Goal: Task Accomplishment & Management: Complete application form

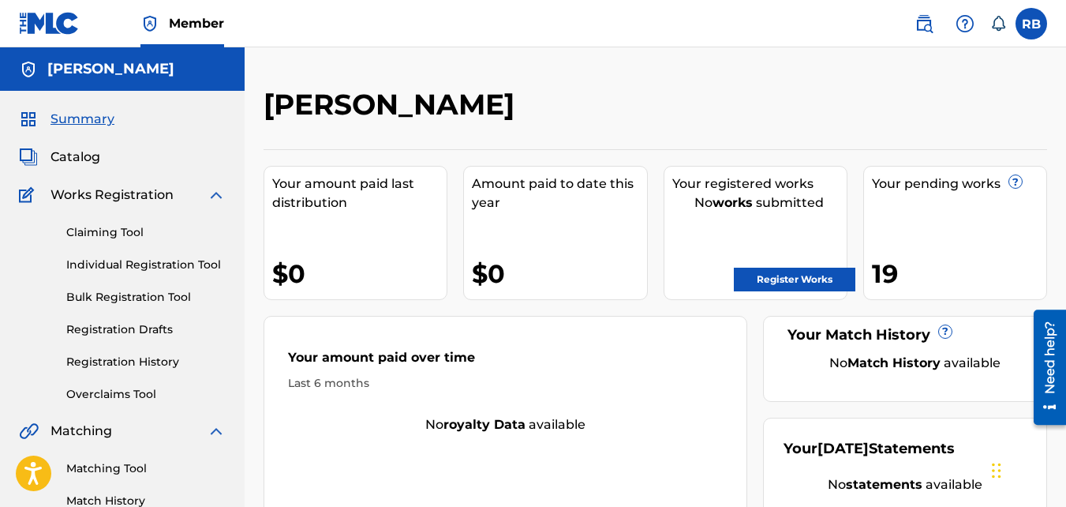
click at [1024, 24] on label at bounding box center [1032, 24] width 32 height 32
click at [1032, 24] on input "RB Rafeek Brown jairmyfifth@gmail.com Notification Preferences Profile Log out" at bounding box center [1032, 24] width 0 height 0
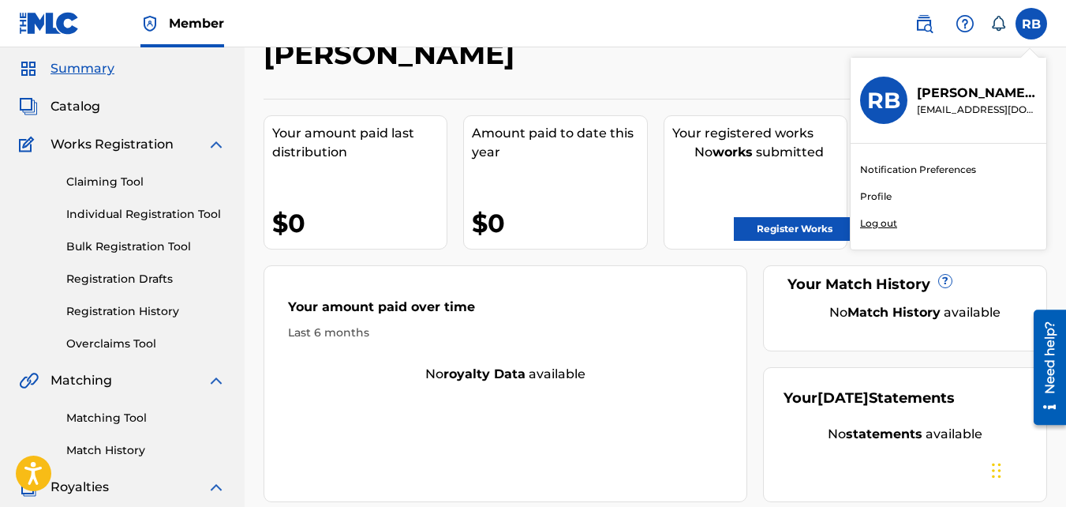
scroll to position [52, 0]
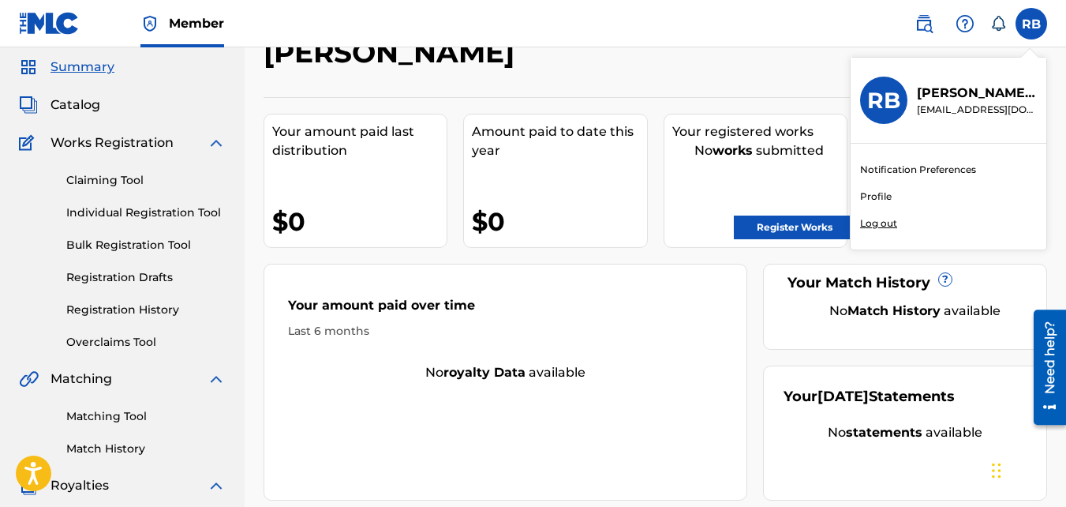
click at [882, 227] on p "Log out" at bounding box center [878, 223] width 37 height 14
click at [1032, 24] on input "RB Rafeek Brown jairmyfifth@gmail.com Notification Preferences Profile Log out" at bounding box center [1032, 24] width 0 height 0
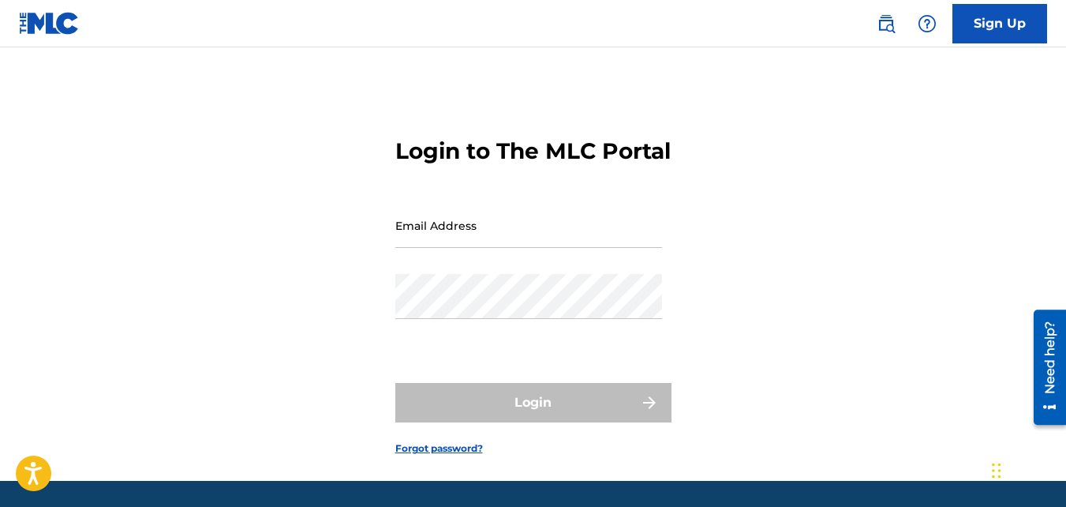
type input "jairmyfifth@gmail.com"
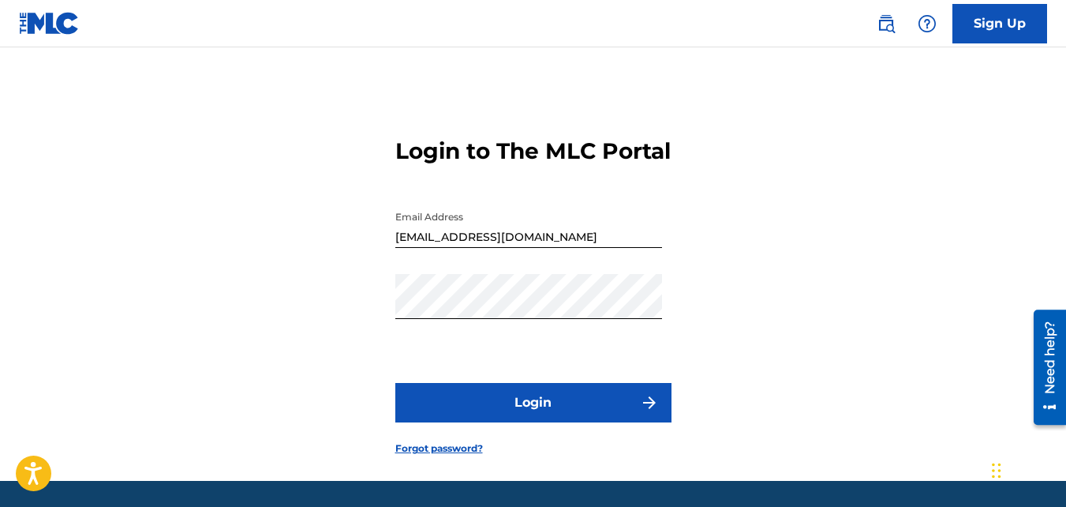
click at [466, 248] on input "jairmyfifth@gmail.com" at bounding box center [528, 225] width 267 height 45
type input "[EMAIL_ADDRESS][DOMAIN_NAME]"
click at [395, 383] on button "Login" at bounding box center [533, 402] width 276 height 39
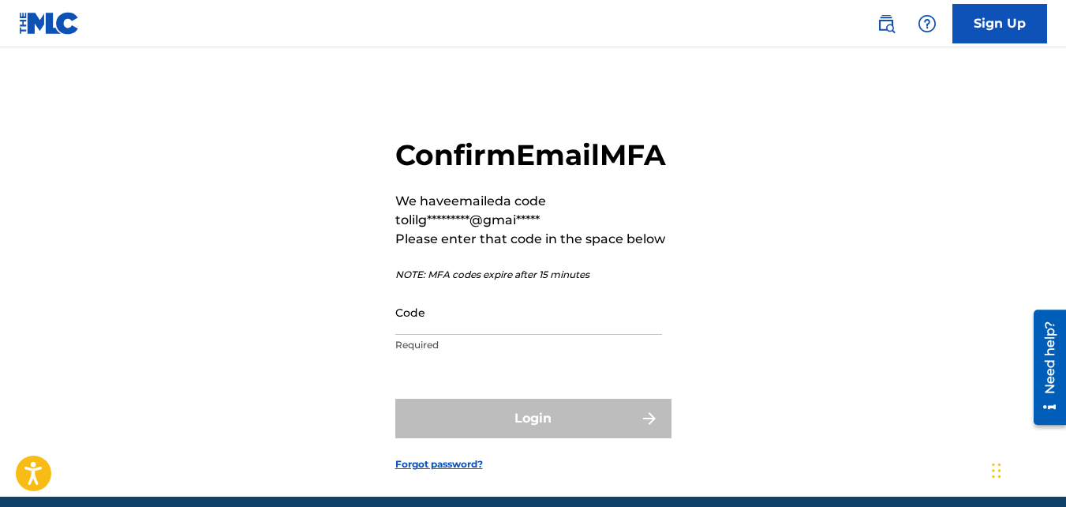
click at [458, 335] on input "Code" at bounding box center [528, 312] width 267 height 45
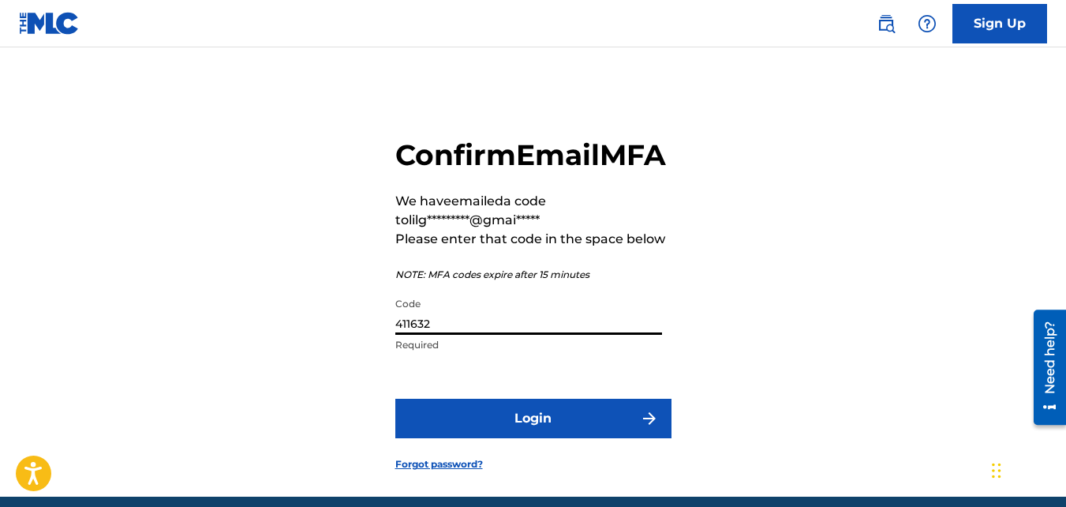
type input "411632"
click at [395, 399] on button "Login" at bounding box center [533, 418] width 276 height 39
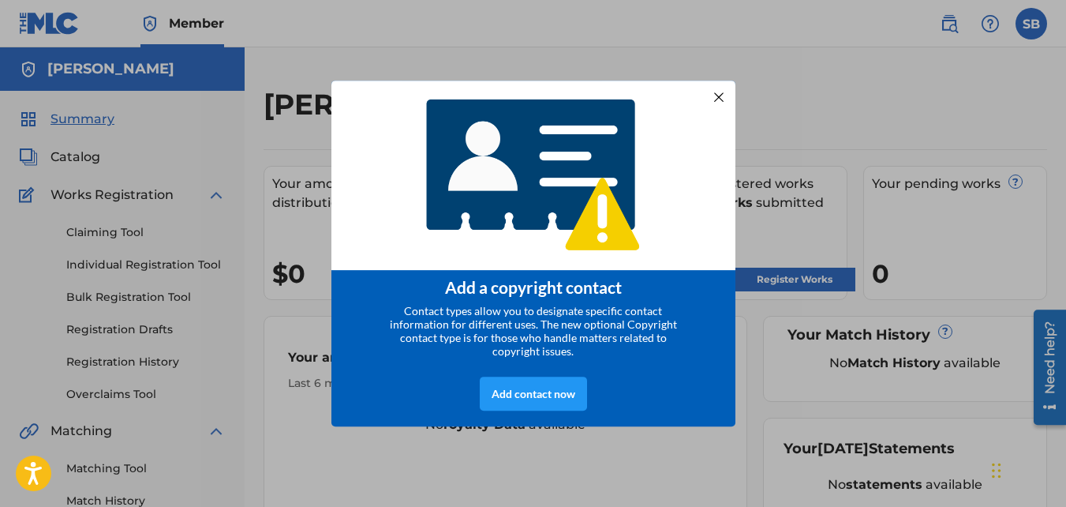
click at [720, 87] on div at bounding box center [718, 97] width 21 height 21
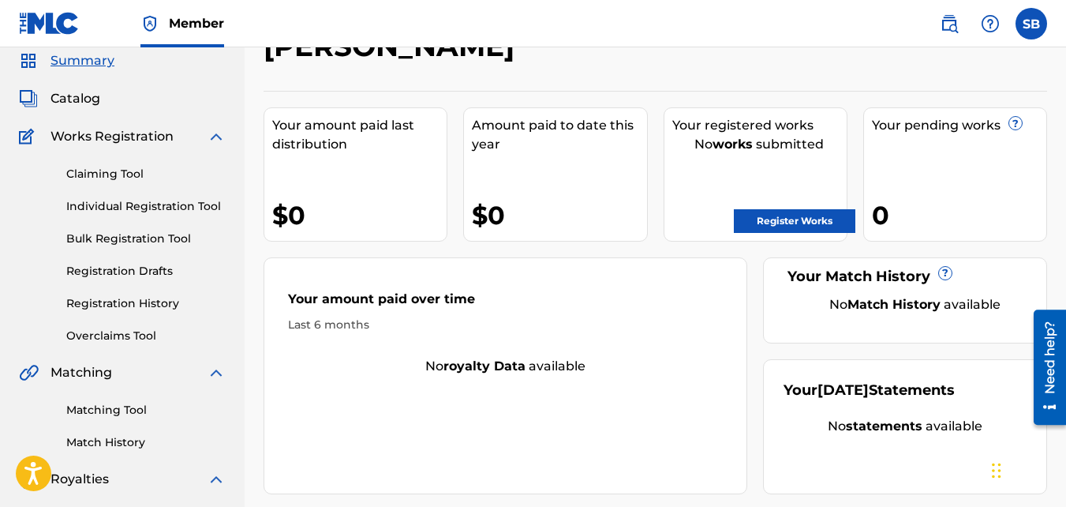
scroll to position [60, 0]
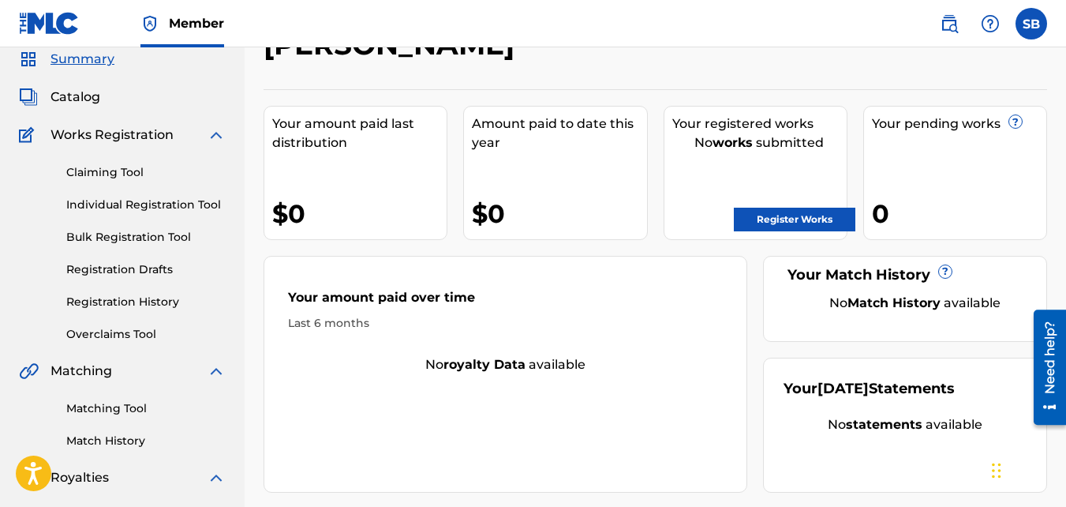
click at [155, 200] on link "Individual Registration Tool" at bounding box center [145, 205] width 159 height 17
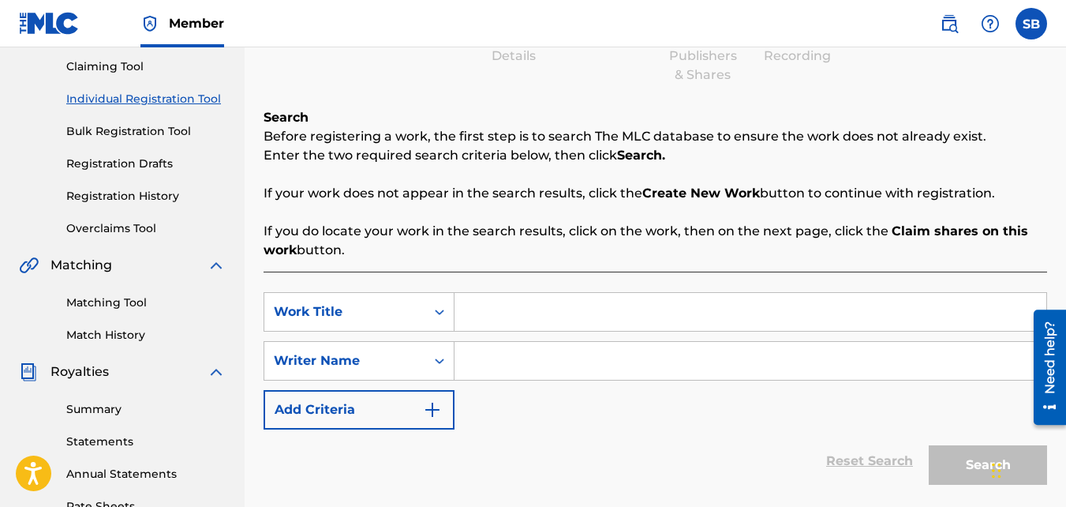
scroll to position [167, 0]
click at [468, 297] on input "Search Form" at bounding box center [751, 311] width 592 height 38
type input "122 Shots"
click at [515, 354] on input "Search Form" at bounding box center [751, 360] width 592 height 38
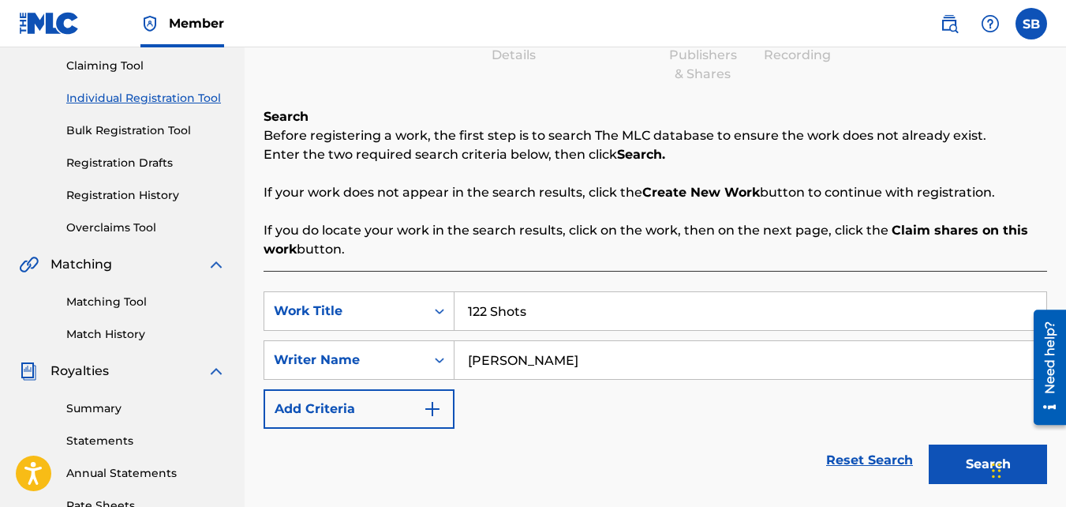
type input "[PERSON_NAME]"
click at [929, 444] on button "Search" at bounding box center [988, 463] width 118 height 39
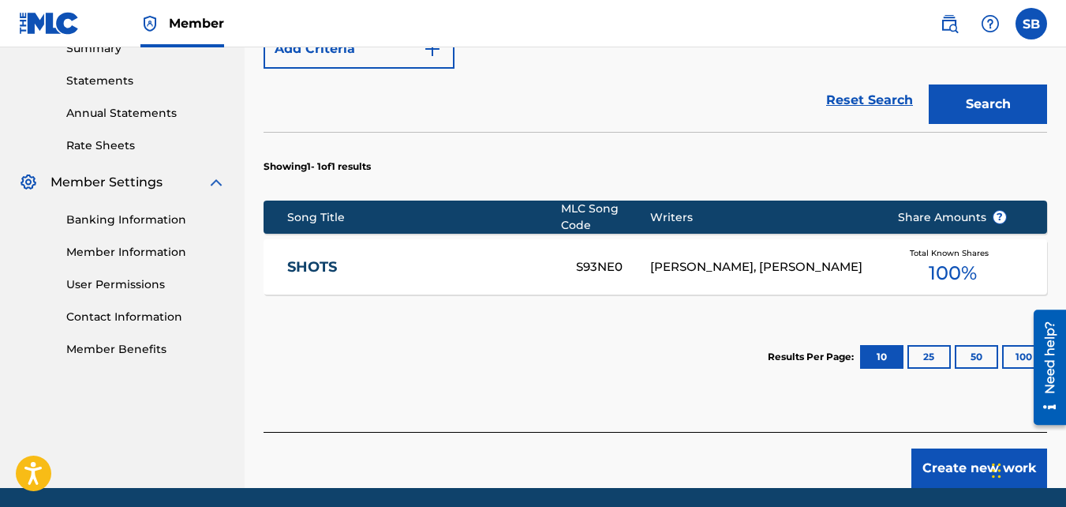
scroll to position [567, 0]
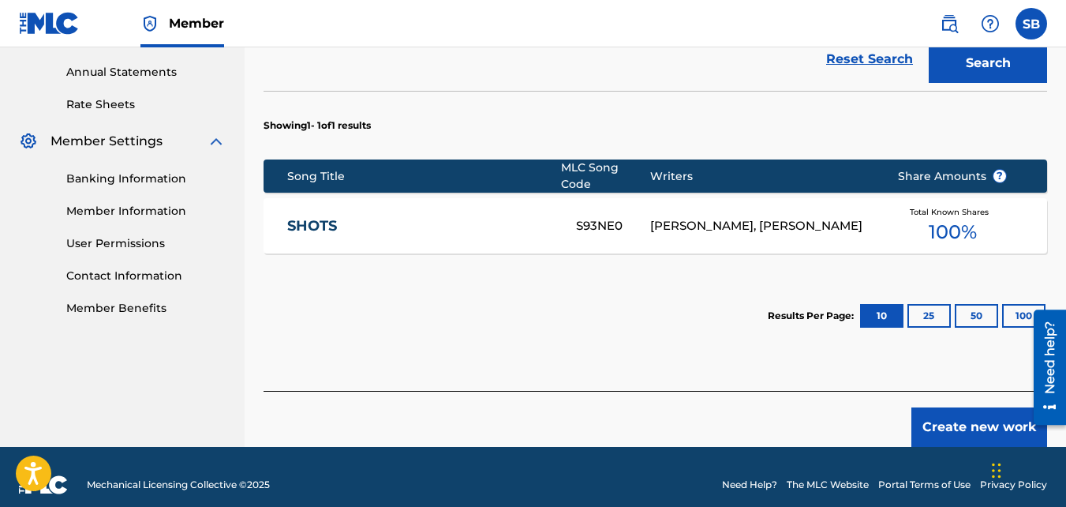
click at [927, 410] on button "Create new work" at bounding box center [980, 426] width 136 height 39
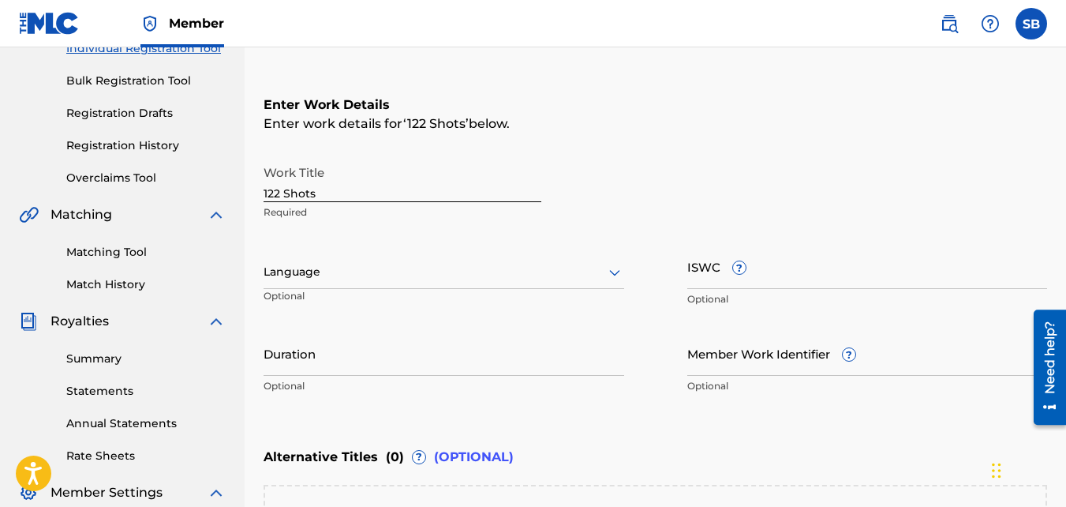
scroll to position [482, 0]
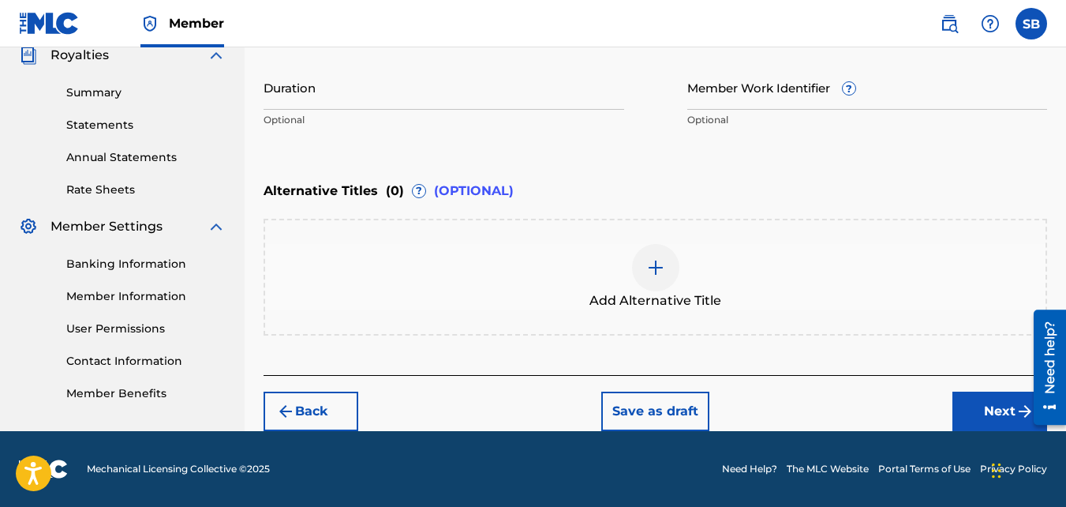
click at [961, 408] on button "Next" at bounding box center [1000, 410] width 95 height 39
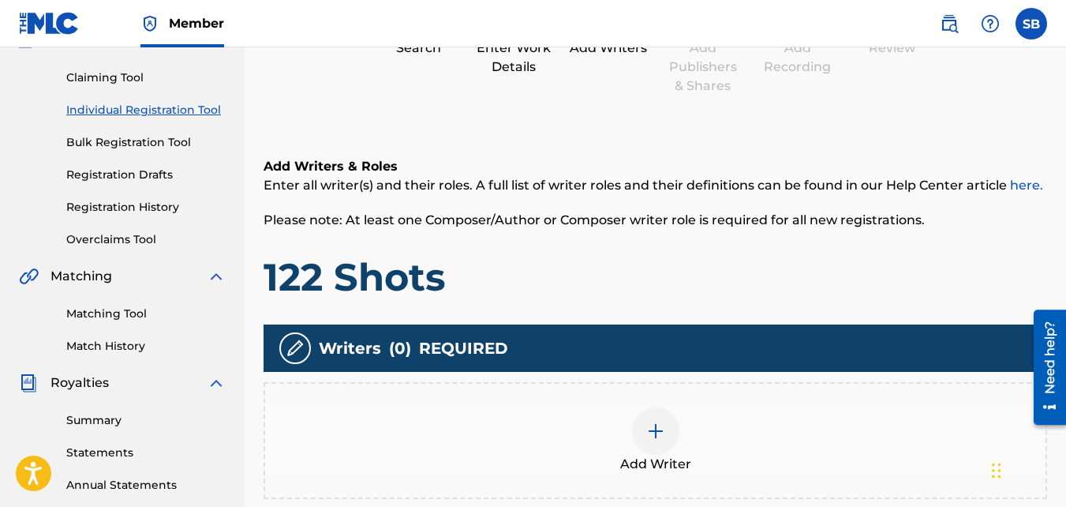
scroll to position [156, 0]
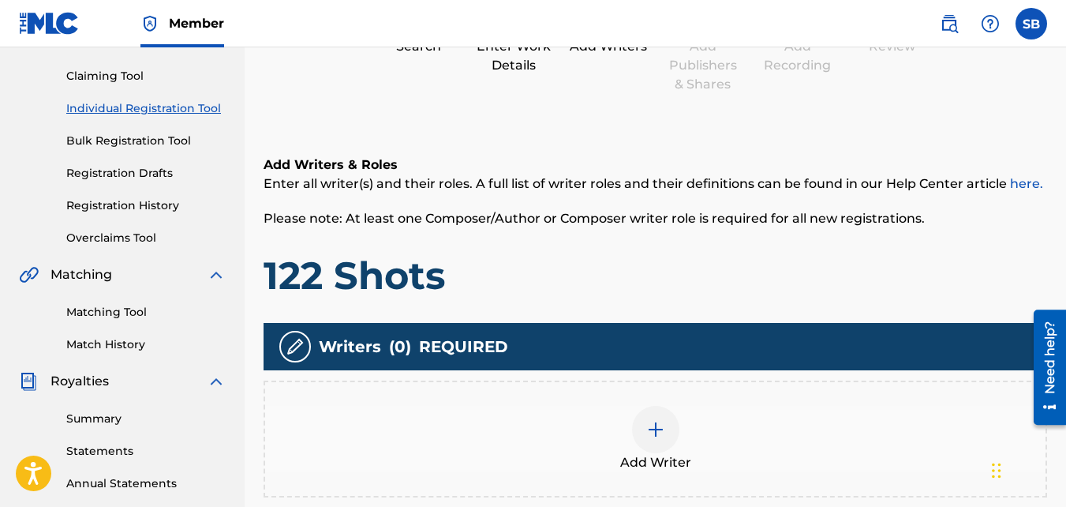
click at [650, 377] on div "Writers ( 0 ) REQUIRED Add Writer" at bounding box center [656, 410] width 784 height 174
click at [635, 439] on div at bounding box center [655, 429] width 47 height 47
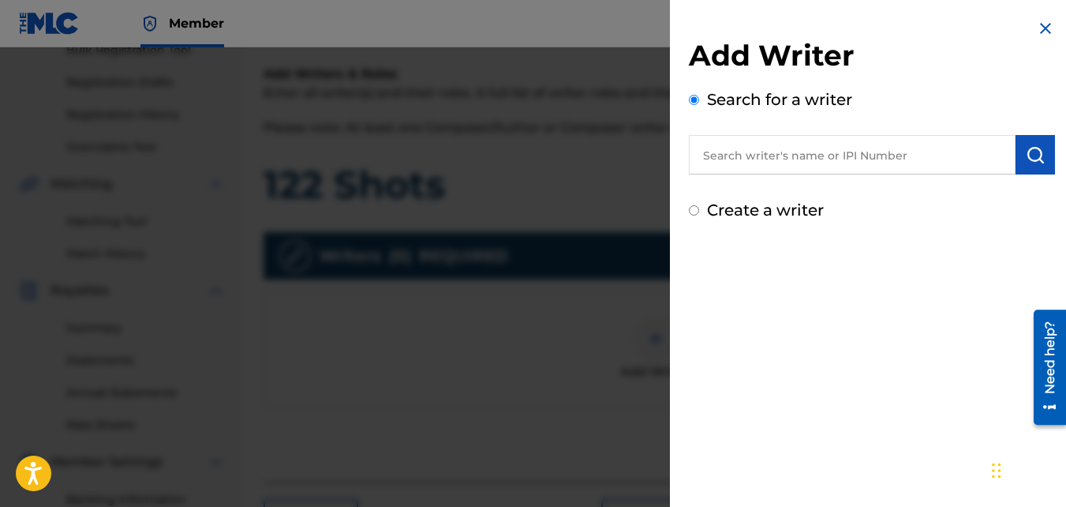
scroll to position [249, 0]
click at [695, 217] on div "Create a writer" at bounding box center [872, 210] width 366 height 24
click at [695, 212] on input "Create a writer" at bounding box center [694, 210] width 10 height 10
radio input "false"
radio input "true"
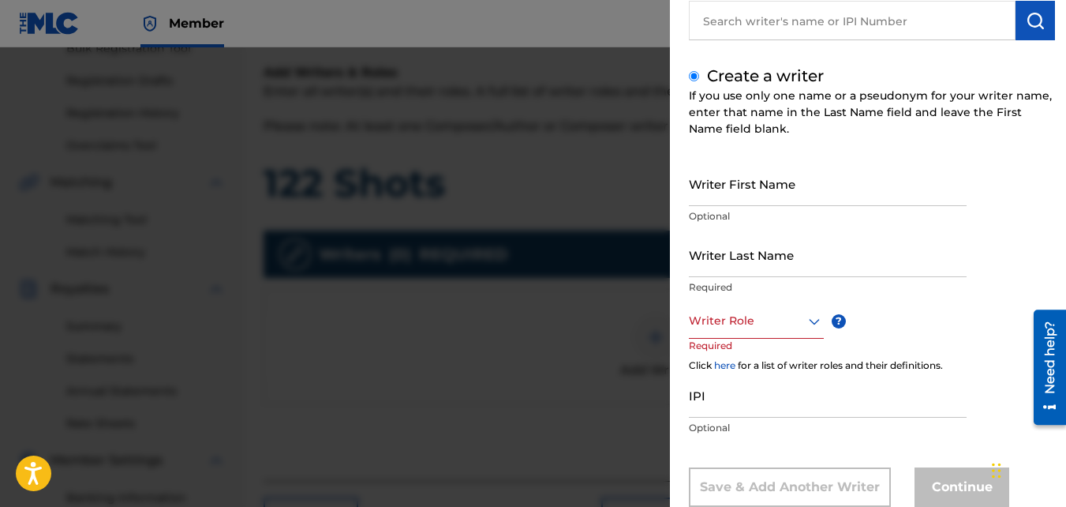
scroll to position [135, 0]
click at [706, 196] on input "Writer First Name" at bounding box center [828, 182] width 278 height 45
type input "[PERSON_NAME]"
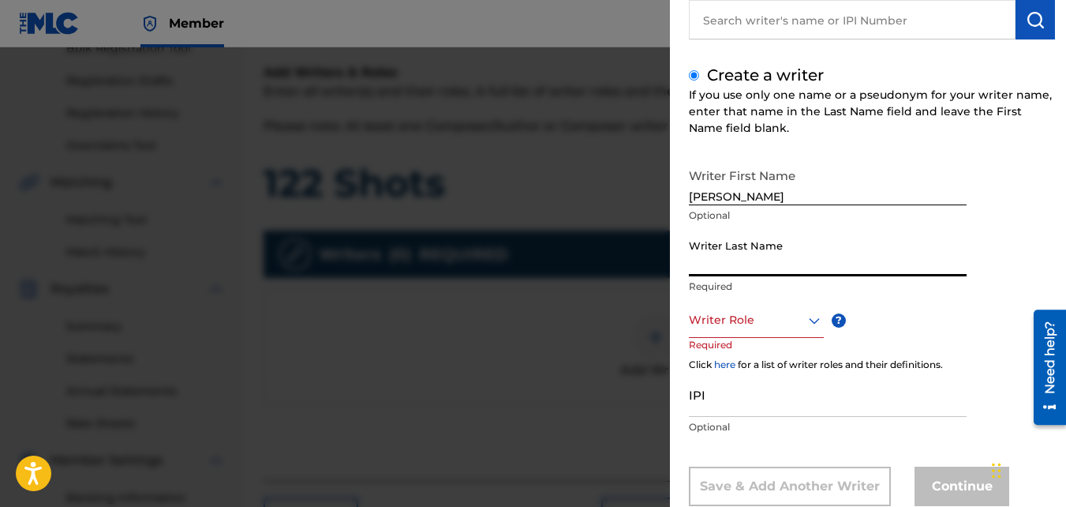
click at [721, 244] on input "Writer Last Name" at bounding box center [828, 253] width 278 height 45
type input "Brown"
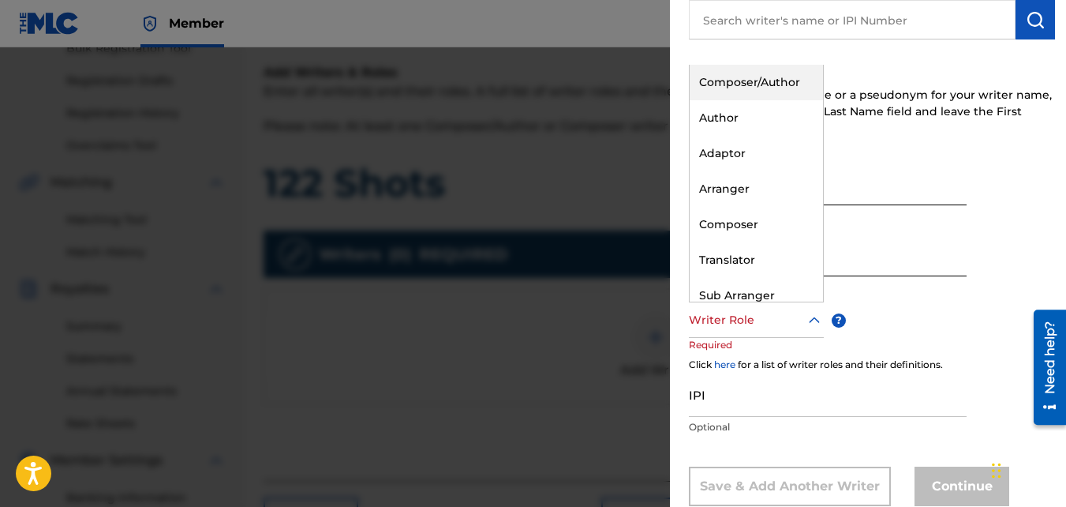
click at [753, 335] on div "Writer Role" at bounding box center [756, 320] width 135 height 36
click at [739, 90] on div "Composer/Author" at bounding box center [756, 83] width 133 height 36
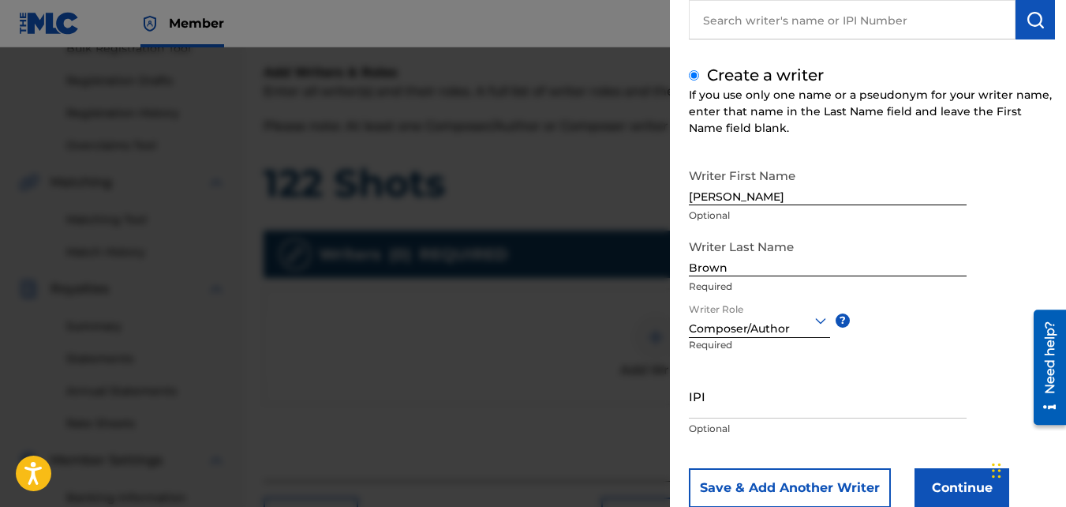
click at [970, 491] on button "Continue" at bounding box center [962, 487] width 95 height 39
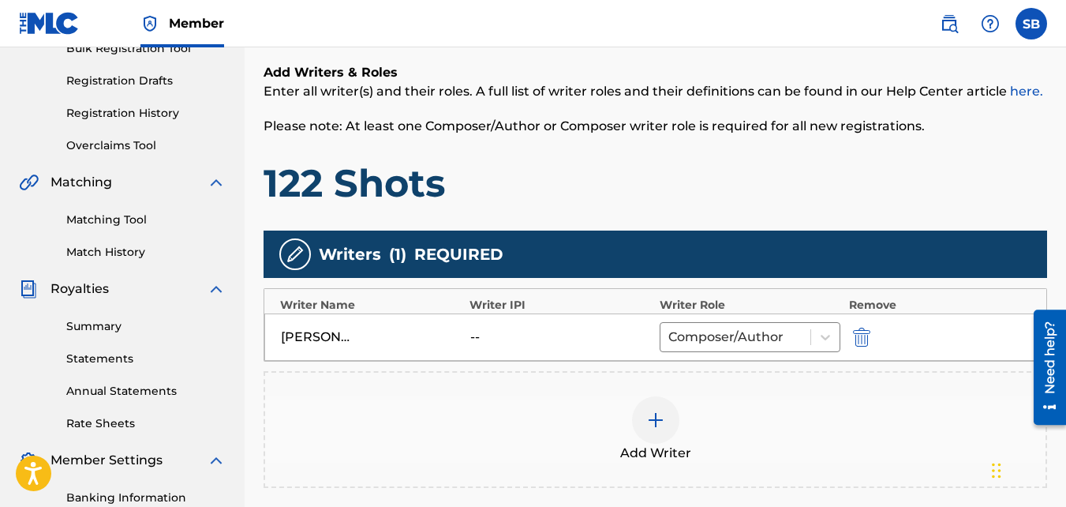
scroll to position [472, 0]
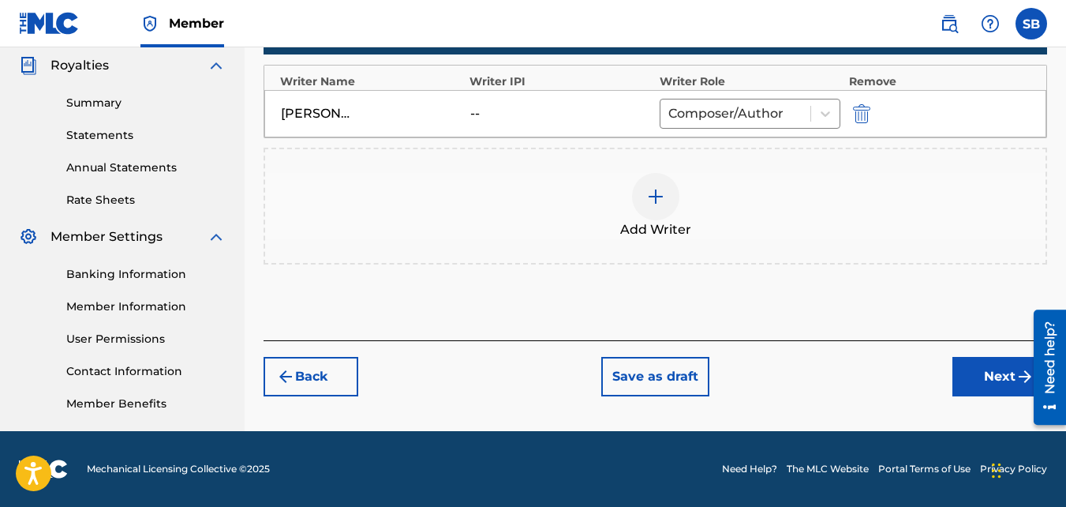
click at [972, 373] on button "Next" at bounding box center [1000, 376] width 95 height 39
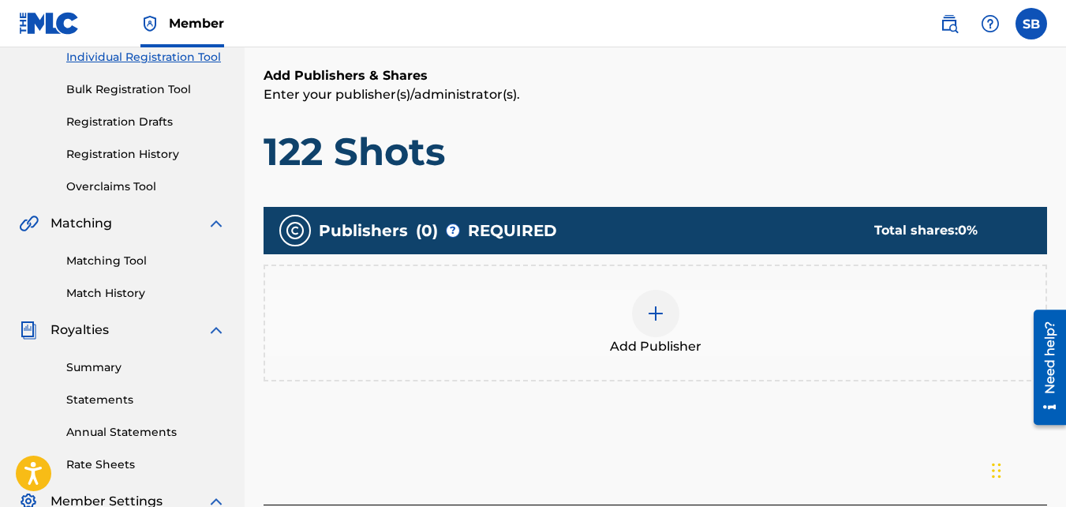
scroll to position [208, 0]
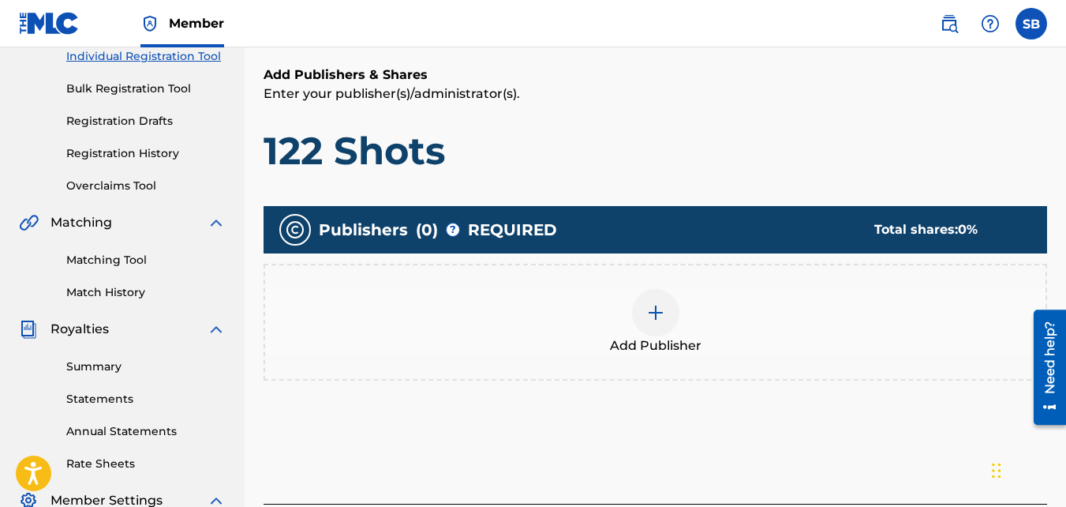
click at [665, 289] on div "Add Publisher" at bounding box center [655, 322] width 781 height 66
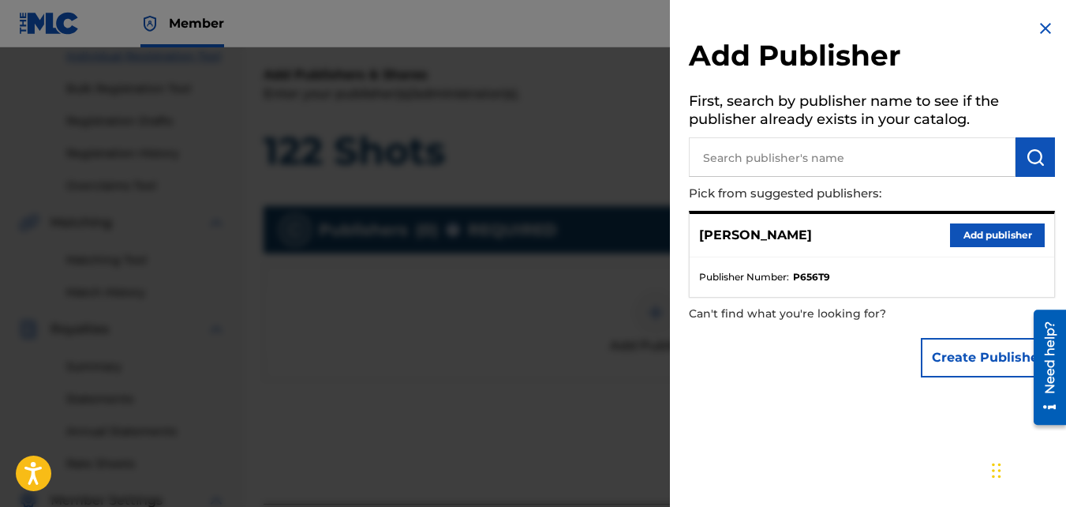
click at [967, 245] on button "Add publisher" at bounding box center [997, 235] width 95 height 24
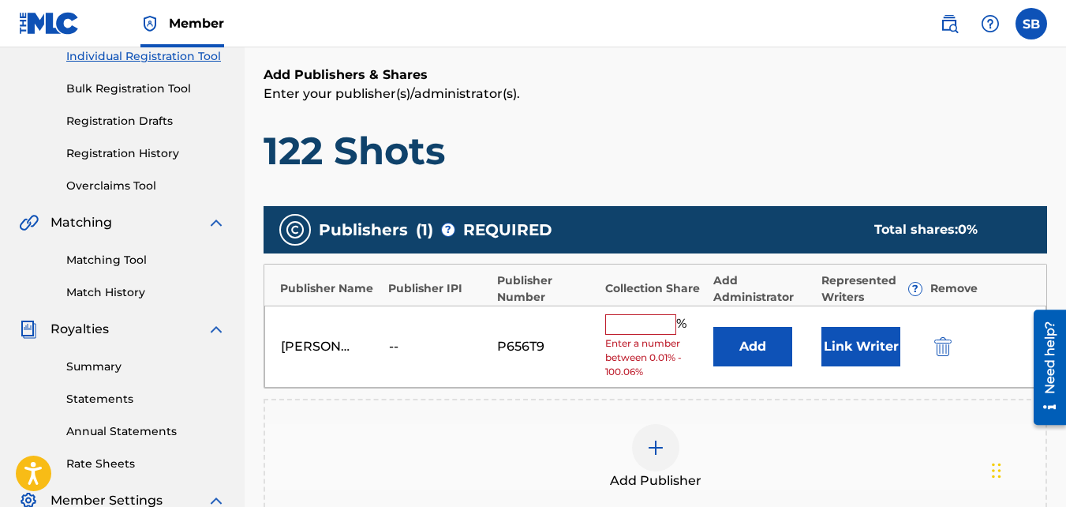
click at [632, 318] on input "text" at bounding box center [640, 324] width 71 height 21
type input "100"
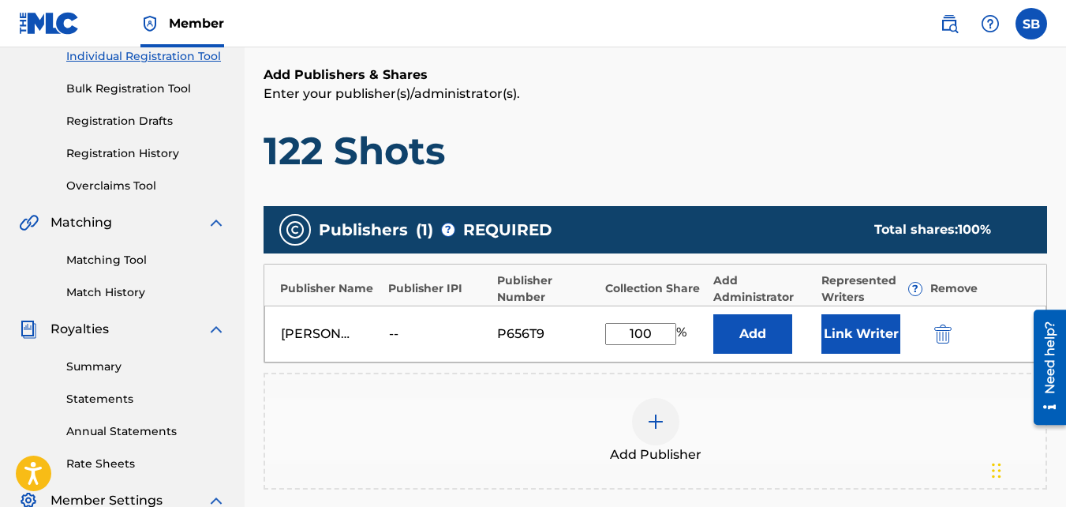
scroll to position [472, 0]
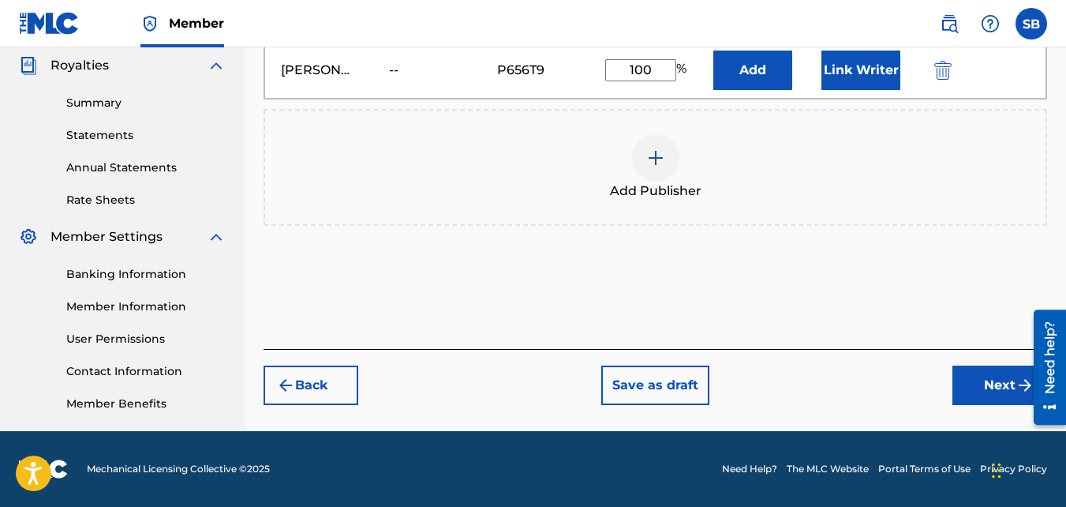
click at [1022, 397] on div at bounding box center [1044, 366] width 44 height 127
click at [983, 385] on button "Next" at bounding box center [1000, 384] width 95 height 39
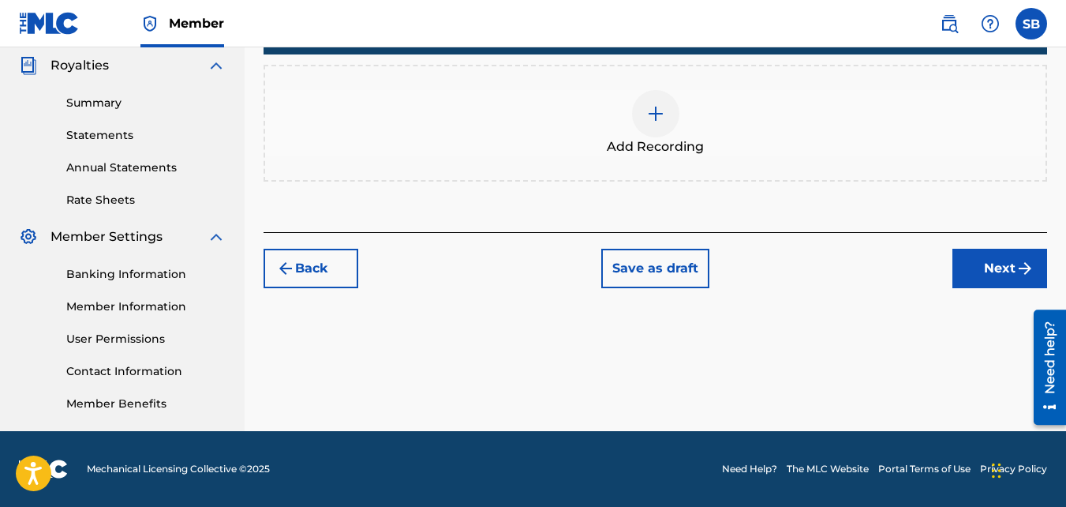
click at [721, 73] on div "Add Recording" at bounding box center [656, 123] width 784 height 117
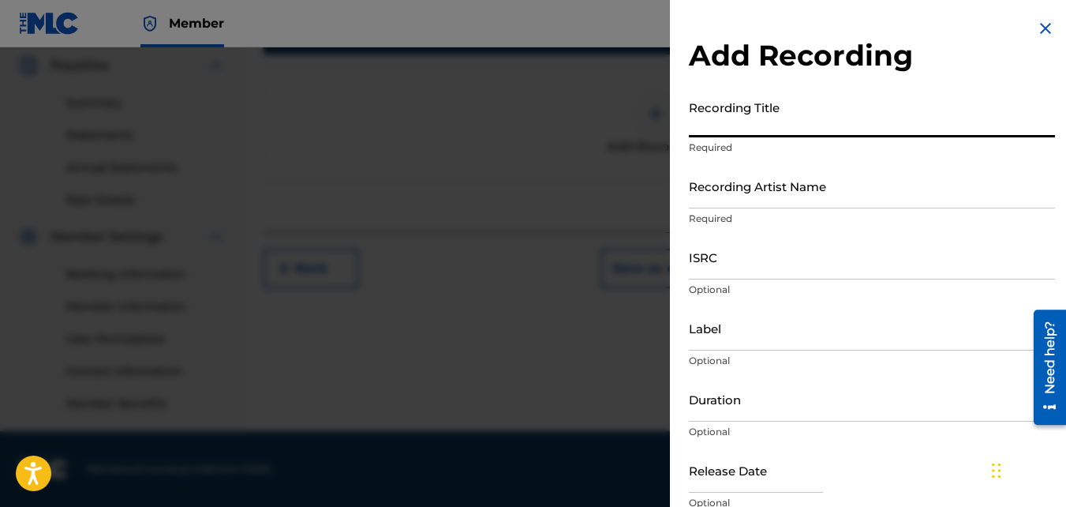
click at [752, 131] on input "Recording Title" at bounding box center [872, 114] width 366 height 45
type input "122 Shots"
click at [763, 182] on input "Recording Artist Name" at bounding box center [872, 185] width 366 height 45
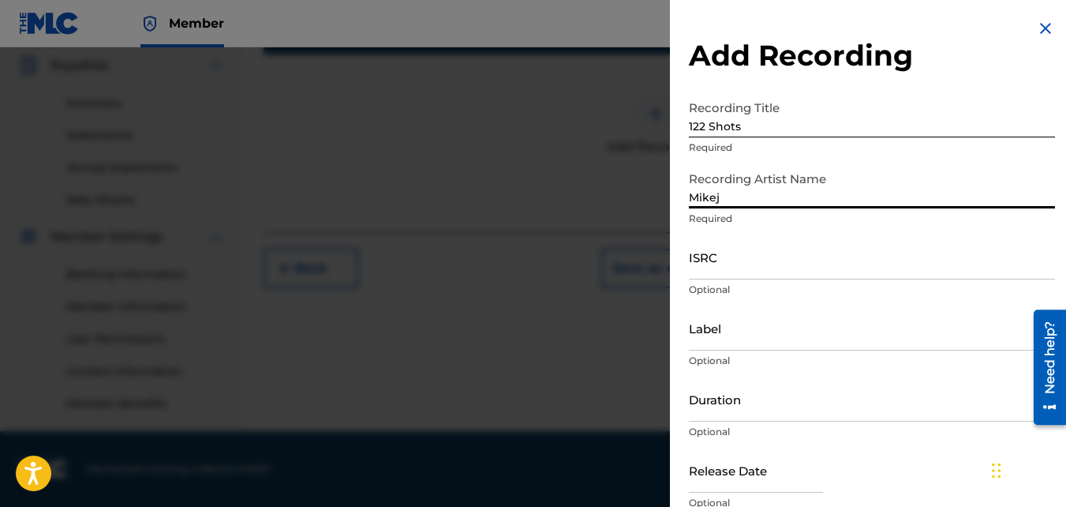
scroll to position [70, 0]
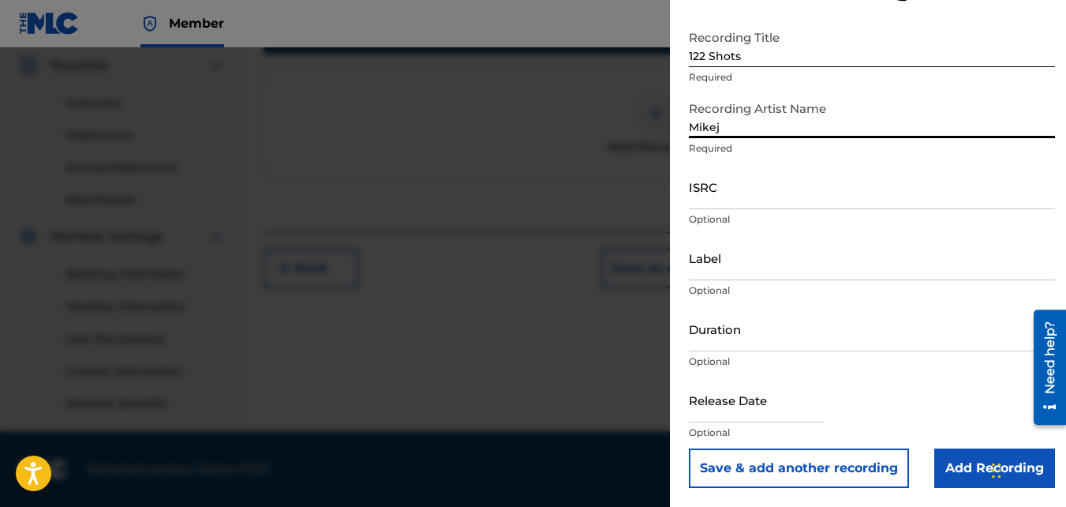
type input "Mikej"
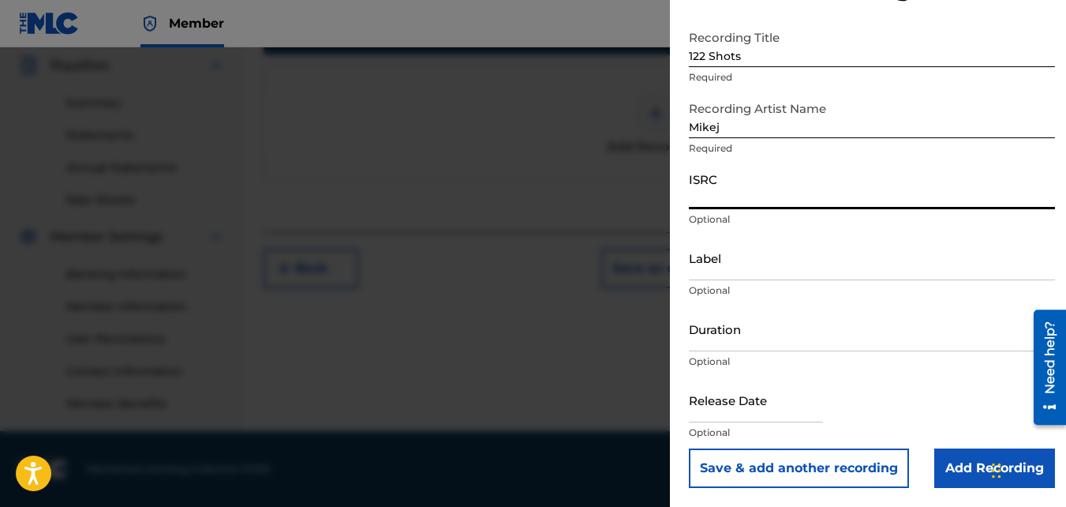
paste input "QZJG51903009"
type input "QZJG51903009"
click at [965, 481] on input "Add Recording" at bounding box center [995, 467] width 121 height 39
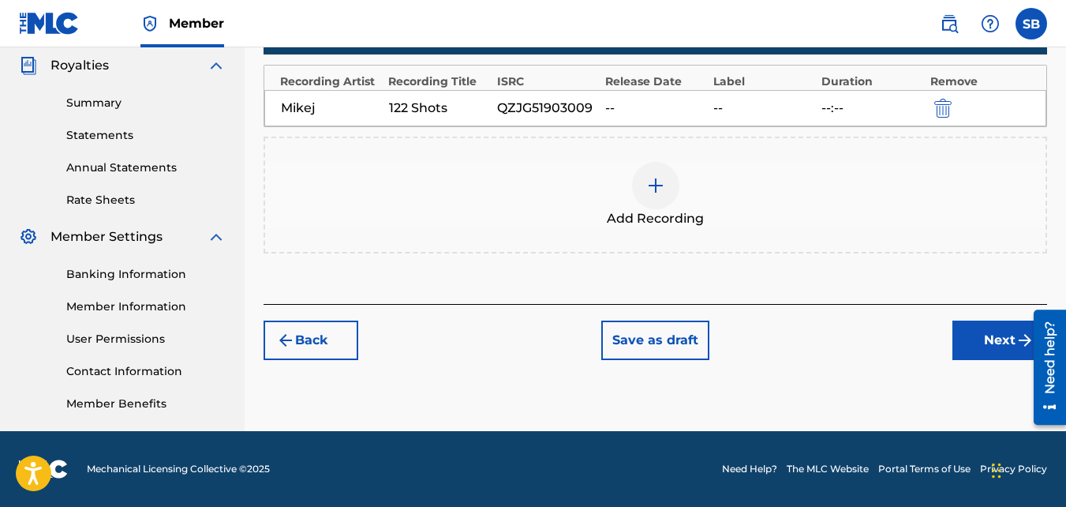
click at [971, 345] on button "Next" at bounding box center [1000, 339] width 95 height 39
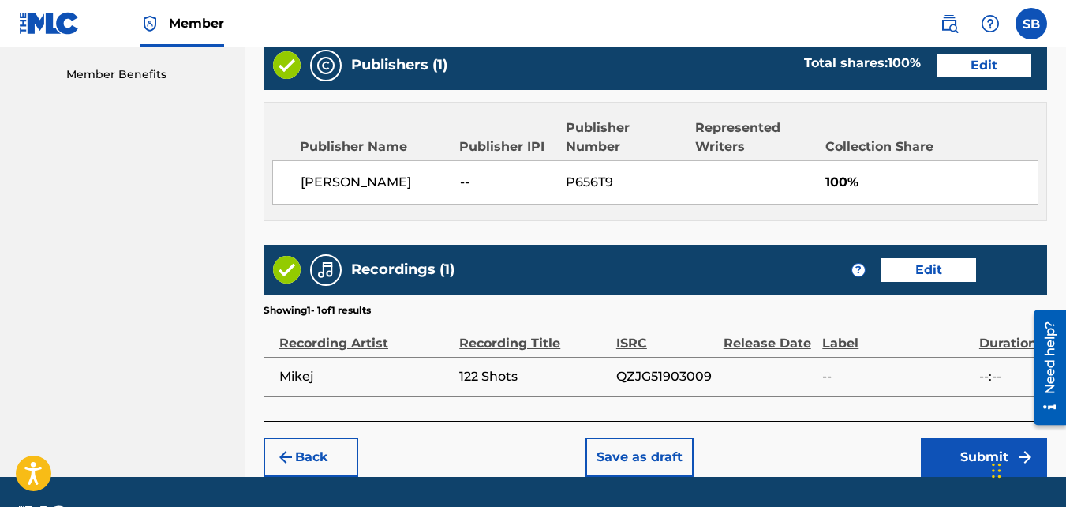
scroll to position [802, 0]
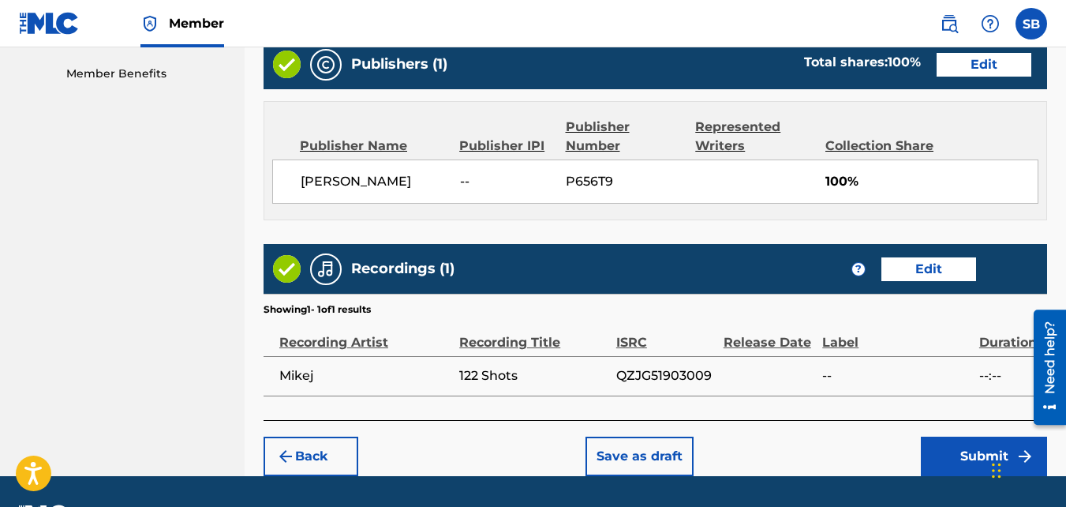
click at [952, 442] on button "Submit" at bounding box center [984, 455] width 126 height 39
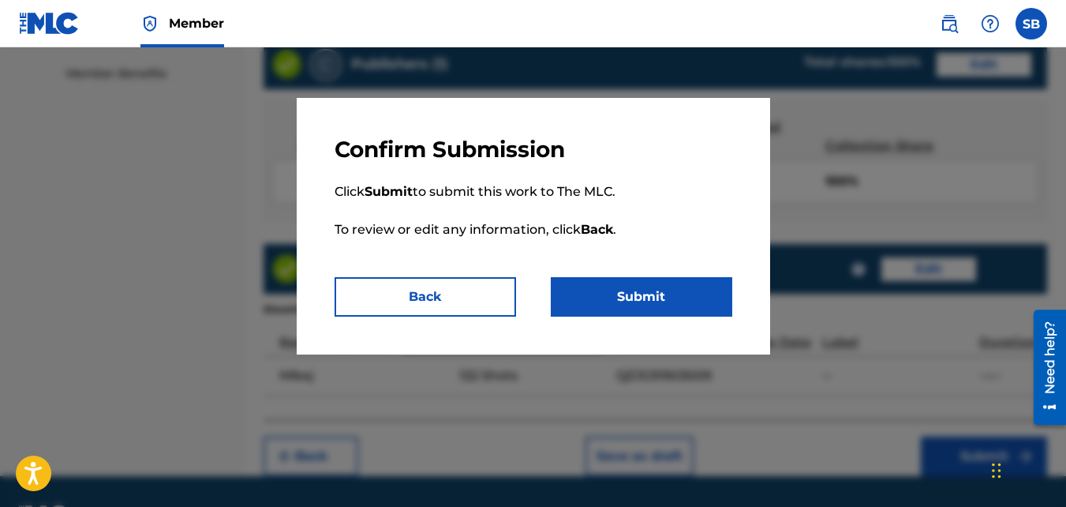
click at [675, 283] on button "Submit" at bounding box center [642, 296] width 182 height 39
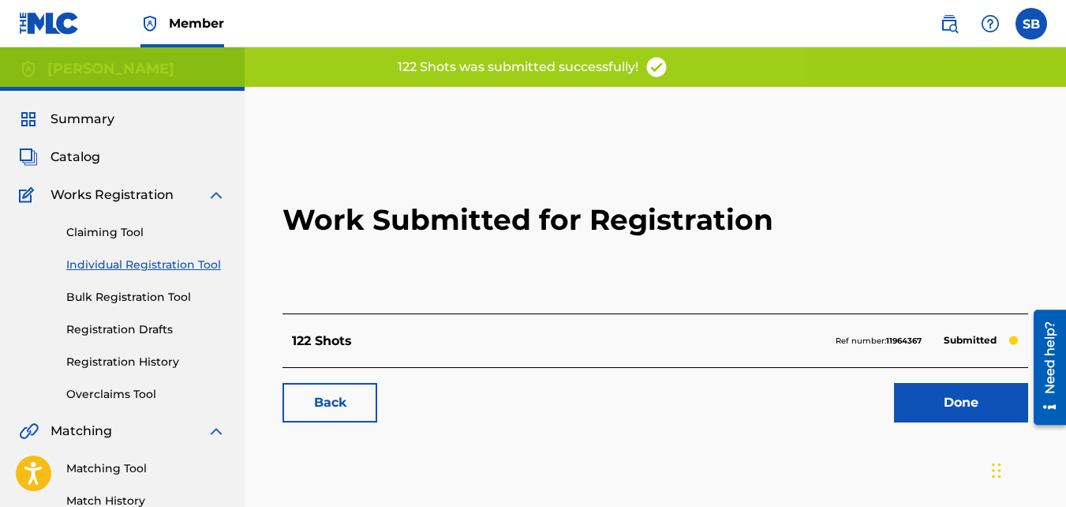
click at [328, 398] on link "Back" at bounding box center [330, 402] width 95 height 39
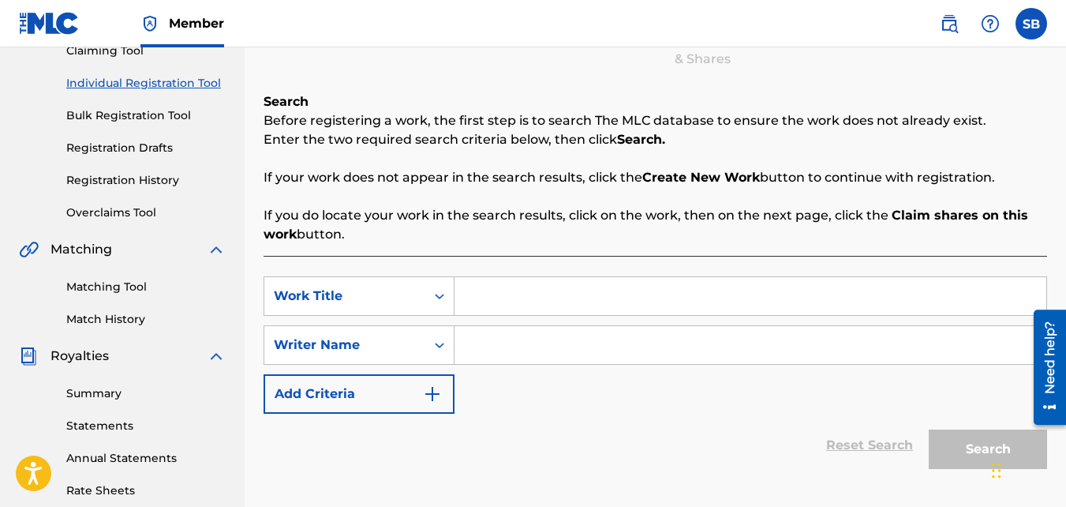
scroll to position [189, 0]
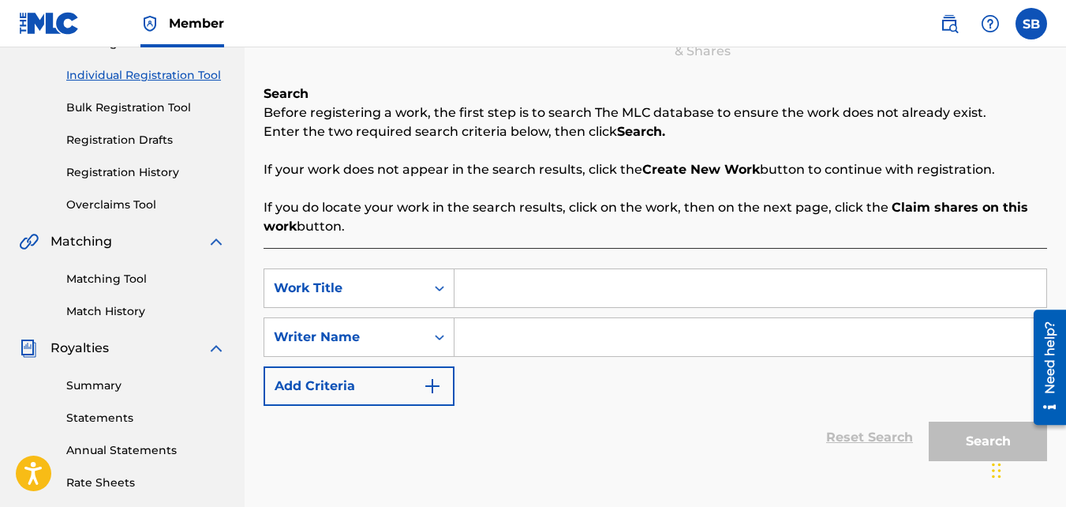
click at [509, 279] on input "Search Form" at bounding box center [751, 288] width 592 height 38
type input "Air"
click at [515, 319] on input "Search Form" at bounding box center [751, 337] width 592 height 38
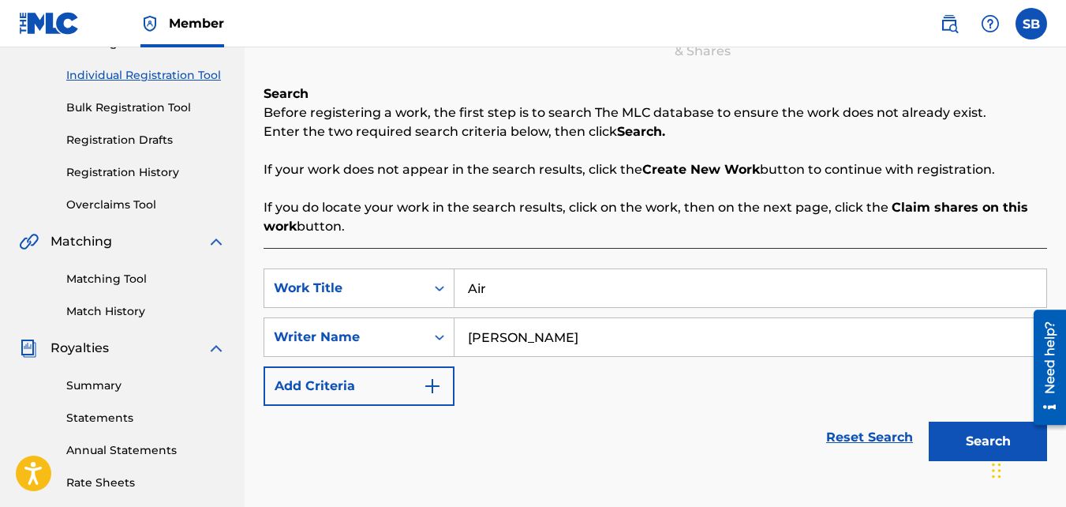
type input "steven brown"
click at [929, 421] on button "Search" at bounding box center [988, 440] width 118 height 39
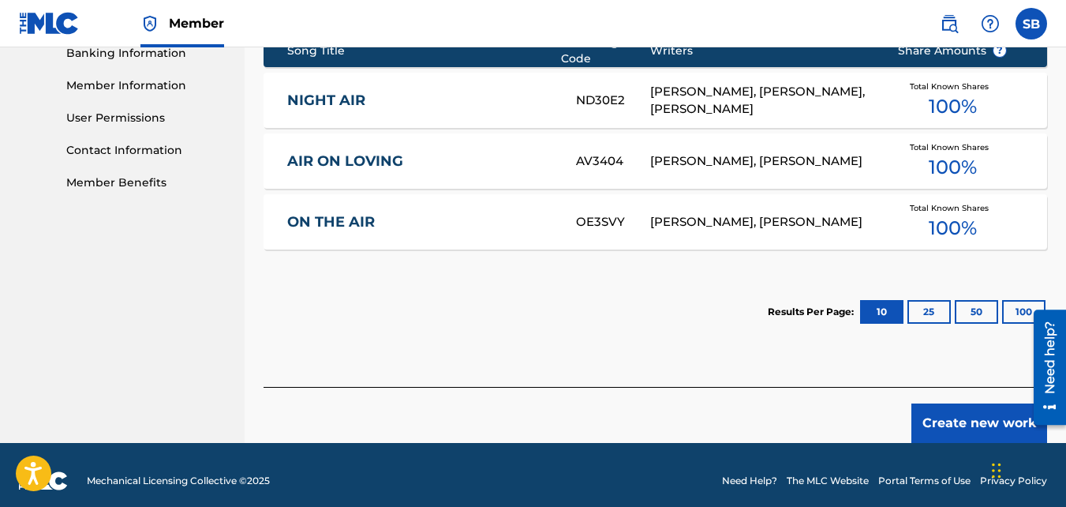
scroll to position [695, 0]
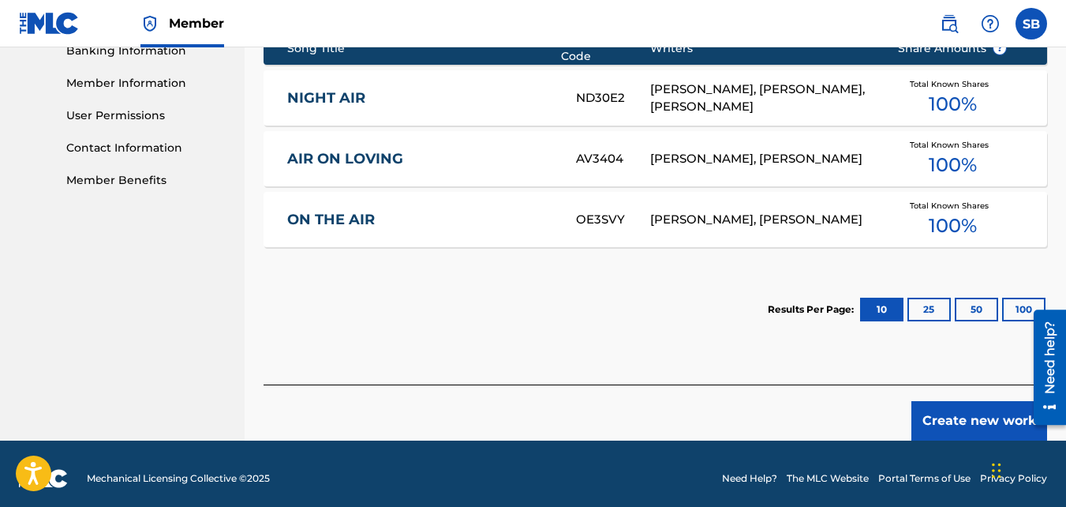
click at [952, 401] on button "Create new work" at bounding box center [980, 420] width 136 height 39
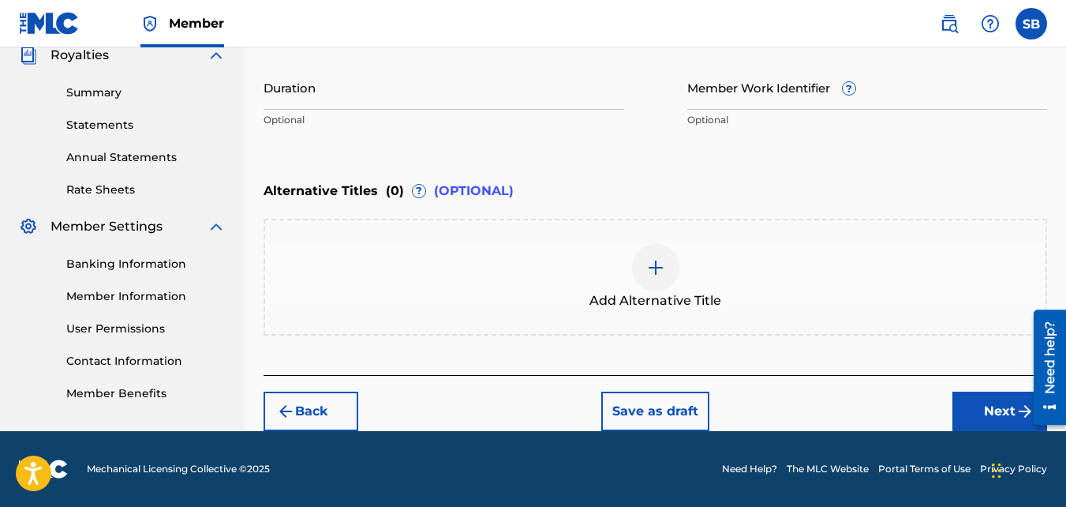
scroll to position [482, 0]
click at [987, 410] on button "Next" at bounding box center [1000, 410] width 95 height 39
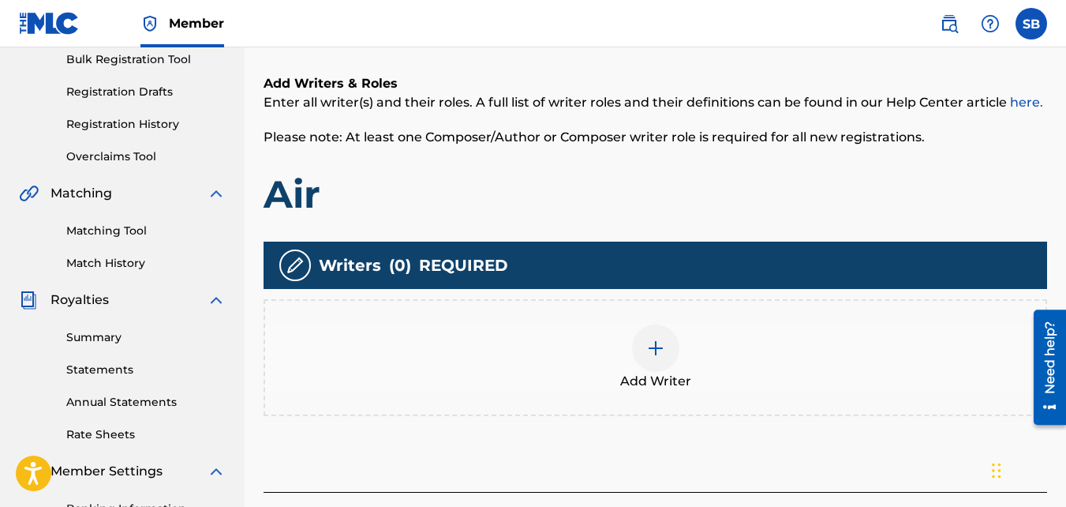
scroll to position [242, 0]
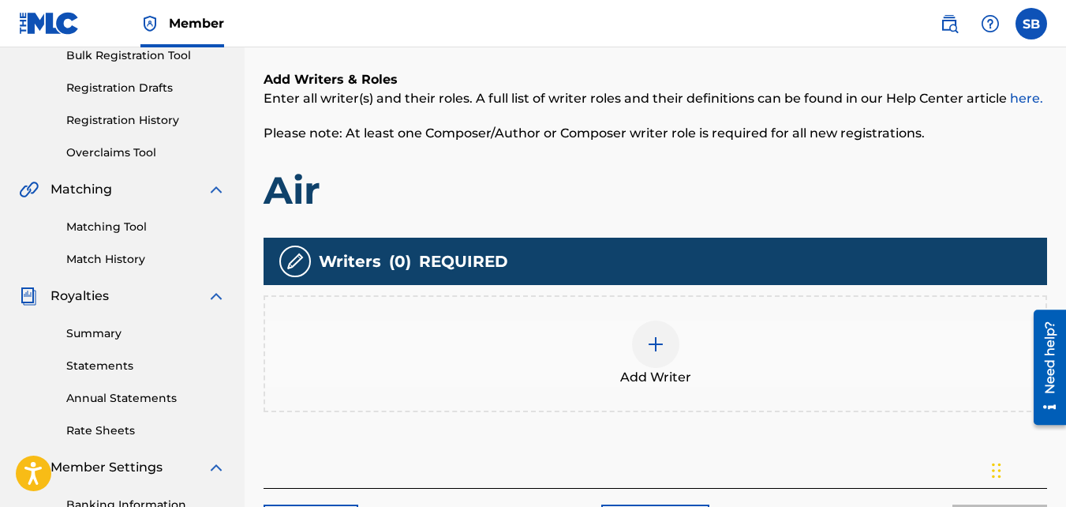
click at [538, 353] on div "Add Writer" at bounding box center [655, 353] width 781 height 66
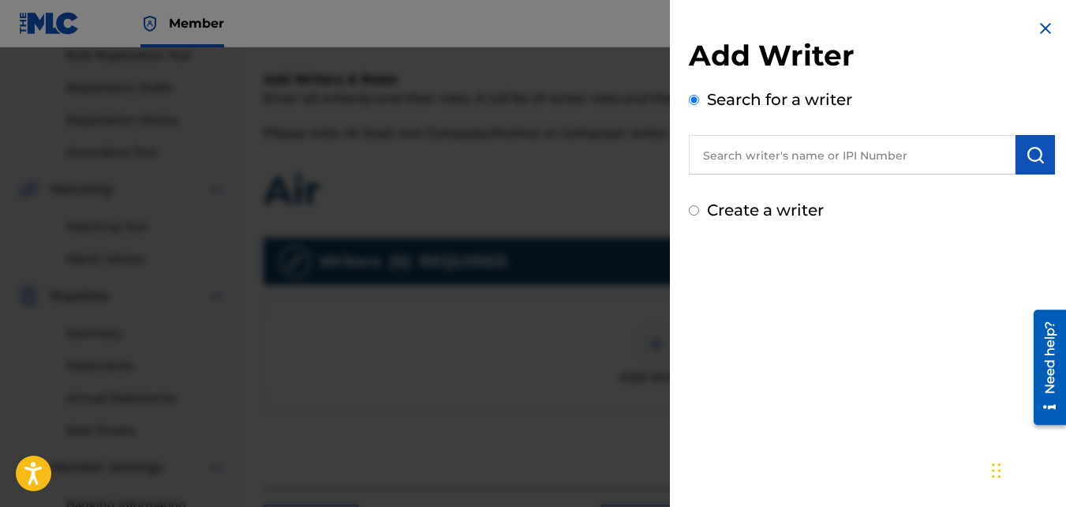
click at [705, 211] on div "Create a writer" at bounding box center [872, 210] width 366 height 24
click at [695, 207] on input "Create a writer" at bounding box center [694, 210] width 10 height 10
radio input "false"
radio input "true"
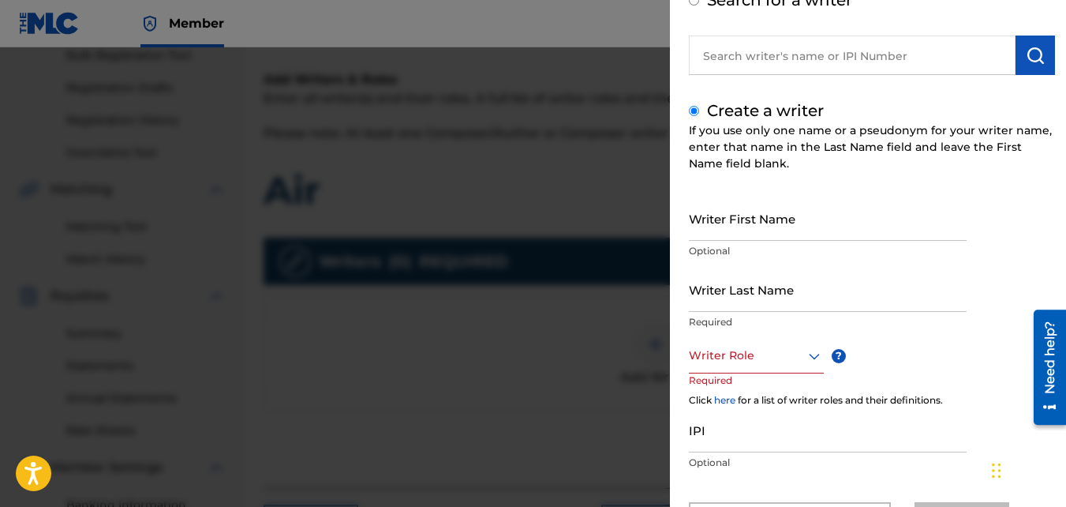
scroll to position [100, 0]
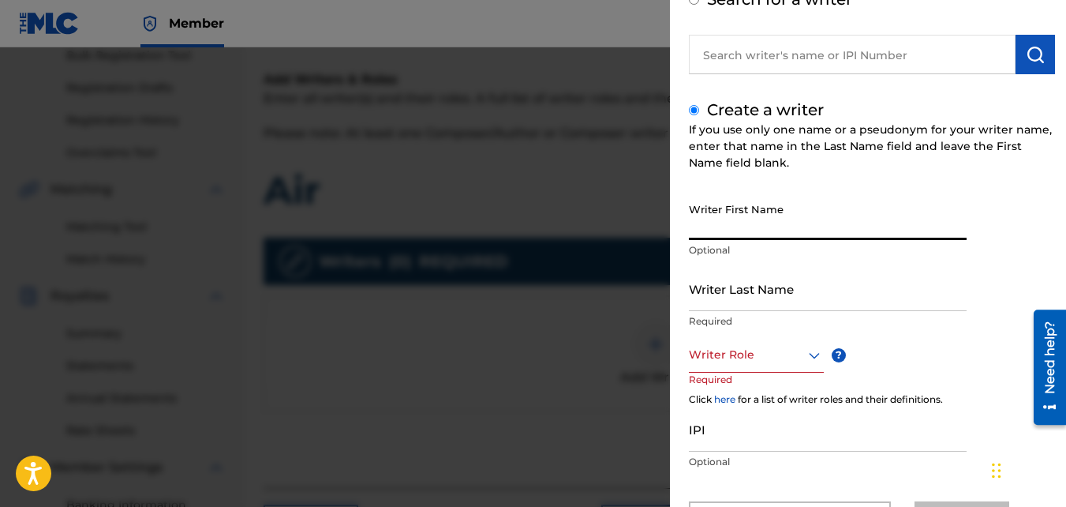
click at [714, 214] on input "Writer First Name" at bounding box center [828, 217] width 278 height 45
type input "[PERSON_NAME]"
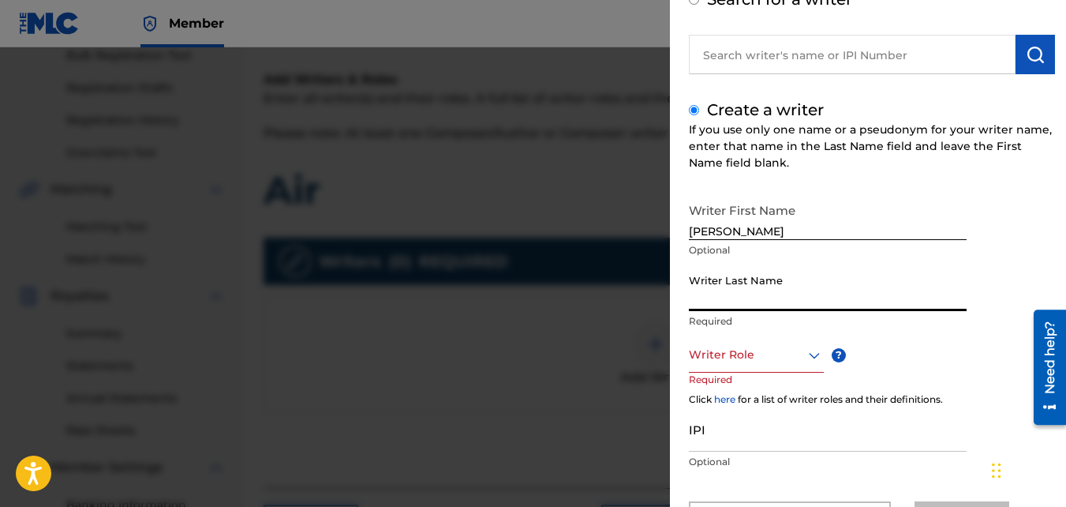
click at [751, 293] on input "Writer Last Name" at bounding box center [828, 288] width 278 height 45
type input "Brown"
click at [721, 371] on div "Writer Role" at bounding box center [756, 355] width 135 height 36
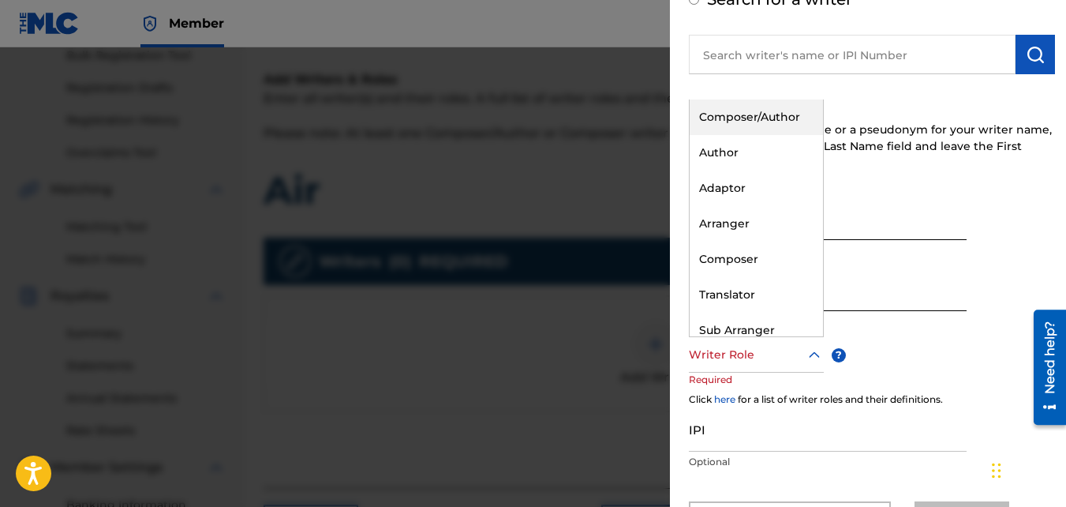
click at [728, 129] on div "Composer/Author" at bounding box center [756, 117] width 133 height 36
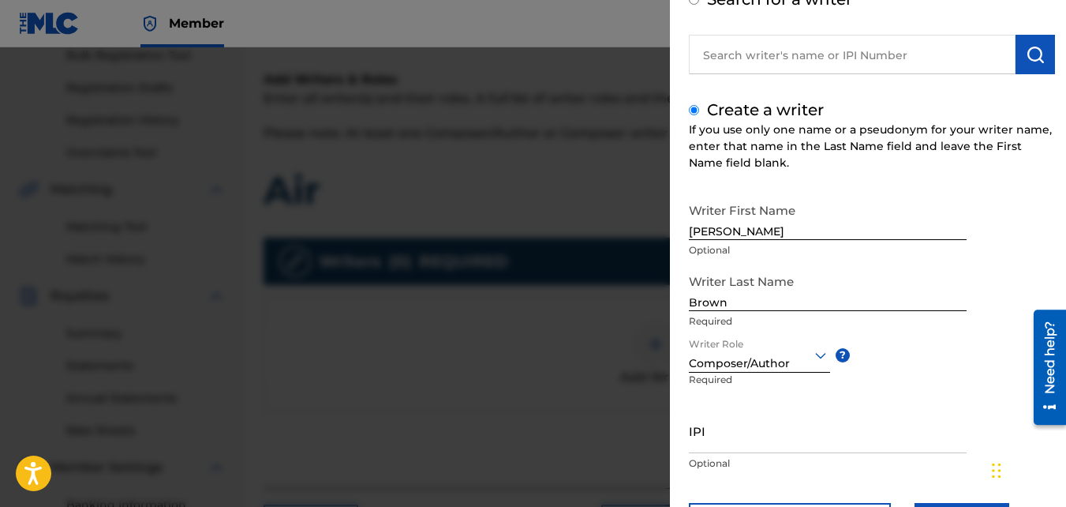
scroll to position [178, 0]
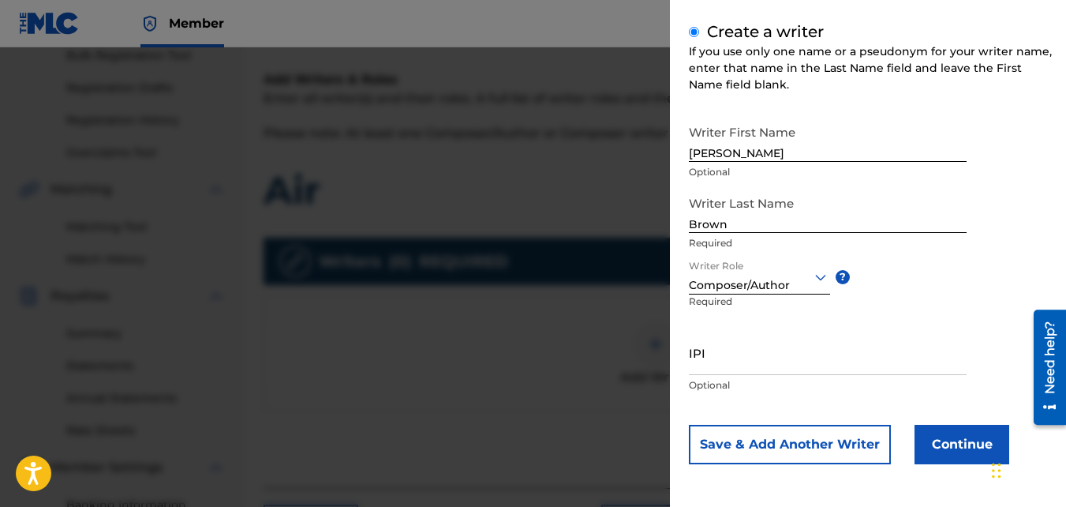
click at [938, 437] on button "Continue" at bounding box center [962, 444] width 95 height 39
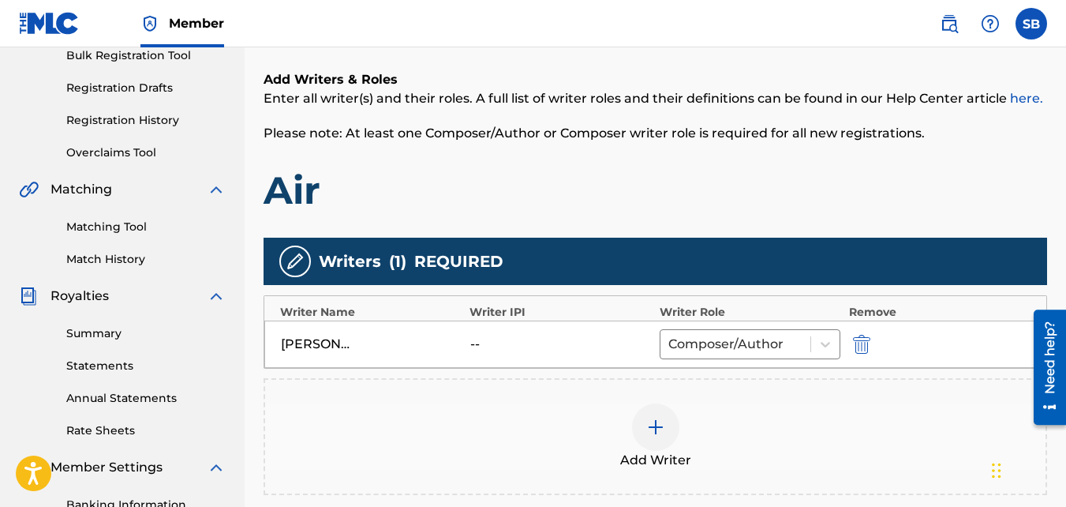
scroll to position [472, 0]
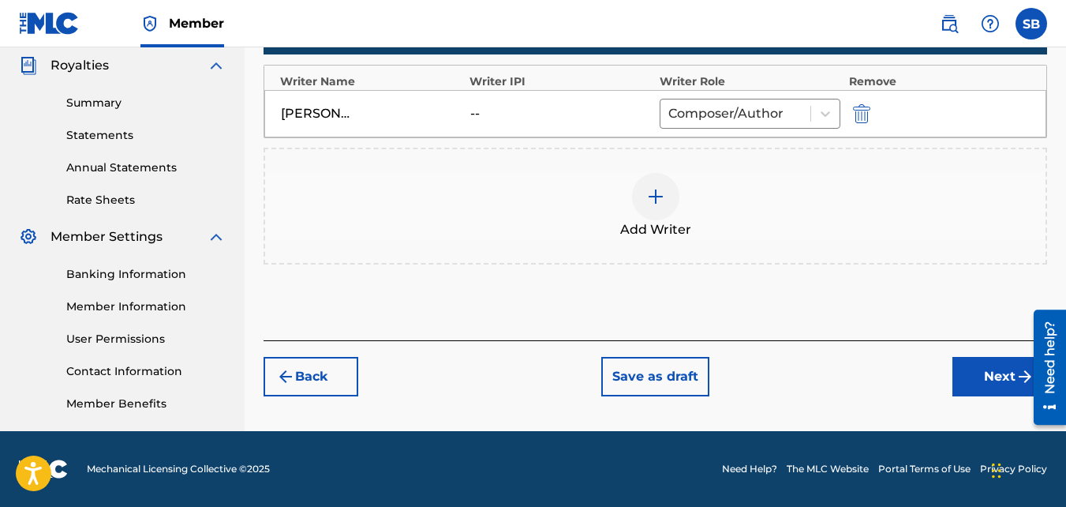
click at [976, 373] on button "Next" at bounding box center [1000, 376] width 95 height 39
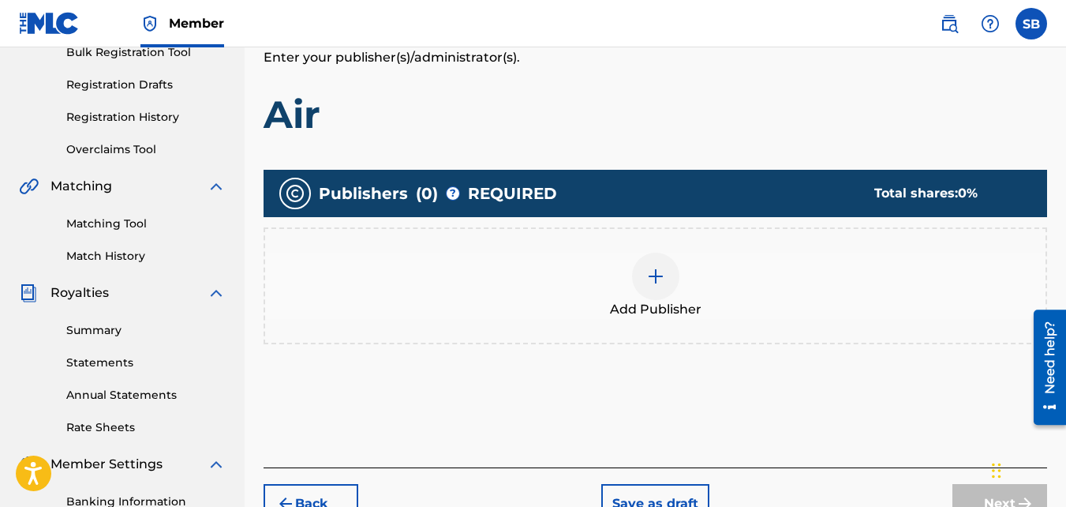
scroll to position [249, 0]
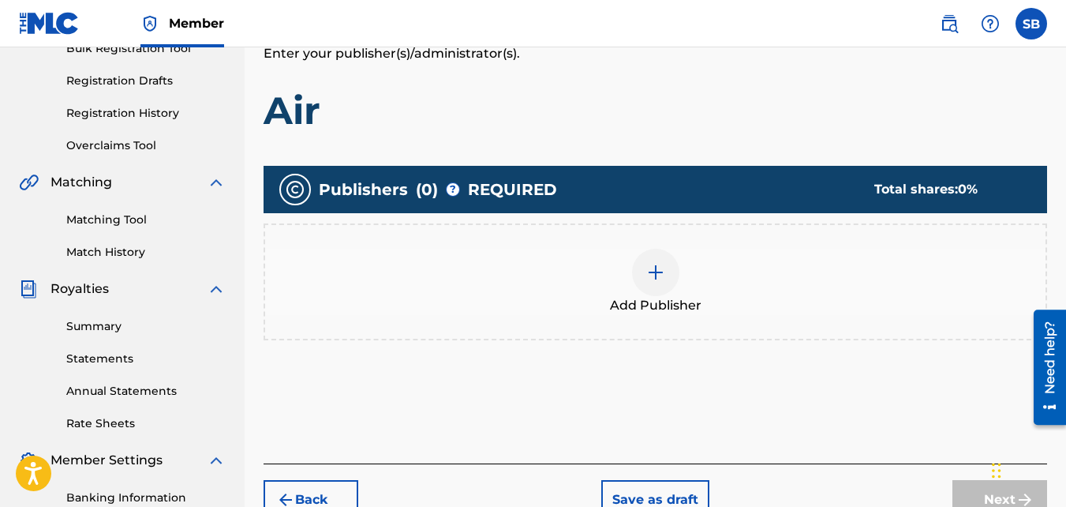
click at [567, 309] on div "Add Publisher" at bounding box center [655, 282] width 781 height 66
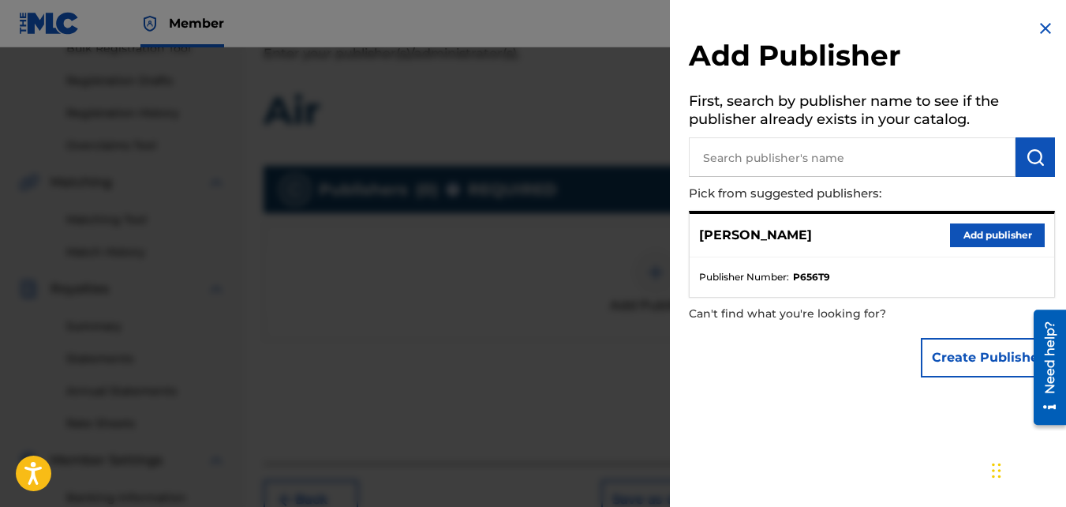
click at [966, 244] on button "Add publisher" at bounding box center [997, 235] width 95 height 24
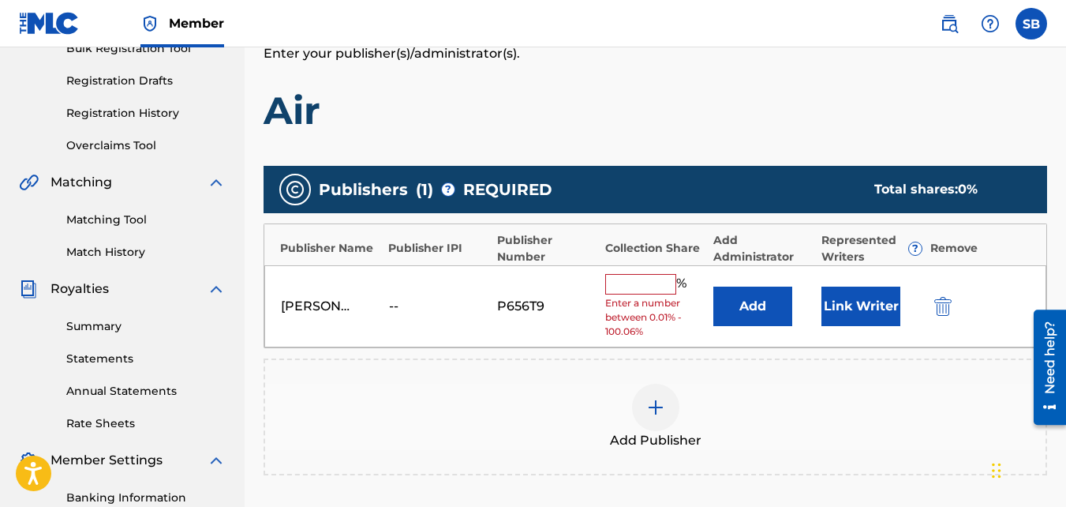
click at [661, 283] on input "text" at bounding box center [640, 284] width 71 height 21
type input "100"
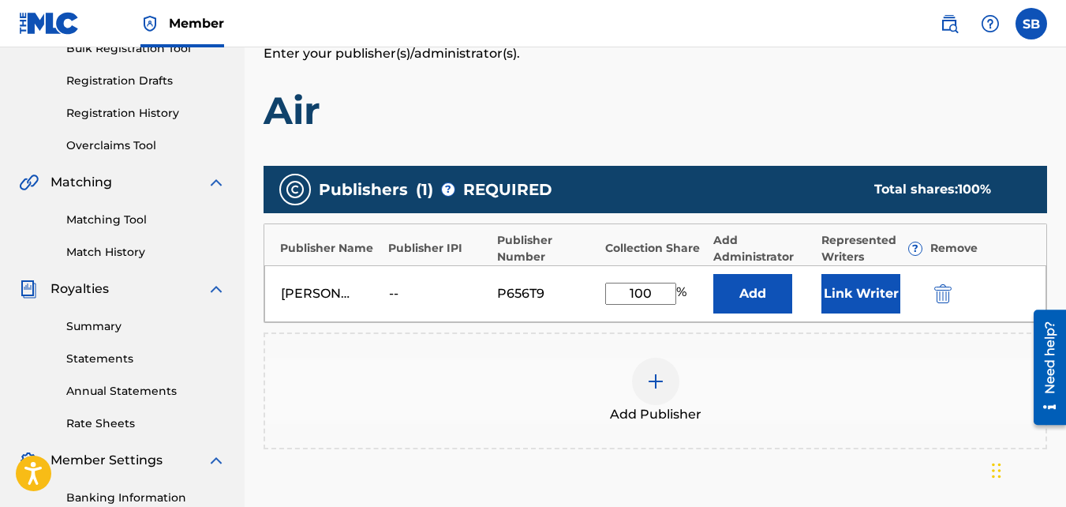
scroll to position [472, 0]
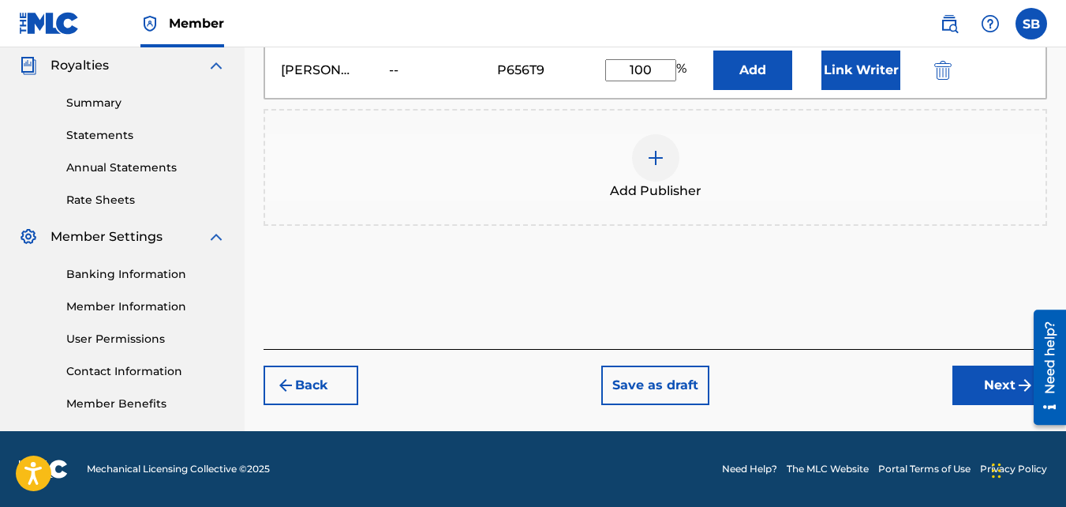
click at [980, 380] on button "Next" at bounding box center [1000, 384] width 95 height 39
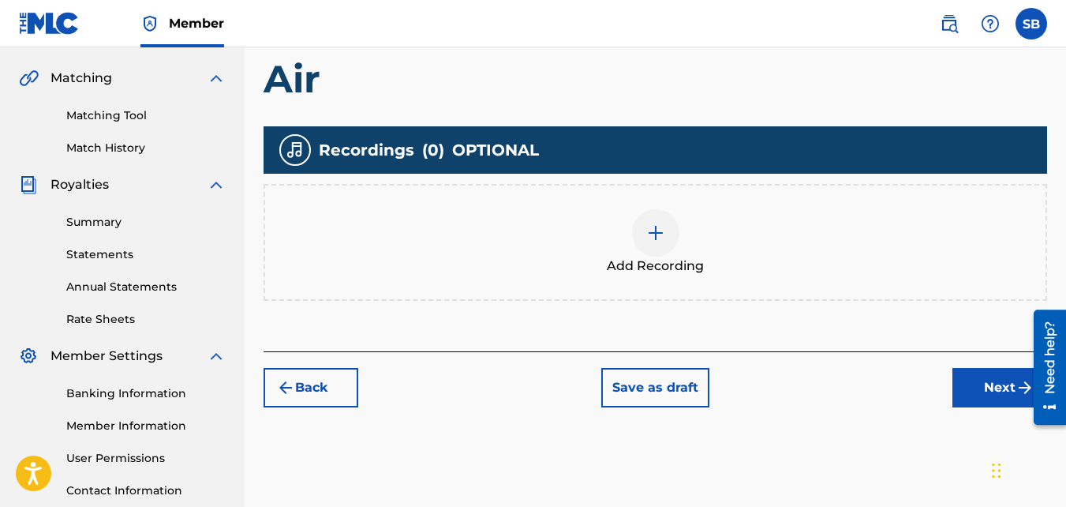
scroll to position [354, 0]
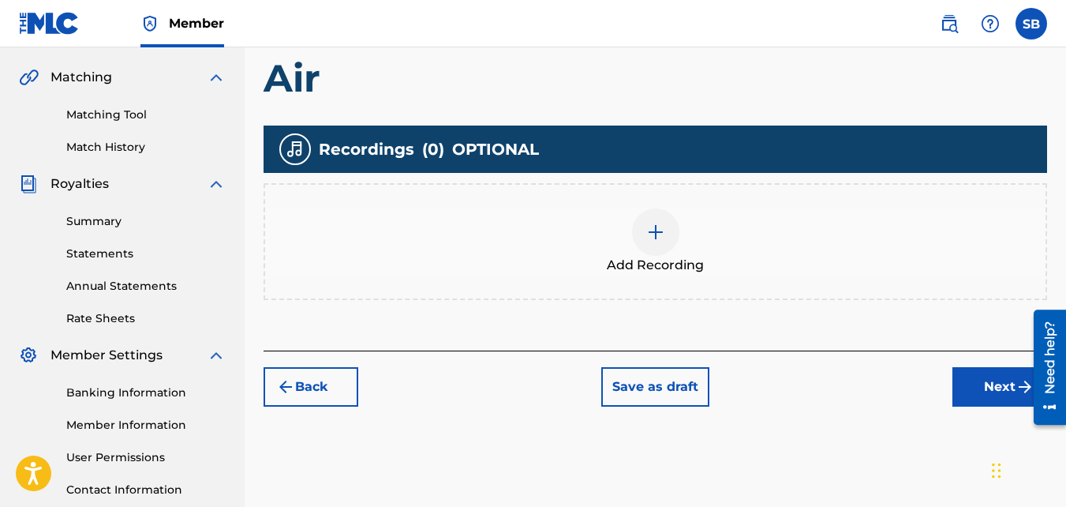
click at [676, 234] on div at bounding box center [655, 231] width 47 height 47
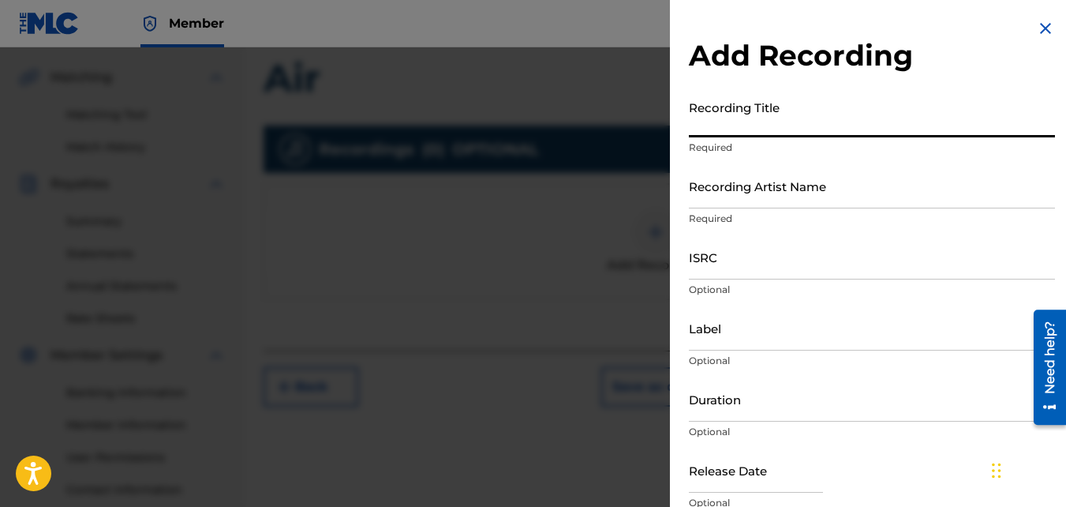
click at [755, 131] on input "Recording Title" at bounding box center [872, 114] width 366 height 45
type input "Air"
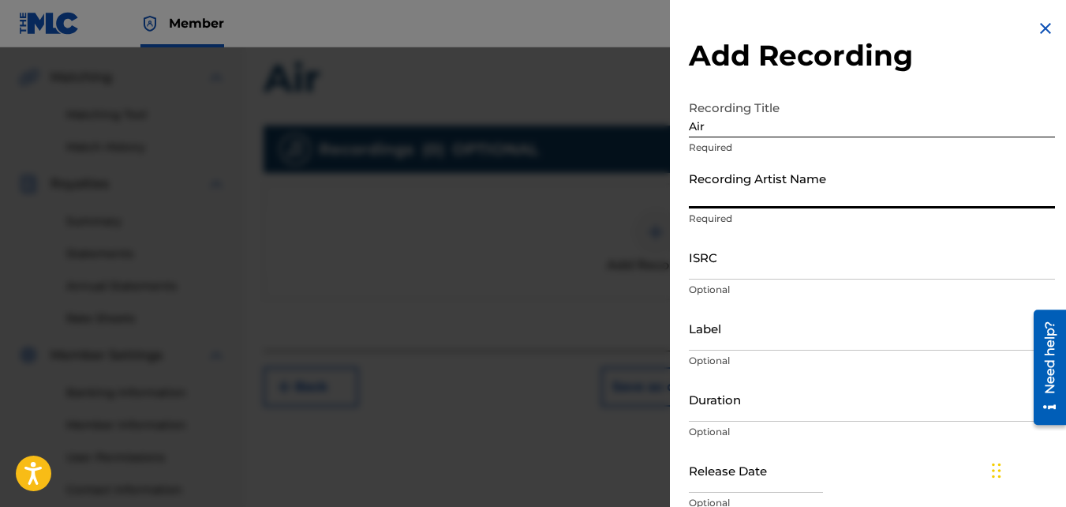
click at [760, 174] on input "Recording Artist Name" at bounding box center [872, 185] width 366 height 45
type input "Mikej"
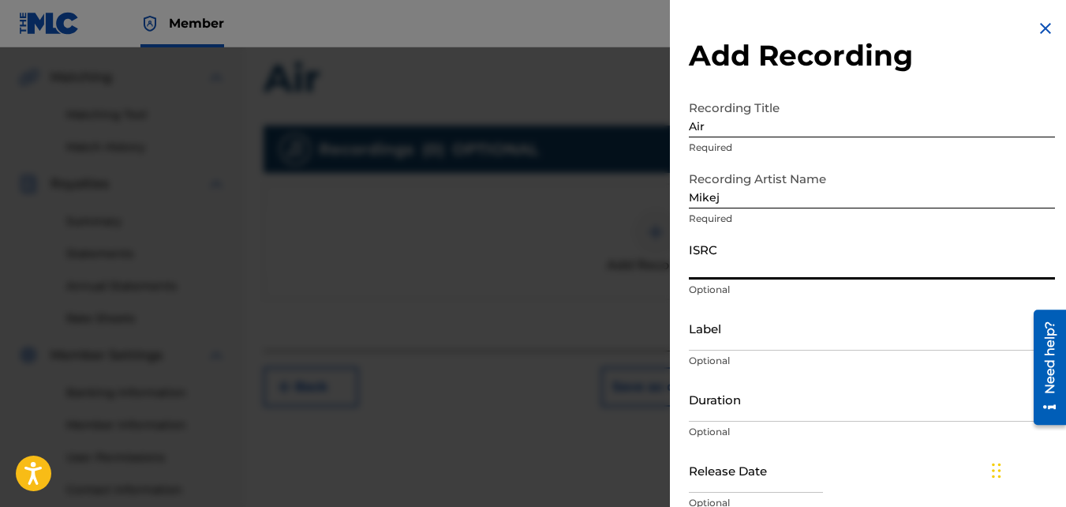
paste input "QZJG51903010"
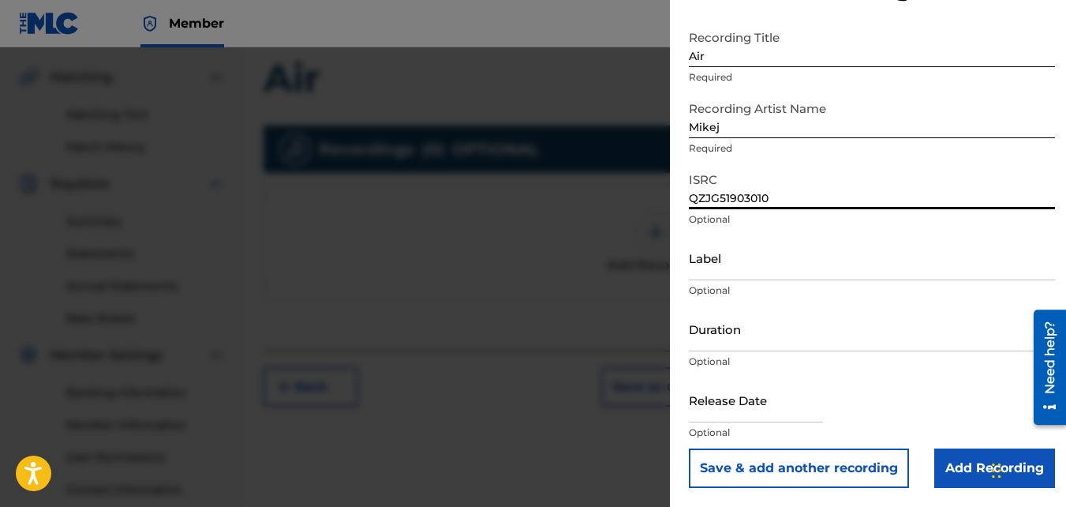
type input "QZJG51903010"
click at [976, 487] on input "Add Recording" at bounding box center [995, 467] width 121 height 39
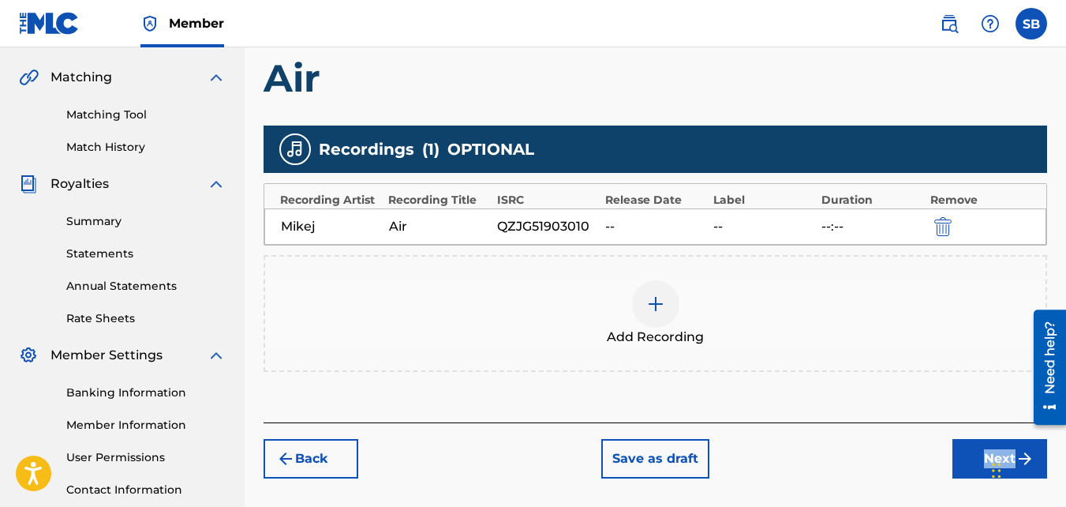
click at [976, 487] on div "Register Work Search Enter Work Details Add Writers Add Publishers & Shares Add…" at bounding box center [656, 141] width 822 height 816
drag, startPoint x: 976, startPoint y: 487, endPoint x: 830, endPoint y: 440, distance: 154.3
click at [830, 440] on div "Back Save as draft Next" at bounding box center [656, 450] width 784 height 56
click at [977, 469] on button "Next" at bounding box center [1000, 458] width 95 height 39
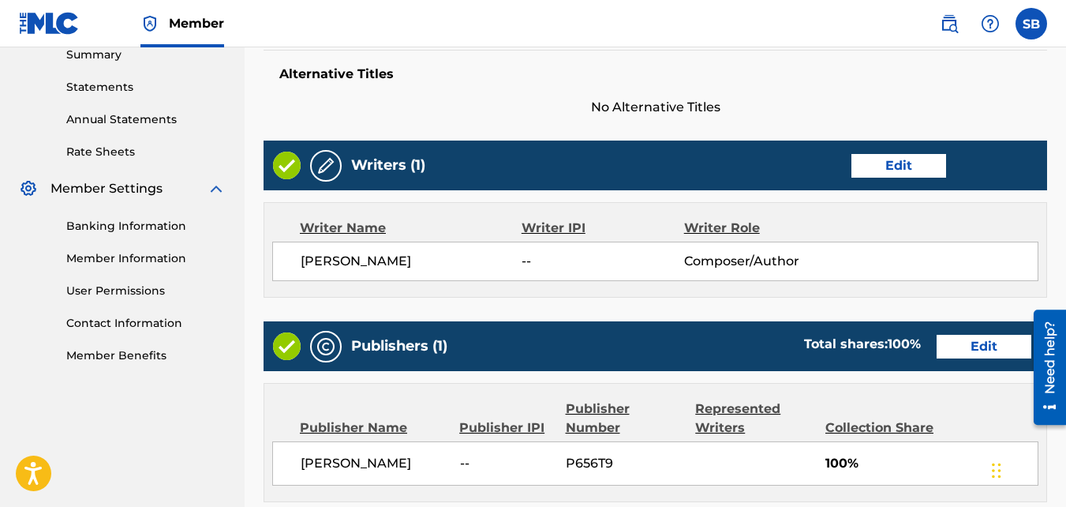
scroll to position [847, 0]
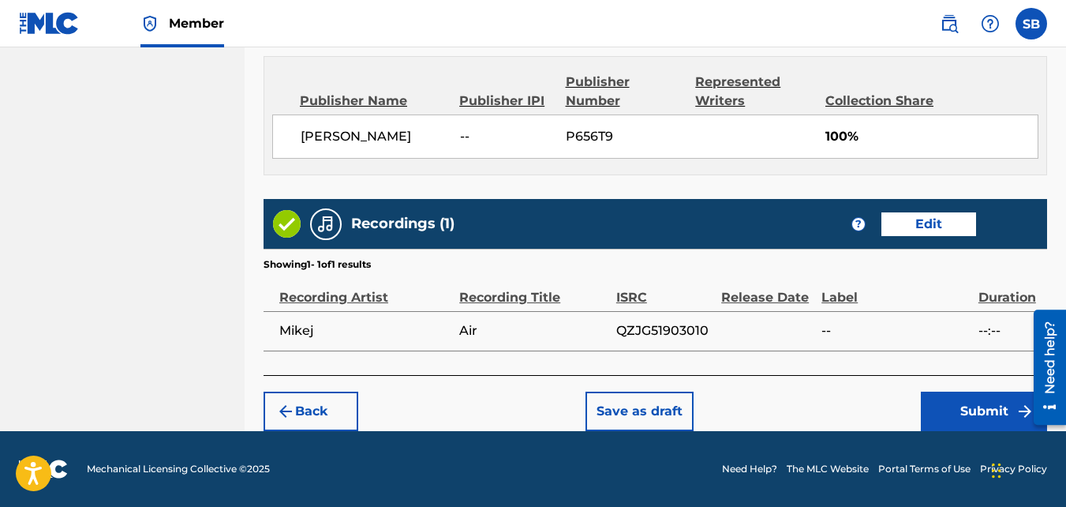
click at [936, 403] on button "Submit" at bounding box center [984, 410] width 126 height 39
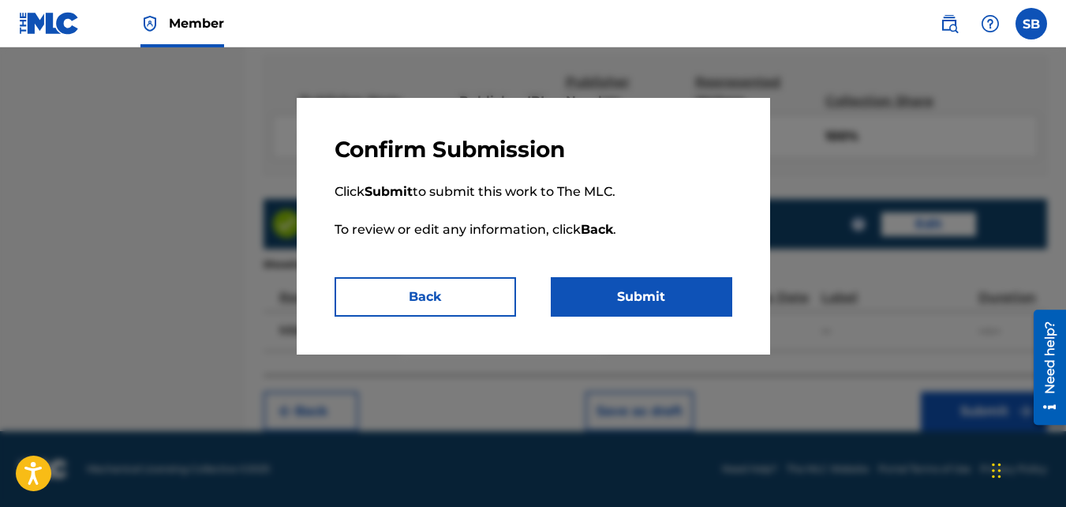
click at [673, 309] on button "Submit" at bounding box center [642, 296] width 182 height 39
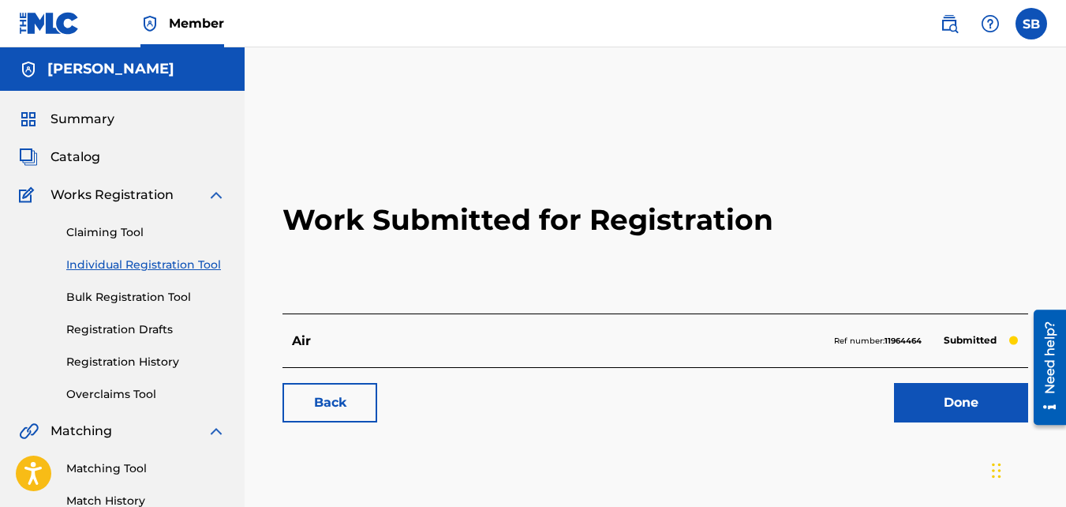
click at [373, 410] on link "Back" at bounding box center [330, 402] width 95 height 39
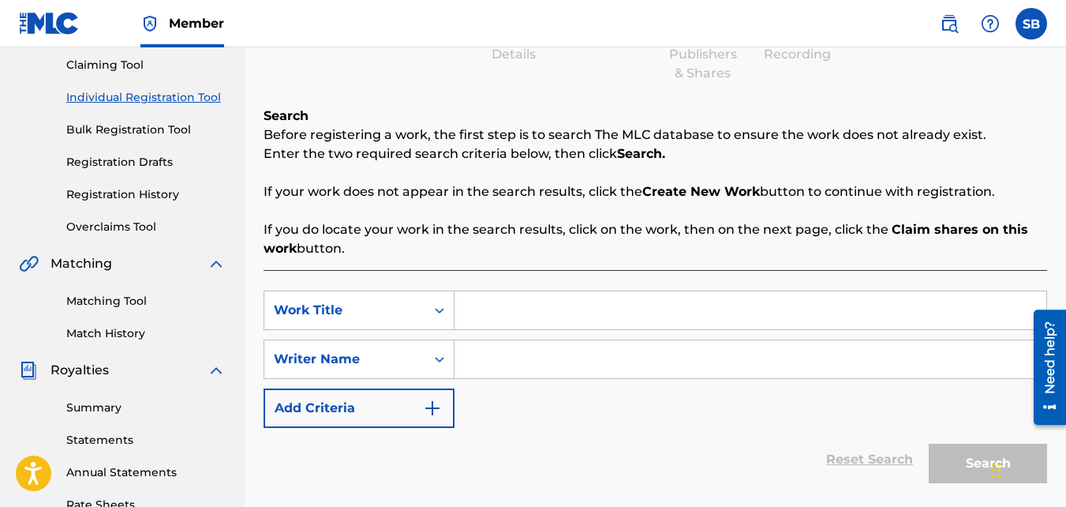
scroll to position [170, 0]
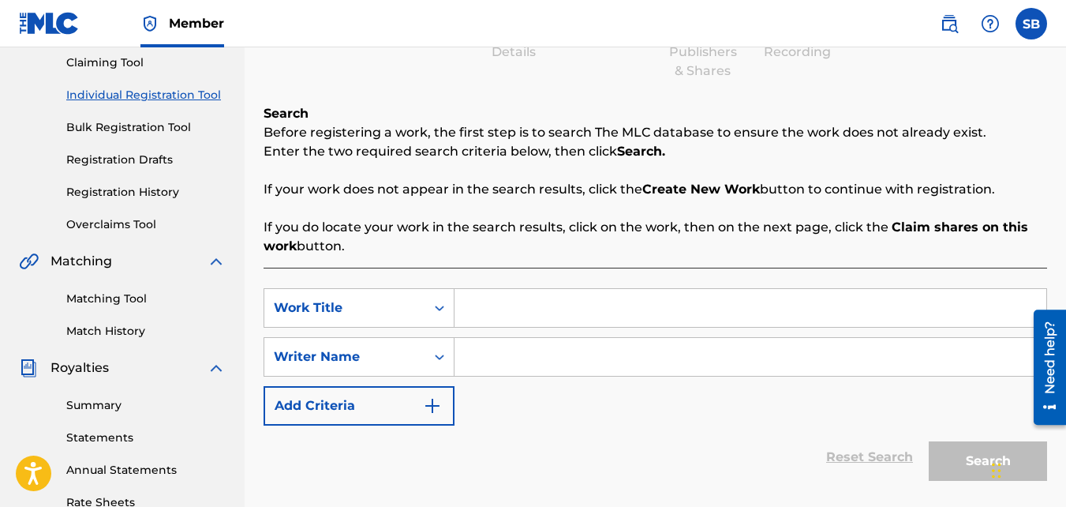
click at [519, 310] on input "Search Form" at bounding box center [751, 308] width 592 height 38
type input "All White"
click at [527, 350] on input "Search Form" at bounding box center [751, 357] width 592 height 38
click at [537, 350] on input "Search Form" at bounding box center [751, 357] width 592 height 38
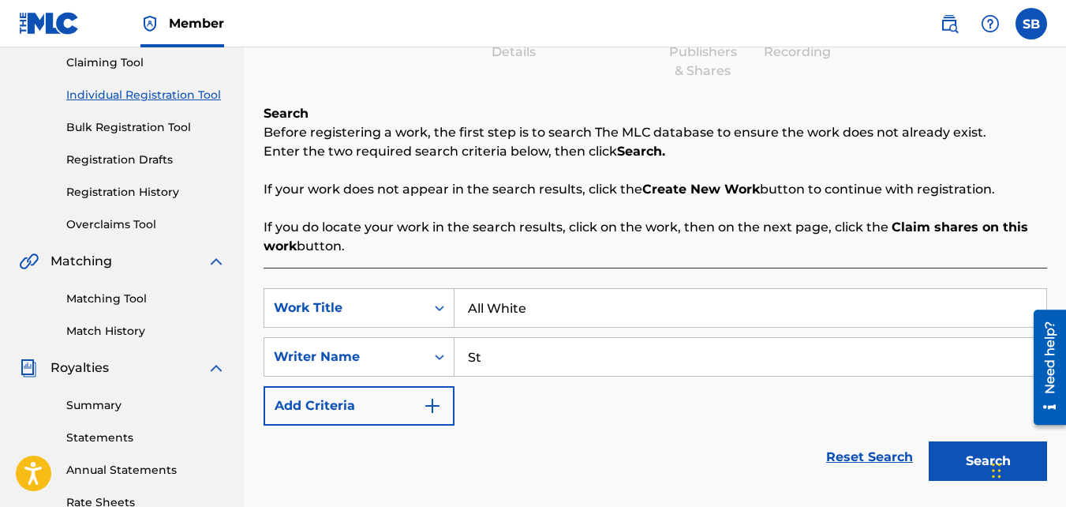
type input "St"
click at [954, 443] on button "Search" at bounding box center [988, 460] width 118 height 39
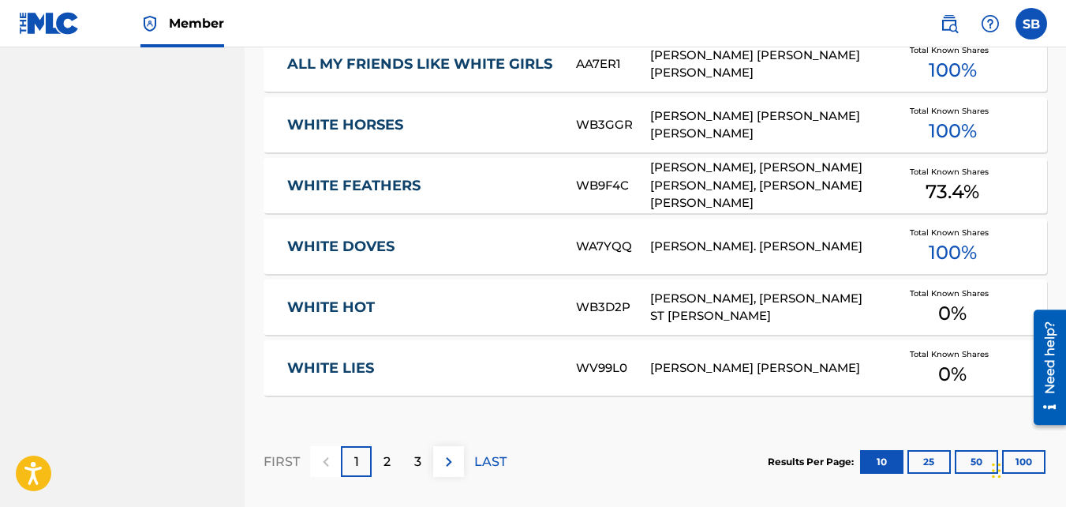
scroll to position [1128, 0]
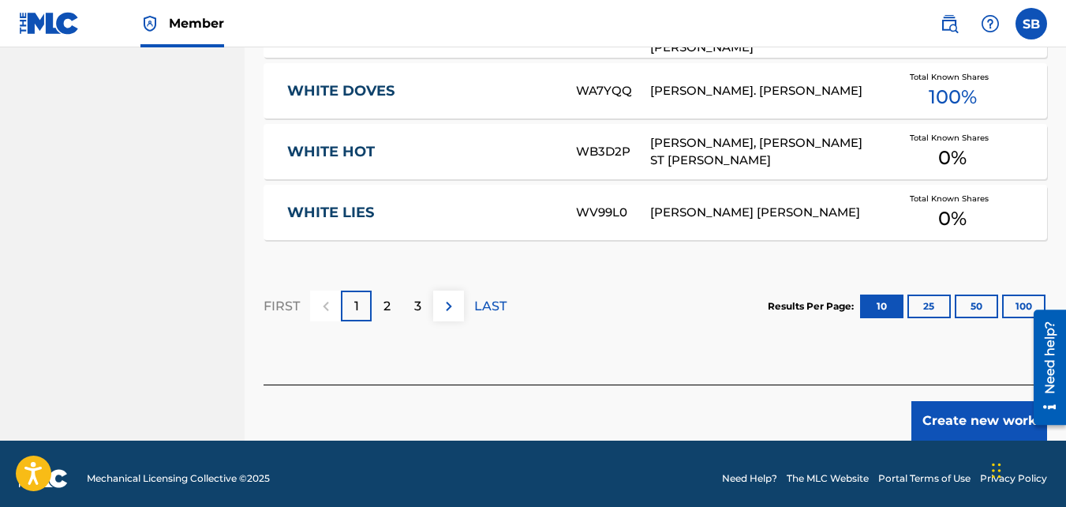
click at [932, 411] on button "Create new work" at bounding box center [980, 420] width 136 height 39
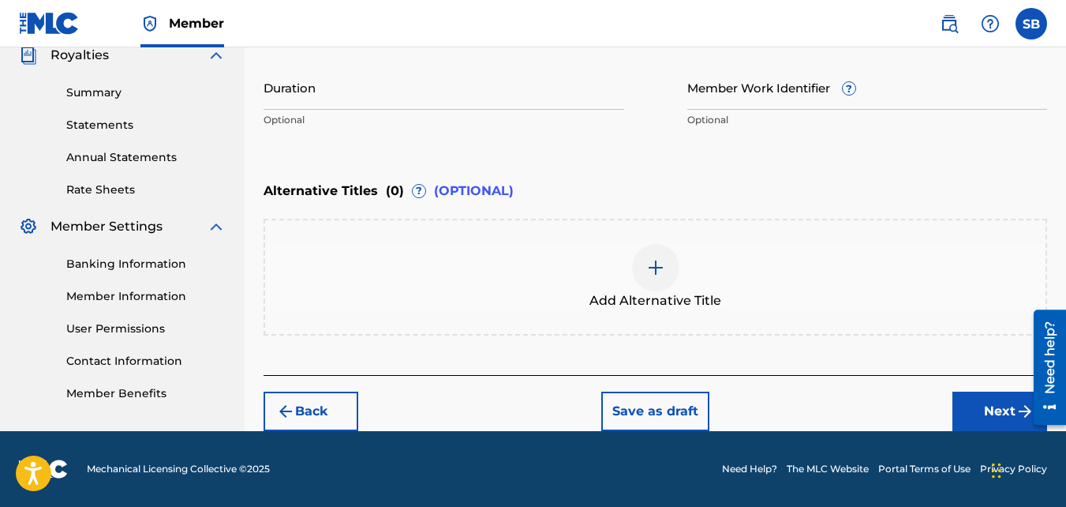
click at [957, 406] on button "Next" at bounding box center [1000, 410] width 95 height 39
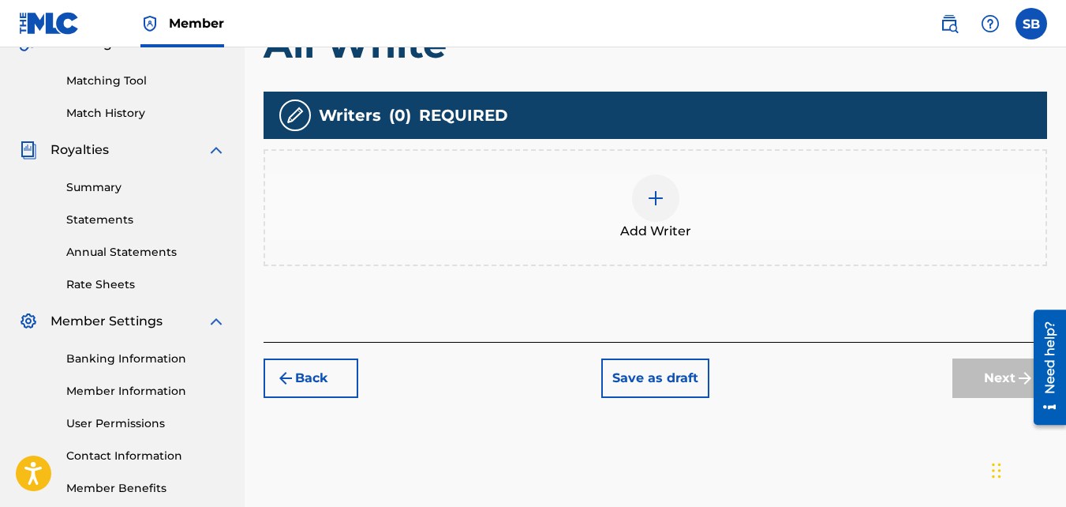
scroll to position [397, 0]
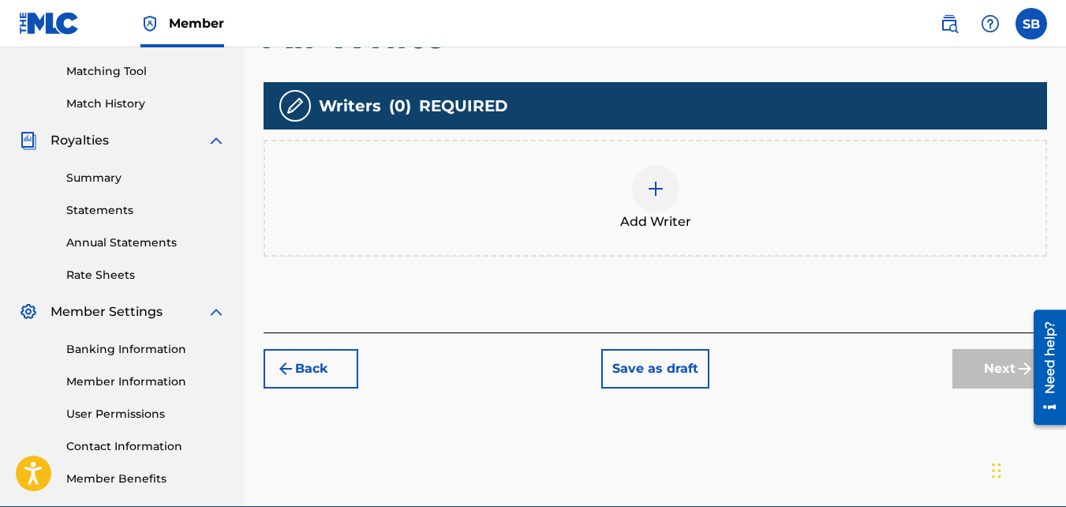
click at [572, 151] on div "Add Writer" at bounding box center [656, 198] width 784 height 117
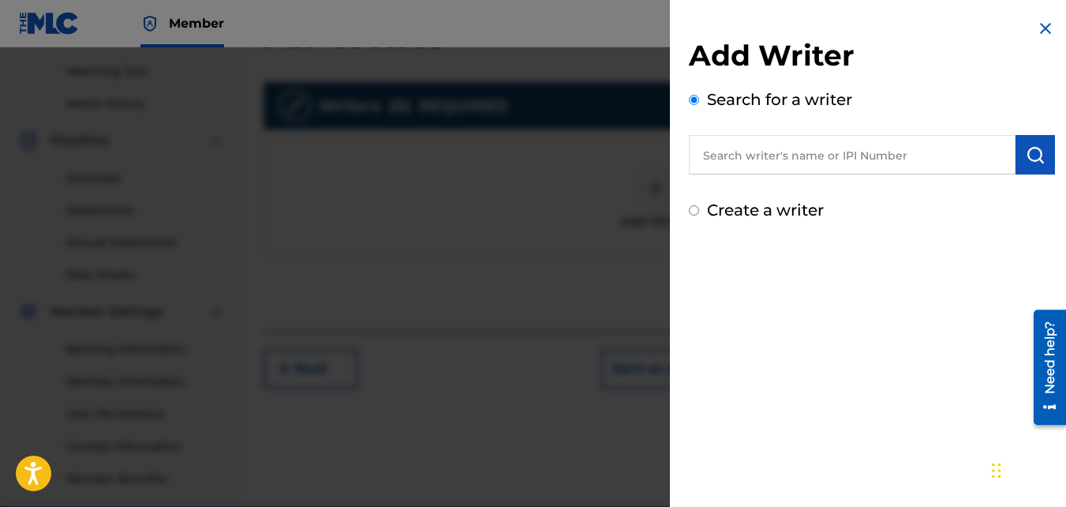
click at [688, 210] on div "Add Writer Search for a writer Create a writer" at bounding box center [872, 120] width 404 height 241
click at [699, 208] on input "Create a writer" at bounding box center [694, 210] width 10 height 10
radio input "false"
radio input "true"
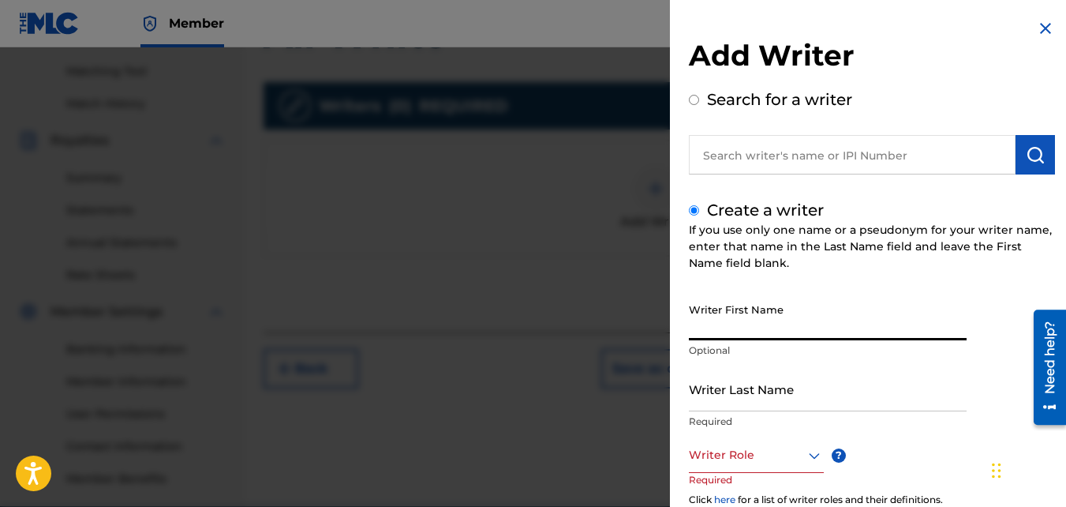
click at [788, 329] on input "Writer First Name" at bounding box center [828, 317] width 278 height 45
type input "[PERSON_NAME]"
click at [814, 392] on input "Writer Last Name" at bounding box center [828, 388] width 278 height 45
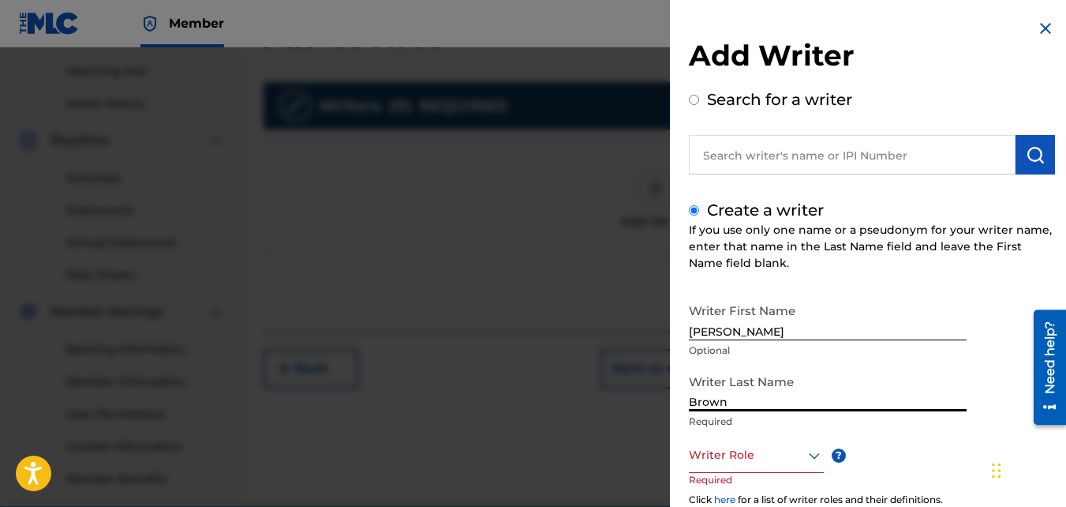
scroll to position [177, 0]
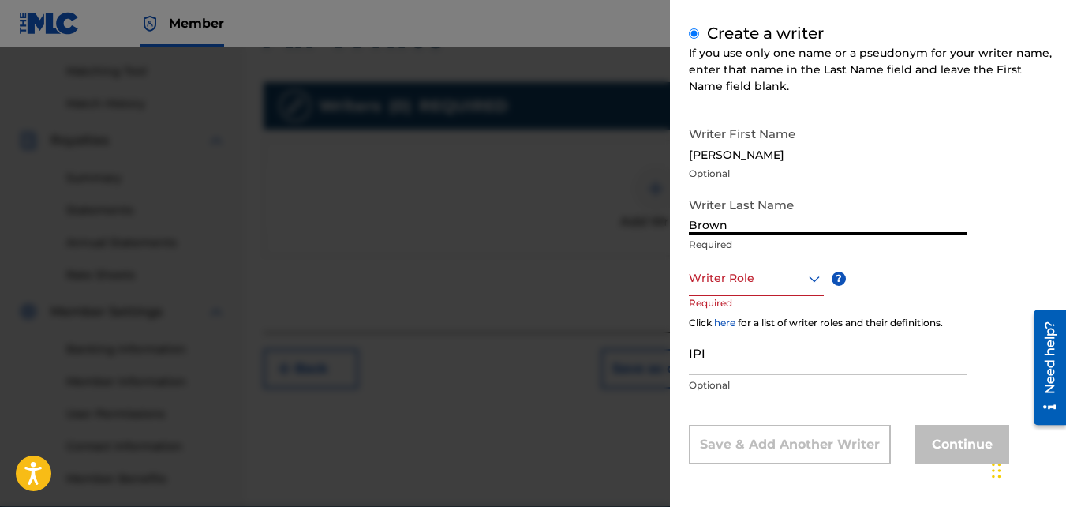
type input "Brown"
click at [736, 283] on div at bounding box center [756, 278] width 135 height 20
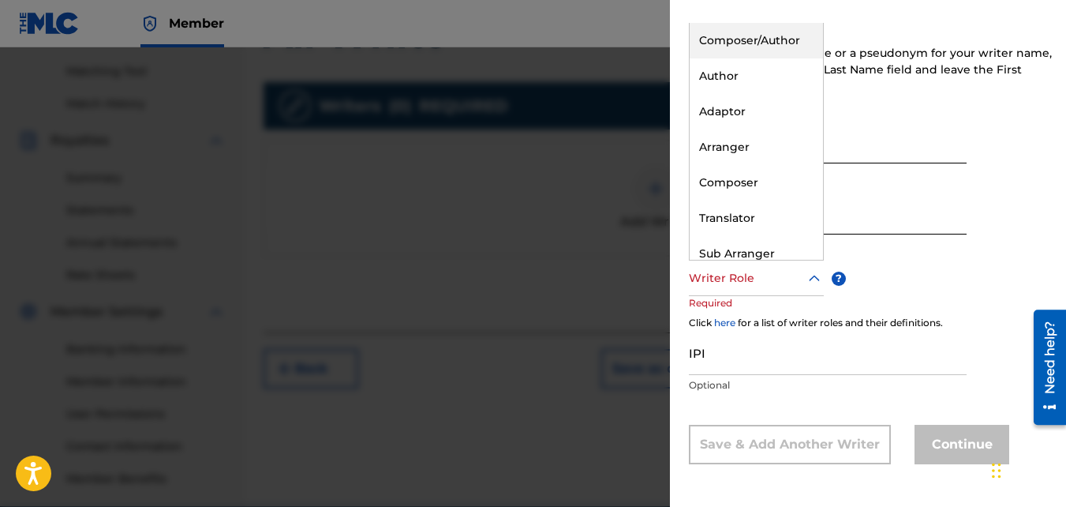
click at [725, 36] on div "Composer/Author" at bounding box center [756, 41] width 133 height 36
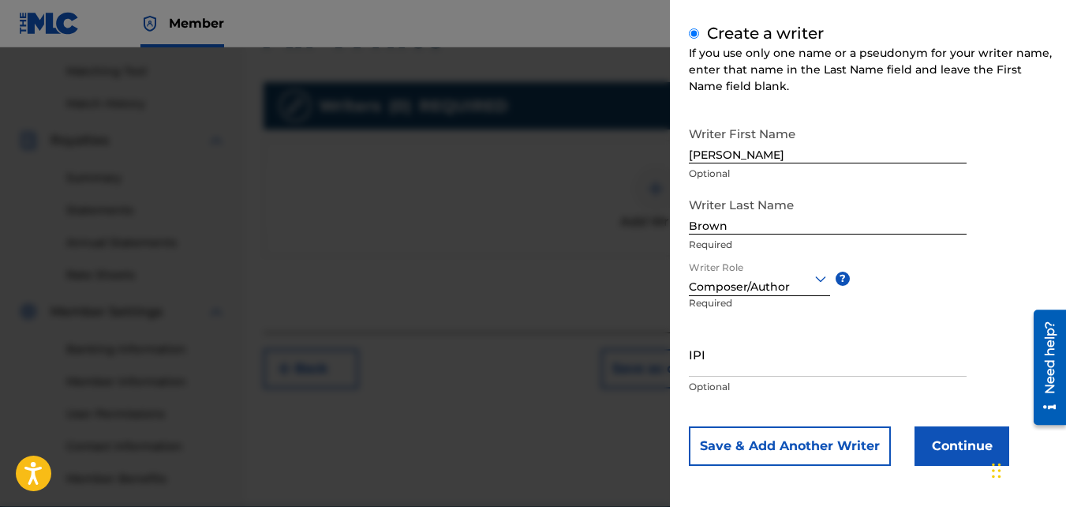
click at [938, 429] on button "Continue" at bounding box center [962, 445] width 95 height 39
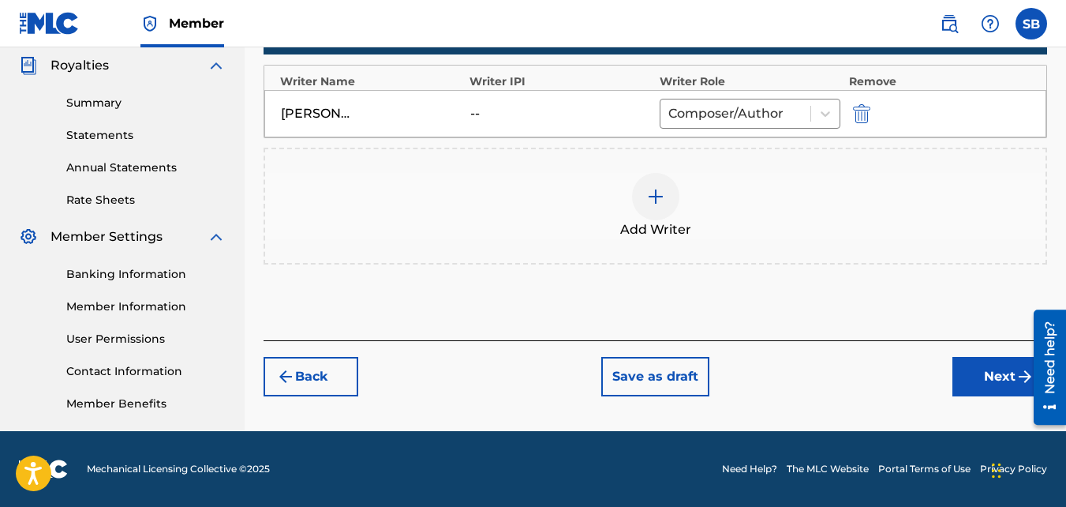
click at [999, 385] on button "Next" at bounding box center [1000, 376] width 95 height 39
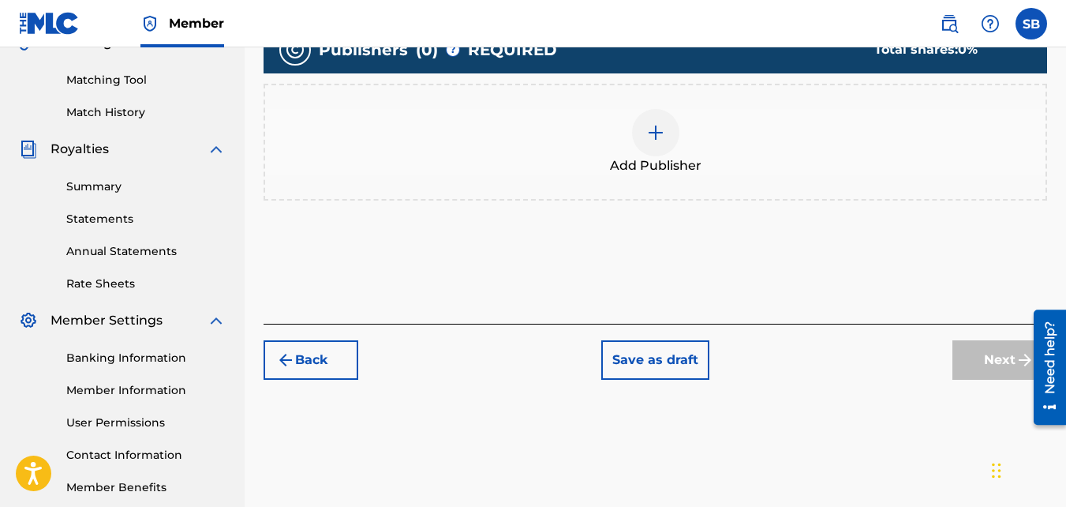
scroll to position [400, 0]
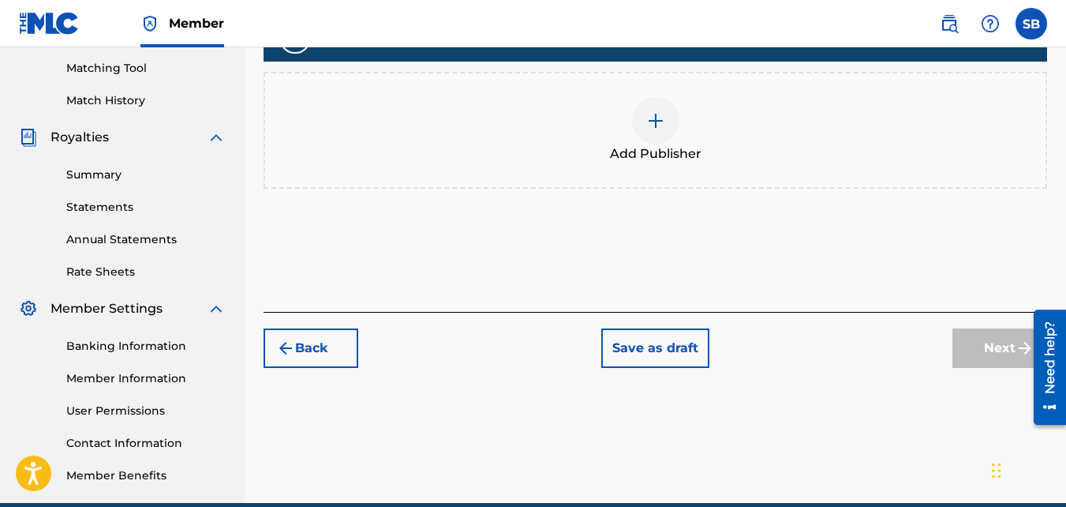
click at [659, 137] on div at bounding box center [655, 120] width 47 height 47
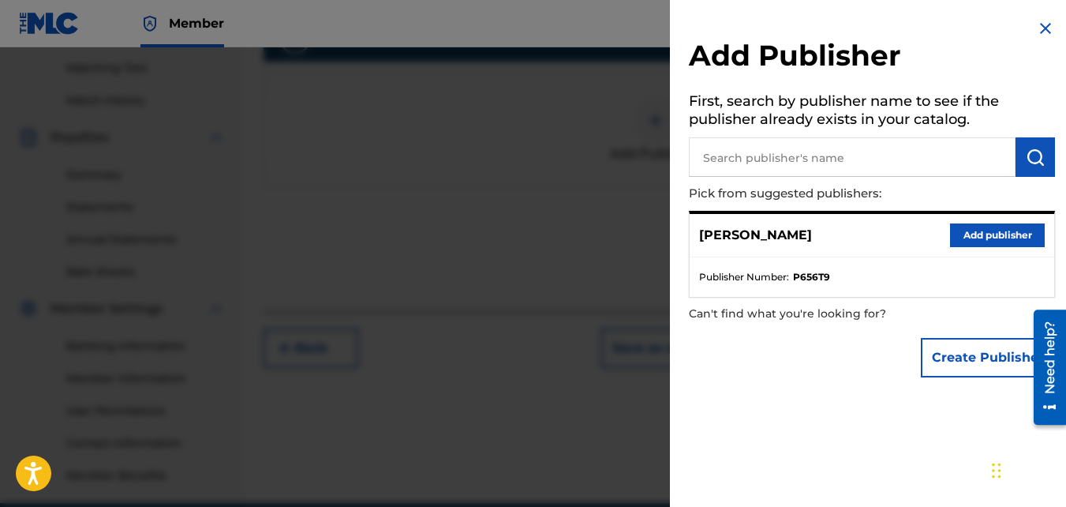
click at [973, 224] on button "Add publisher" at bounding box center [997, 235] width 95 height 24
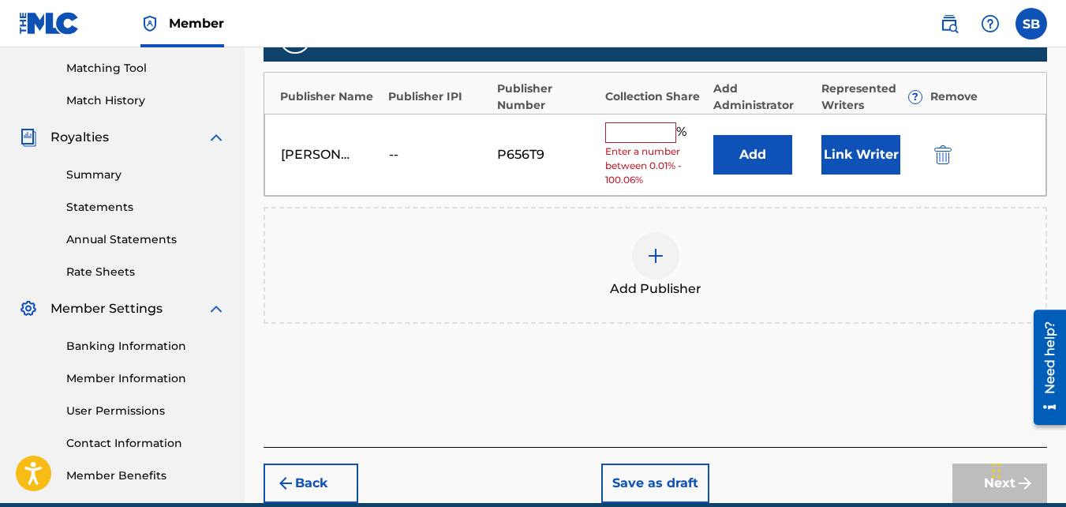
click at [618, 135] on input "text" at bounding box center [640, 132] width 71 height 21
type input "100"
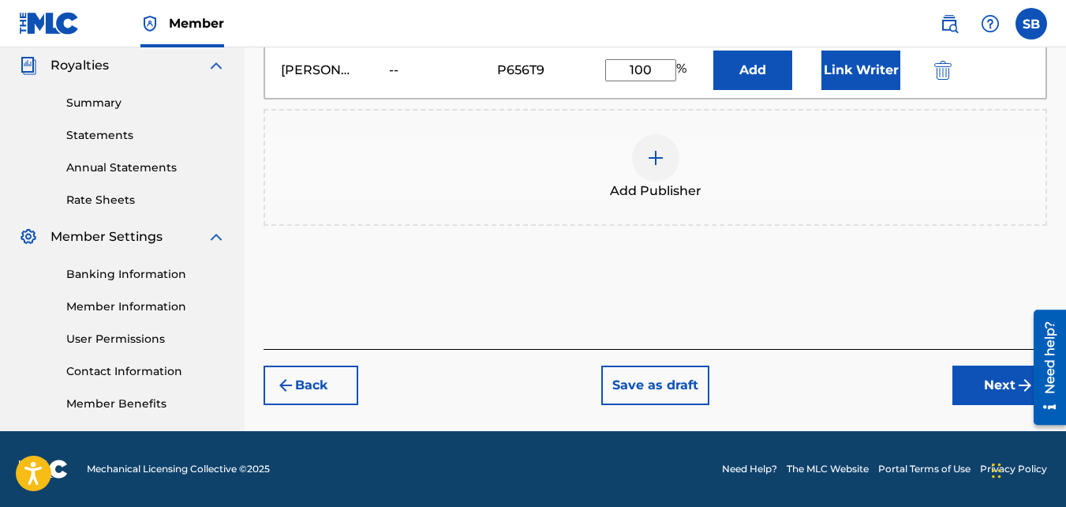
click at [974, 388] on button "Next" at bounding box center [1000, 384] width 95 height 39
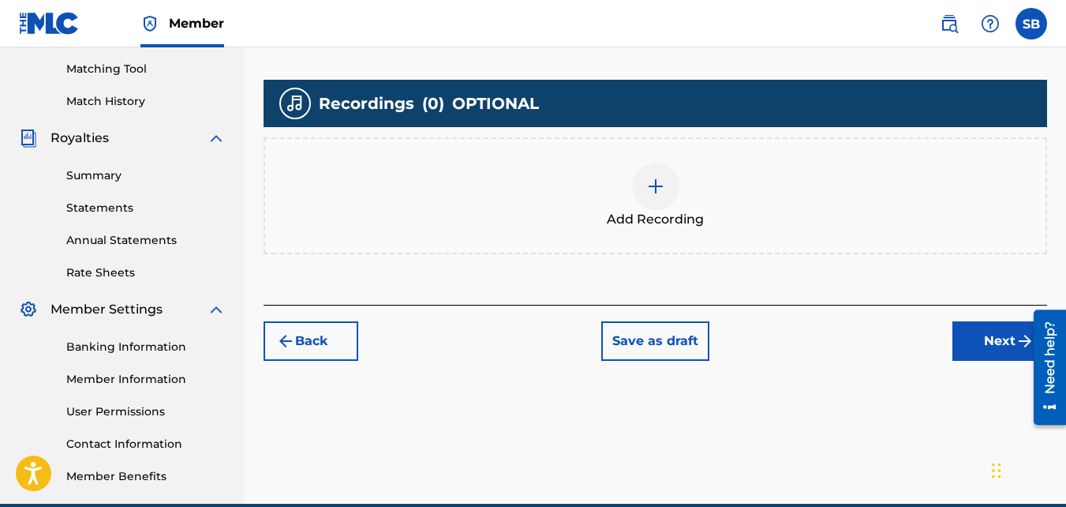
scroll to position [444, 0]
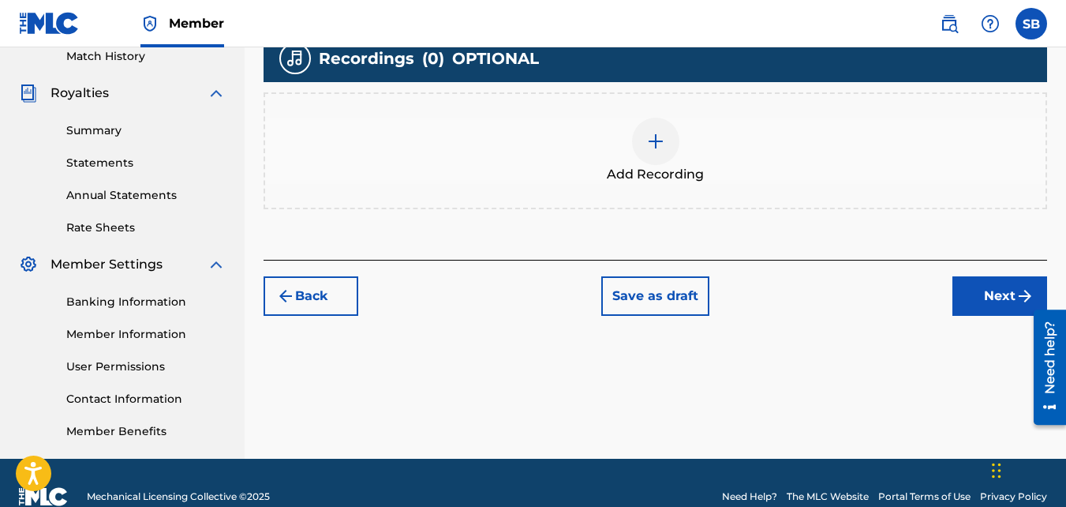
click at [645, 107] on div "Add Recording" at bounding box center [656, 150] width 784 height 117
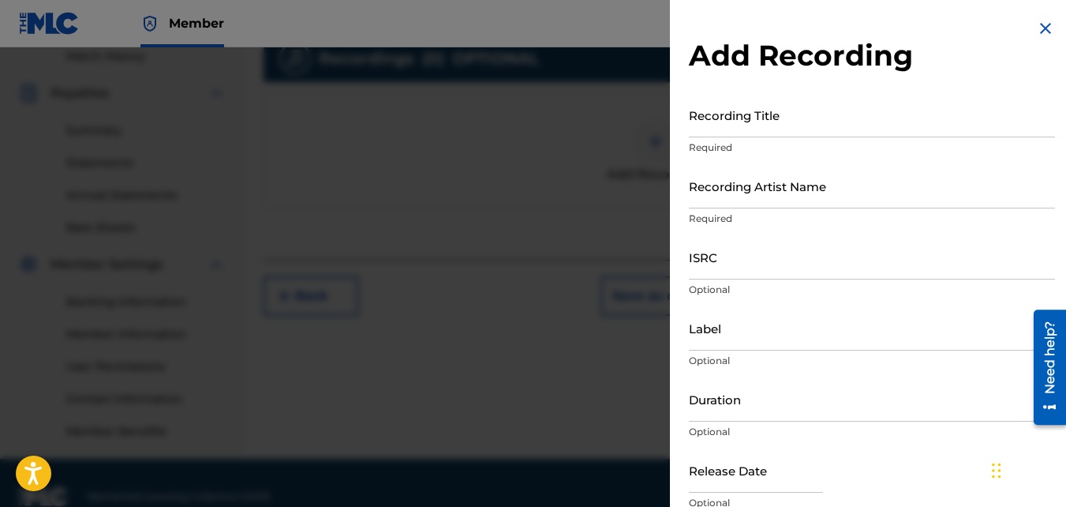
click at [775, 123] on input "Recording Title" at bounding box center [872, 114] width 366 height 45
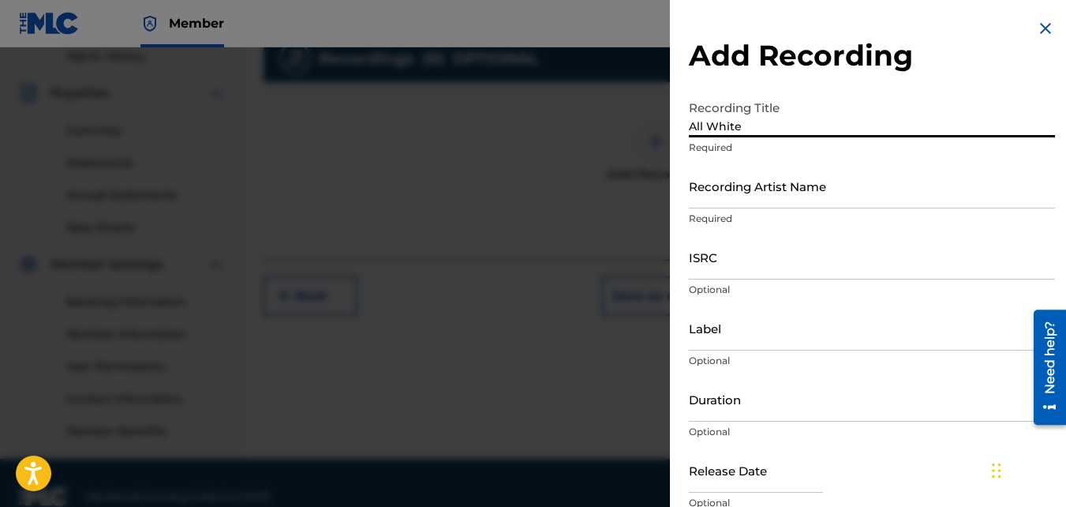
type input "All White"
click at [779, 176] on input "Recording Artist Name" at bounding box center [872, 185] width 366 height 45
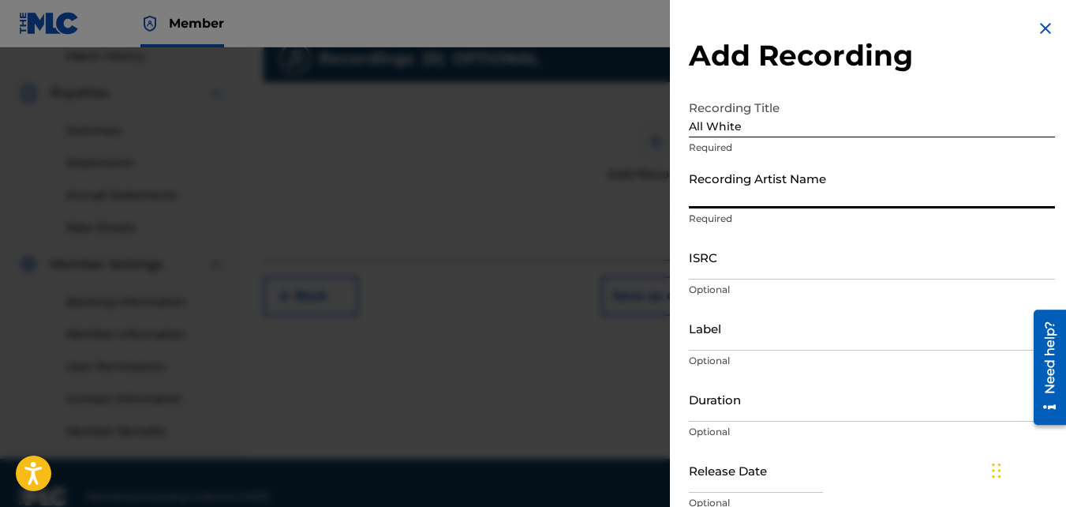
type input "Mikej"
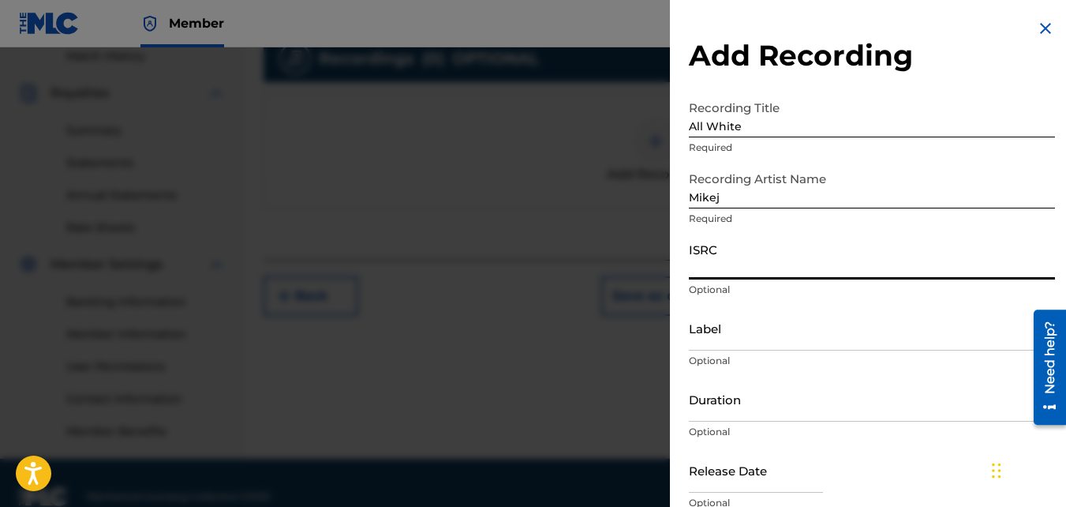
paste input "QZJG51903011"
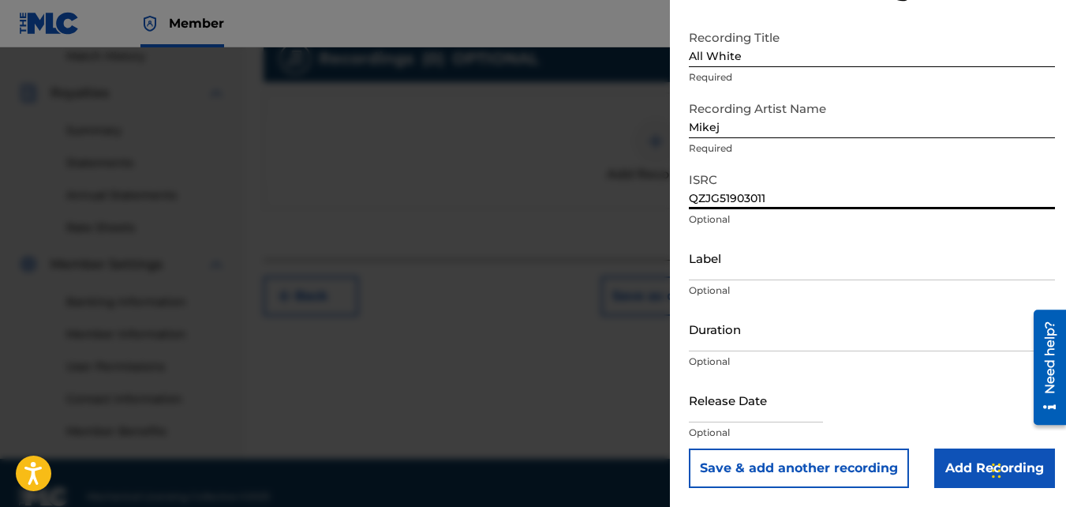
type input "QZJG51903011"
click at [959, 459] on input "Add Recording" at bounding box center [995, 467] width 121 height 39
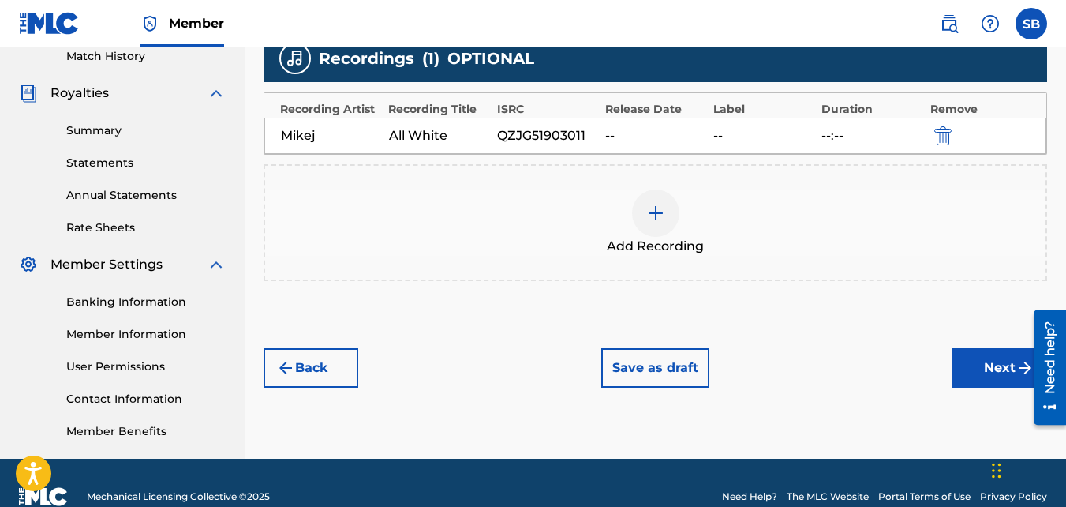
scroll to position [457, 0]
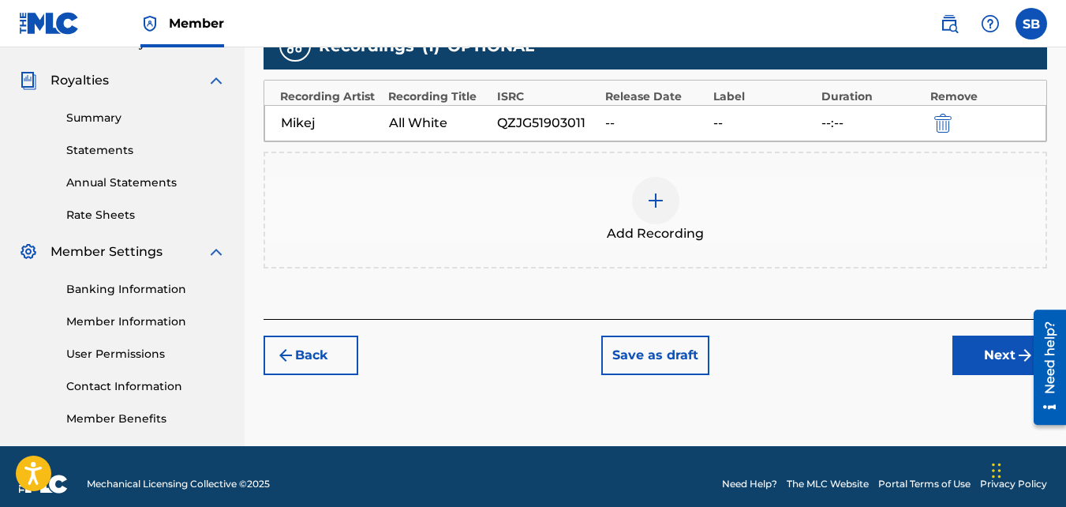
click at [972, 343] on button "Next" at bounding box center [1000, 354] width 95 height 39
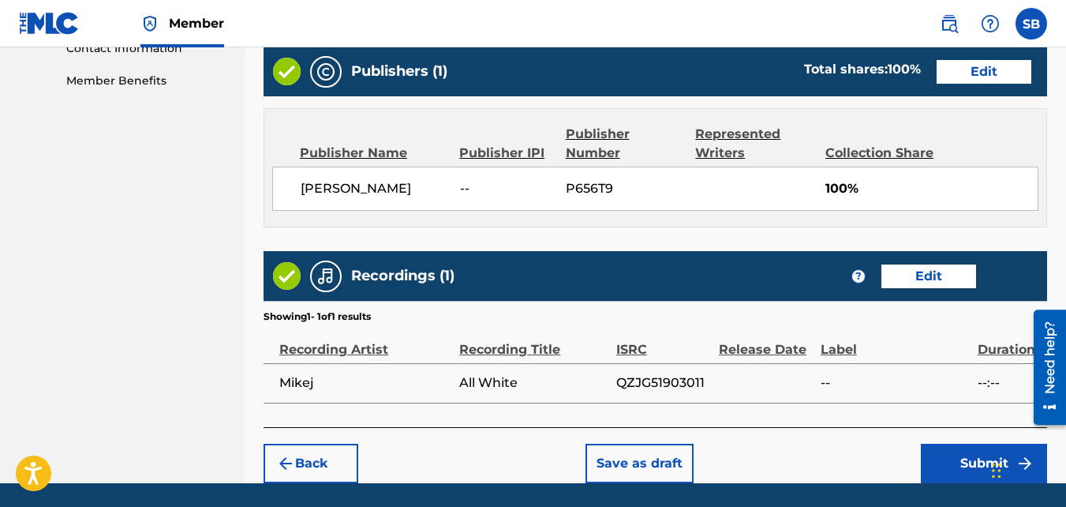
scroll to position [847, 0]
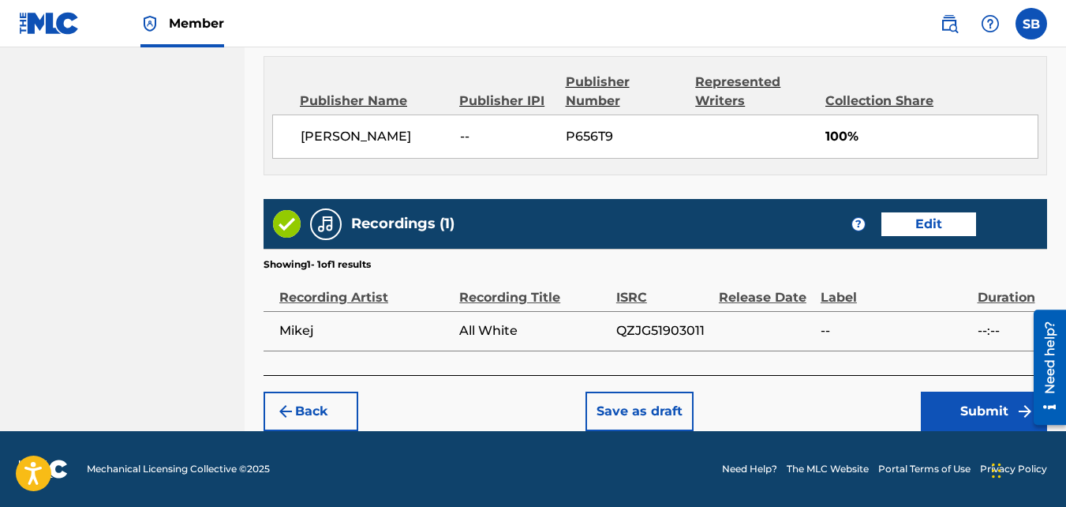
click at [978, 410] on button "Submit" at bounding box center [984, 410] width 126 height 39
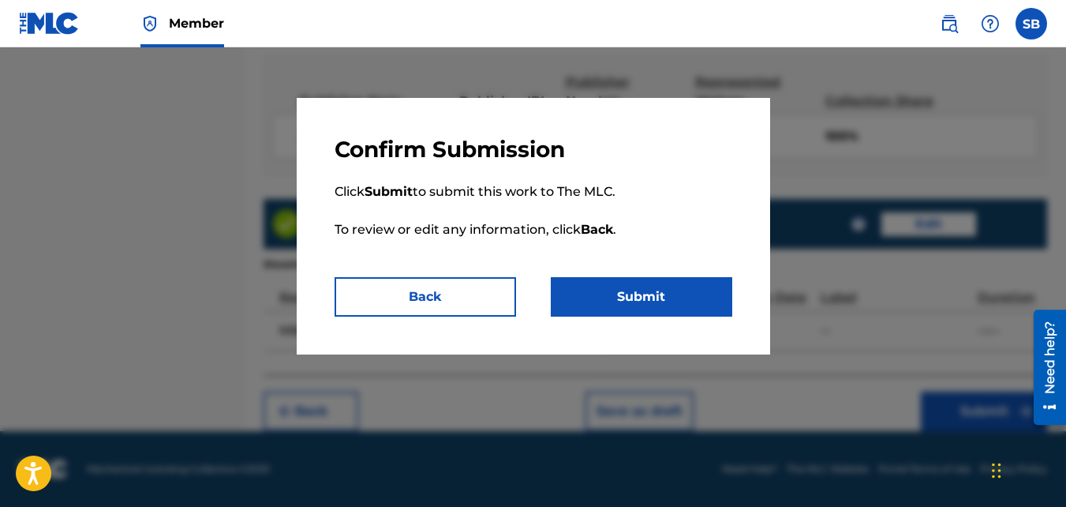
click at [699, 307] on button "Submit" at bounding box center [642, 296] width 182 height 39
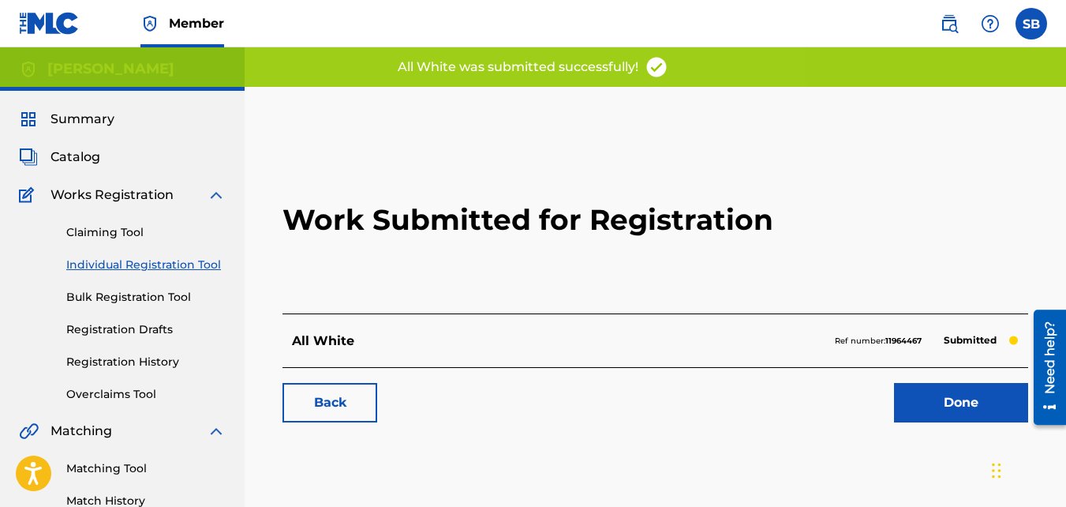
click at [341, 410] on link "Back" at bounding box center [330, 402] width 95 height 39
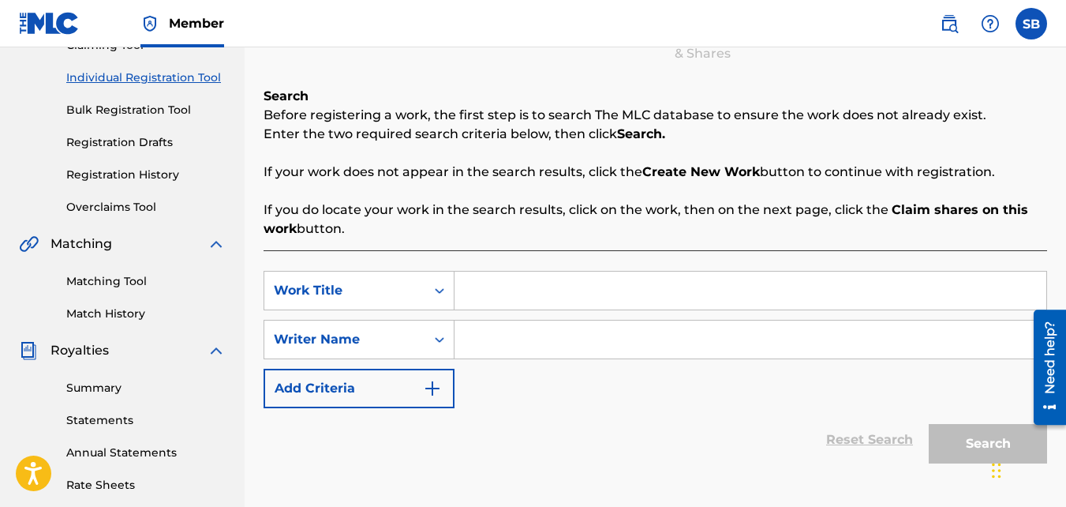
scroll to position [191, 0]
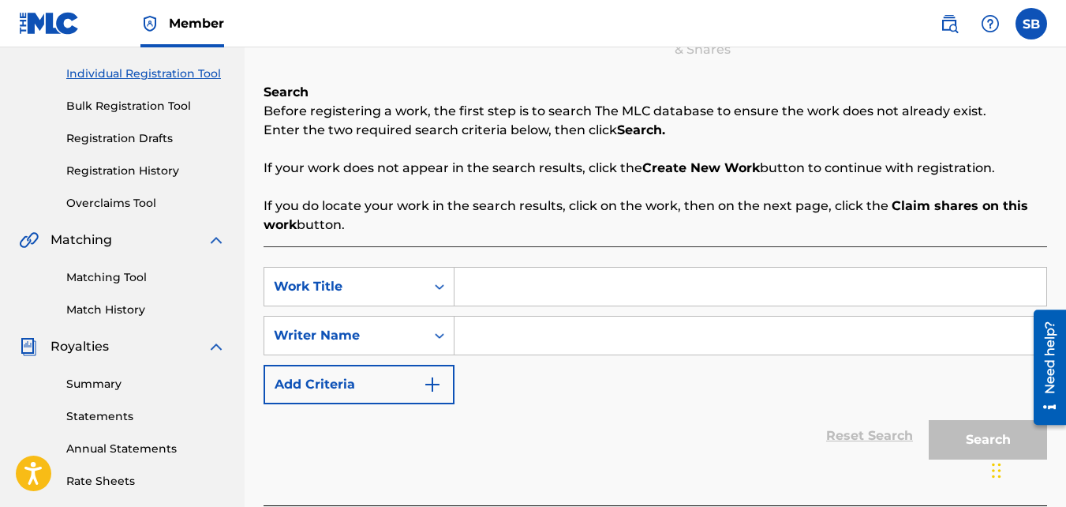
click at [407, 384] on button "Add Criteria" at bounding box center [359, 384] width 191 height 39
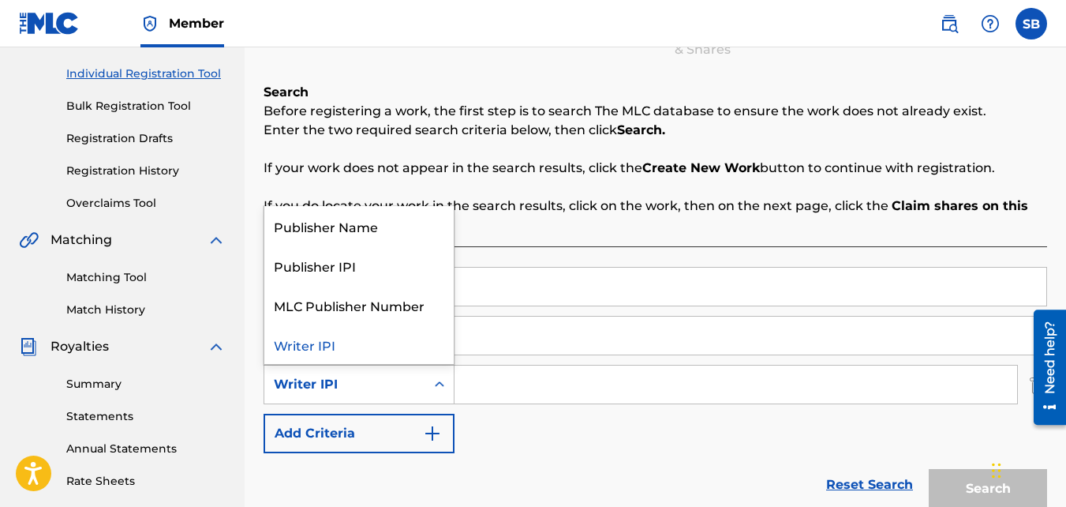
click at [401, 384] on div "Writer IPI" at bounding box center [345, 384] width 142 height 19
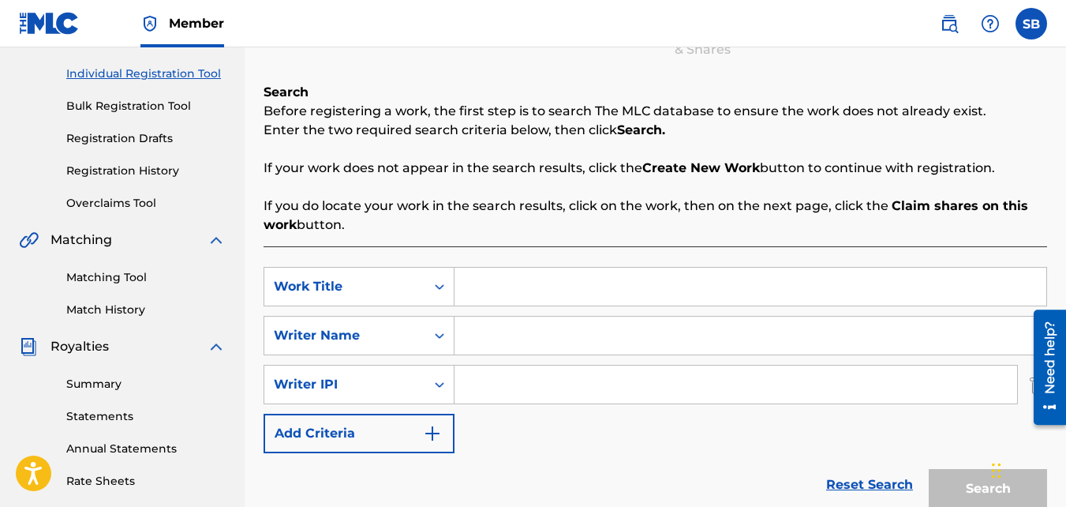
click at [401, 384] on div "Writer IPI" at bounding box center [345, 384] width 142 height 19
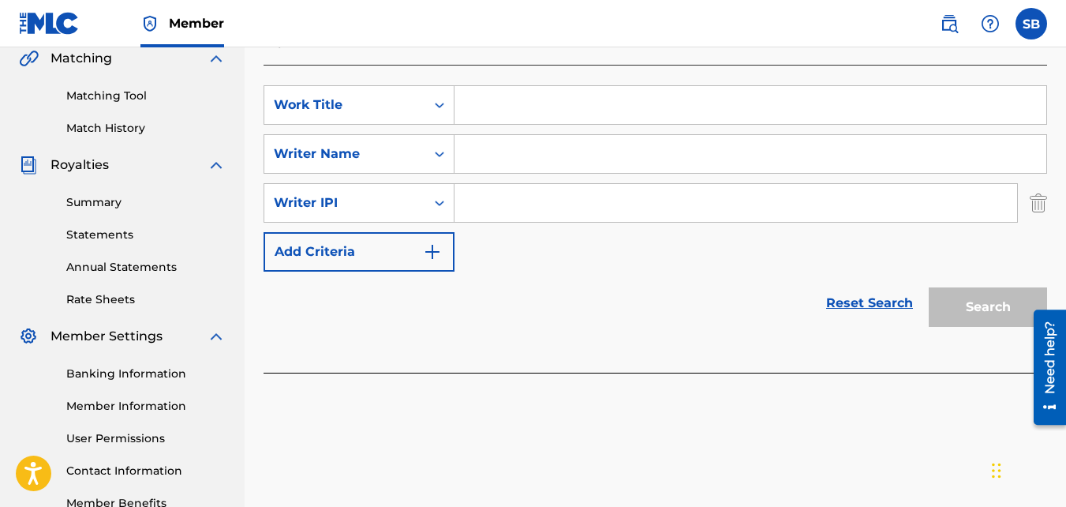
scroll to position [376, 0]
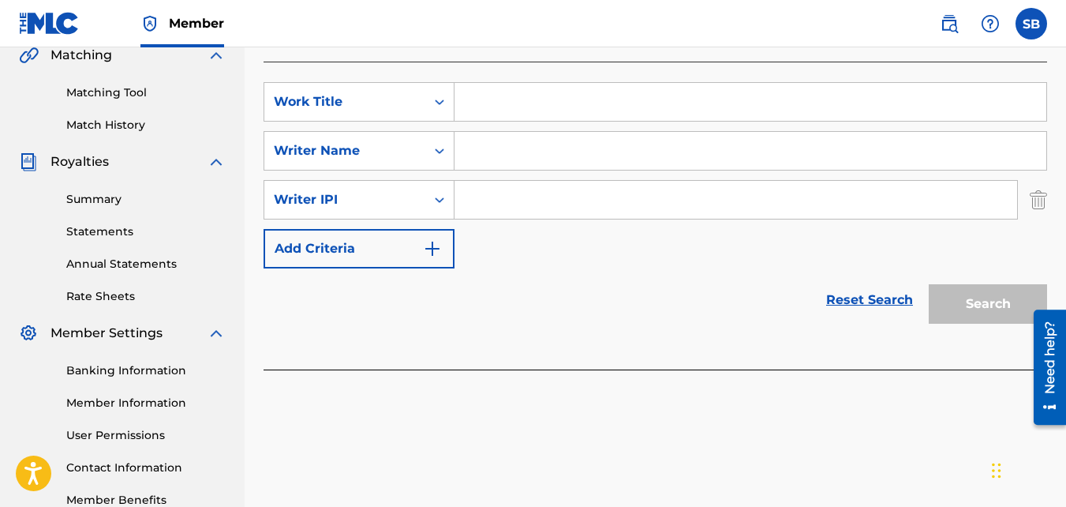
click at [1039, 209] on img "Search Form" at bounding box center [1038, 199] width 17 height 39
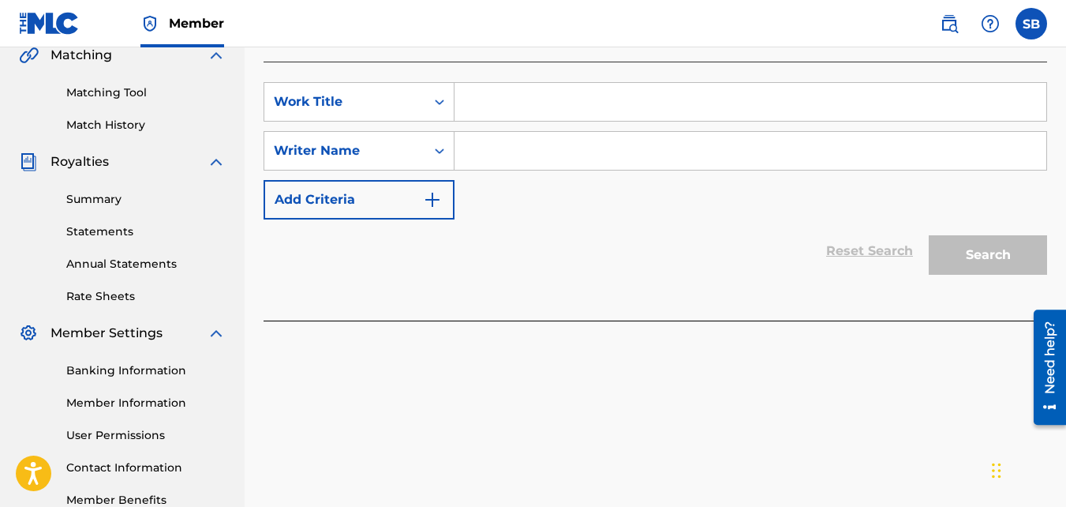
click at [717, 111] on input "Search Form" at bounding box center [751, 102] width 592 height 38
type input "Braze"
click at [654, 152] on input "Search Form" at bounding box center [751, 151] width 592 height 38
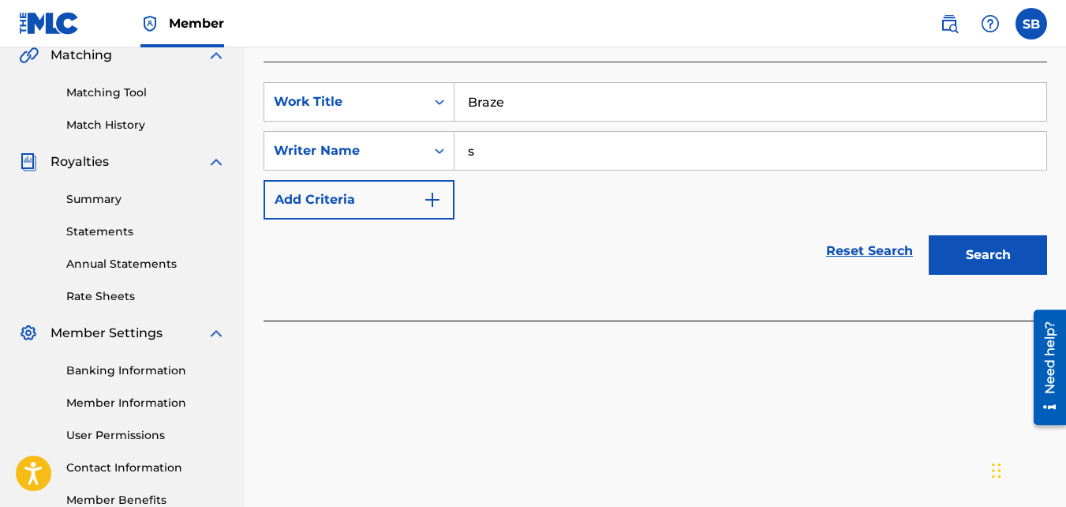
type input "s"
click at [1014, 245] on button "Search" at bounding box center [988, 254] width 118 height 39
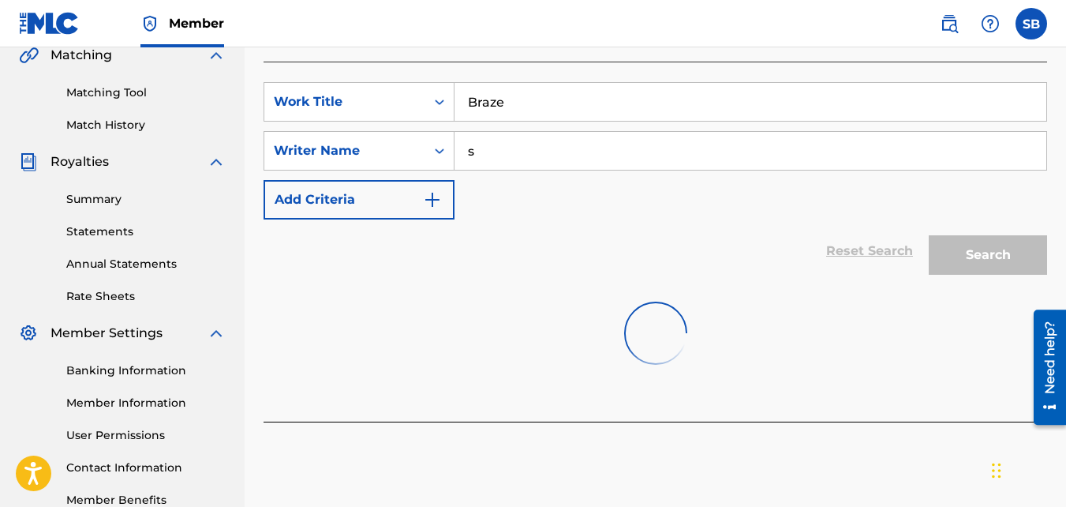
scroll to position [472, 0]
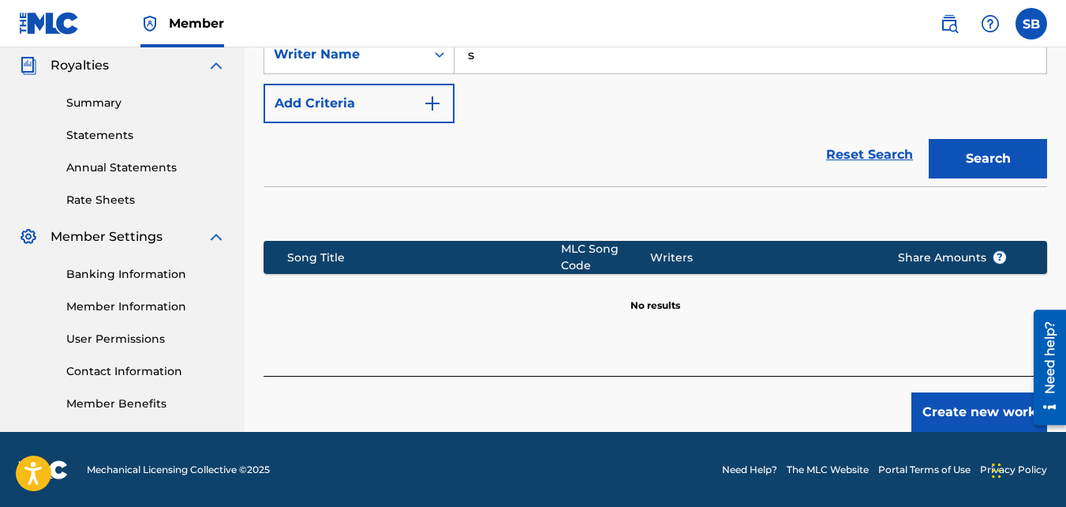
click at [947, 414] on button "Create new work" at bounding box center [980, 411] width 136 height 39
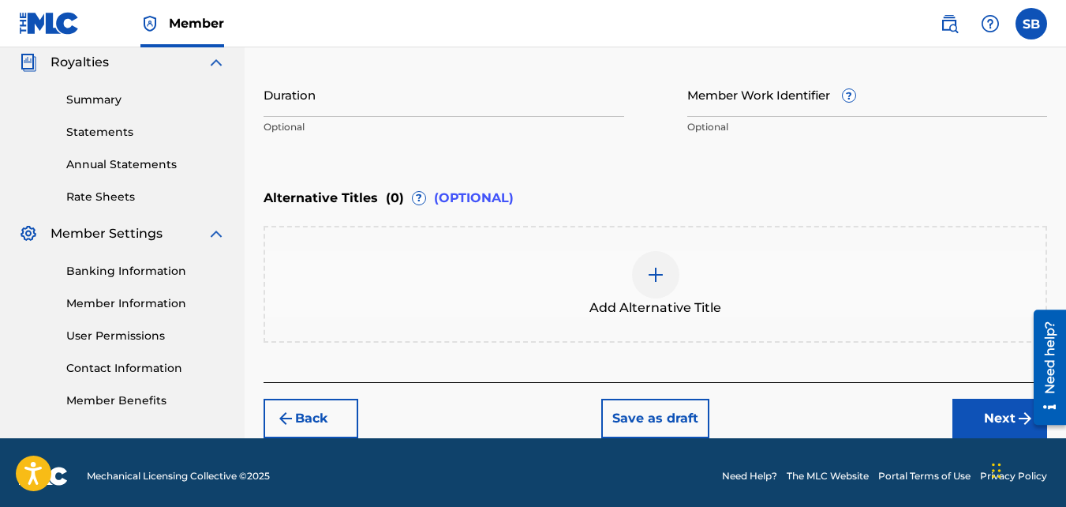
click at [970, 419] on button "Next" at bounding box center [1000, 418] width 95 height 39
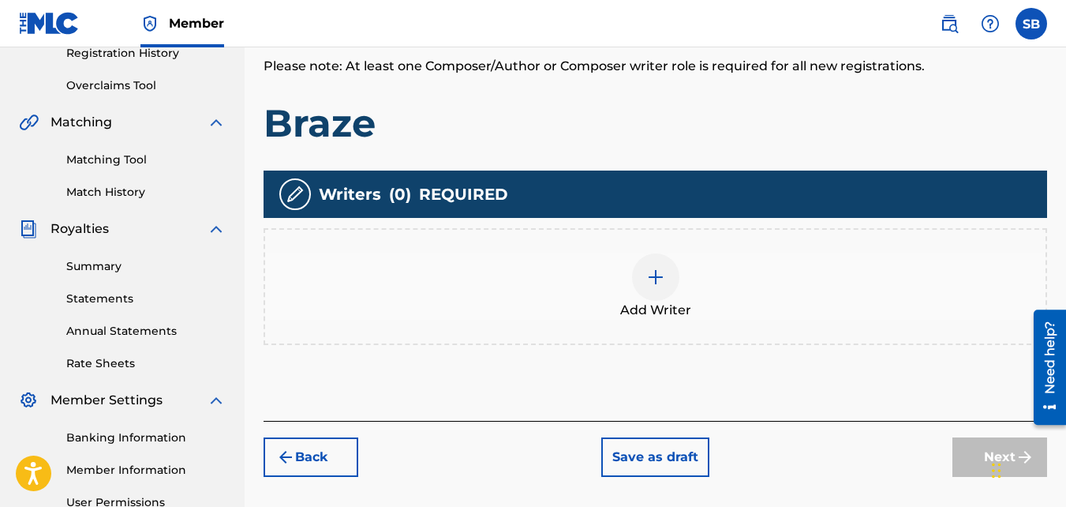
scroll to position [383, 0]
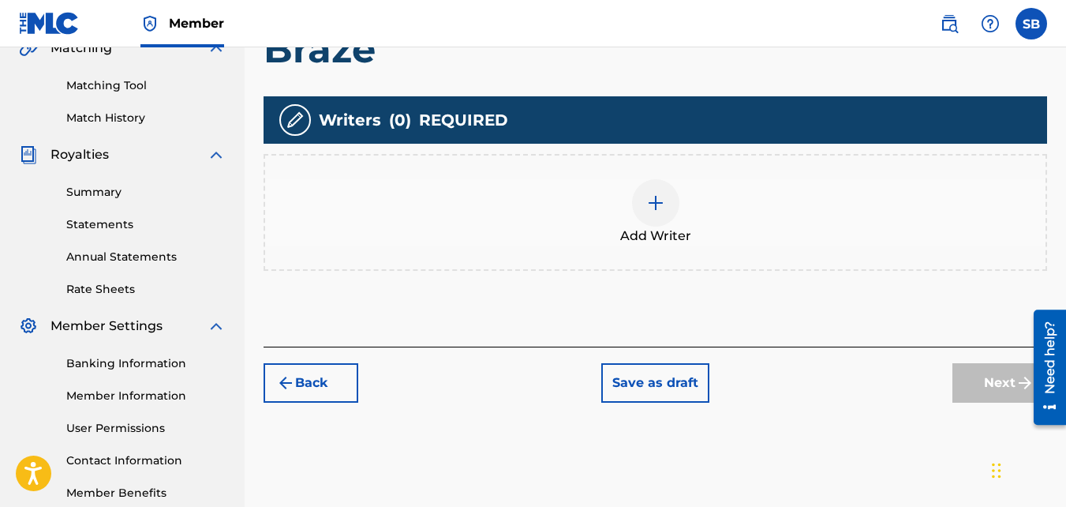
click at [650, 227] on span "Add Writer" at bounding box center [655, 236] width 71 height 19
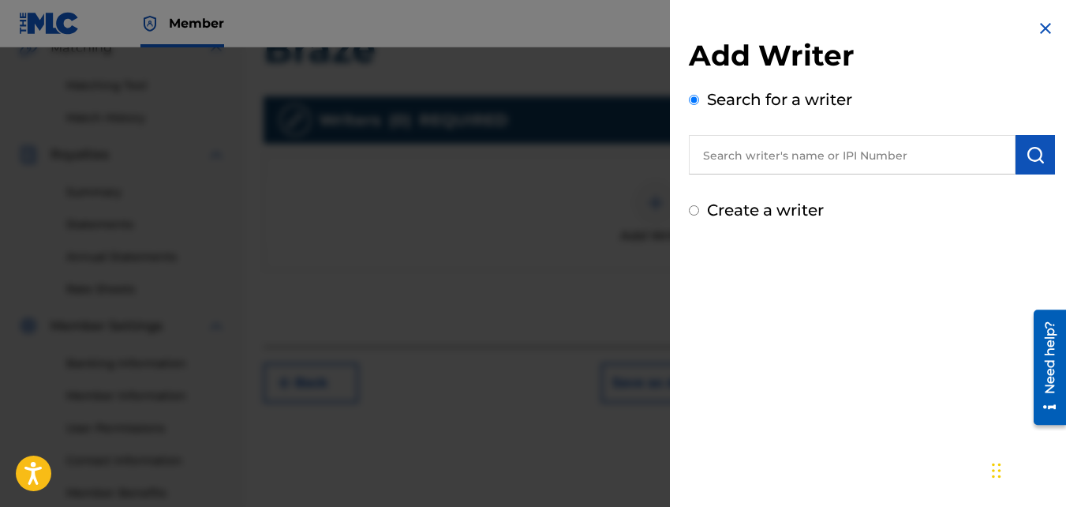
click at [693, 209] on input "Create a writer" at bounding box center [694, 210] width 10 height 10
radio input "false"
radio input "true"
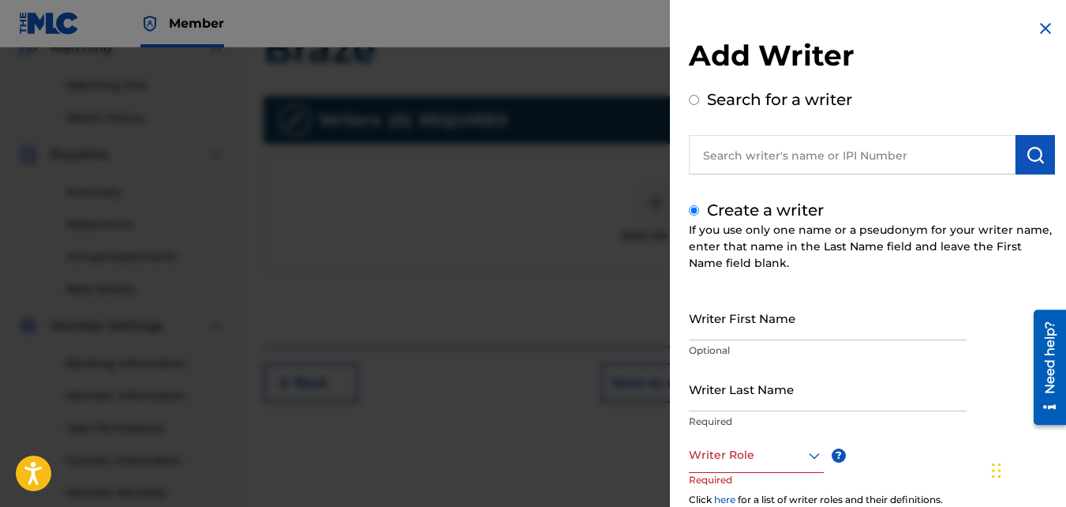
scroll to position [101, 0]
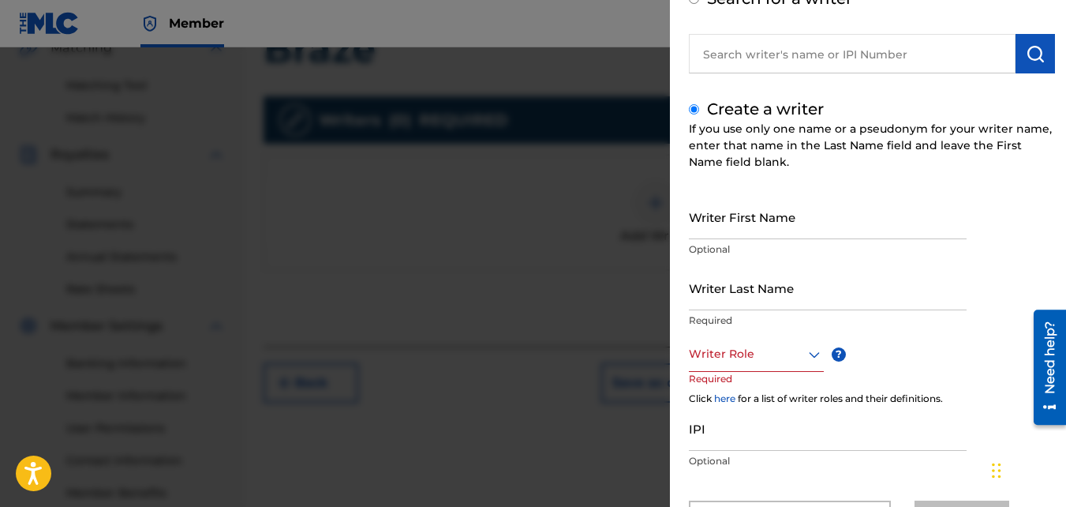
click at [721, 221] on input "Writer First Name" at bounding box center [828, 216] width 278 height 45
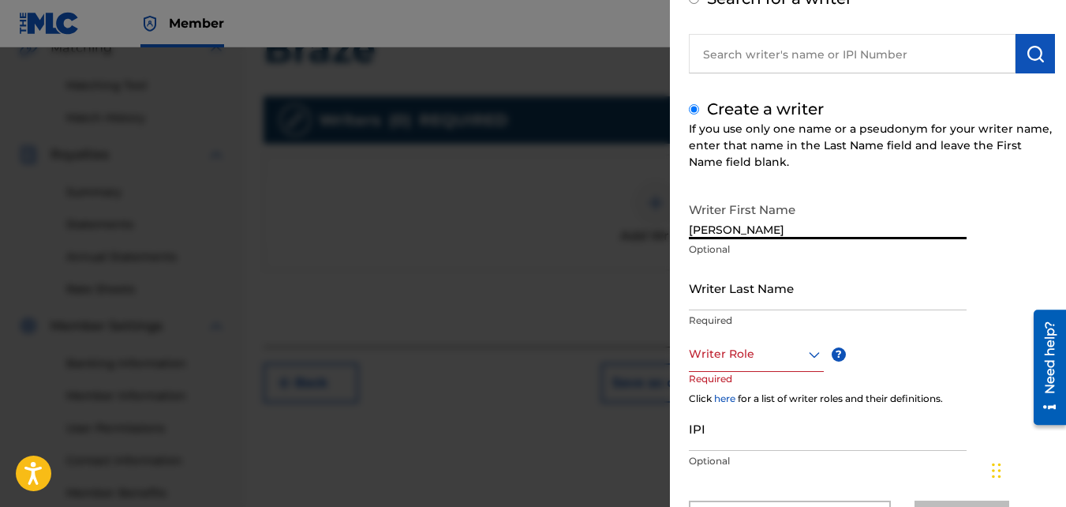
type input "[PERSON_NAME]"
click at [729, 293] on input "Writer Last Name" at bounding box center [828, 287] width 278 height 45
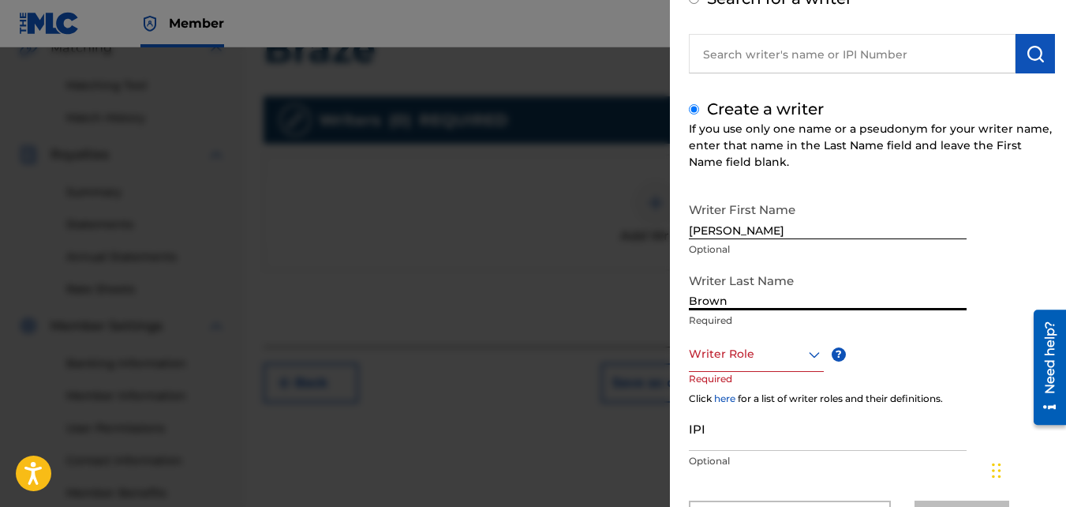
type input "Brown"
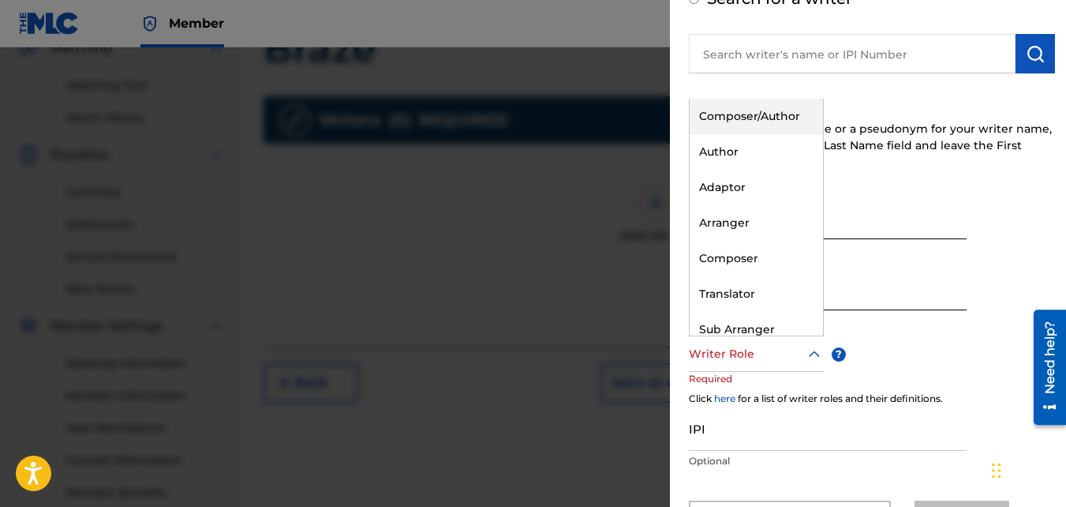
click at [749, 357] on div at bounding box center [756, 354] width 135 height 20
click at [737, 117] on div "Composer/Author" at bounding box center [756, 117] width 133 height 36
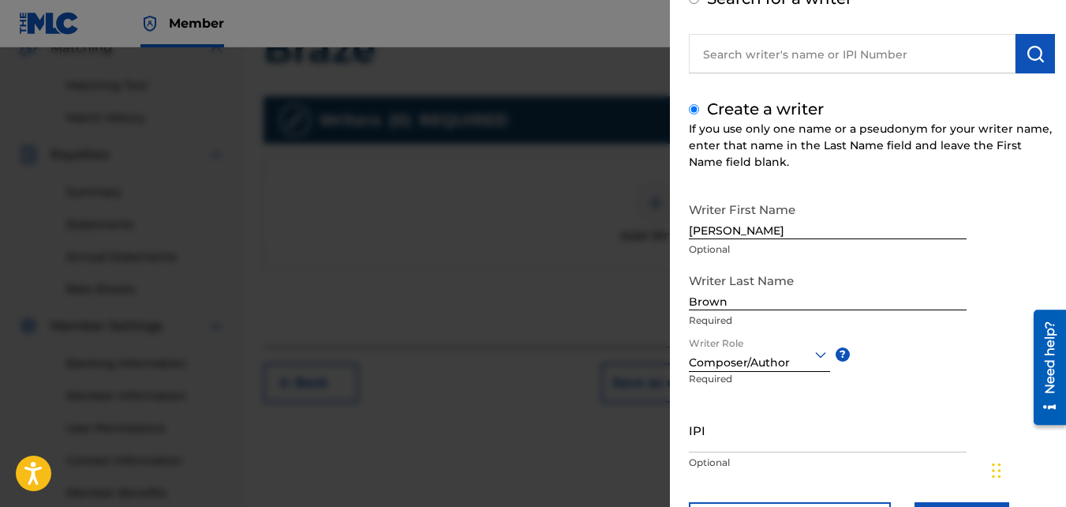
scroll to position [178, 0]
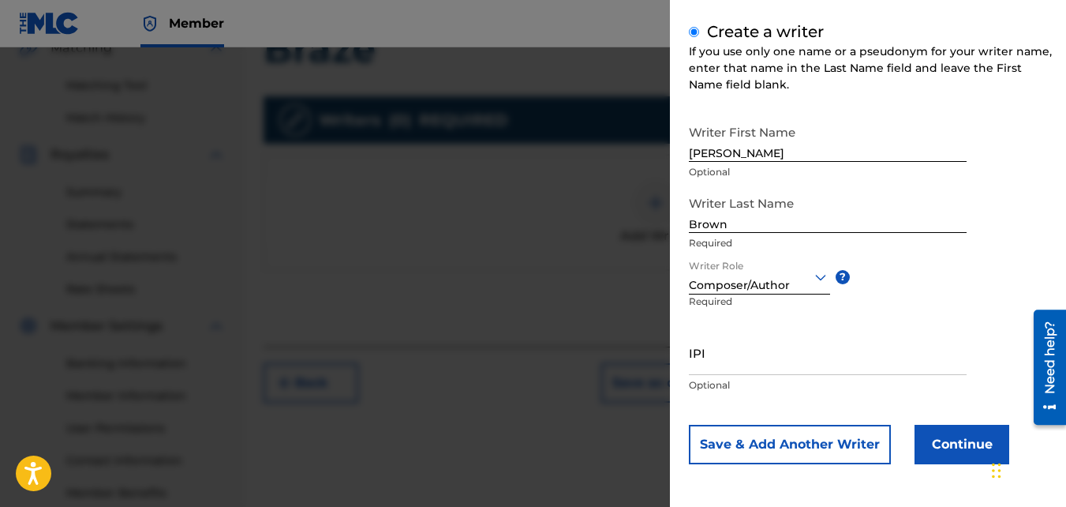
click at [951, 439] on button "Continue" at bounding box center [962, 444] width 95 height 39
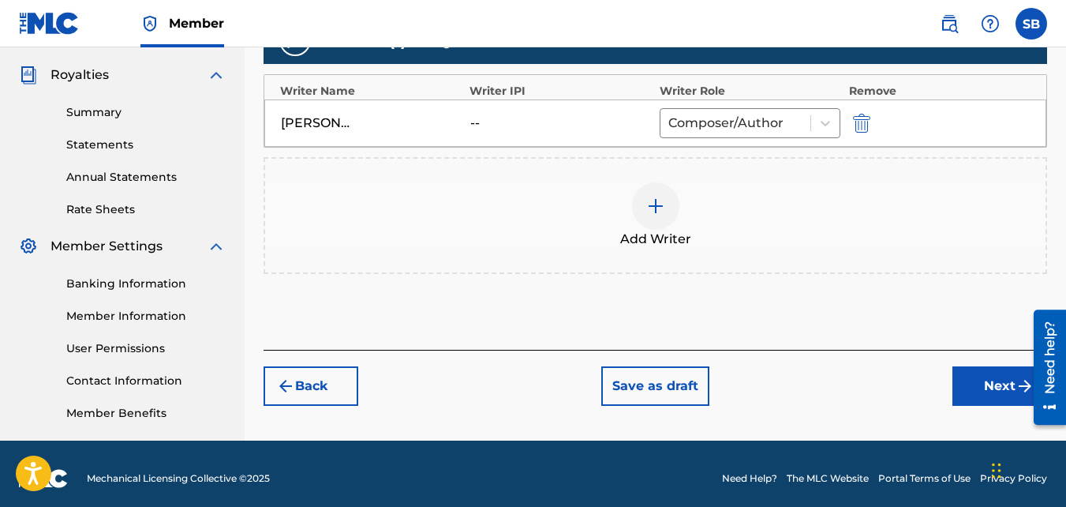
scroll to position [464, 0]
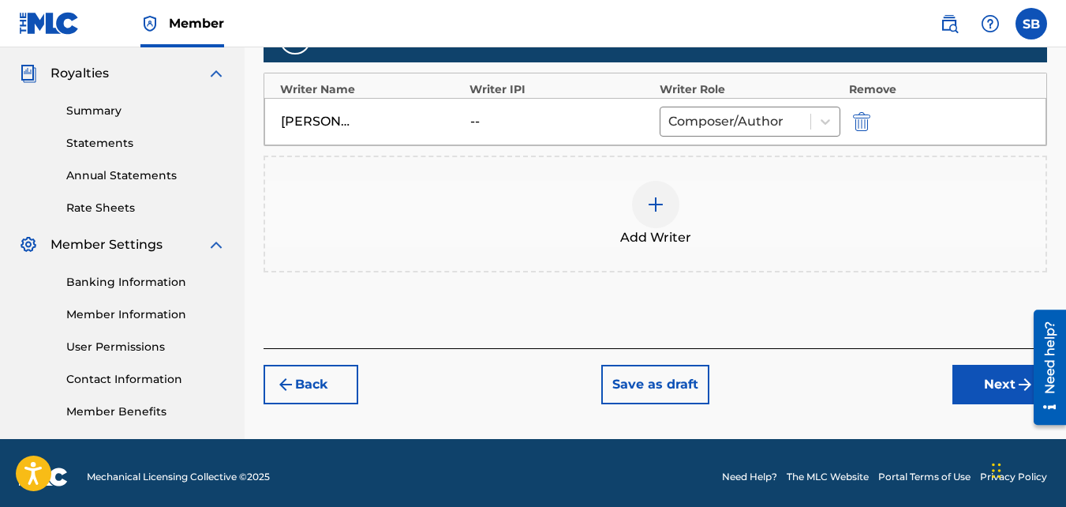
click at [977, 400] on button "Next" at bounding box center [1000, 384] width 95 height 39
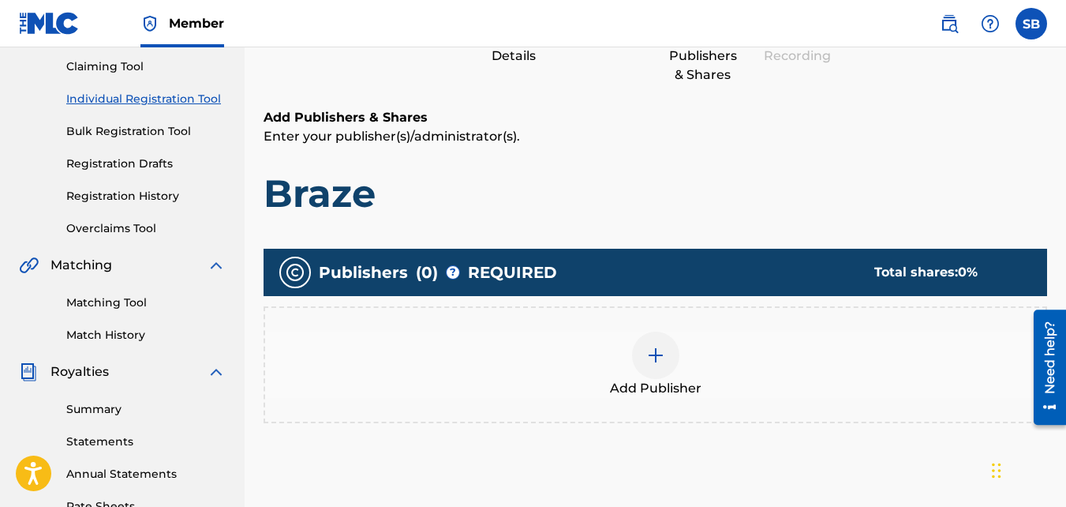
scroll to position [161, 0]
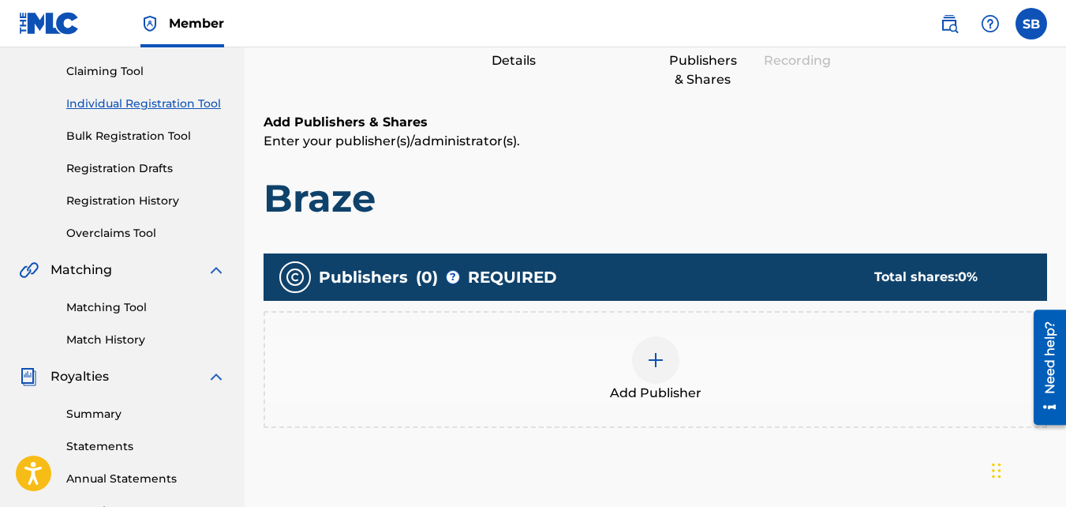
click at [632, 365] on div at bounding box center [655, 359] width 47 height 47
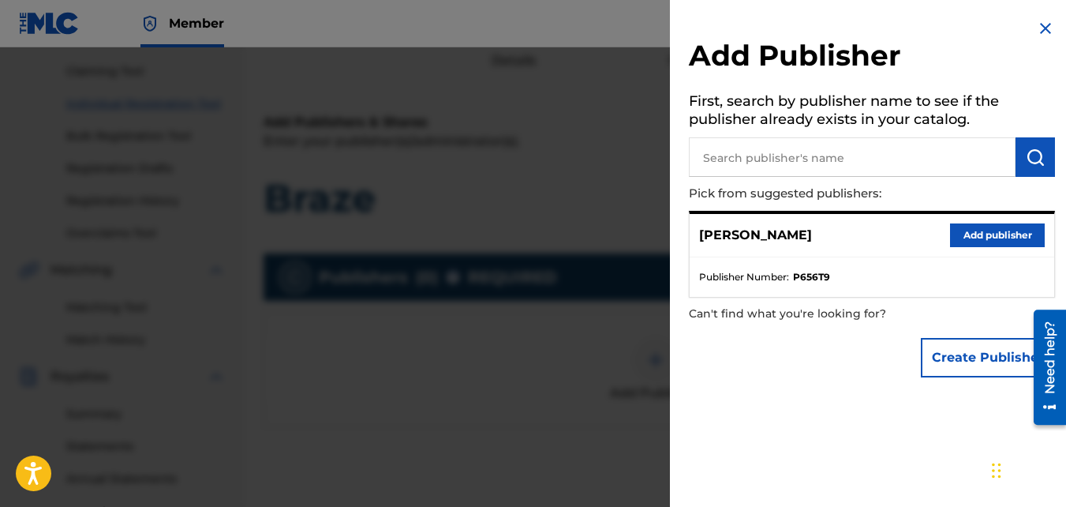
click at [963, 229] on button "Add publisher" at bounding box center [997, 235] width 95 height 24
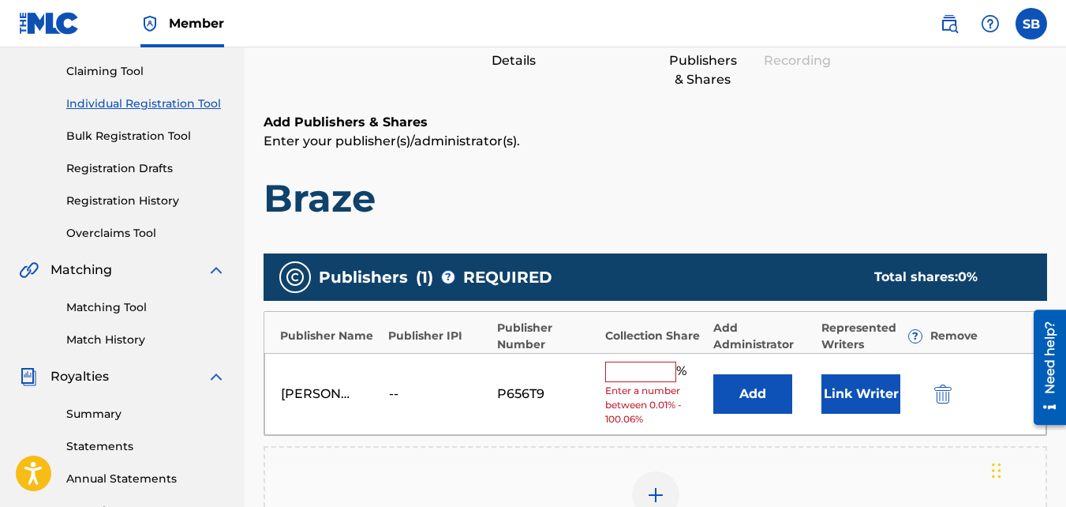
click at [643, 368] on input "text" at bounding box center [640, 371] width 71 height 21
type input "100"
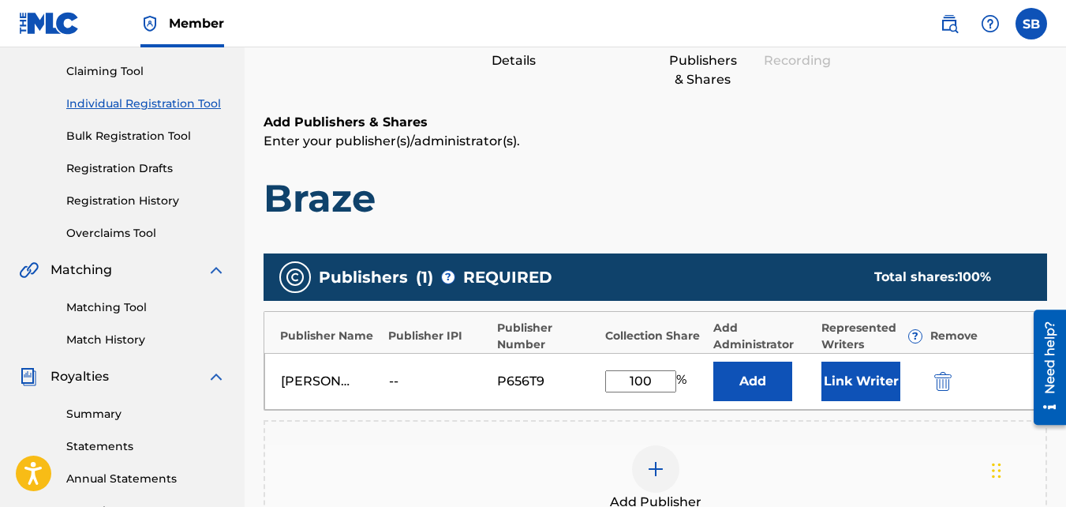
scroll to position [472, 0]
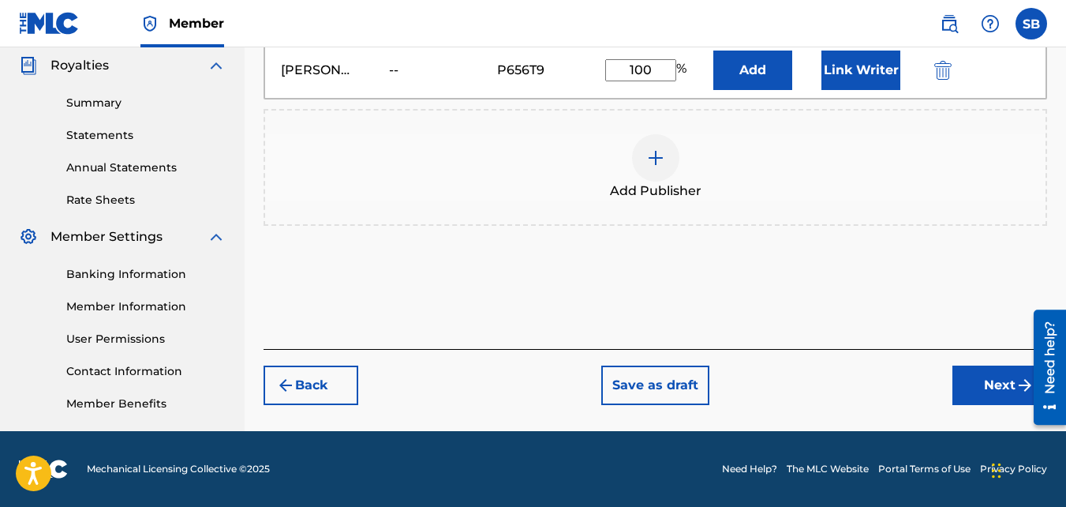
click at [988, 389] on button "Next" at bounding box center [1000, 384] width 95 height 39
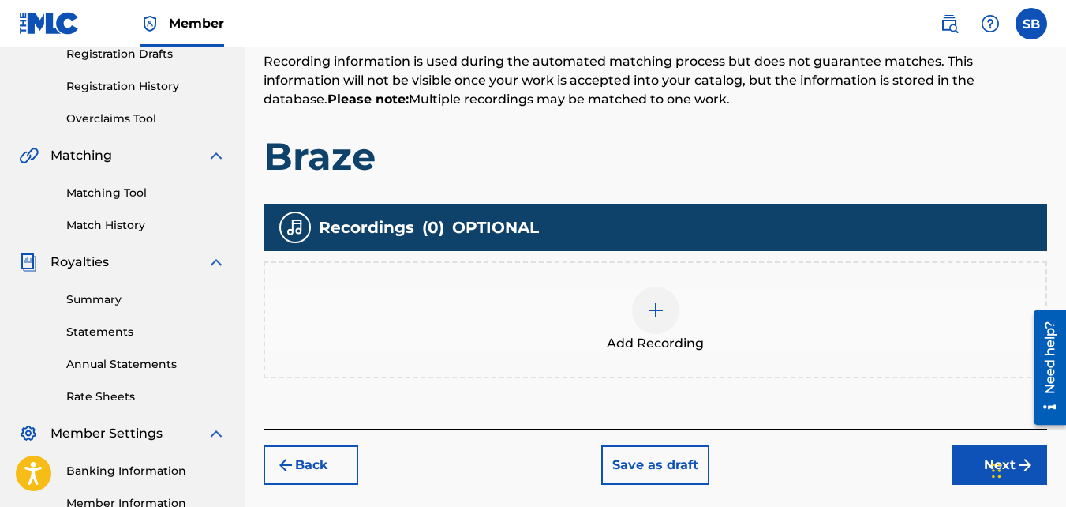
scroll to position [275, 0]
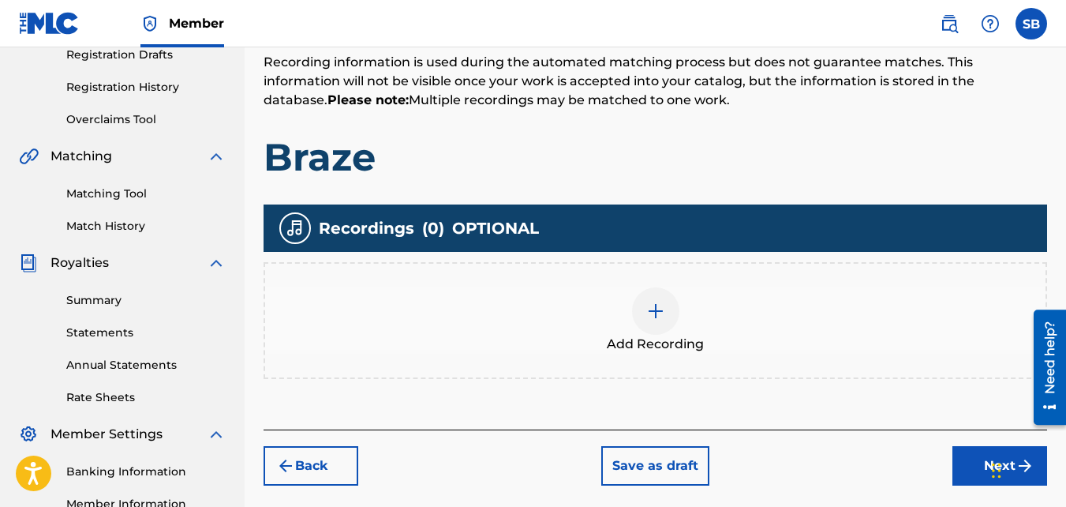
click at [680, 284] on div "Add Recording" at bounding box center [656, 320] width 784 height 117
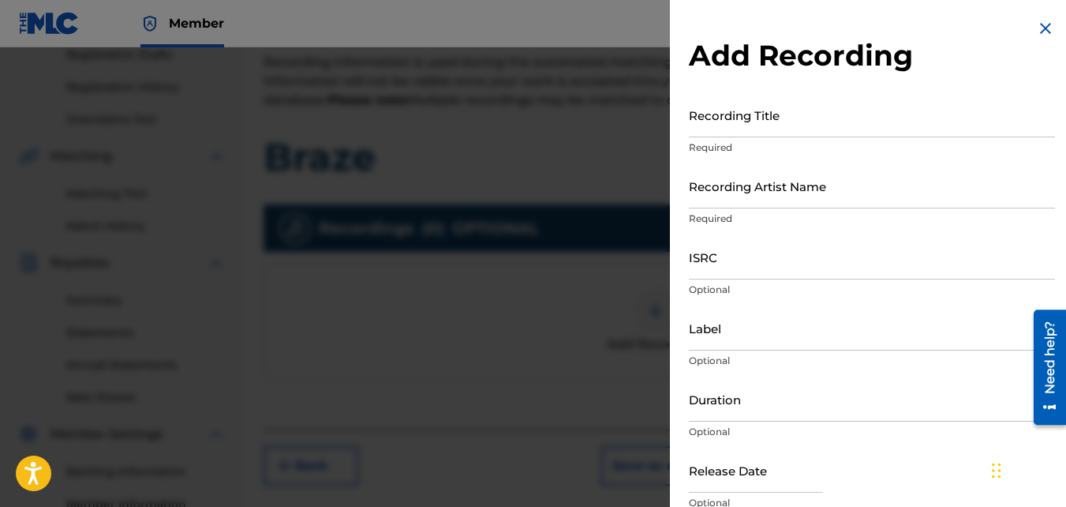
click at [748, 121] on input "Recording Title" at bounding box center [872, 114] width 366 height 45
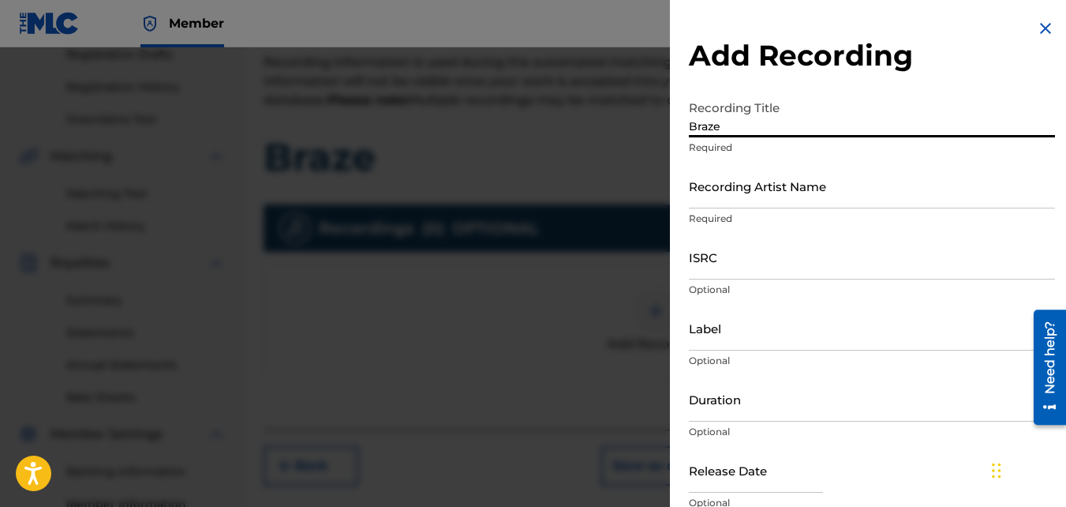
type input "Braze"
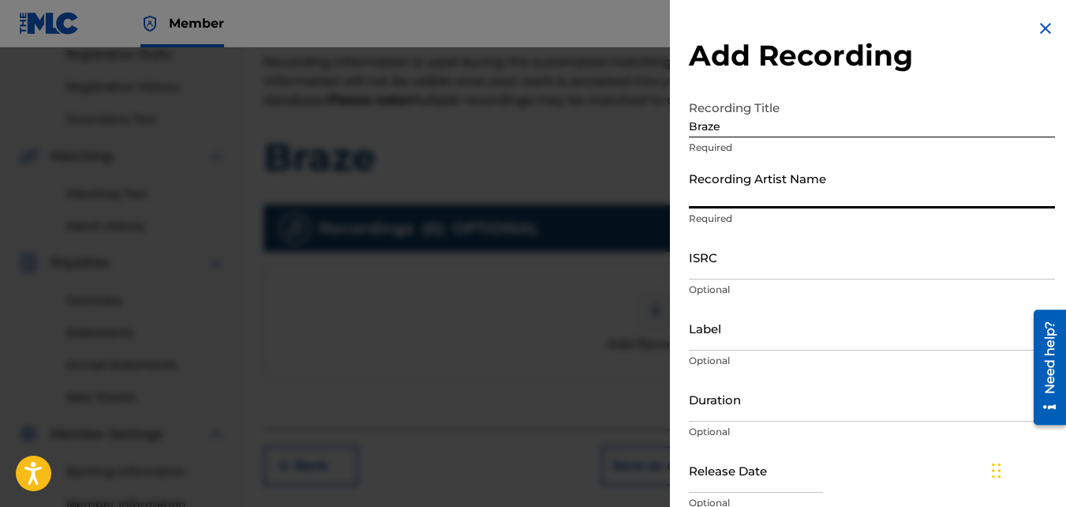
click at [734, 191] on input "Recording Artist Name" at bounding box center [872, 185] width 366 height 45
type input "Mikej"
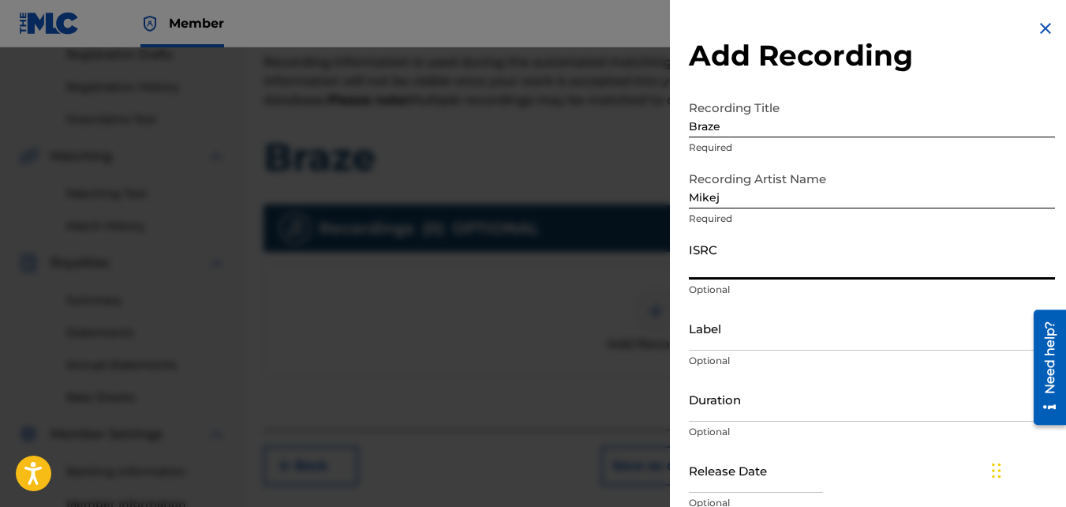
paste input "QZJG51903012"
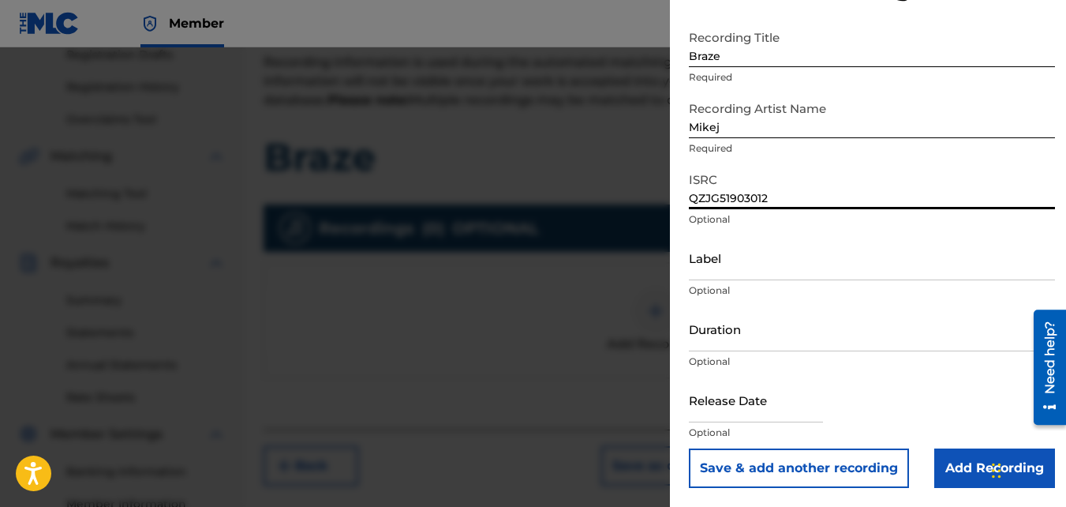
scroll to position [69, 0]
type input "QZJG51903012"
click at [969, 463] on input "Add Recording" at bounding box center [995, 468] width 121 height 39
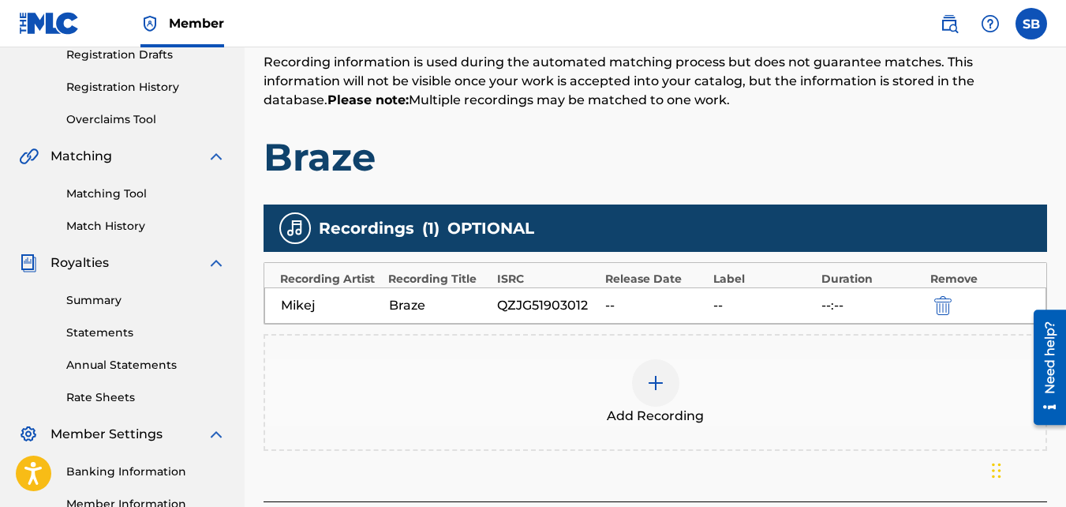
scroll to position [472, 0]
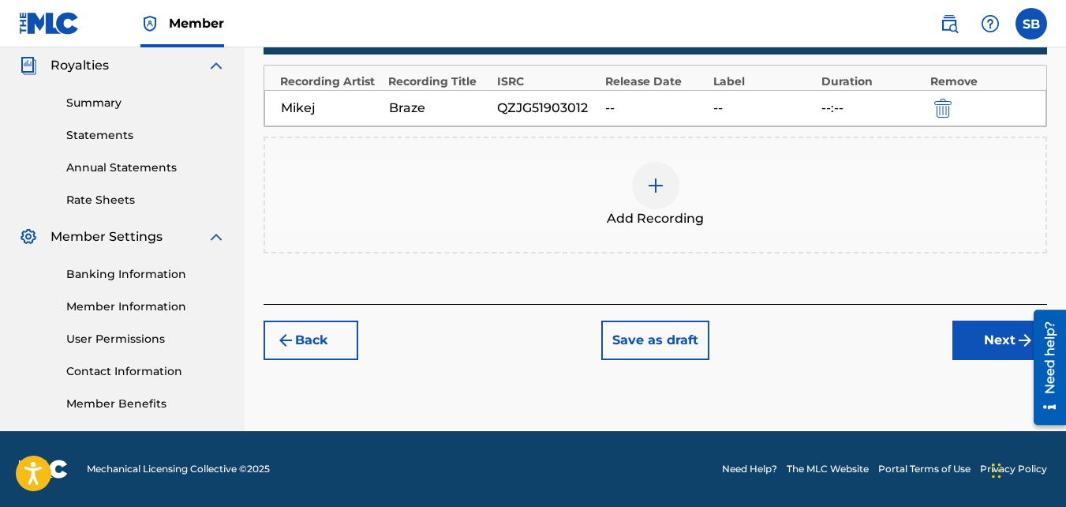
click at [978, 332] on button "Next" at bounding box center [1000, 339] width 95 height 39
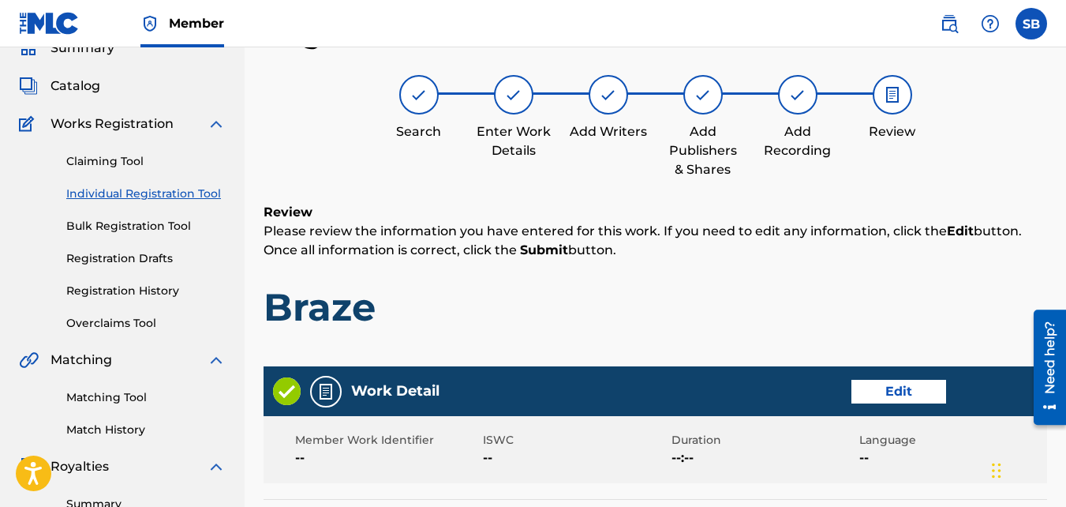
scroll to position [847, 0]
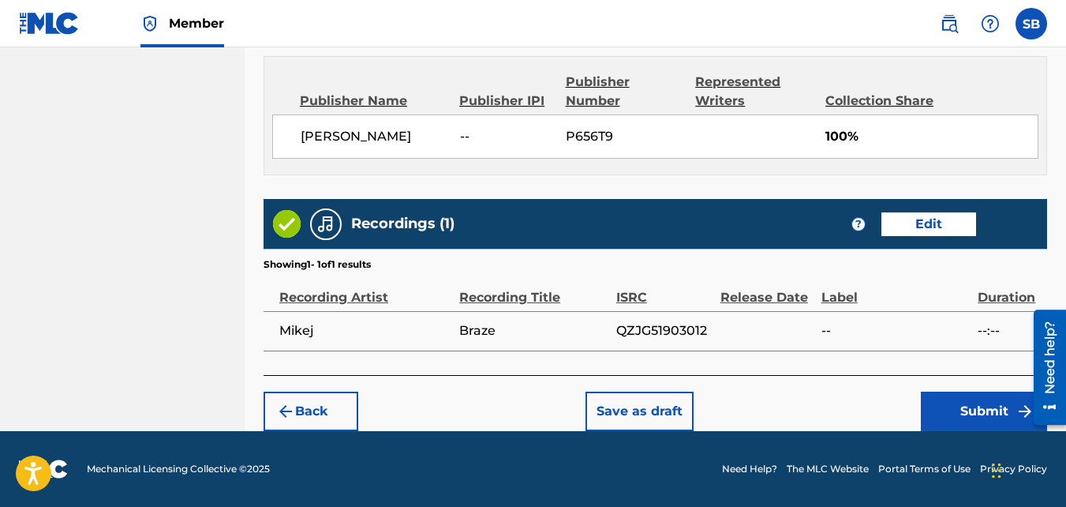
click at [953, 418] on button "Submit" at bounding box center [984, 410] width 126 height 39
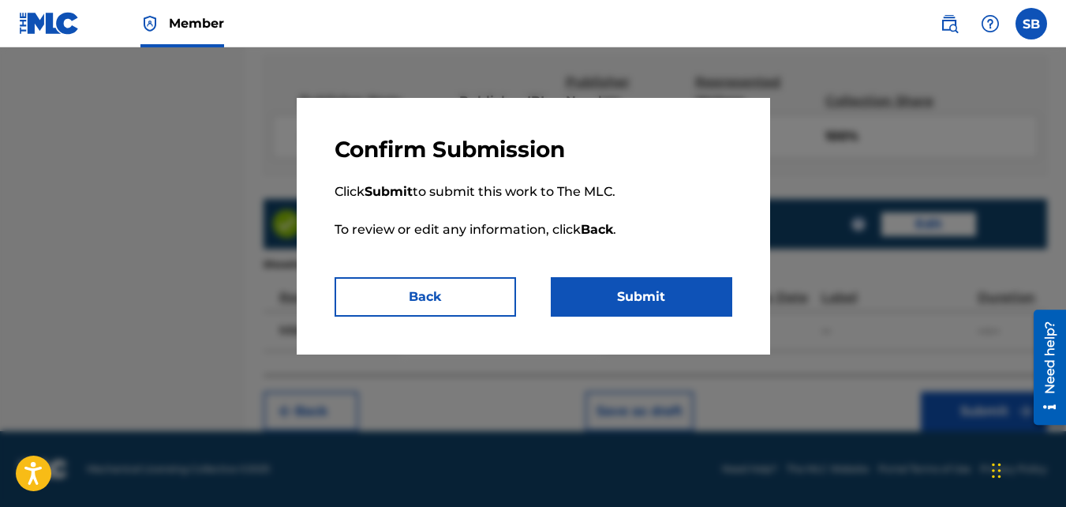
click at [689, 290] on button "Submit" at bounding box center [642, 296] width 182 height 39
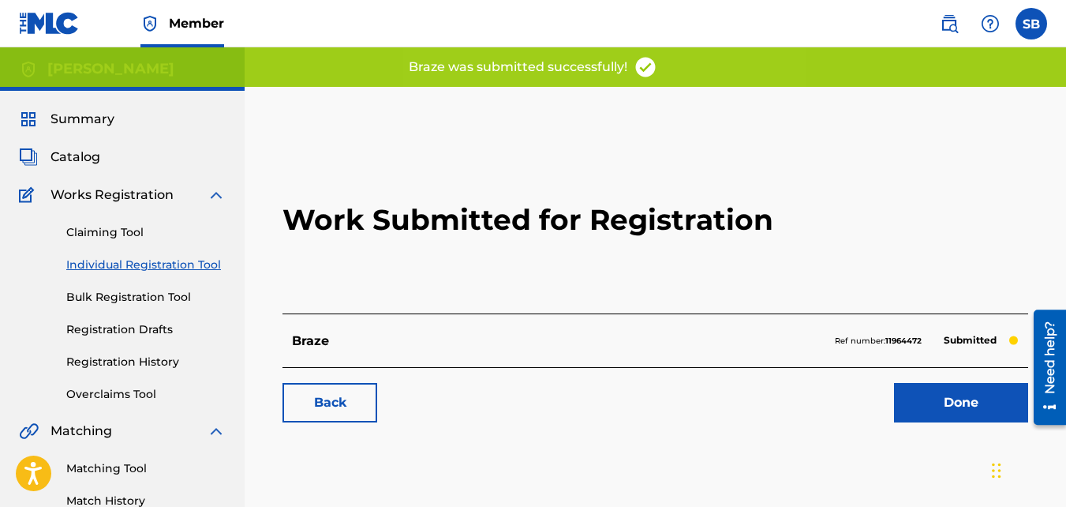
click at [364, 406] on link "Back" at bounding box center [330, 402] width 95 height 39
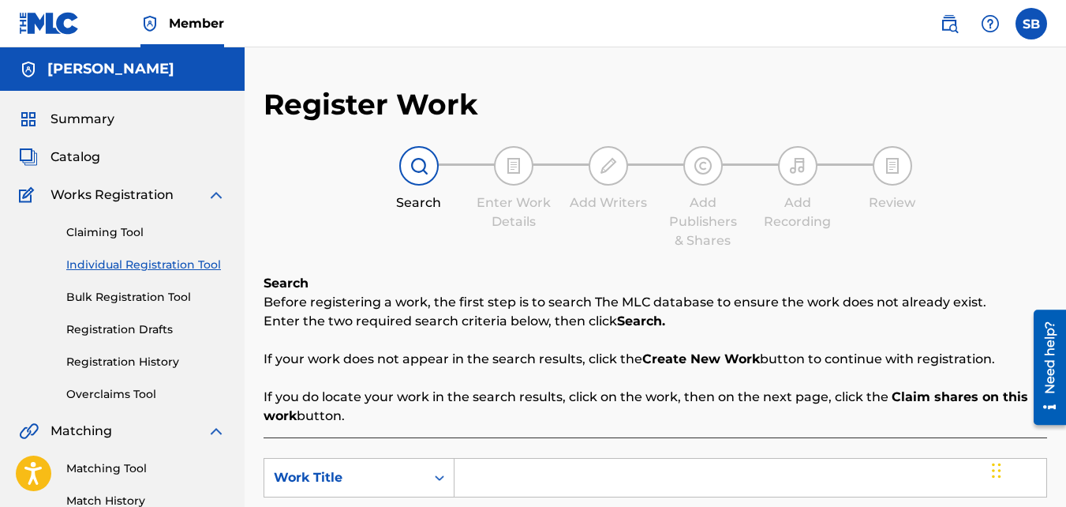
scroll to position [180, 0]
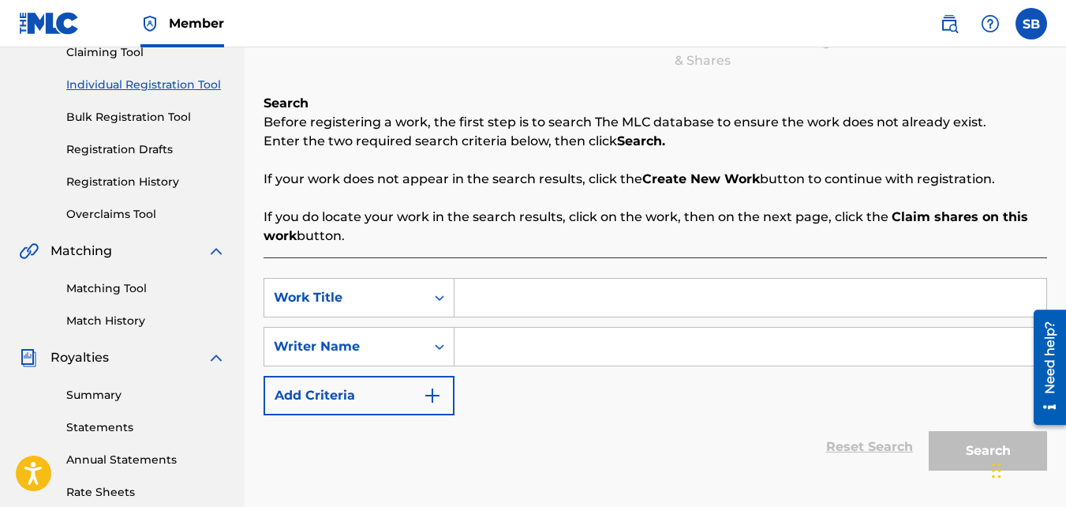
click at [497, 296] on input "Search Form" at bounding box center [751, 298] width 592 height 38
type input "a"
type input "Bron"
click at [508, 357] on input "Search Form" at bounding box center [751, 347] width 592 height 38
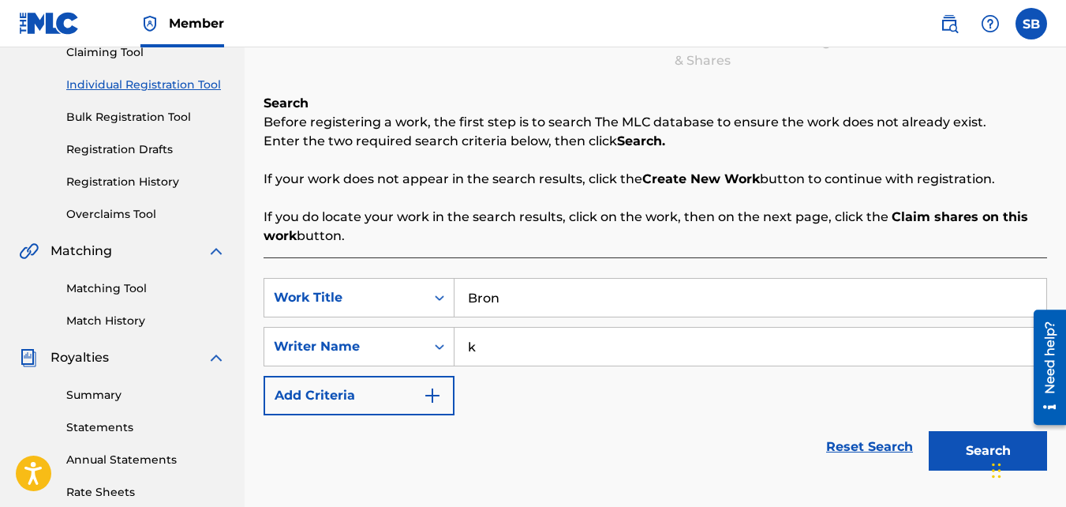
type input "k"
click at [929, 431] on button "Search" at bounding box center [988, 450] width 118 height 39
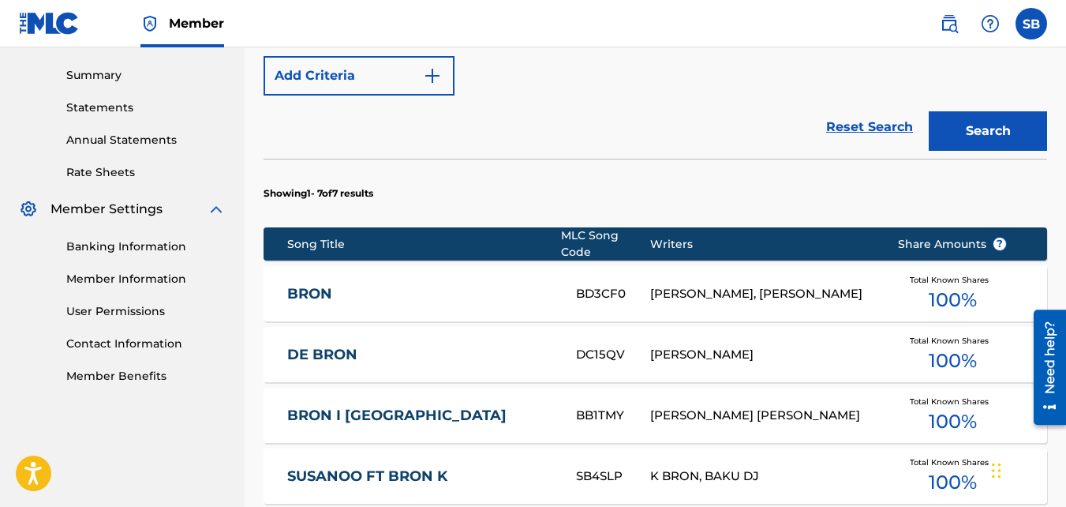
scroll to position [938, 0]
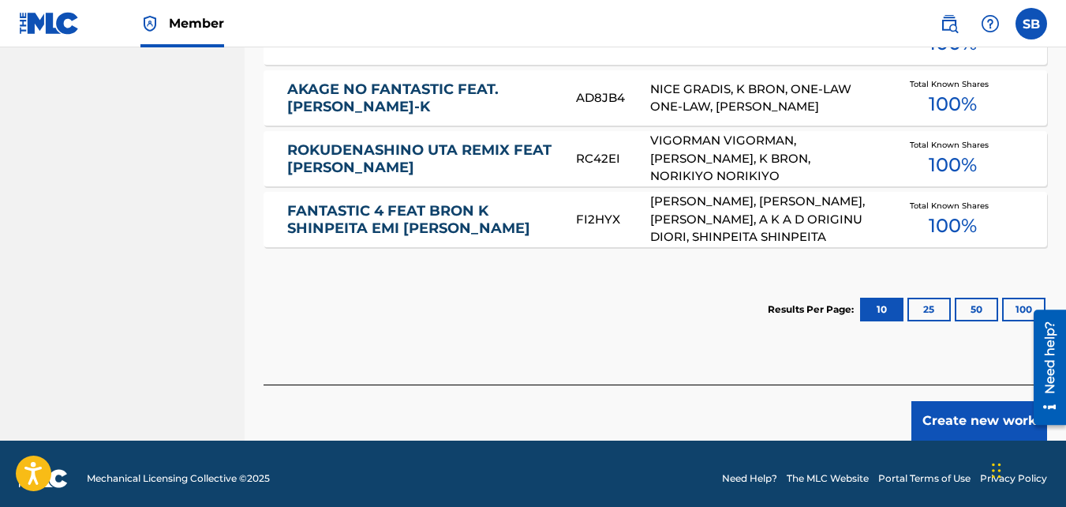
click at [971, 410] on button "Create new work" at bounding box center [980, 420] width 136 height 39
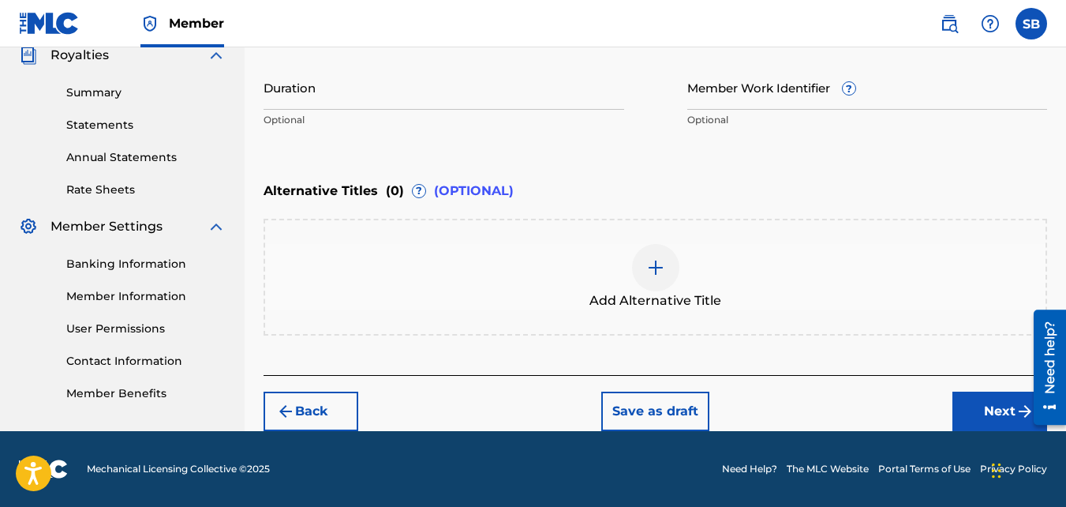
click at [998, 395] on button "Next" at bounding box center [1000, 410] width 95 height 39
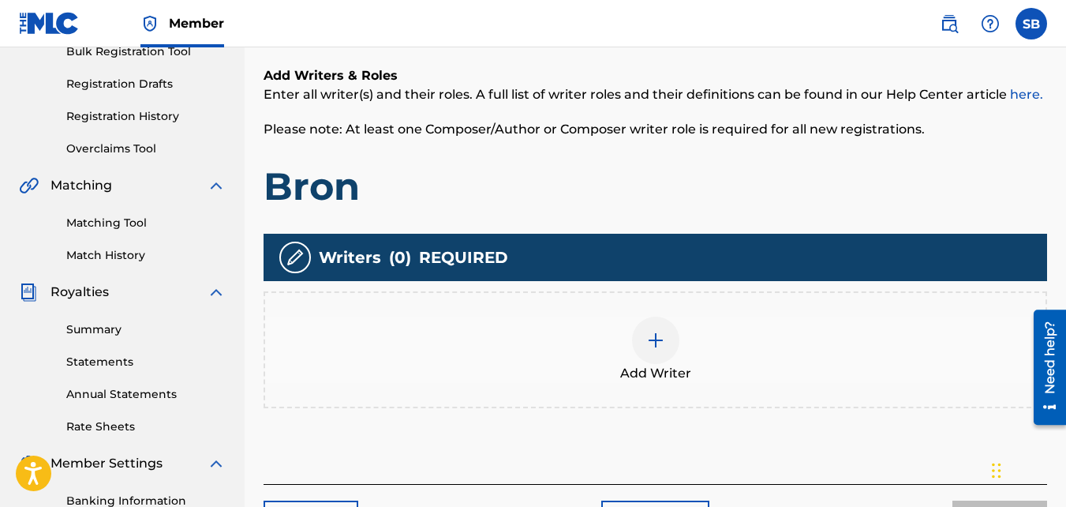
scroll to position [258, 0]
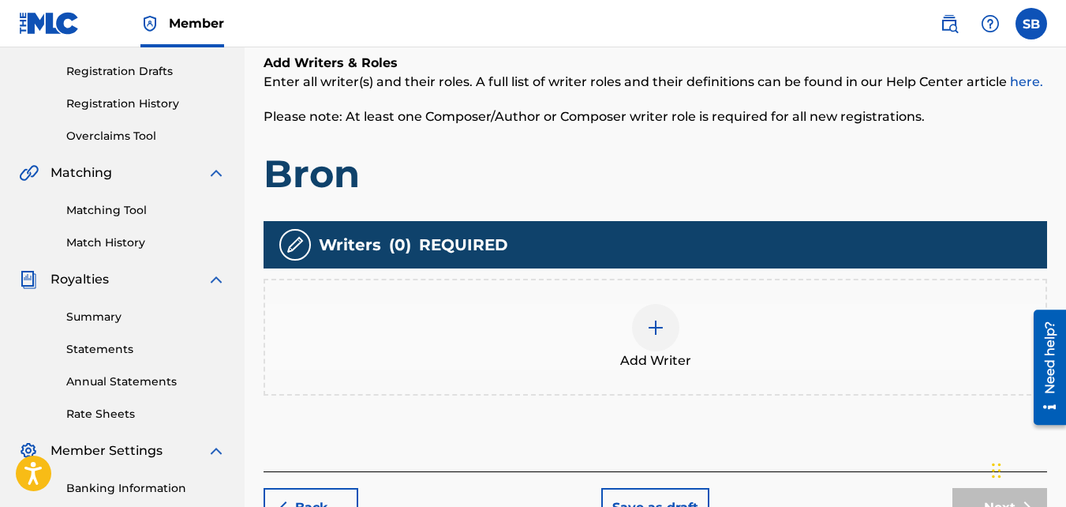
click at [695, 312] on div "Add Writer" at bounding box center [655, 337] width 781 height 66
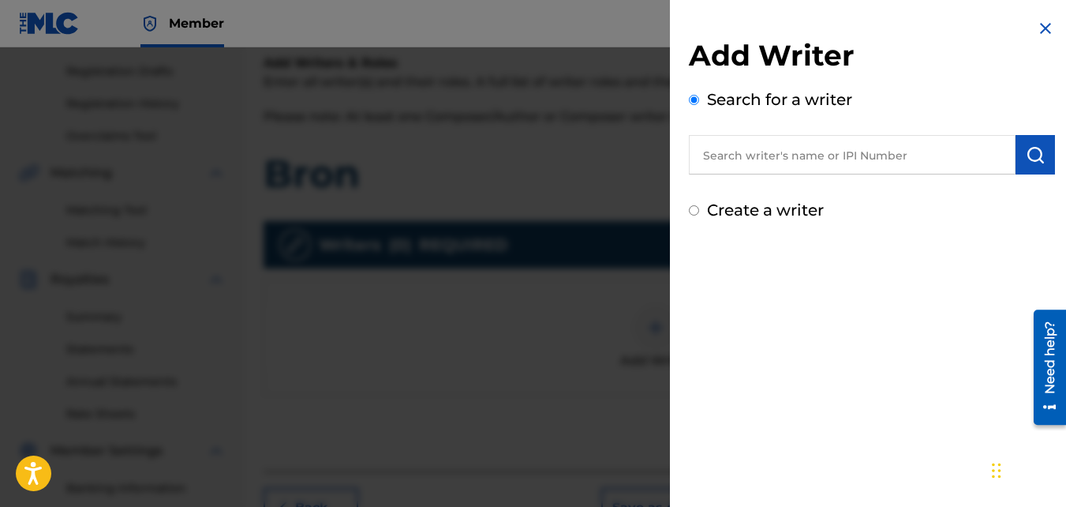
click at [716, 202] on label "Create a writer" at bounding box center [765, 209] width 117 height 19
radio input "true"
click at [699, 205] on input "Create a writer" at bounding box center [694, 210] width 10 height 10
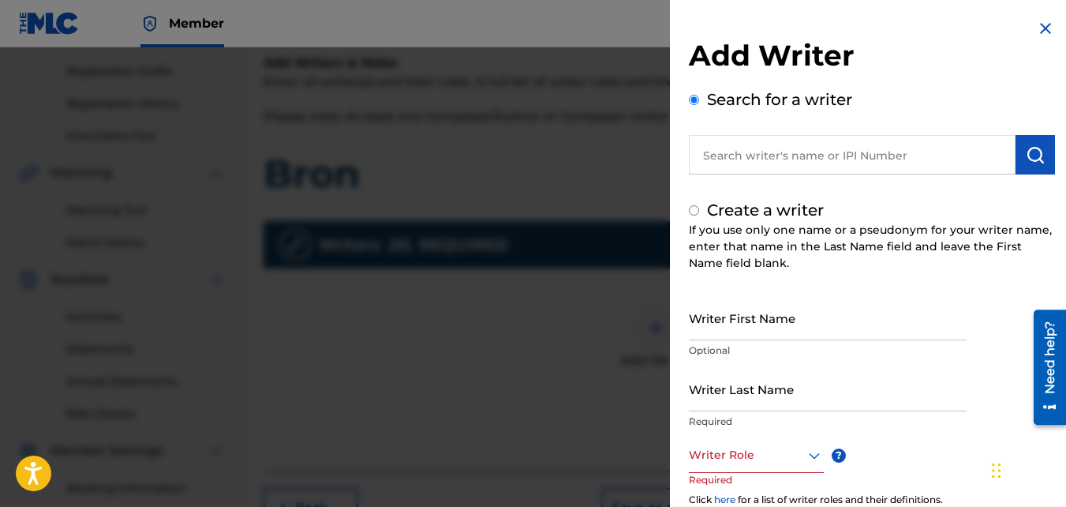
radio input "false"
radio input "true"
click at [783, 326] on input "Writer First Name" at bounding box center [828, 317] width 278 height 45
type input "[PERSON_NAME]"
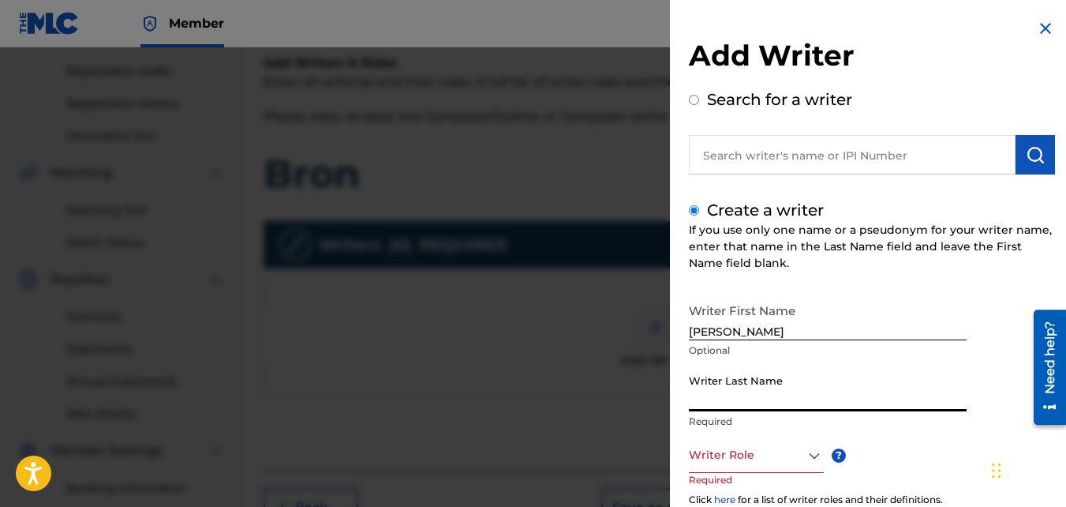
click at [773, 397] on input "Writer Last Name" at bounding box center [828, 388] width 278 height 45
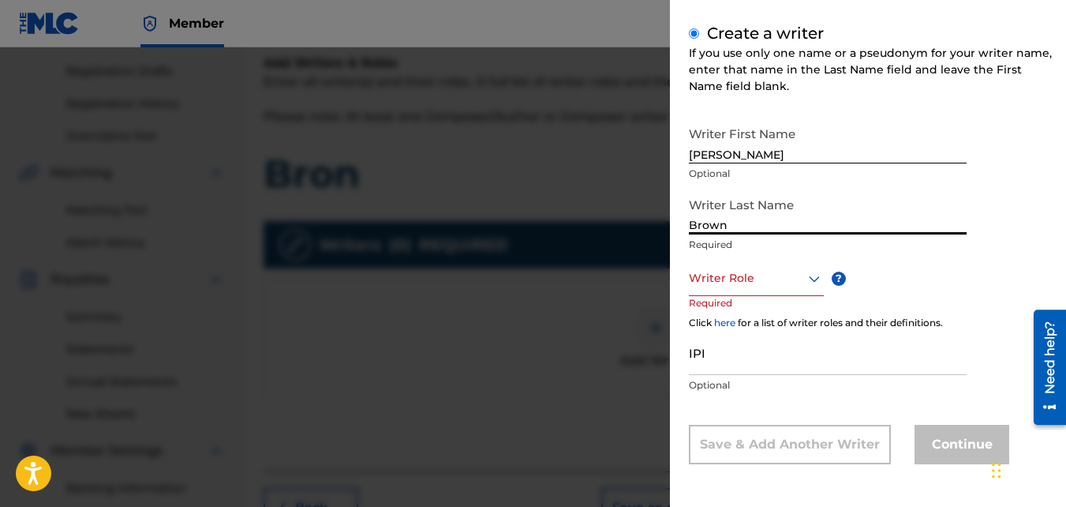
type input "Brown"
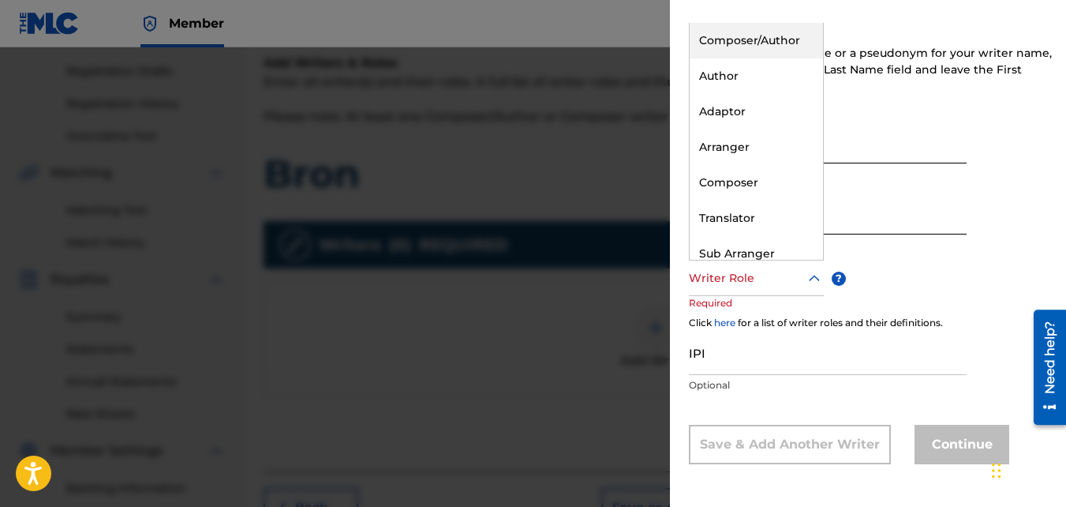
click at [756, 276] on div at bounding box center [756, 278] width 135 height 20
click at [732, 35] on div "Composer/Author" at bounding box center [756, 41] width 133 height 36
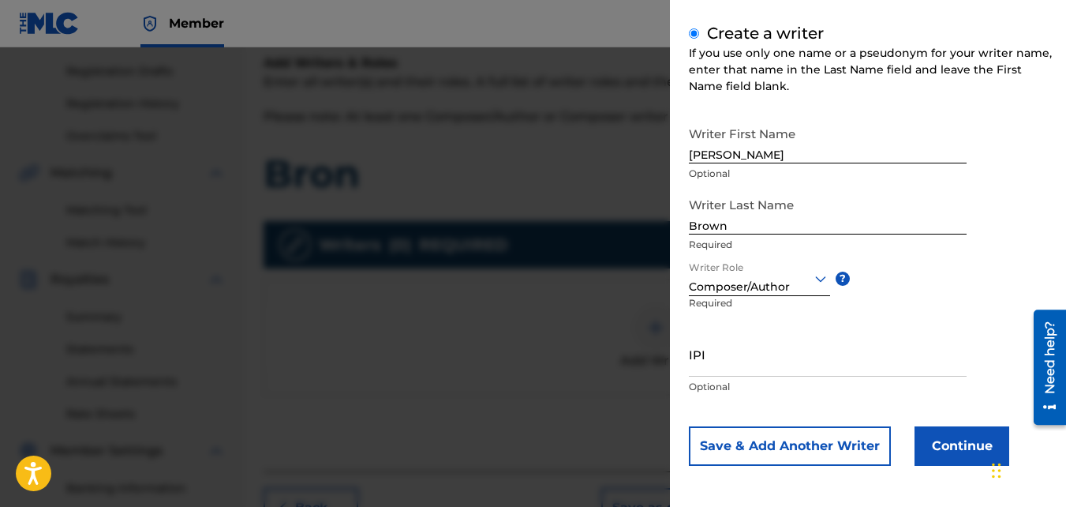
click at [947, 454] on button "Continue" at bounding box center [962, 445] width 95 height 39
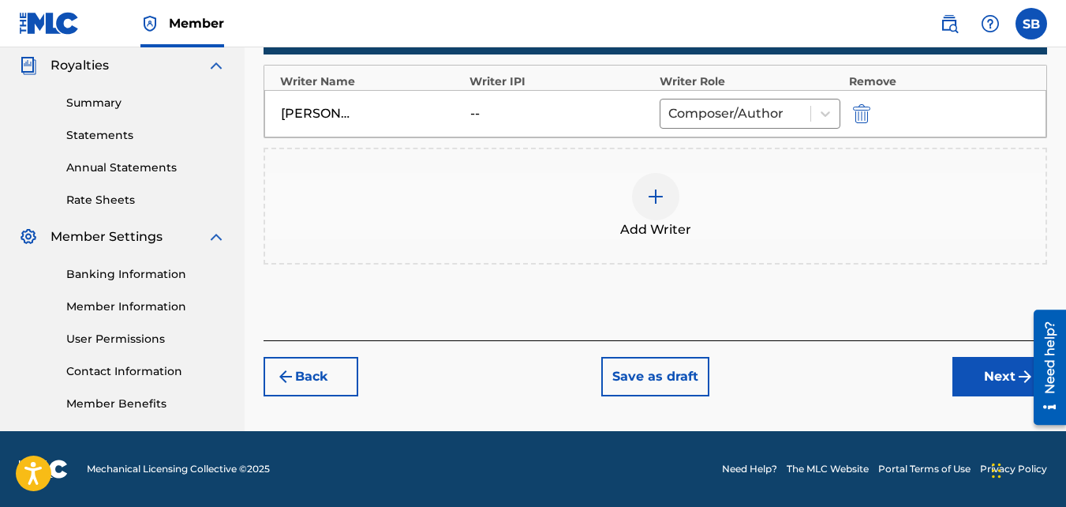
click at [964, 360] on button "Next" at bounding box center [1000, 376] width 95 height 39
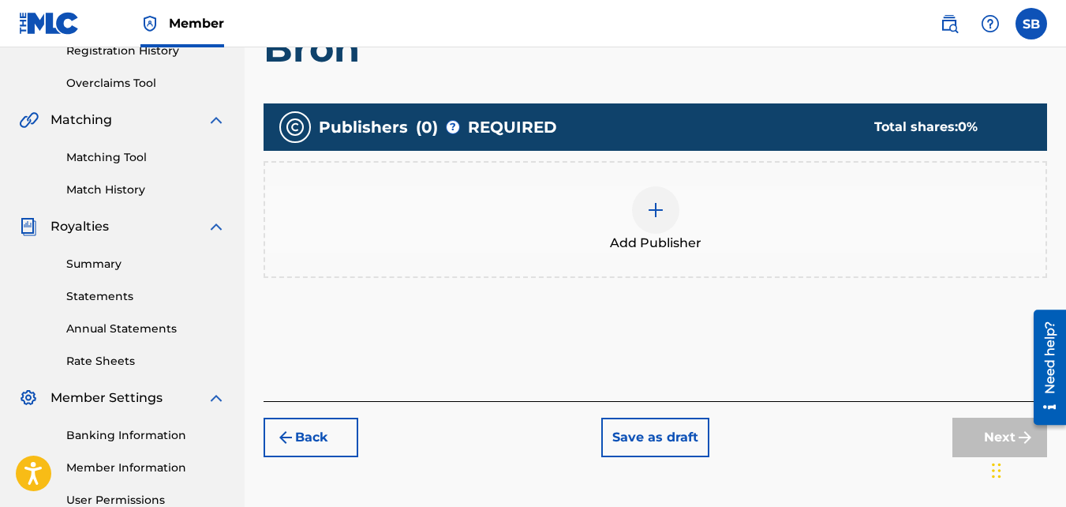
scroll to position [324, 0]
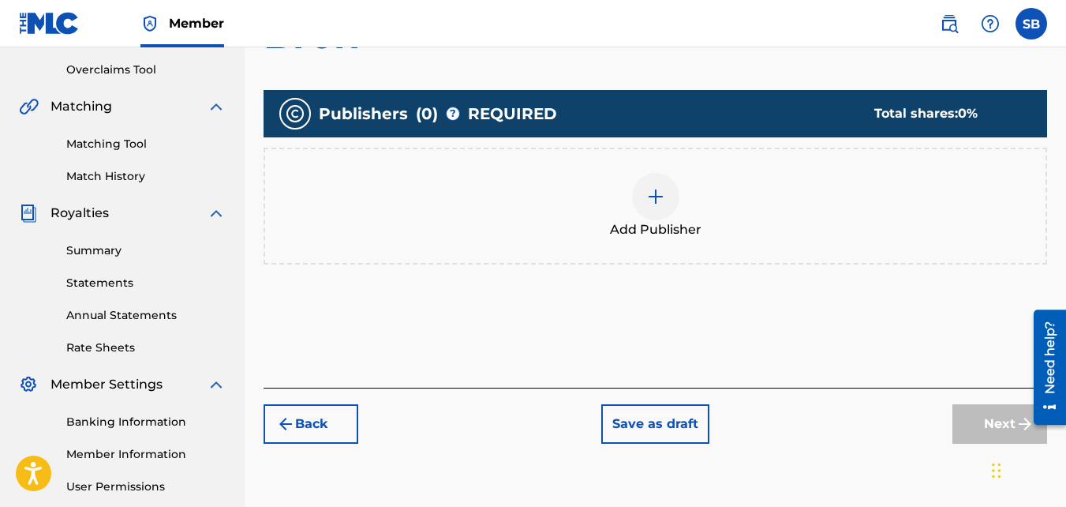
click at [685, 220] on span "Add Publisher" at bounding box center [656, 229] width 92 height 19
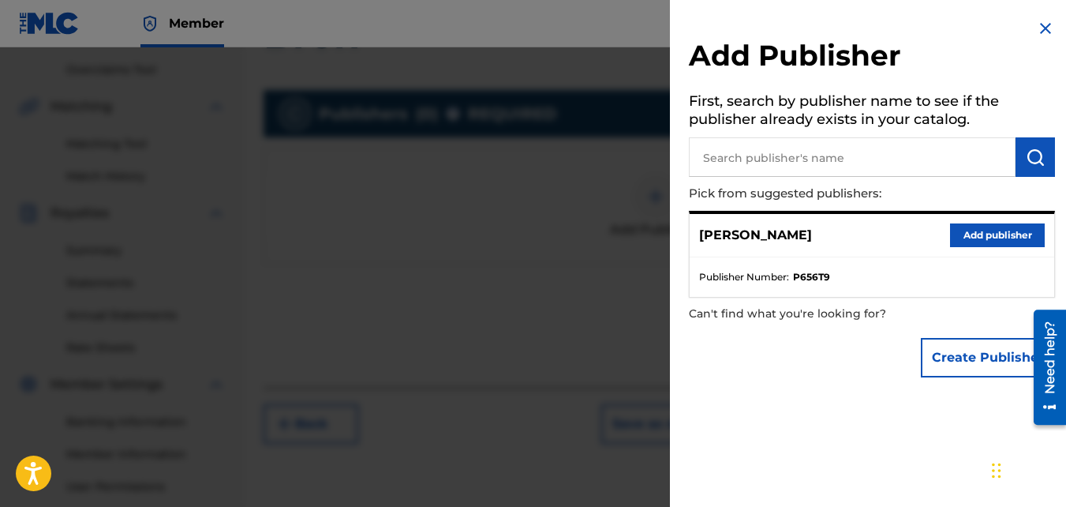
click at [972, 238] on button "Add publisher" at bounding box center [997, 235] width 95 height 24
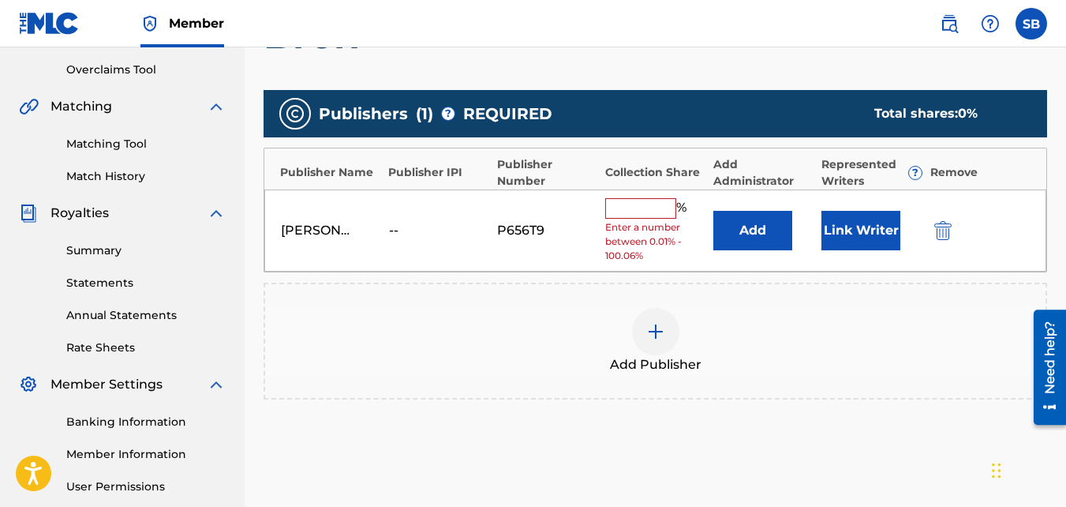
click at [619, 200] on input "text" at bounding box center [640, 208] width 71 height 21
type input "100"
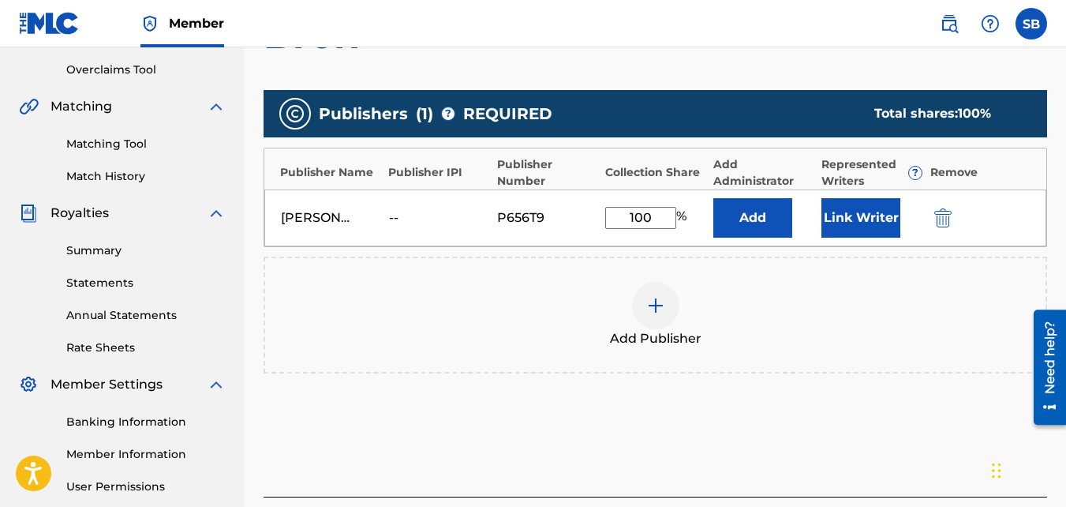
scroll to position [472, 0]
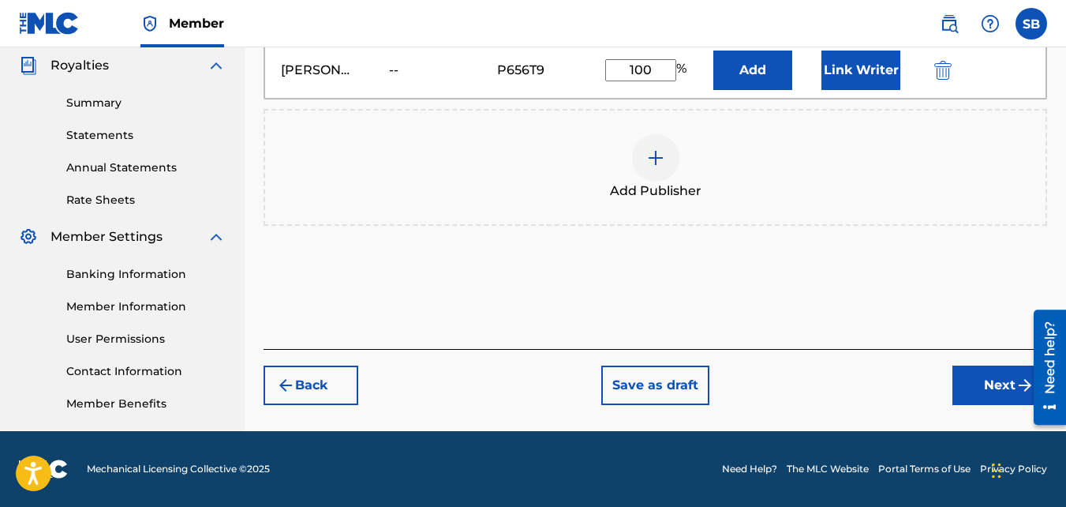
click at [991, 376] on button "Next" at bounding box center [1000, 384] width 95 height 39
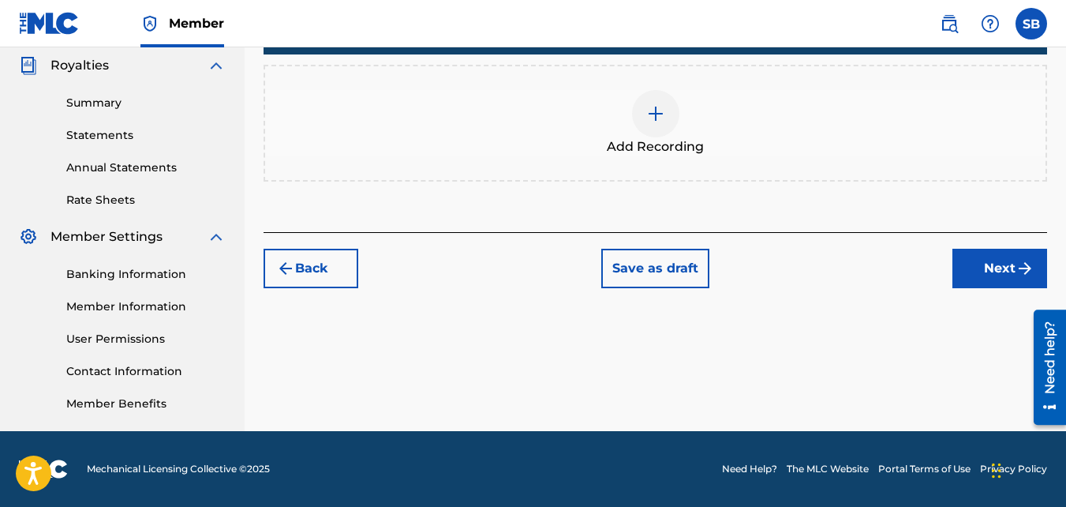
click at [717, 167] on div "Add Recording" at bounding box center [656, 123] width 784 height 117
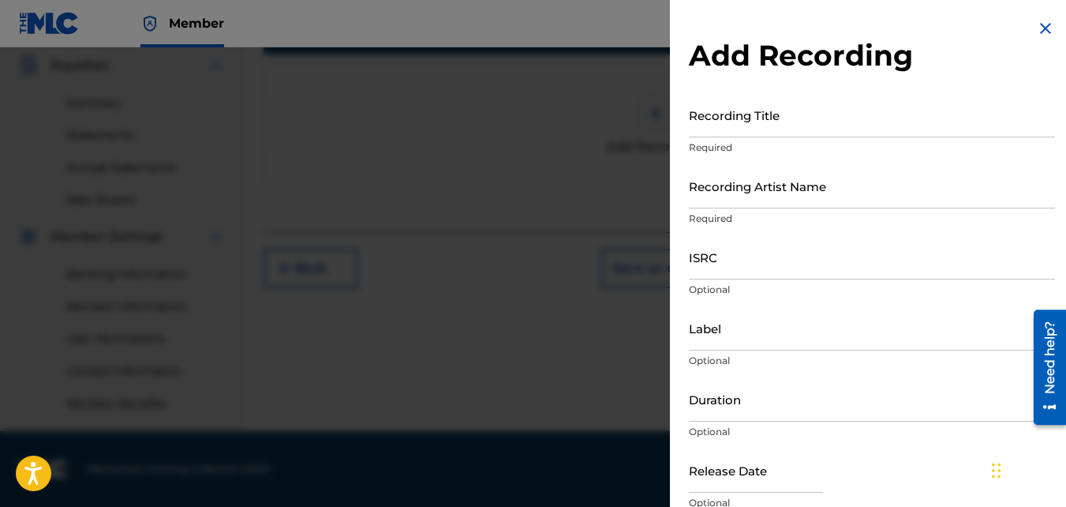
click at [721, 118] on input "Recording Title" at bounding box center [872, 114] width 366 height 45
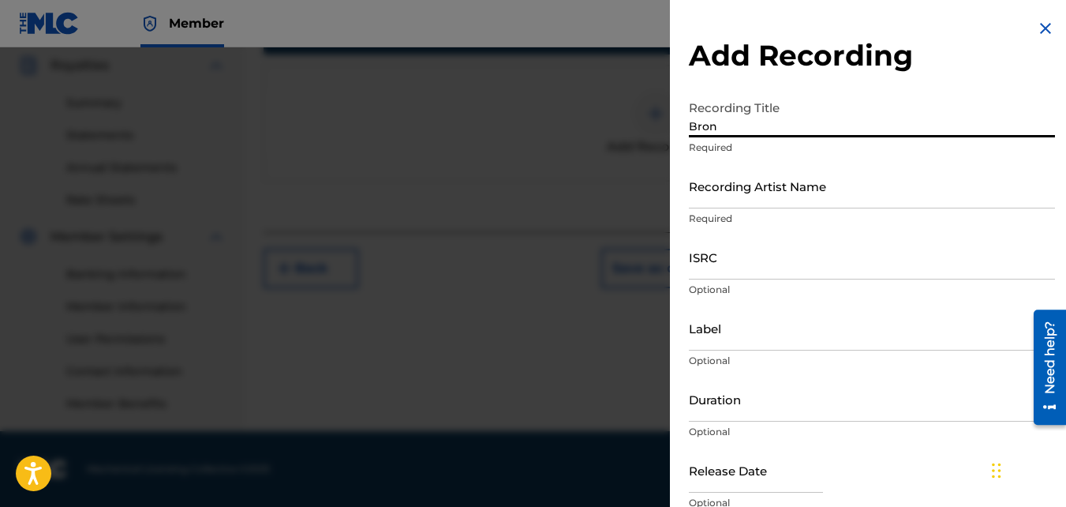
type input "Bron"
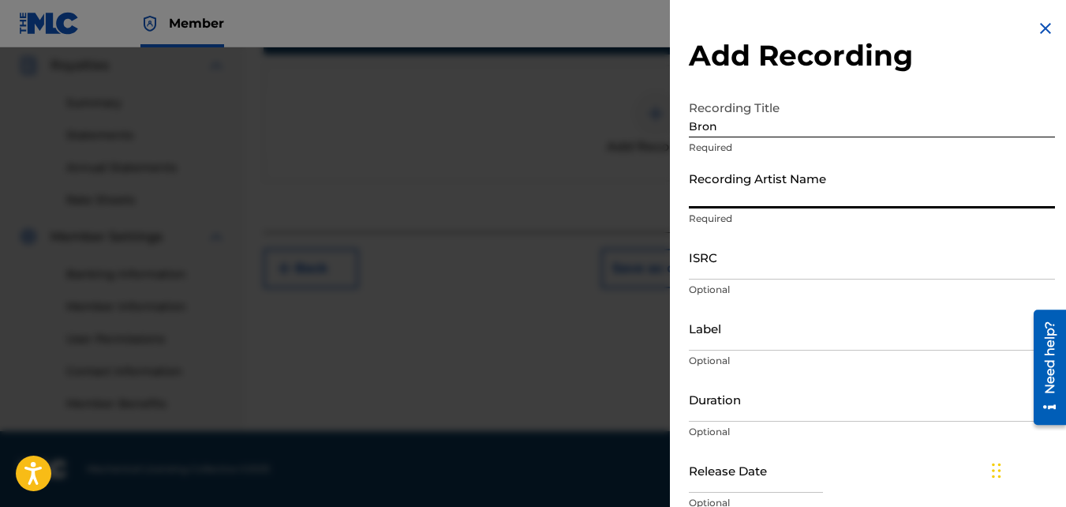
click at [738, 202] on input "Recording Artist Name" at bounding box center [872, 185] width 366 height 45
type input "Mikej"
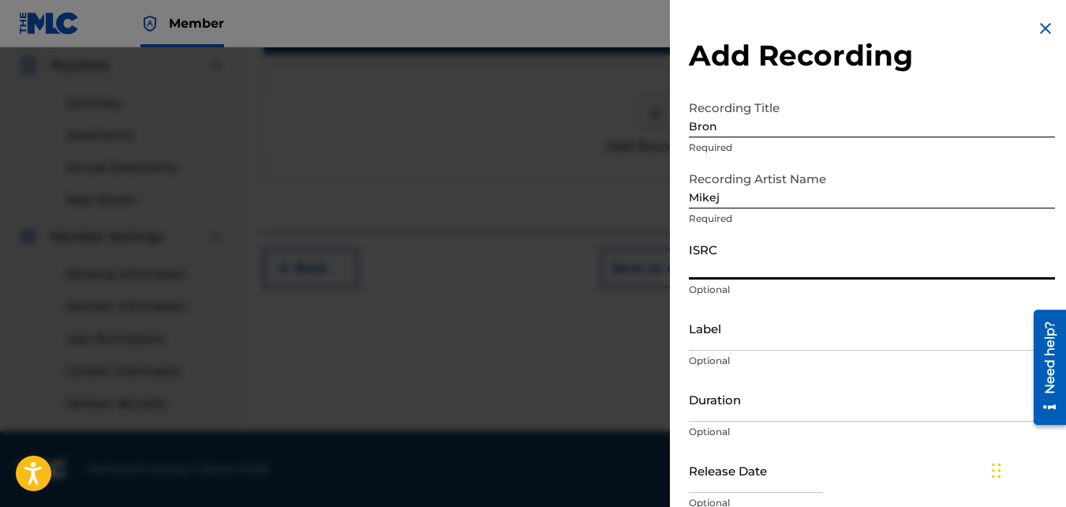
paste input "QZJG51903013"
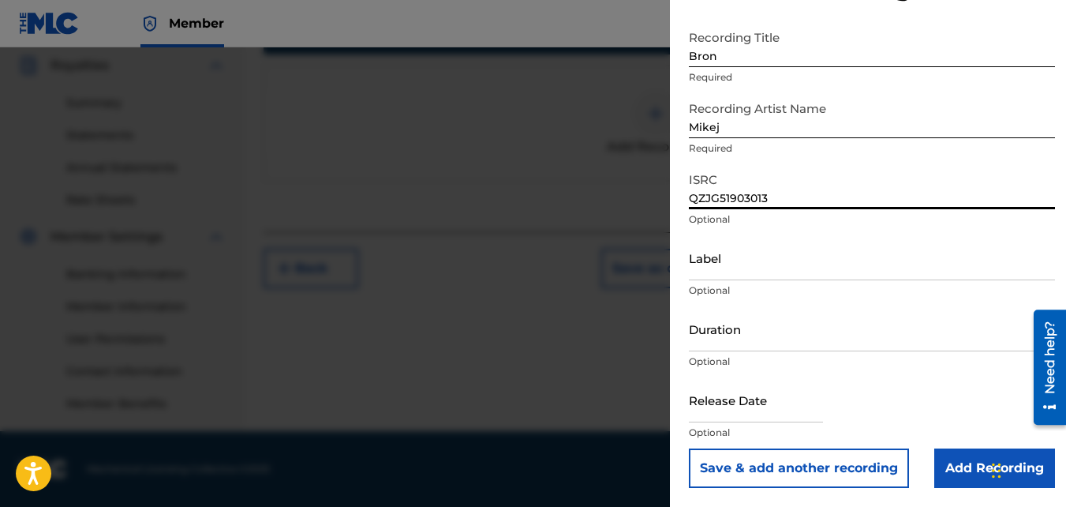
type input "QZJG51903013"
click at [957, 463] on input "Add Recording" at bounding box center [995, 467] width 121 height 39
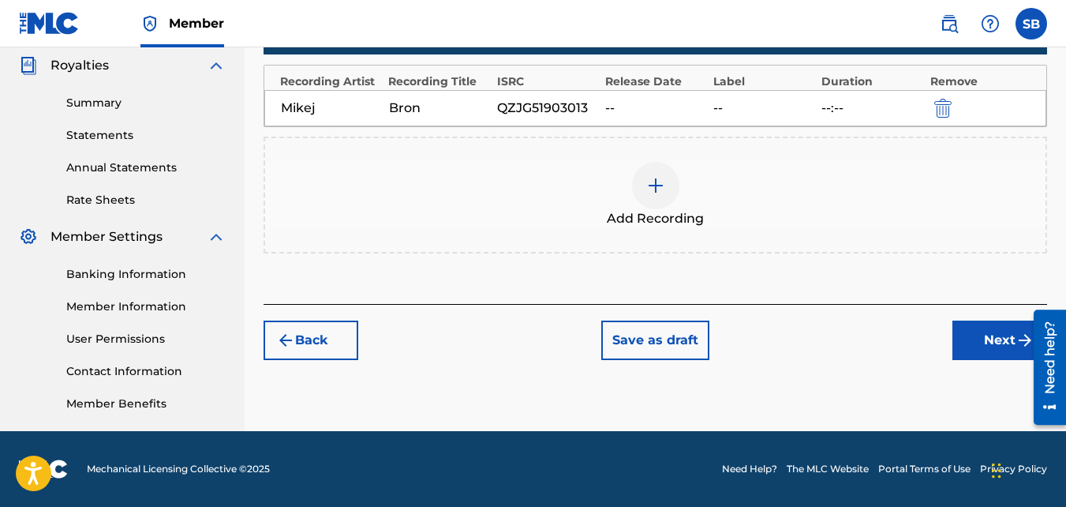
click at [968, 351] on button "Next" at bounding box center [1000, 339] width 95 height 39
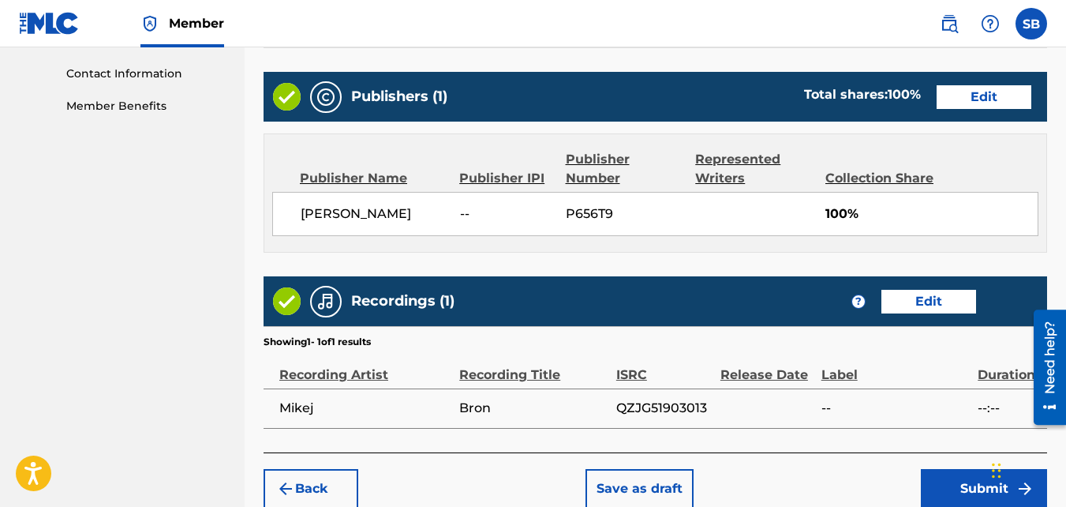
scroll to position [847, 0]
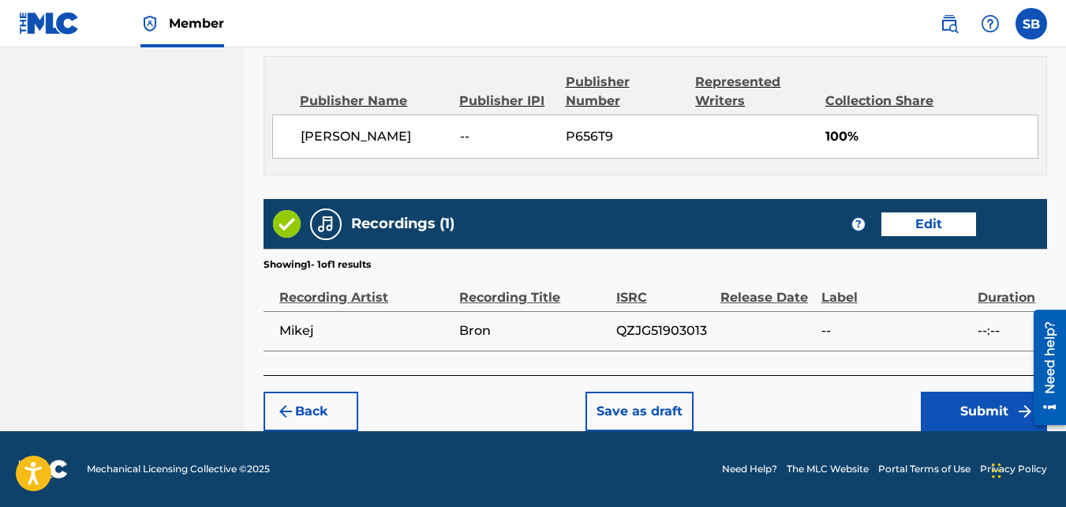
click at [948, 400] on button "Submit" at bounding box center [984, 410] width 126 height 39
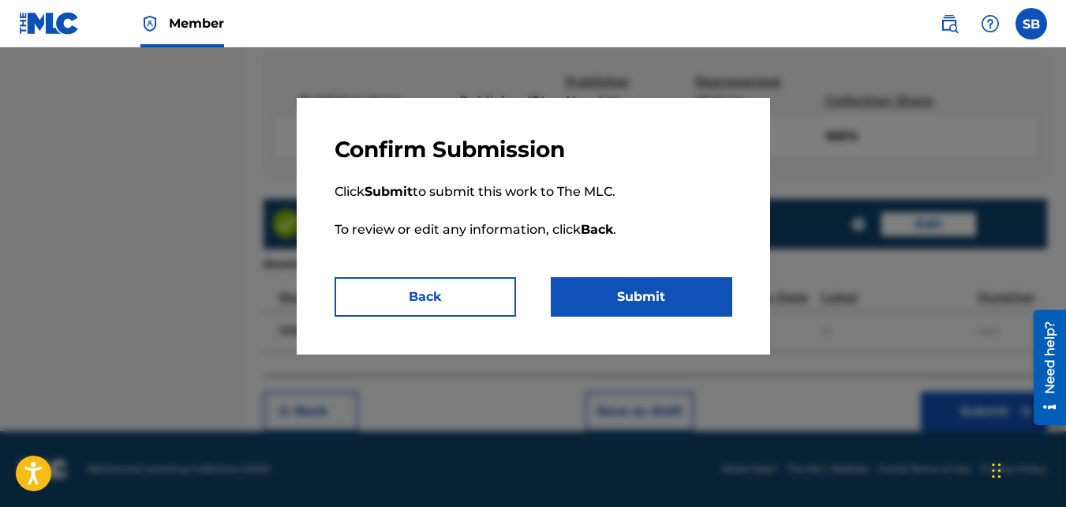
click at [641, 309] on button "Submit" at bounding box center [642, 296] width 182 height 39
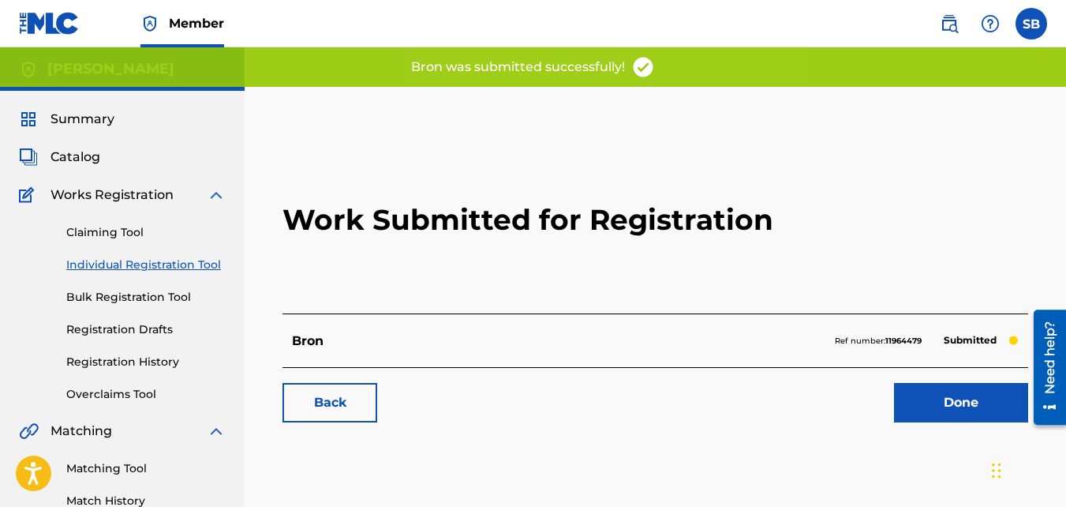
click at [345, 395] on link "Back" at bounding box center [330, 402] width 95 height 39
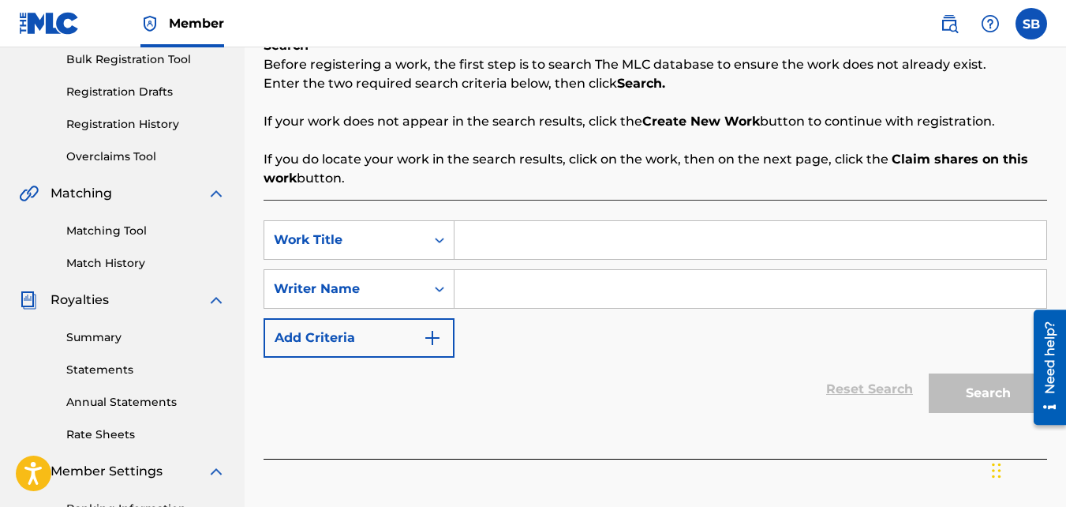
scroll to position [241, 0]
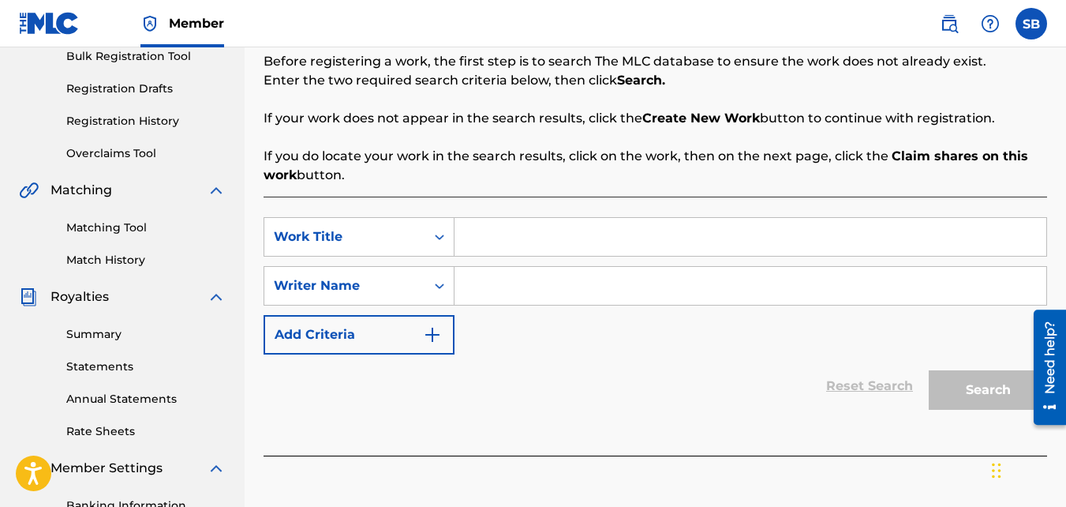
click at [496, 249] on input "Search Form" at bounding box center [751, 237] width 592 height 38
type input "Corleone"
click at [545, 283] on input "Search Form" at bounding box center [751, 286] width 592 height 38
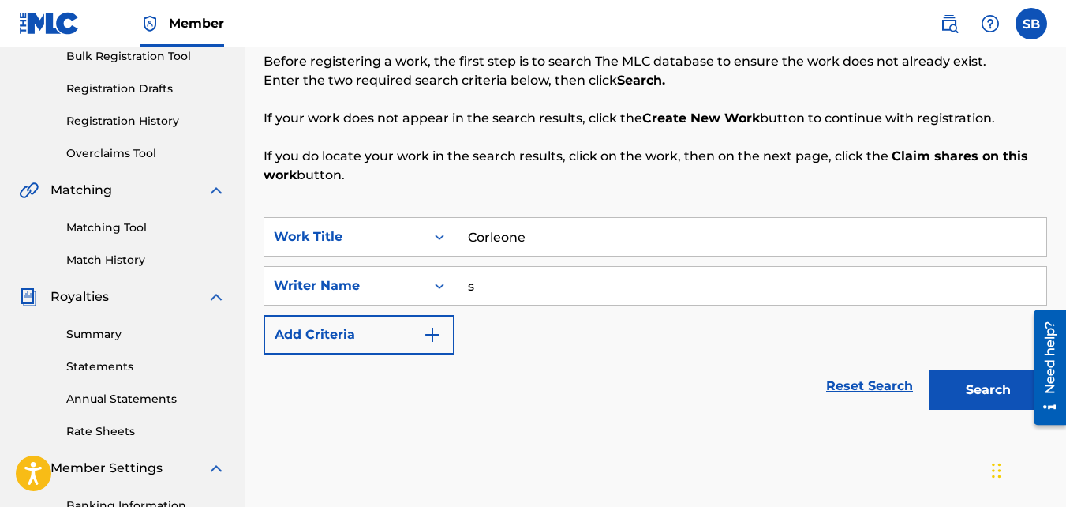
type input "s"
click at [929, 370] on button "Search" at bounding box center [988, 389] width 118 height 39
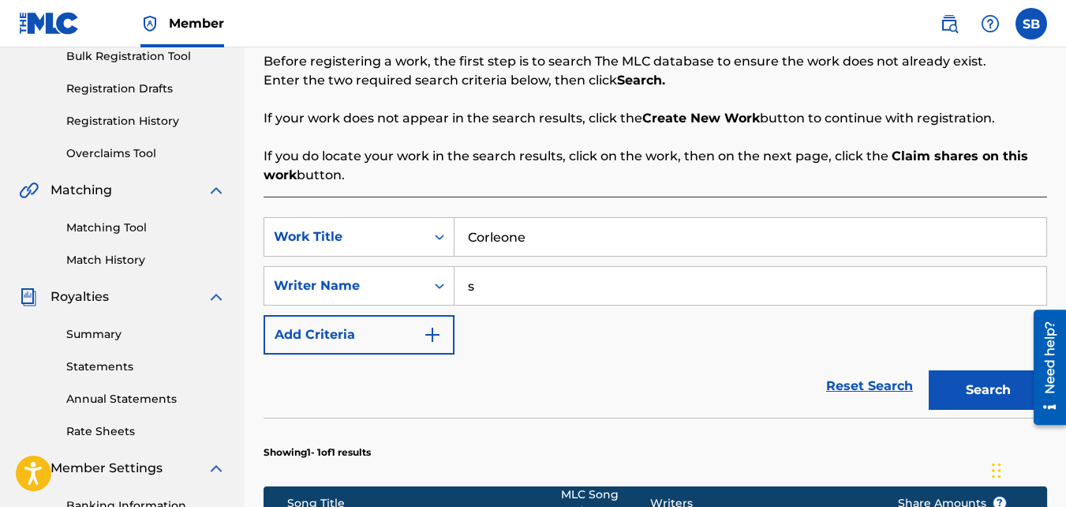
scroll to position [574, 0]
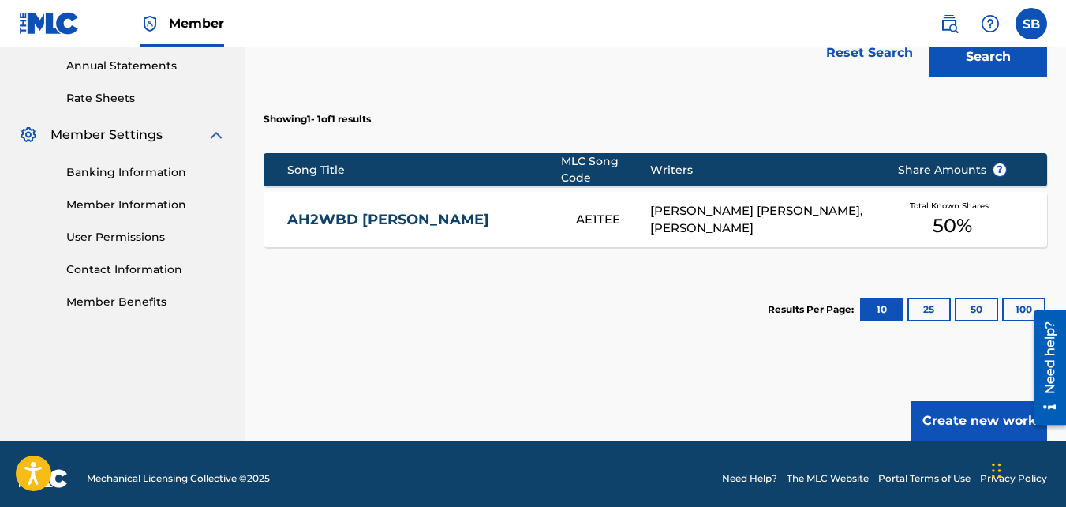
click at [927, 416] on button "Create new work" at bounding box center [980, 420] width 136 height 39
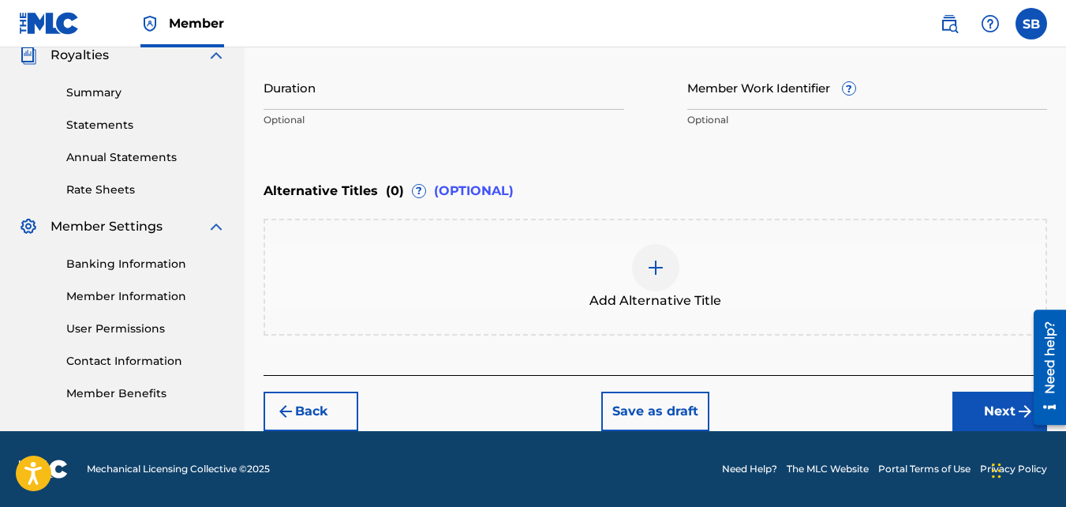
click at [977, 421] on button "Next" at bounding box center [1000, 410] width 95 height 39
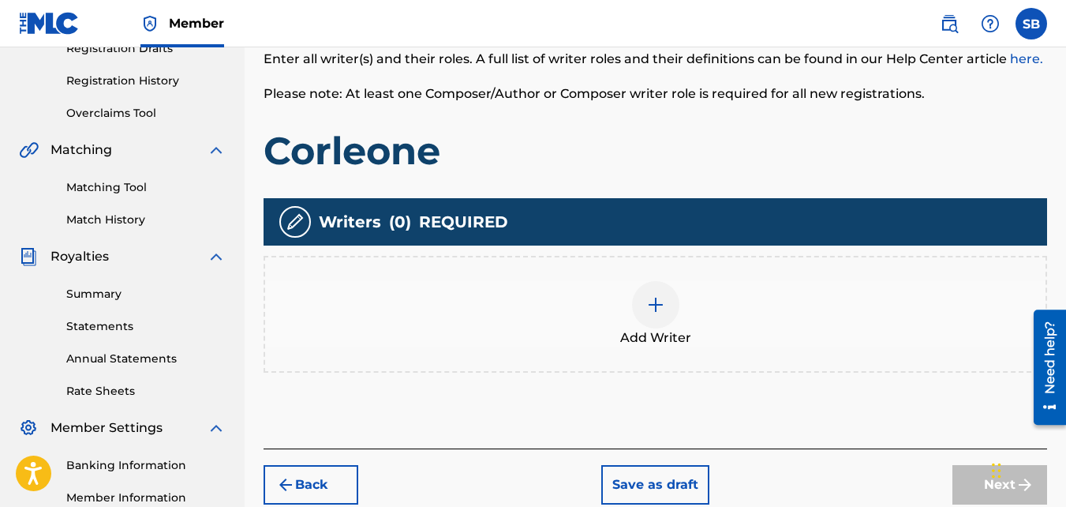
scroll to position [282, 0]
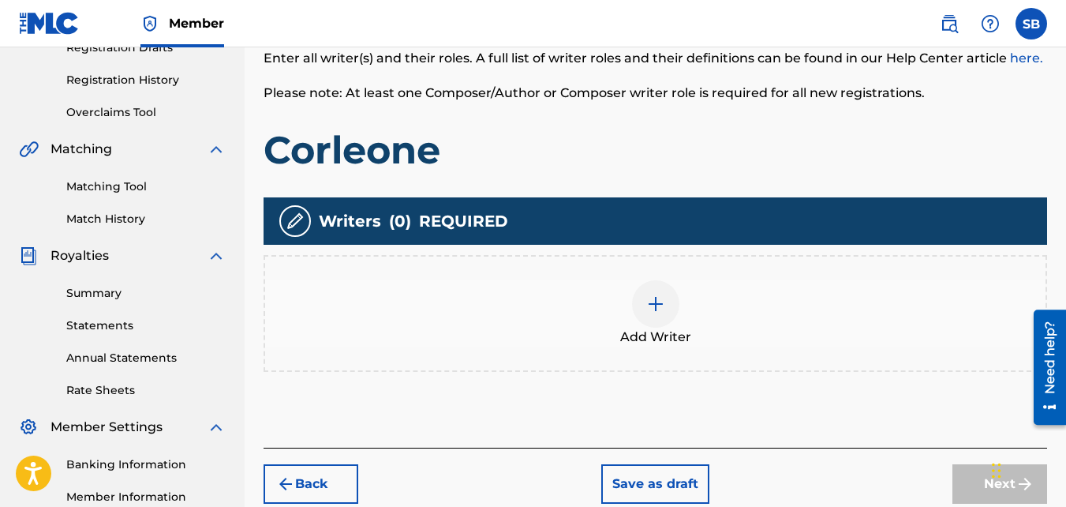
click at [639, 312] on div at bounding box center [655, 303] width 47 height 47
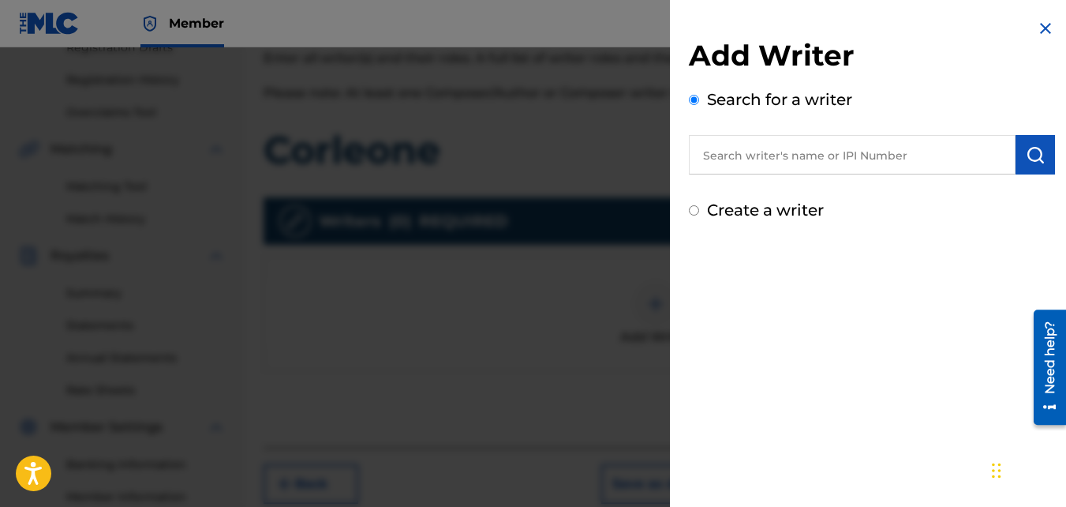
click at [690, 205] on input "Create a writer" at bounding box center [694, 210] width 10 height 10
radio input "false"
radio input "true"
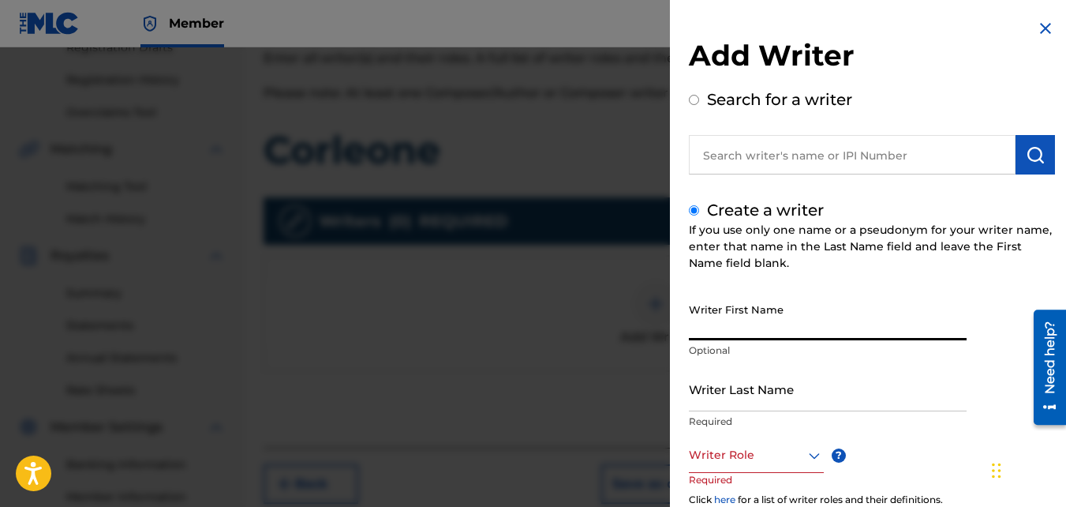
click at [772, 304] on input "Writer First Name" at bounding box center [828, 317] width 278 height 45
type input "[PERSON_NAME]"
click at [741, 396] on input "Writer Last Name" at bounding box center [828, 388] width 278 height 45
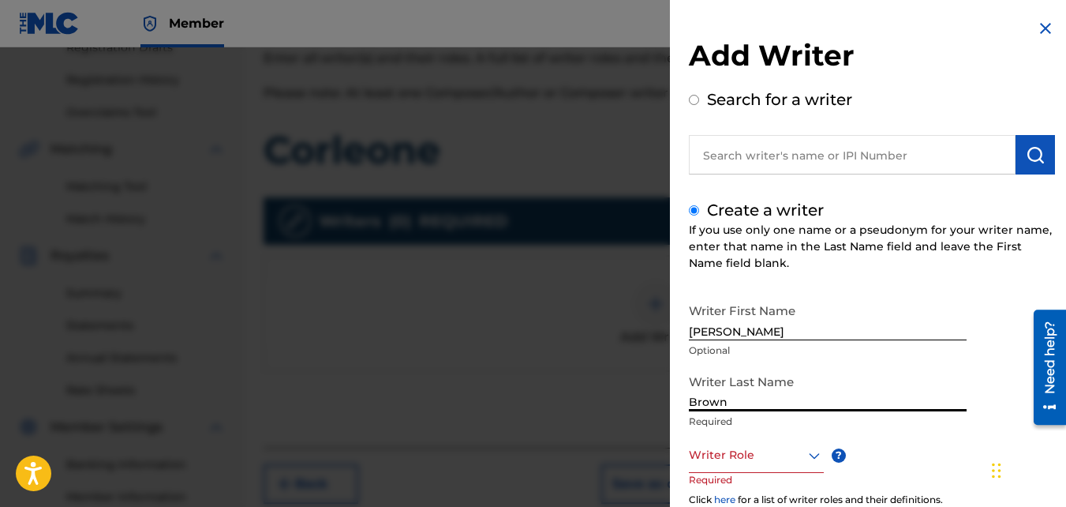
type input "Brown"
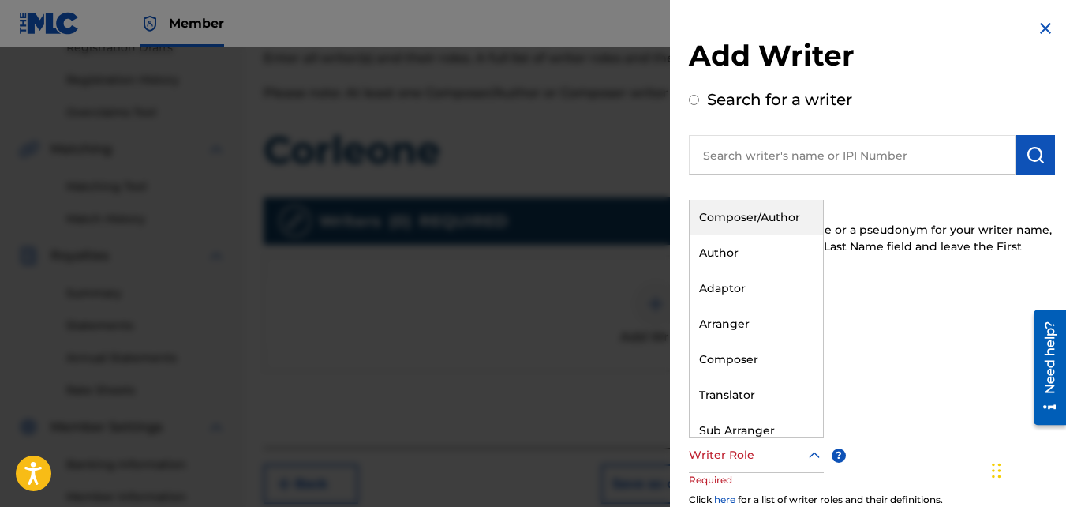
click at [738, 450] on div at bounding box center [756, 455] width 135 height 20
click at [717, 227] on div "Composer/Author" at bounding box center [756, 218] width 133 height 36
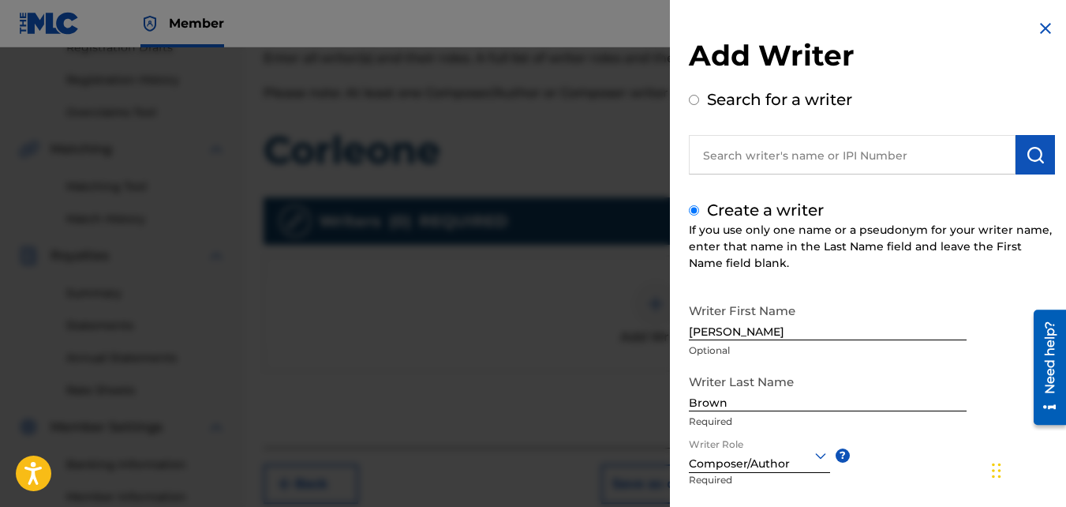
scroll to position [178, 0]
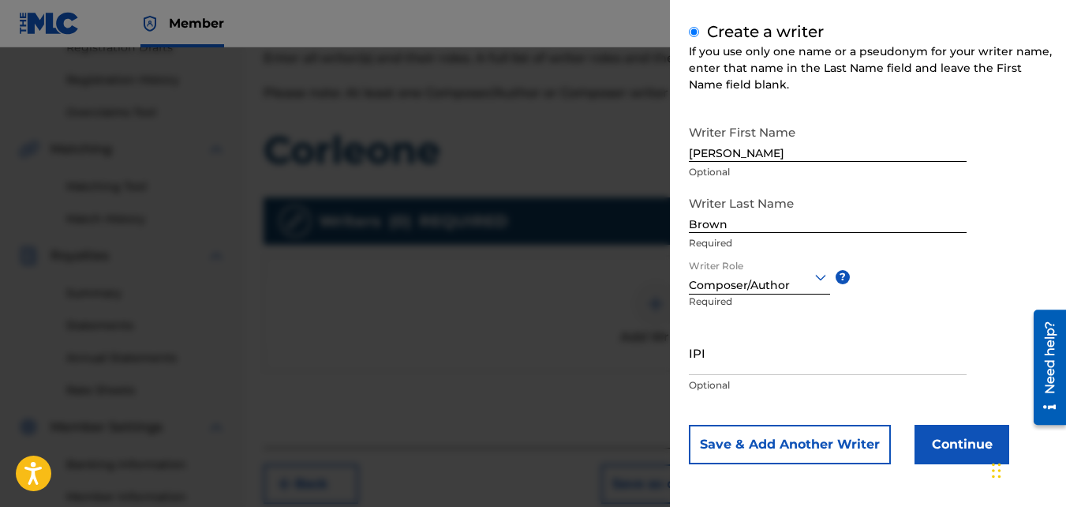
click at [936, 436] on button "Continue" at bounding box center [962, 444] width 95 height 39
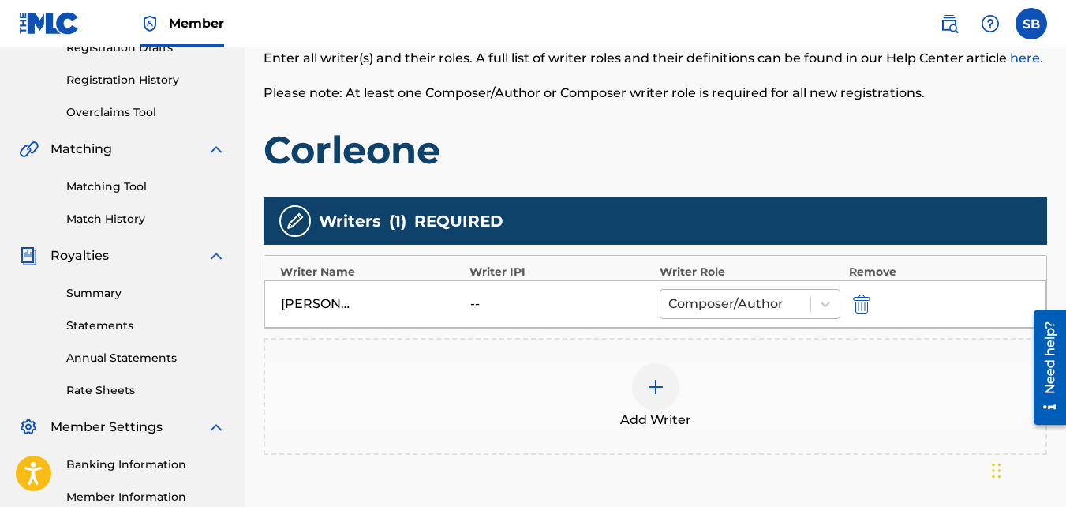
scroll to position [472, 0]
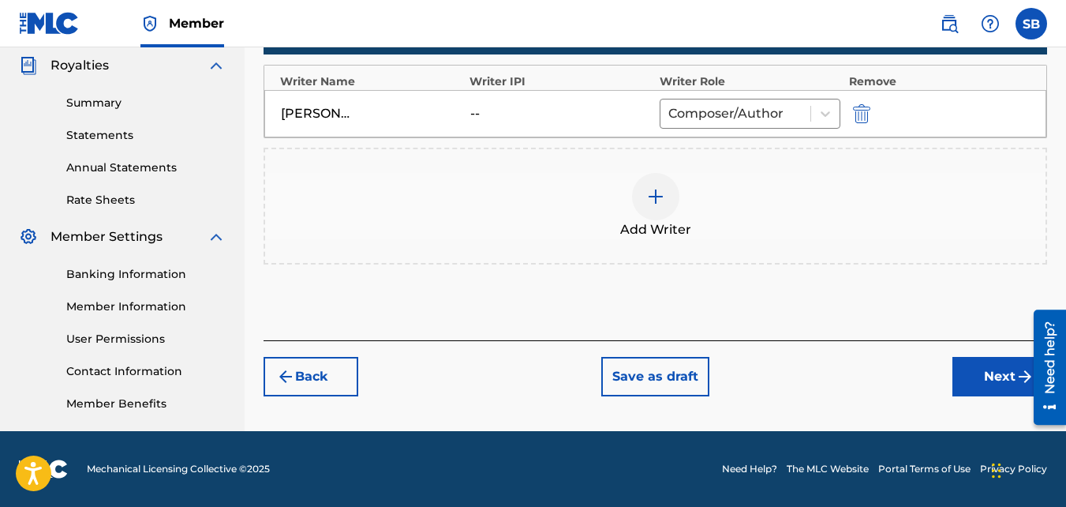
click at [964, 375] on button "Next" at bounding box center [1000, 376] width 95 height 39
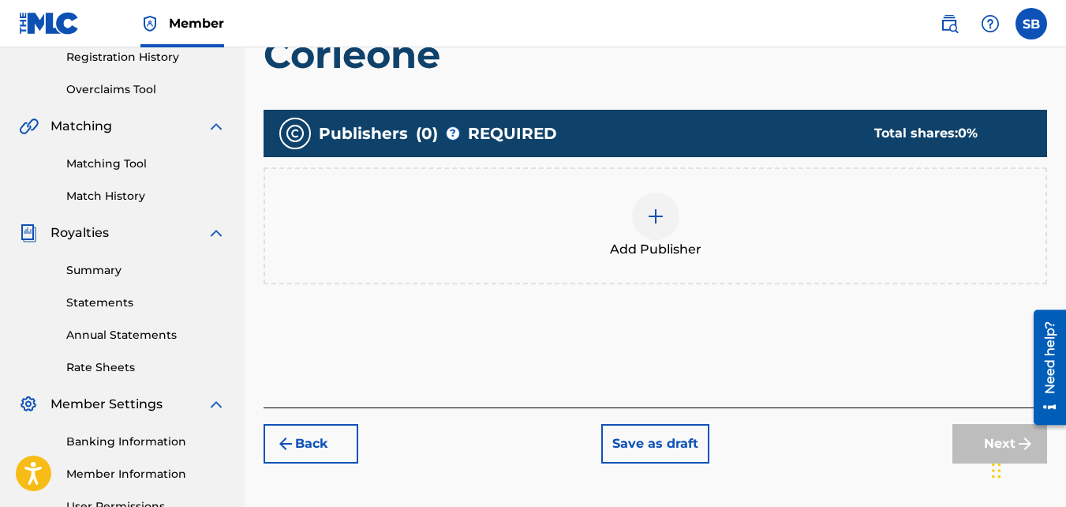
scroll to position [304, 0]
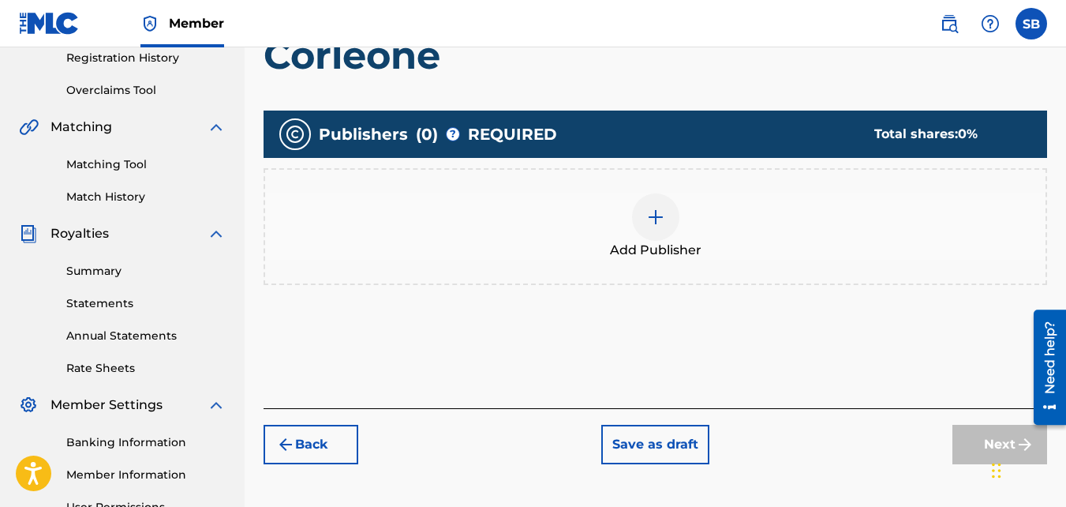
click at [597, 236] on div "Add Publisher" at bounding box center [655, 226] width 781 height 66
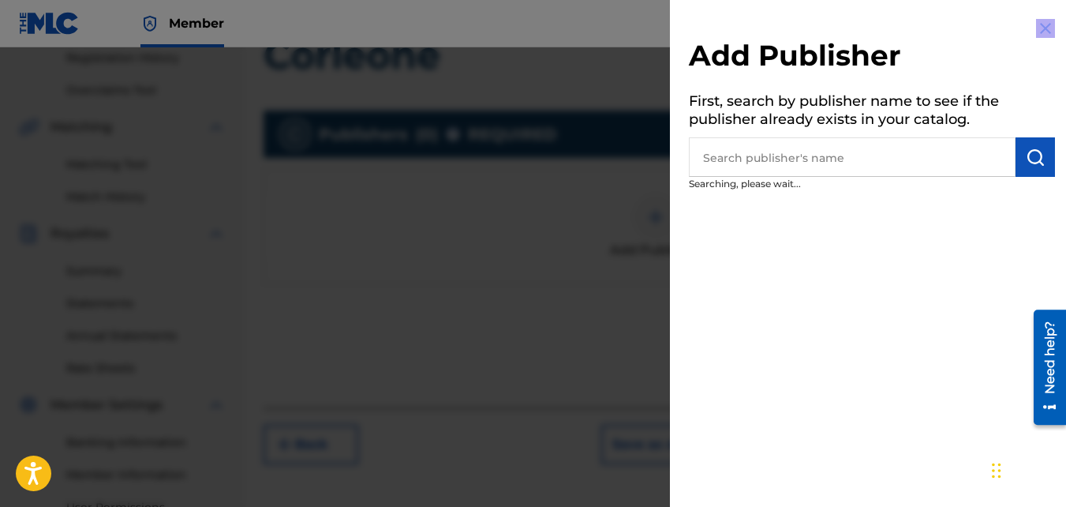
click at [597, 236] on div at bounding box center [533, 300] width 1066 height 507
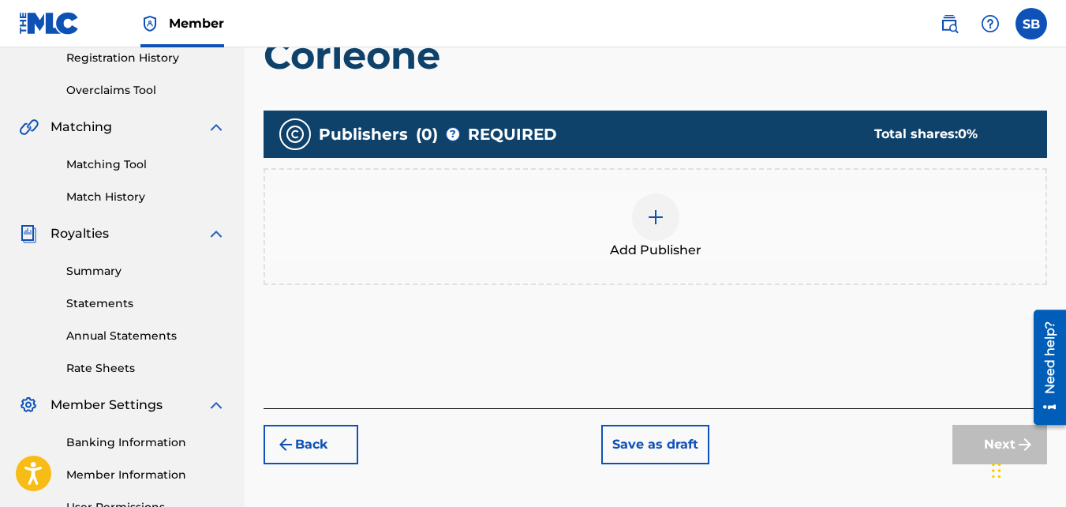
click at [597, 236] on div "Add Publisher" at bounding box center [655, 226] width 781 height 66
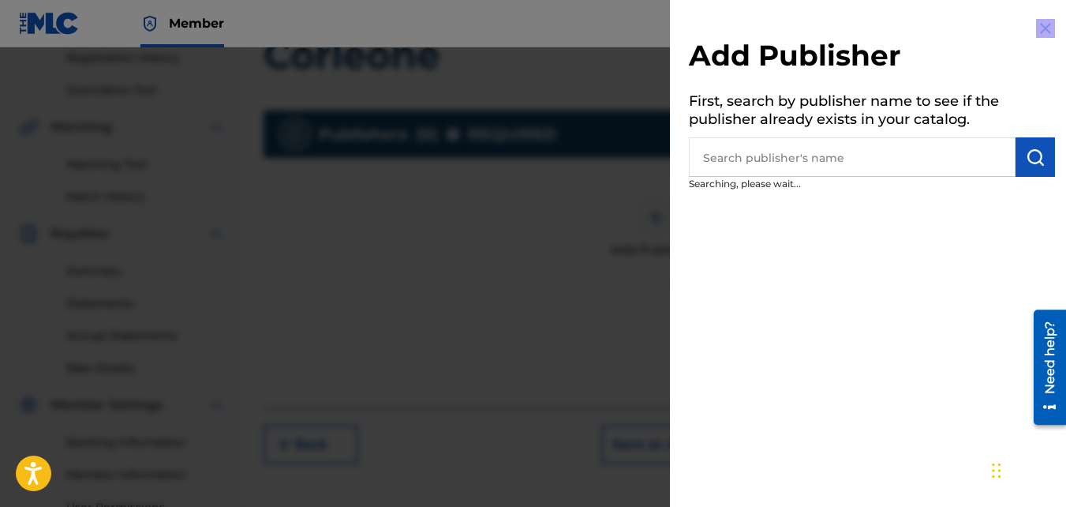
click at [597, 236] on div at bounding box center [533, 300] width 1066 height 507
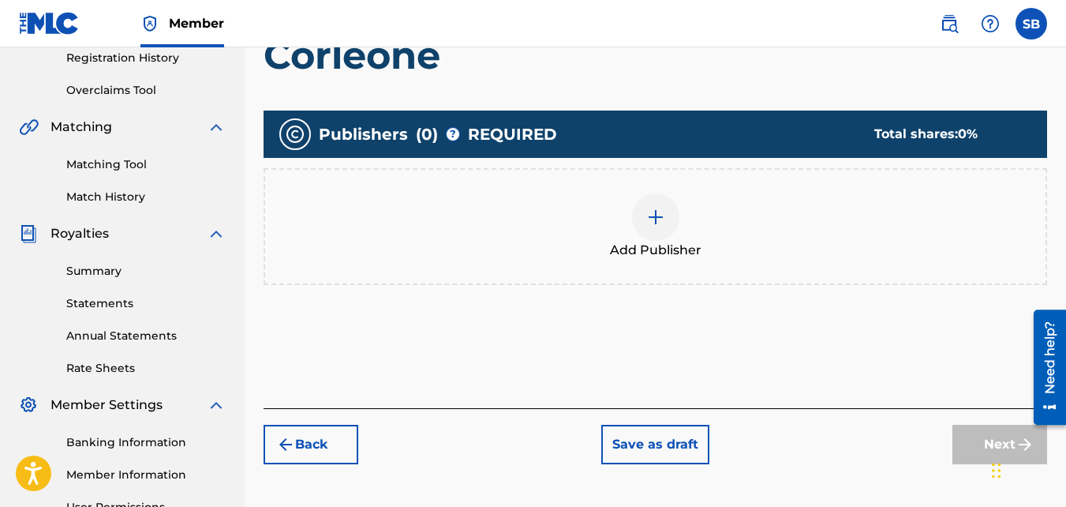
click at [599, 240] on div "Add Publisher" at bounding box center [655, 226] width 781 height 66
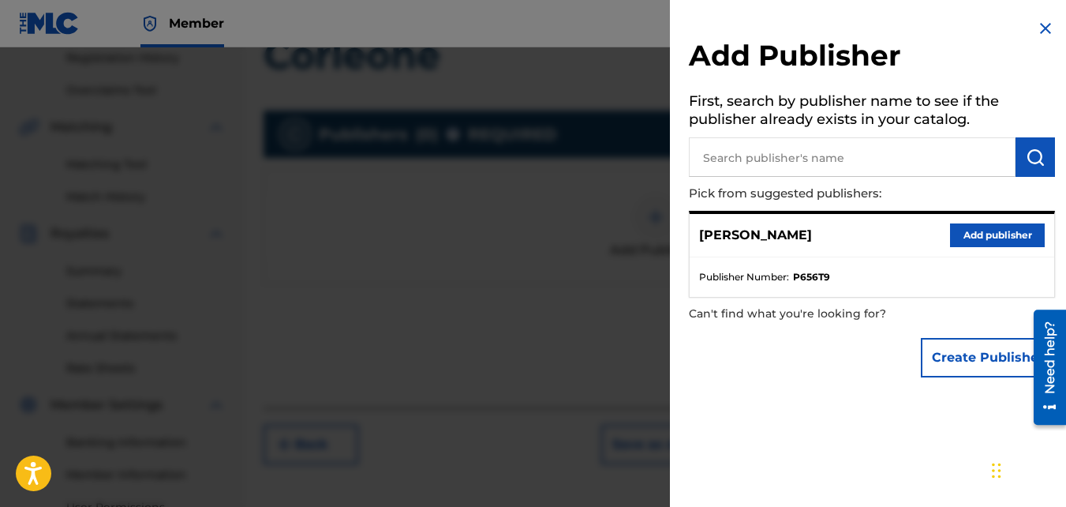
click at [981, 245] on button "Add publisher" at bounding box center [997, 235] width 95 height 24
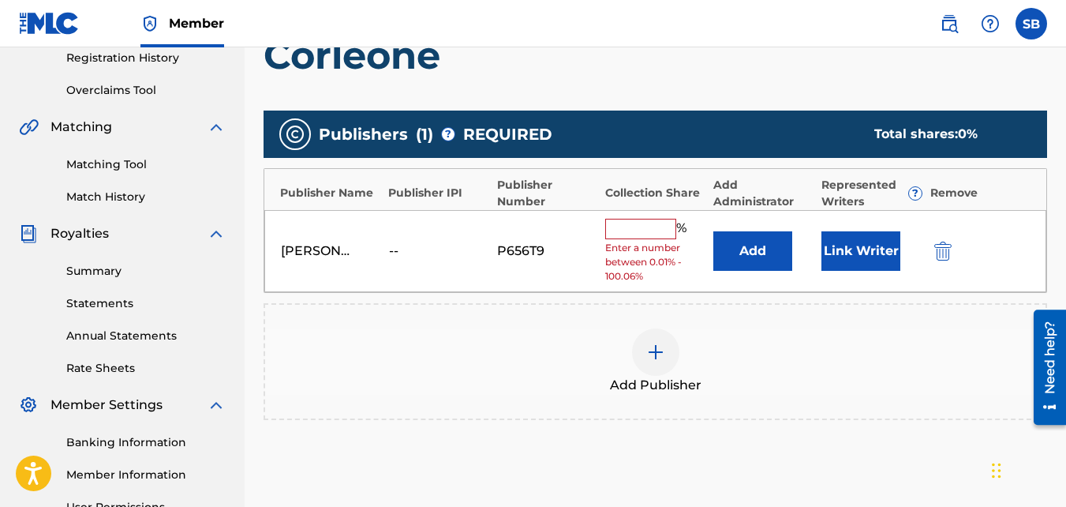
click at [634, 226] on input "text" at bounding box center [640, 229] width 71 height 21
type input "100"
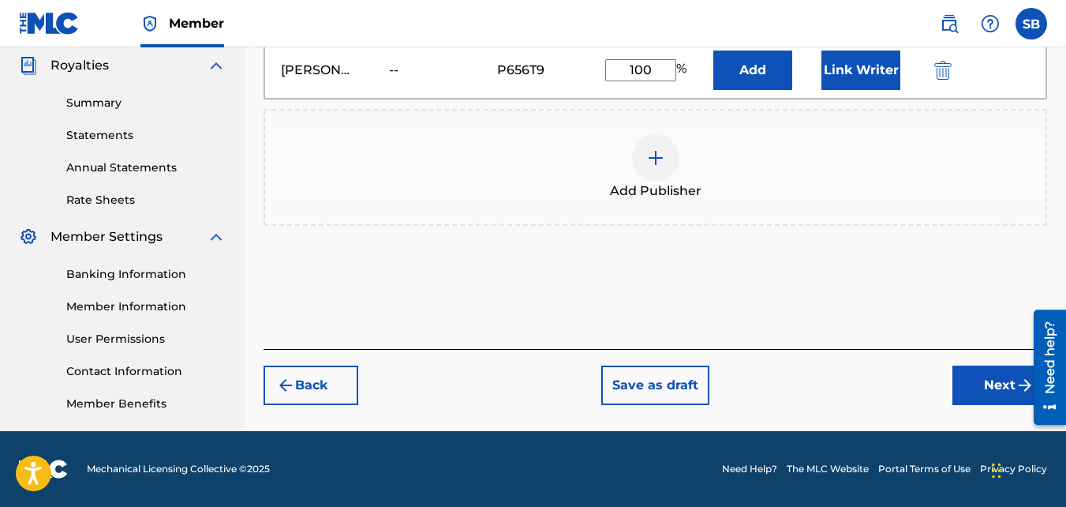
click at [963, 376] on button "Next" at bounding box center [1000, 384] width 95 height 39
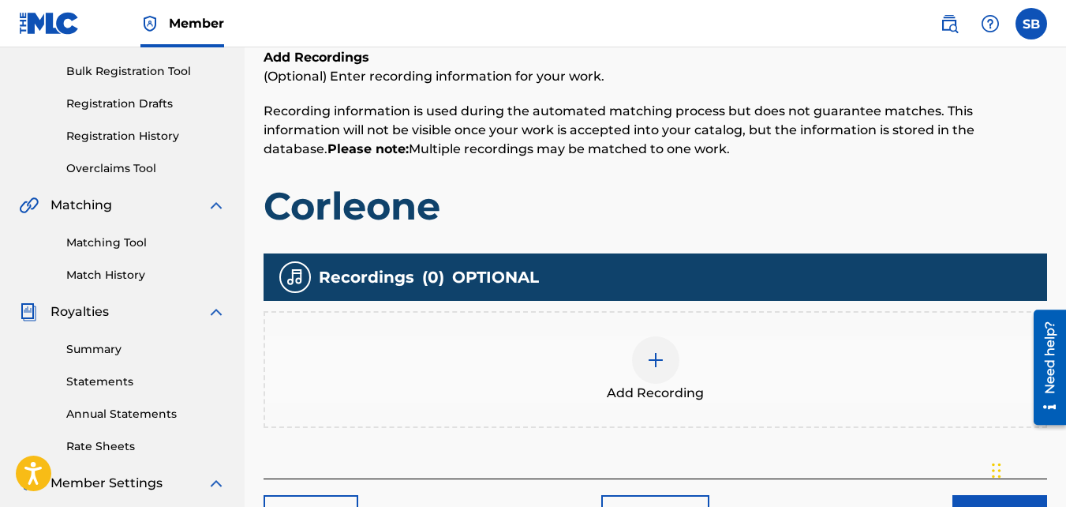
scroll to position [235, 0]
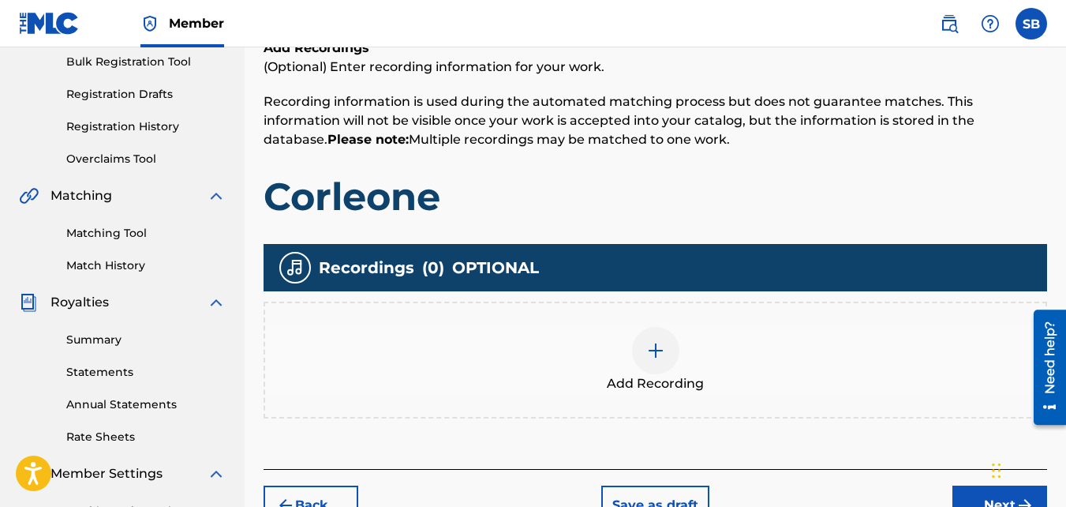
click at [620, 328] on div "Add Recording" at bounding box center [655, 360] width 781 height 66
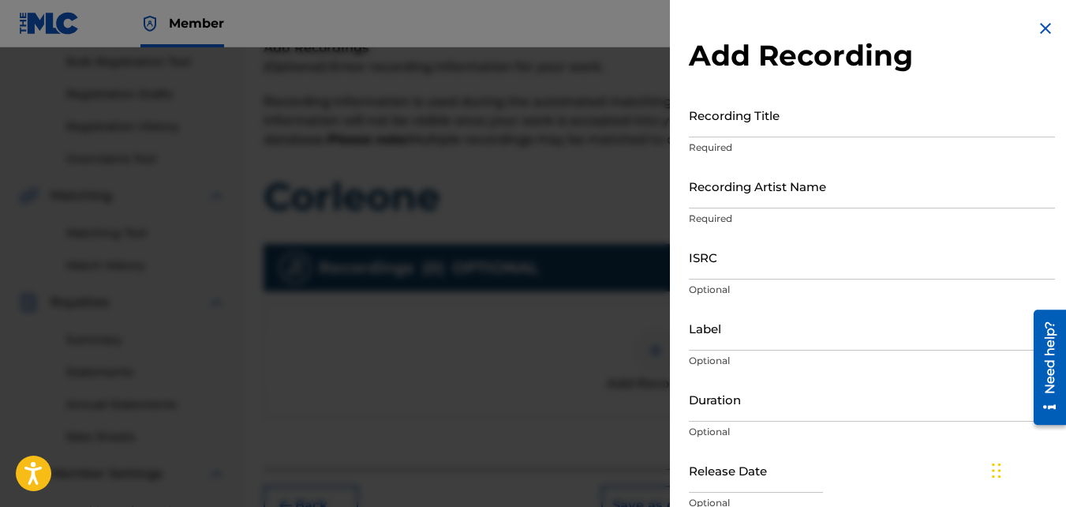
click at [777, 130] on input "Recording Title" at bounding box center [872, 114] width 366 height 45
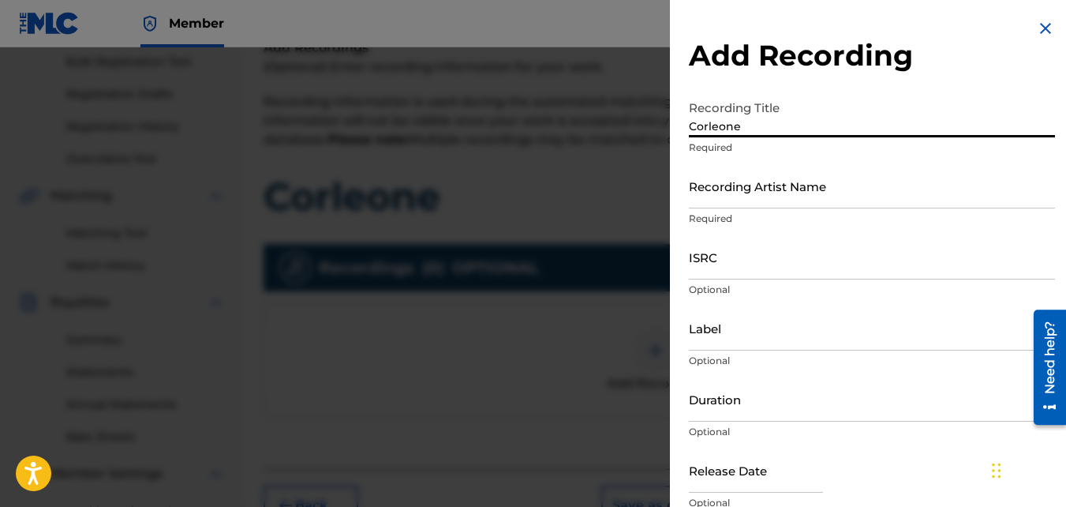
type input "Corleone"
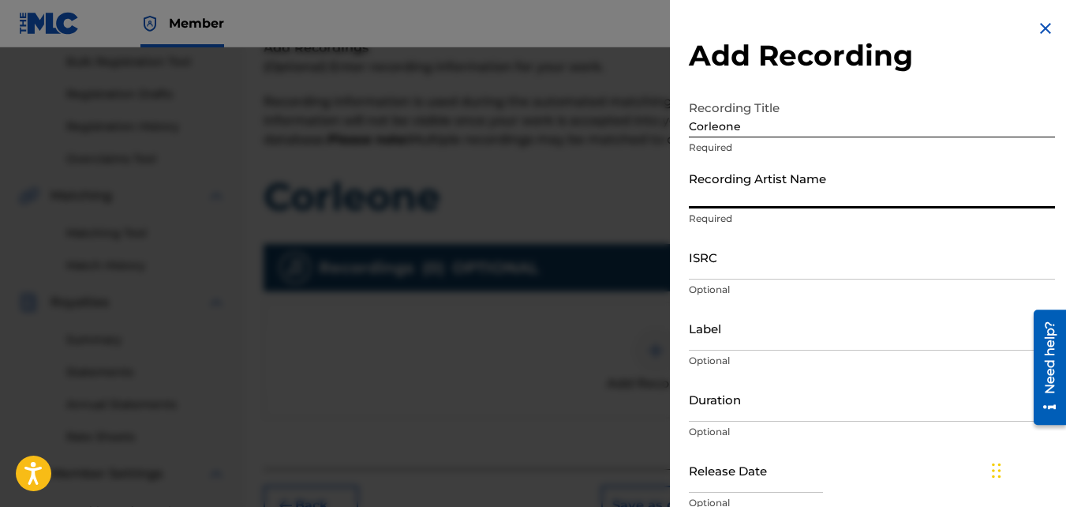
click at [777, 178] on input "Recording Artist Name" at bounding box center [872, 185] width 366 height 45
type input "Mikej"
click at [770, 247] on input "ISRC" at bounding box center [872, 256] width 366 height 45
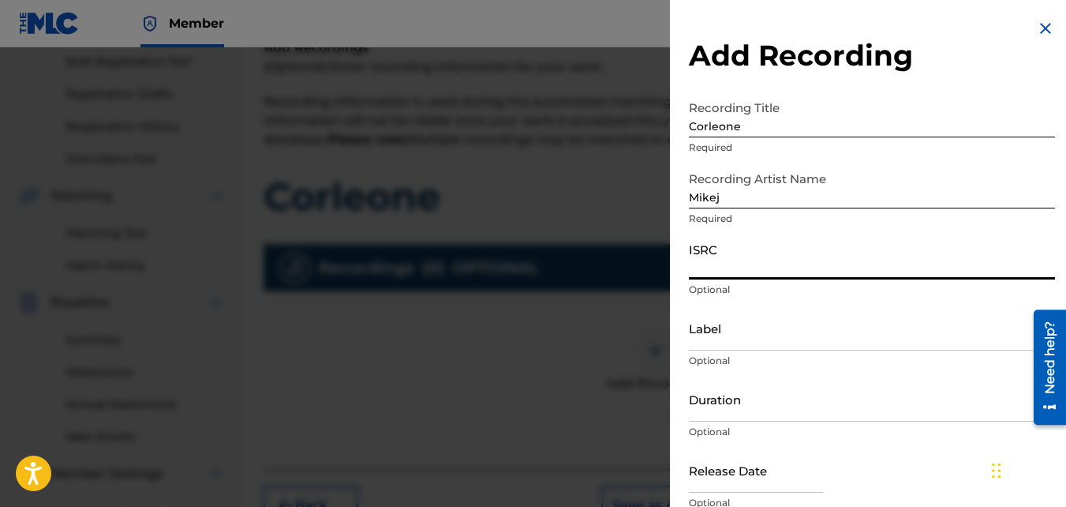
paste input "QZJG51903015"
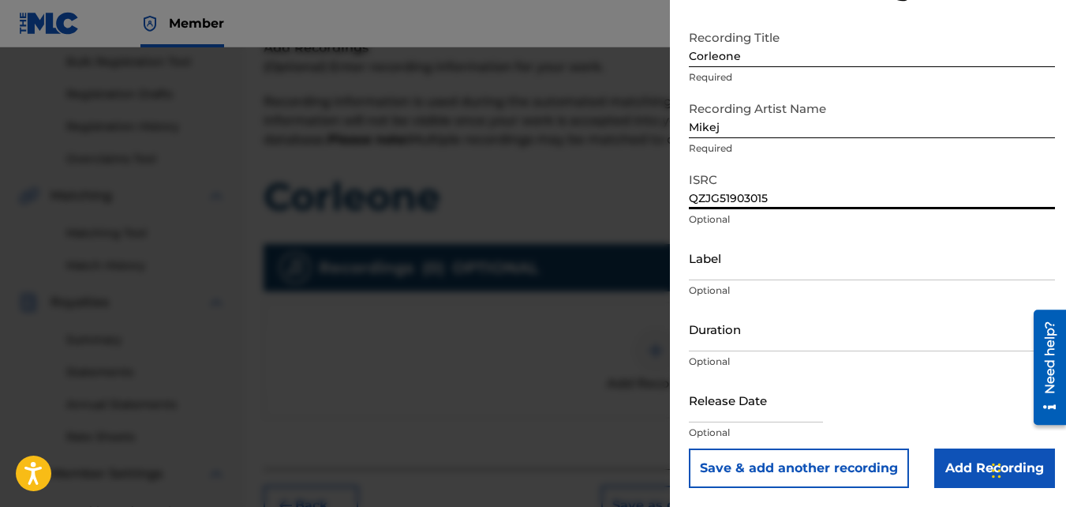
type input "QZJG51903015"
click at [952, 459] on input "Add Recording" at bounding box center [995, 467] width 121 height 39
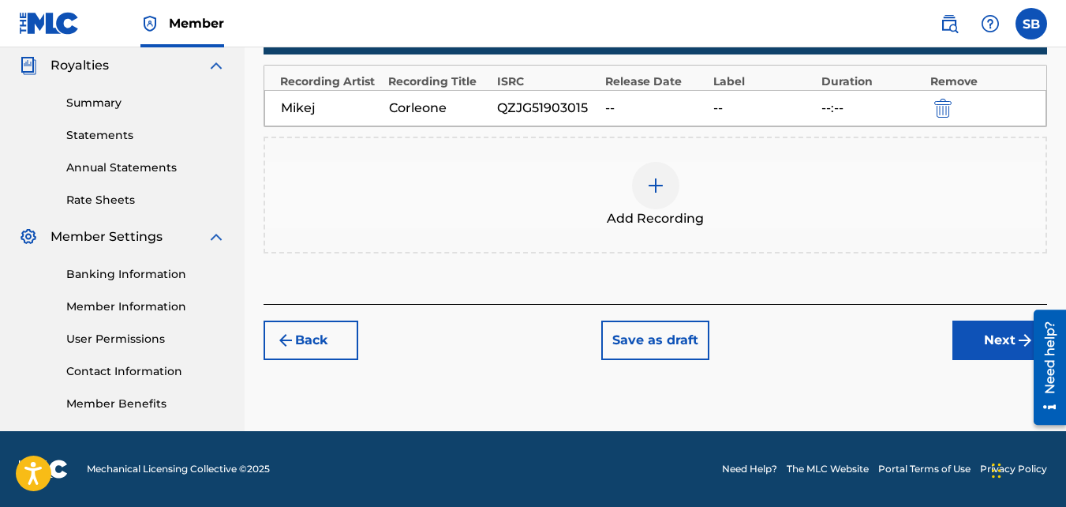
click at [967, 325] on button "Next" at bounding box center [1000, 339] width 95 height 39
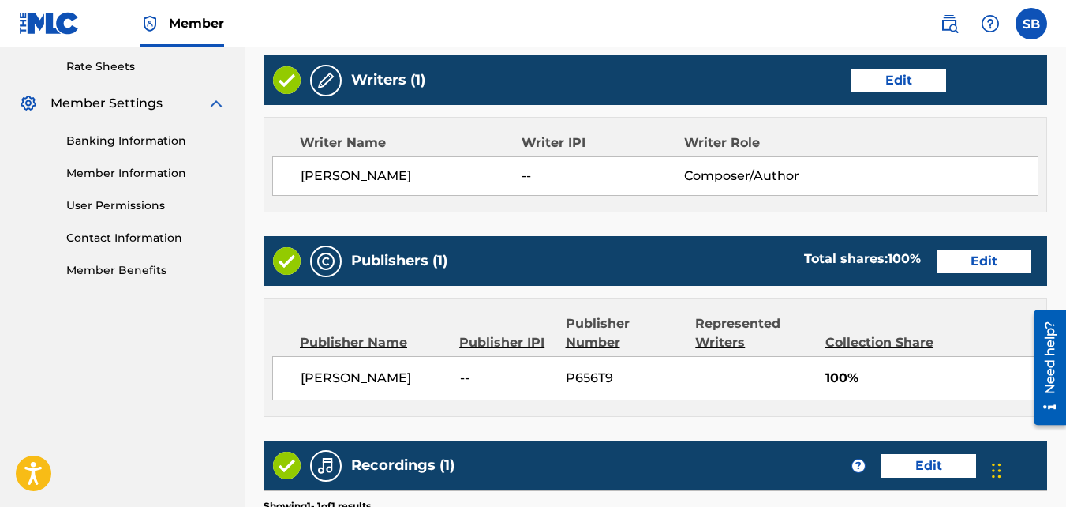
scroll to position [847, 0]
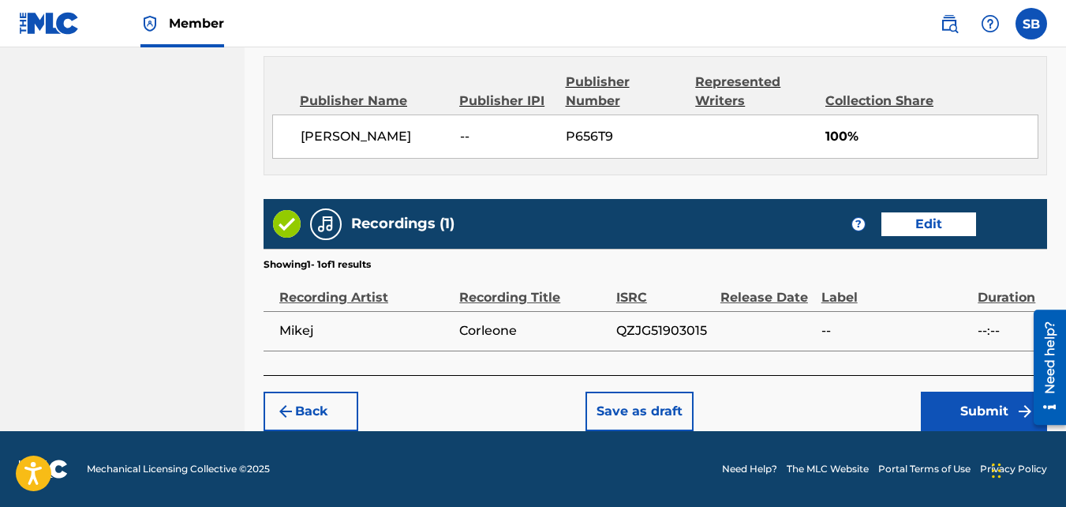
click at [933, 391] on button "Submit" at bounding box center [984, 410] width 126 height 39
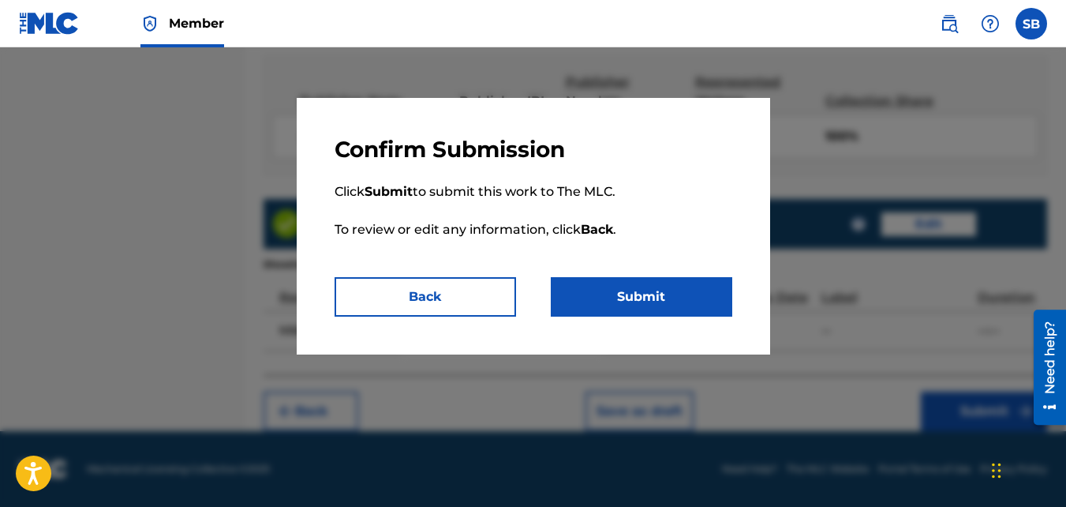
click at [656, 316] on button "Submit" at bounding box center [642, 296] width 182 height 39
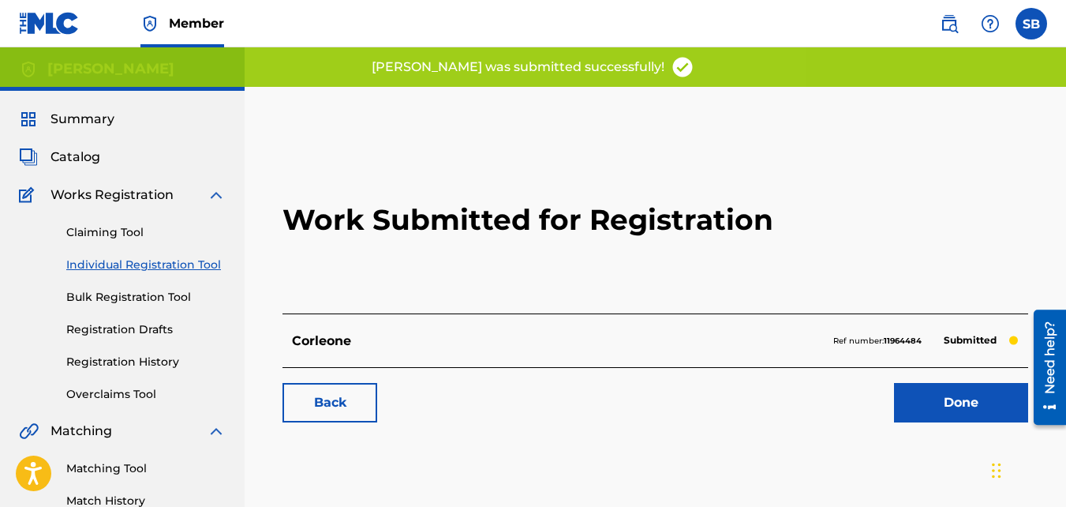
click at [322, 393] on link "Back" at bounding box center [330, 402] width 95 height 39
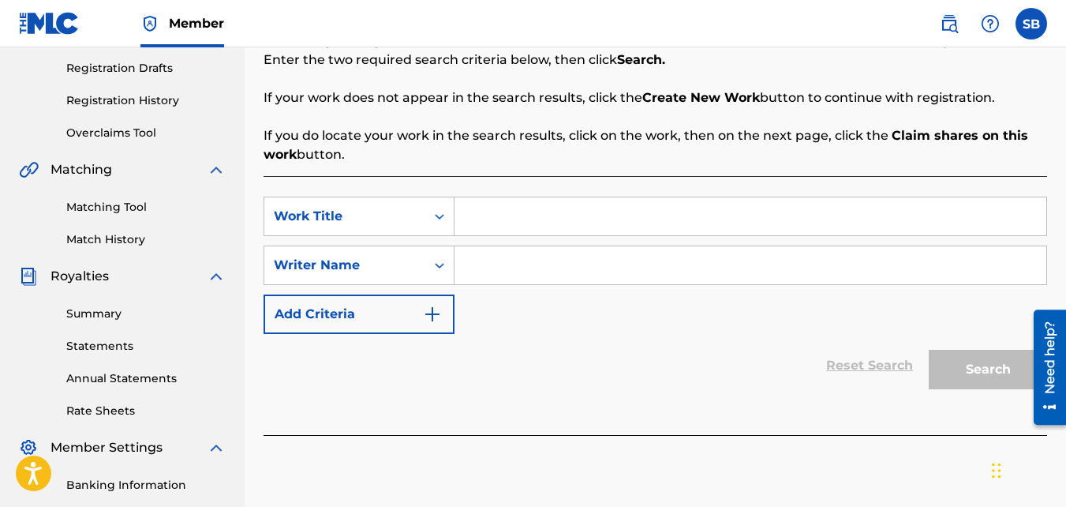
scroll to position [263, 0]
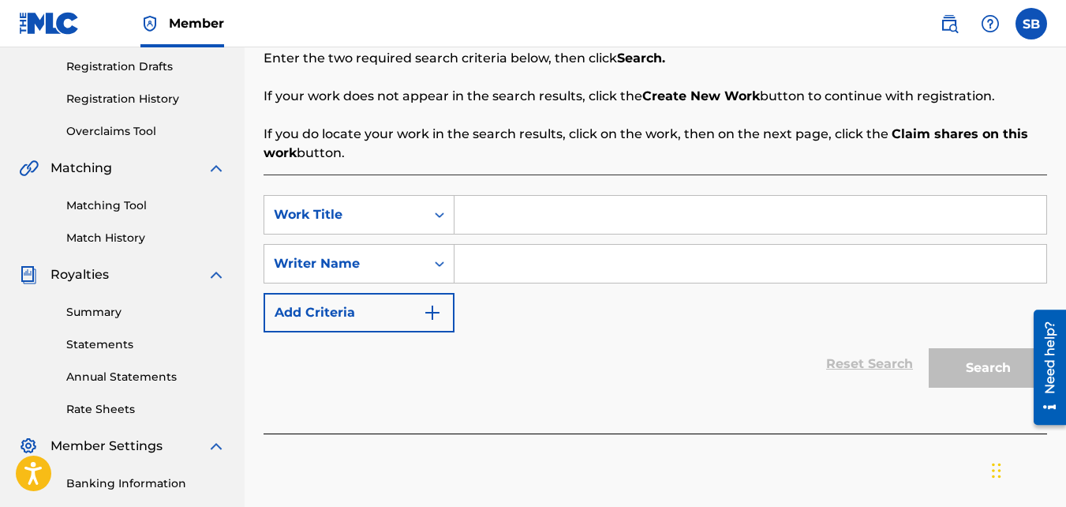
click at [479, 252] on input "Search Form" at bounding box center [751, 264] width 592 height 38
type input "D"
click at [482, 218] on input "Search Form" at bounding box center [751, 215] width 592 height 38
type input "Dumb"
click at [513, 261] on input "Search Form" at bounding box center [751, 264] width 592 height 38
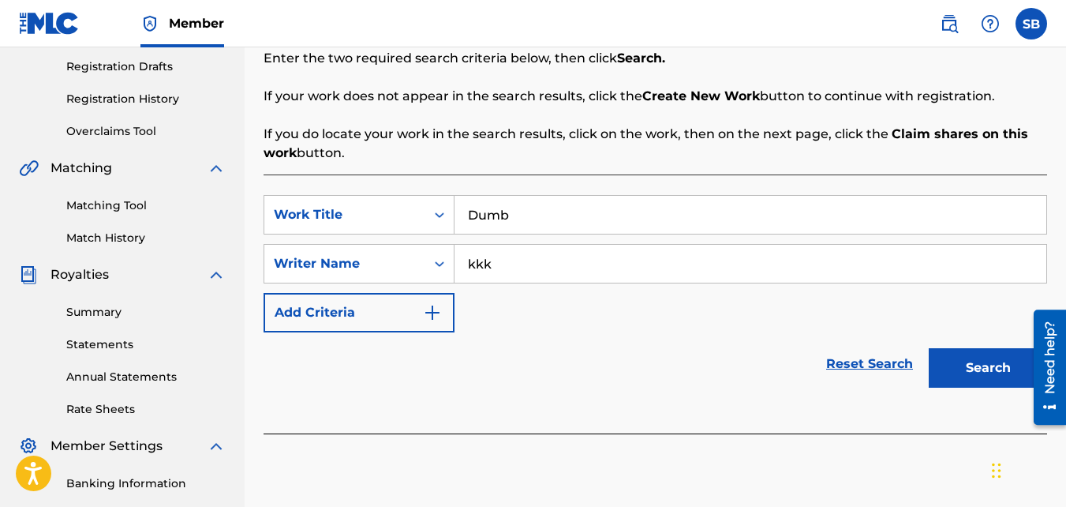
type input "kkk"
click at [929, 348] on button "Search" at bounding box center [988, 367] width 118 height 39
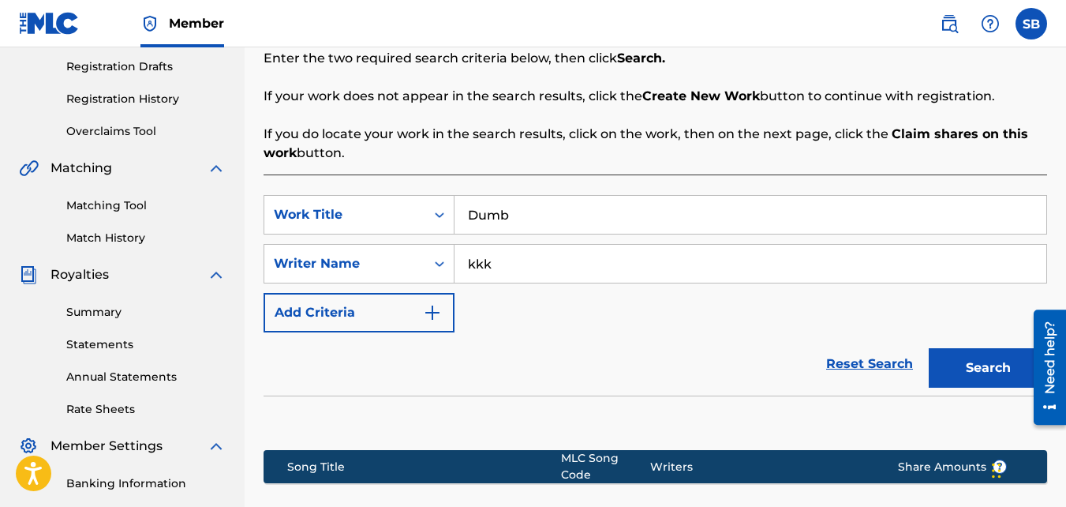
scroll to position [472, 0]
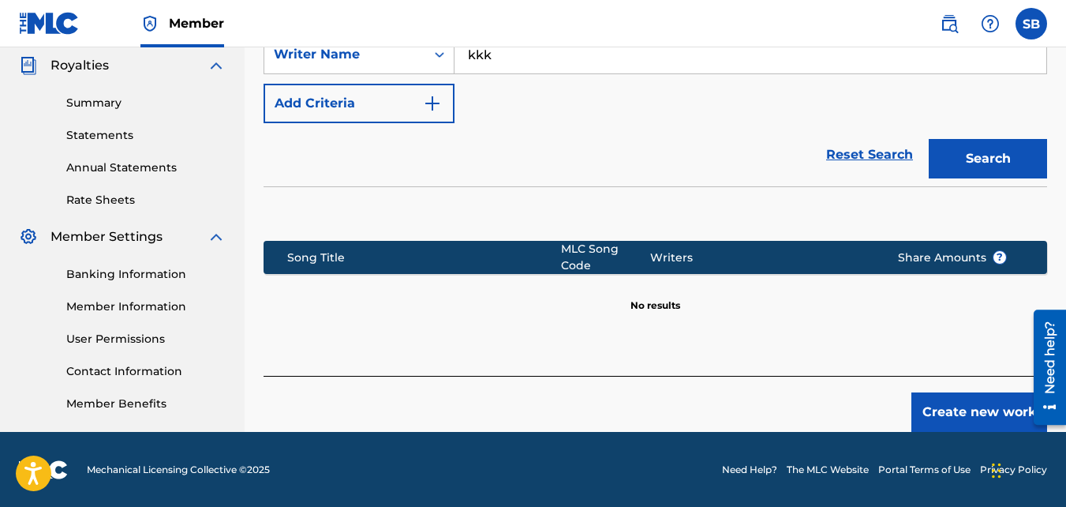
click at [934, 394] on button "Create new work" at bounding box center [980, 411] width 136 height 39
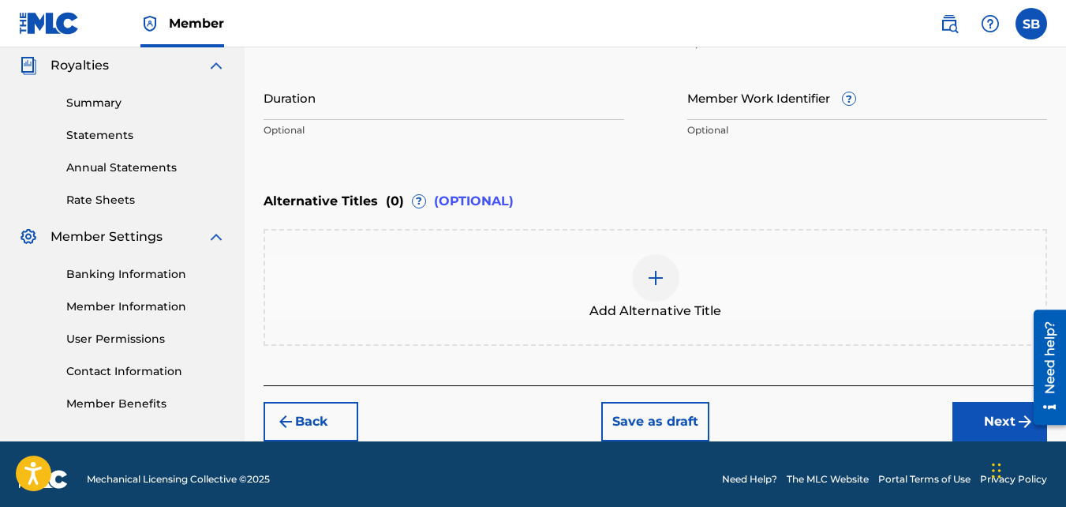
click at [971, 405] on button "Next" at bounding box center [1000, 421] width 95 height 39
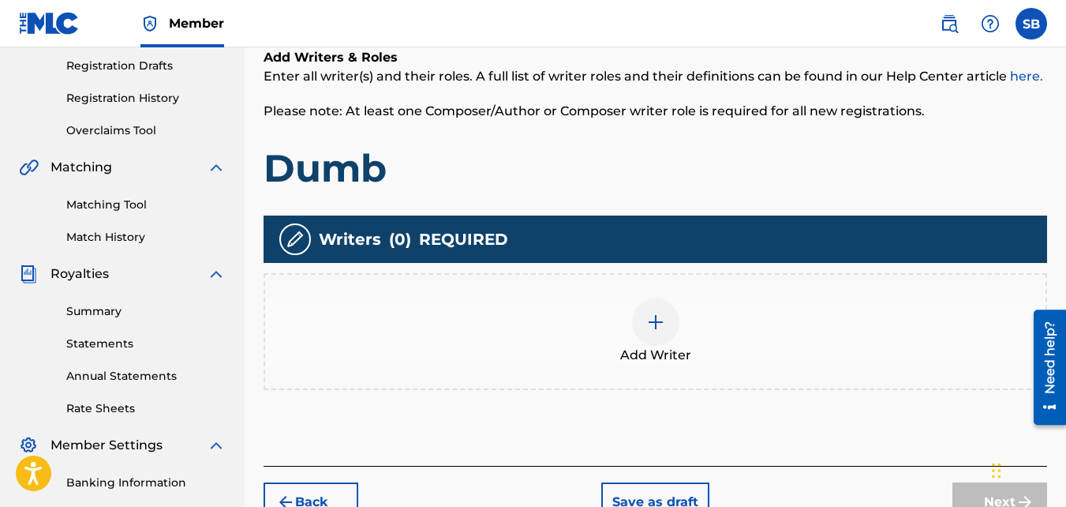
scroll to position [283, 0]
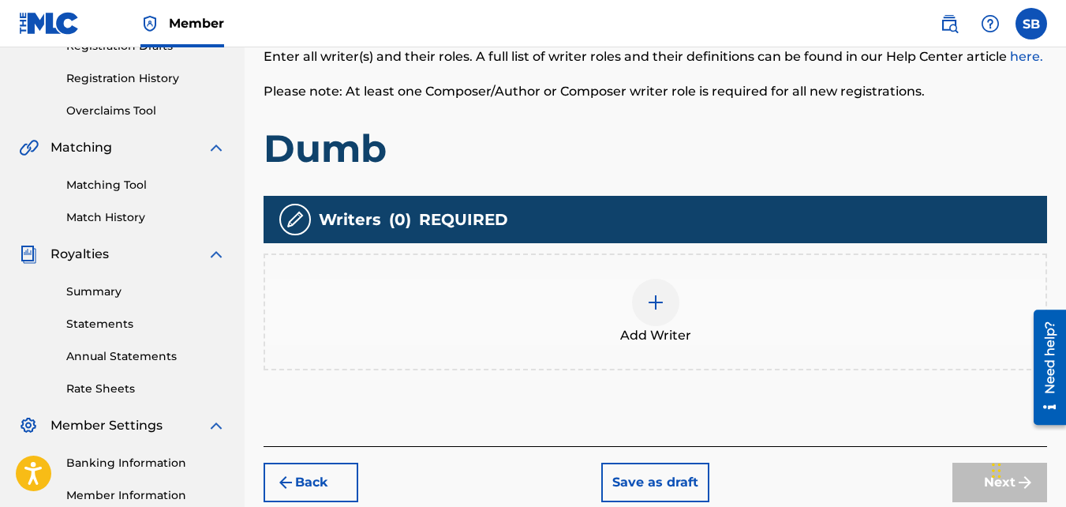
click at [699, 272] on div "Add Writer" at bounding box center [656, 311] width 784 height 117
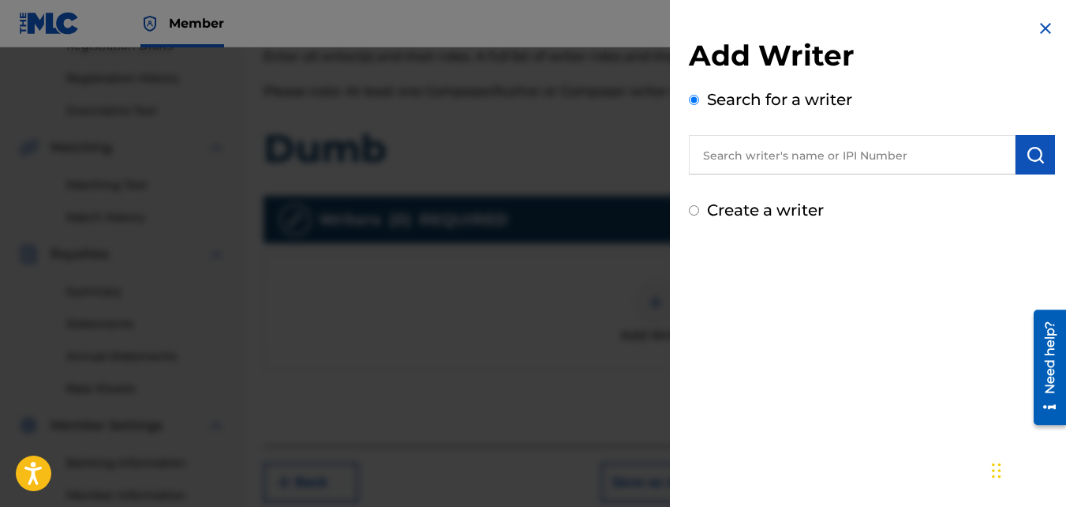
click at [738, 212] on label "Create a writer" at bounding box center [765, 209] width 117 height 19
radio input "true"
click at [699, 212] on input "Create a writer" at bounding box center [694, 210] width 10 height 10
radio input "false"
radio input "true"
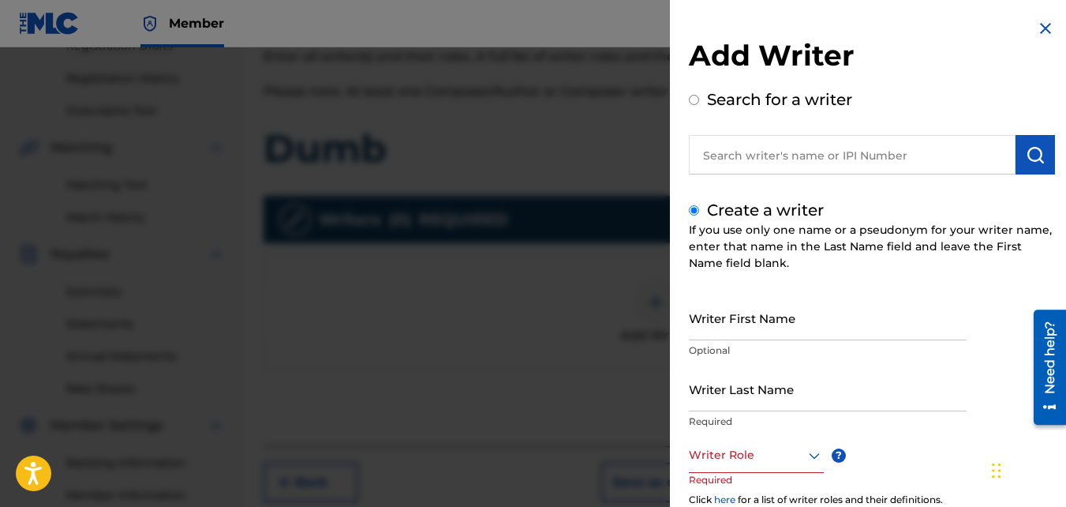
click at [762, 327] on input "Writer First Name" at bounding box center [828, 317] width 278 height 45
type input "[PERSON_NAME]"
click at [751, 375] on input "Writer Last Name" at bounding box center [828, 388] width 278 height 45
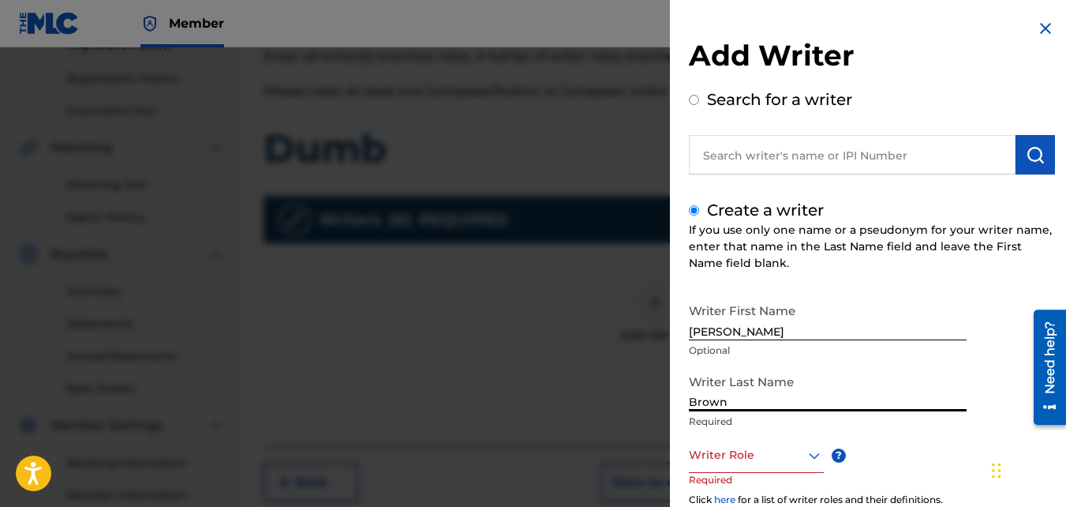
scroll to position [177, 0]
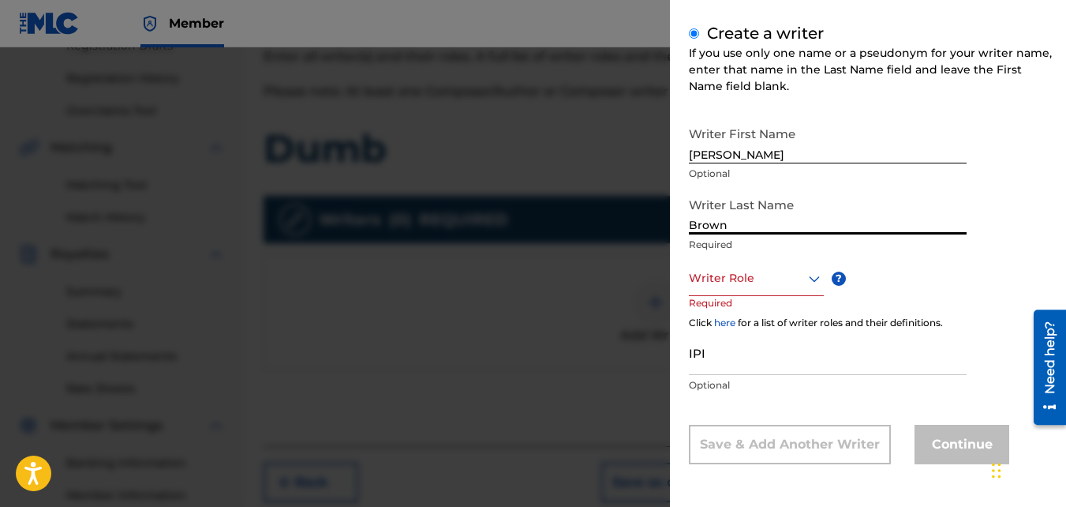
type input "Brown"
click at [754, 265] on div "Writer Role" at bounding box center [756, 278] width 135 height 36
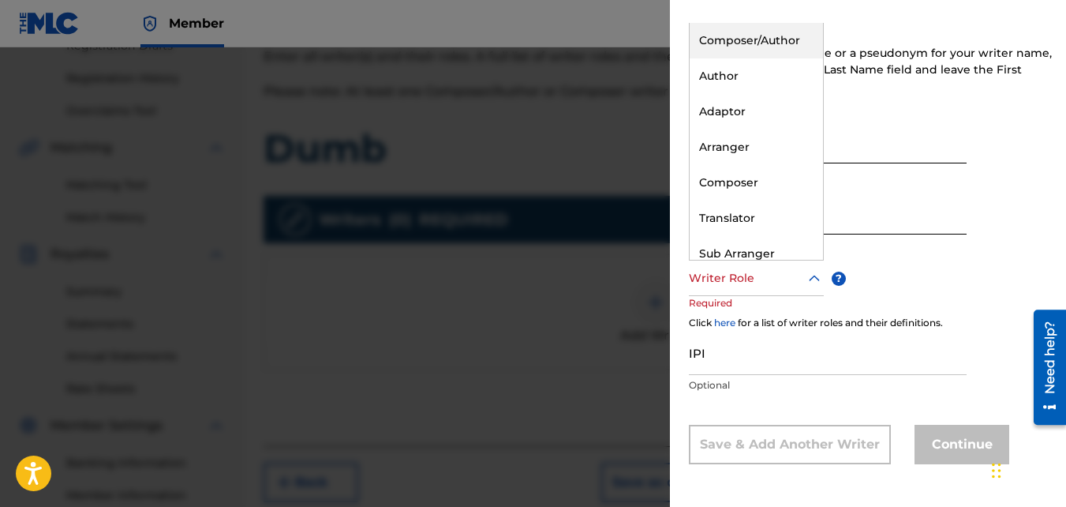
click at [732, 43] on div "Composer/Author" at bounding box center [756, 41] width 133 height 36
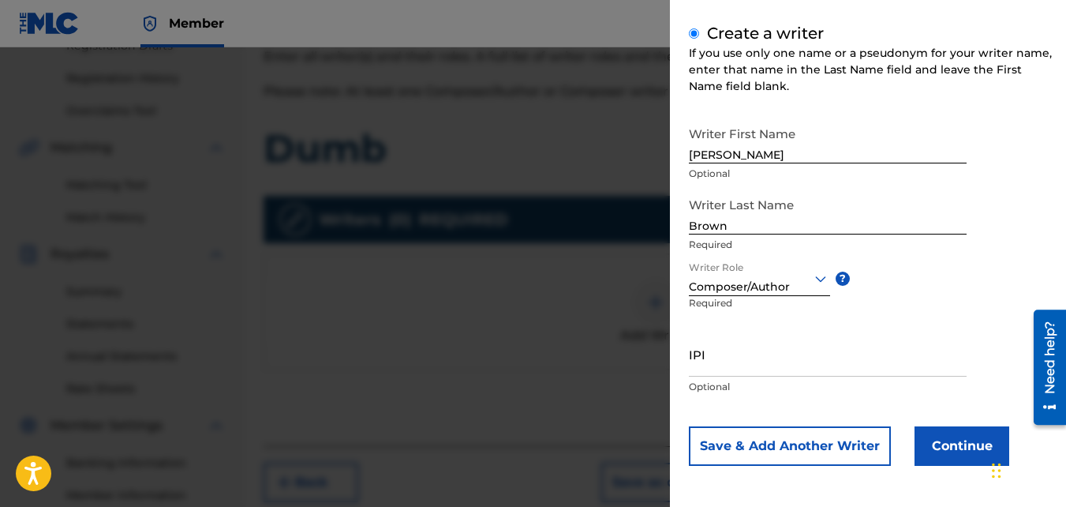
click at [948, 476] on div "Add Writer Search for a writer Create a writer If you use only one name or a ps…" at bounding box center [872, 165] width 404 height 685
click at [947, 463] on button "Continue" at bounding box center [962, 445] width 95 height 39
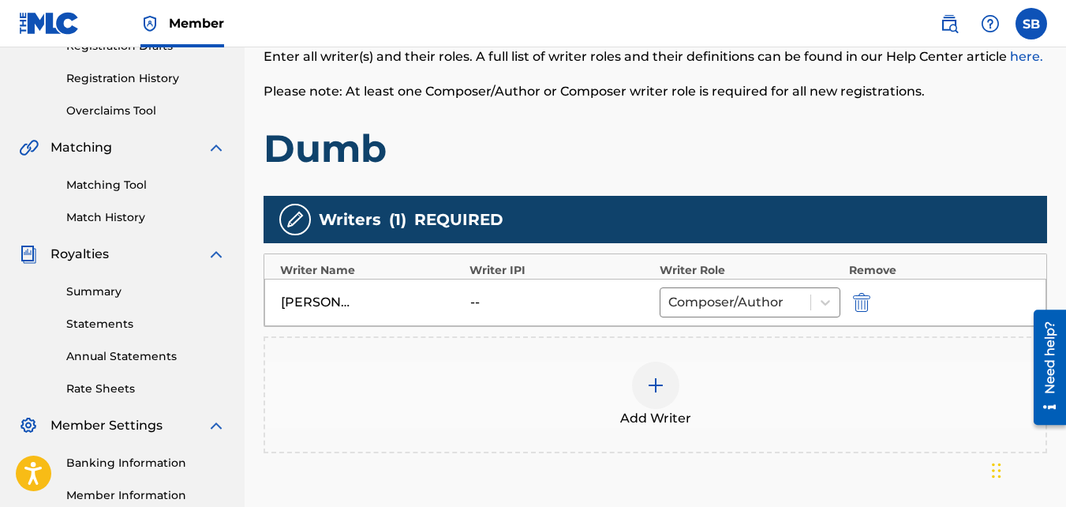
scroll to position [472, 0]
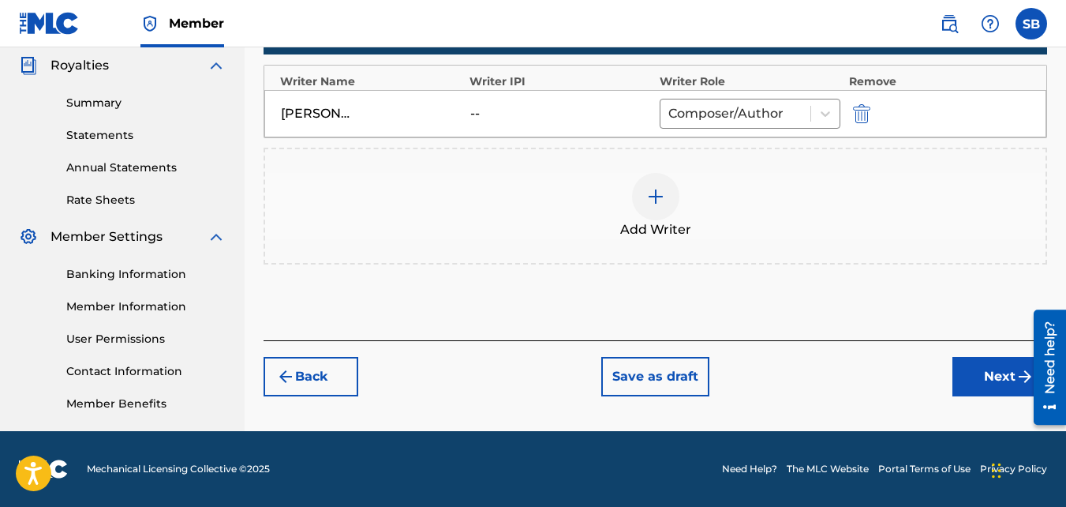
click at [971, 372] on button "Next" at bounding box center [1000, 376] width 95 height 39
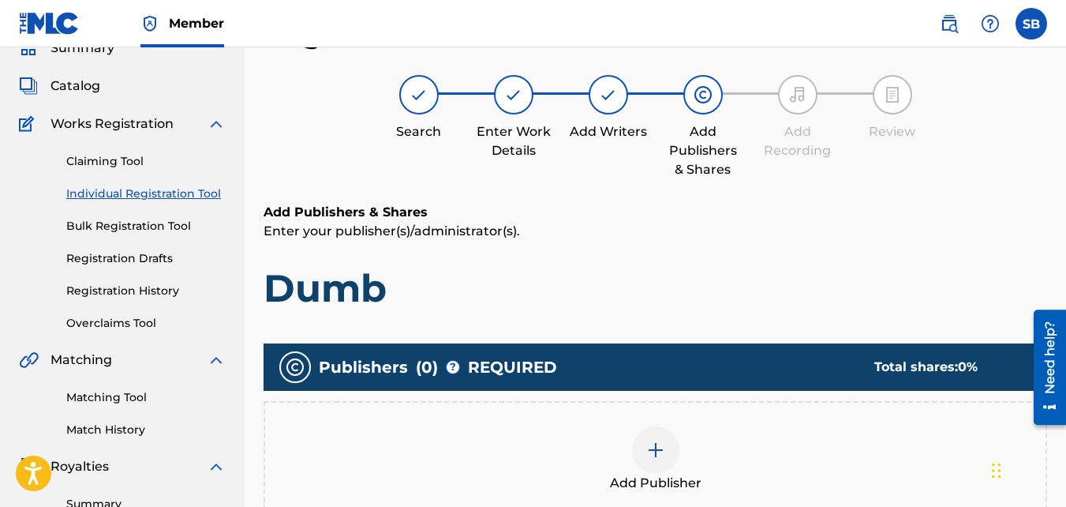
scroll to position [249, 0]
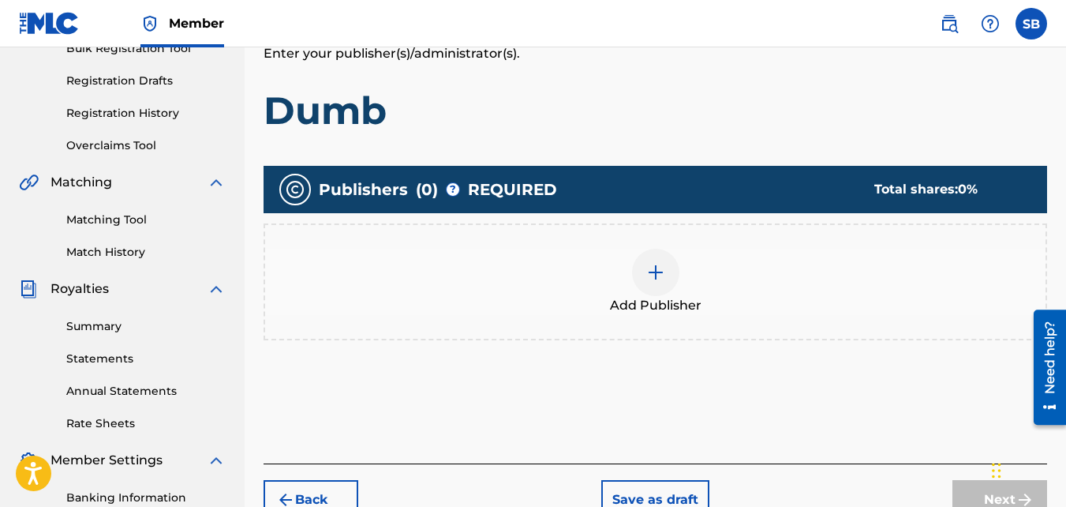
click at [705, 264] on div "Add Publisher" at bounding box center [655, 282] width 781 height 66
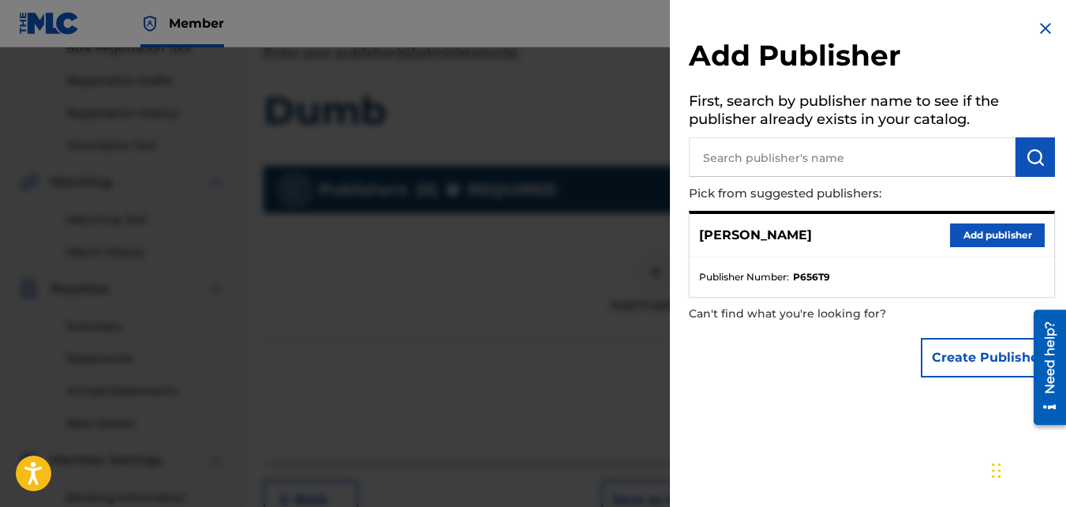
click at [979, 238] on button "Add publisher" at bounding box center [997, 235] width 95 height 24
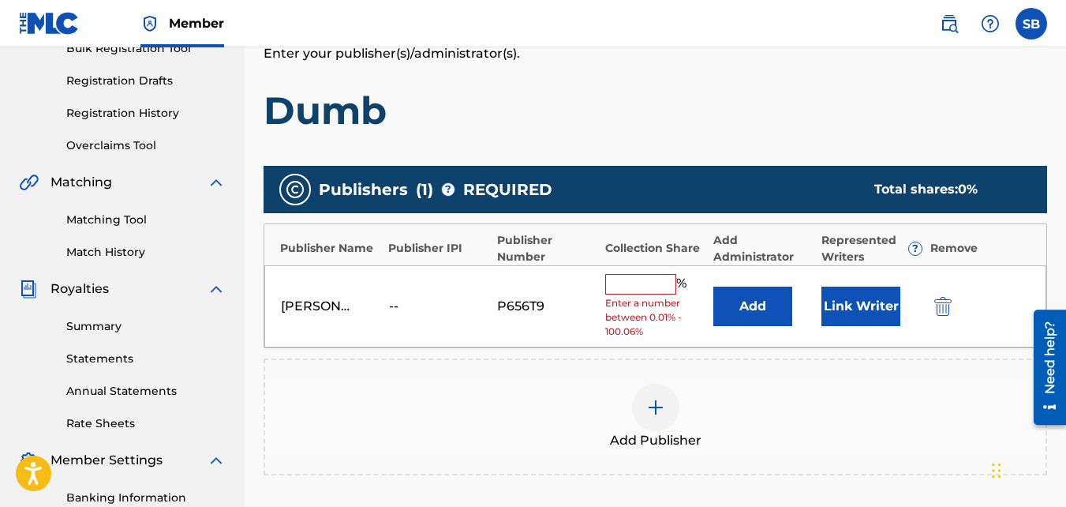
click at [646, 291] on input "text" at bounding box center [640, 284] width 71 height 21
type input "100"
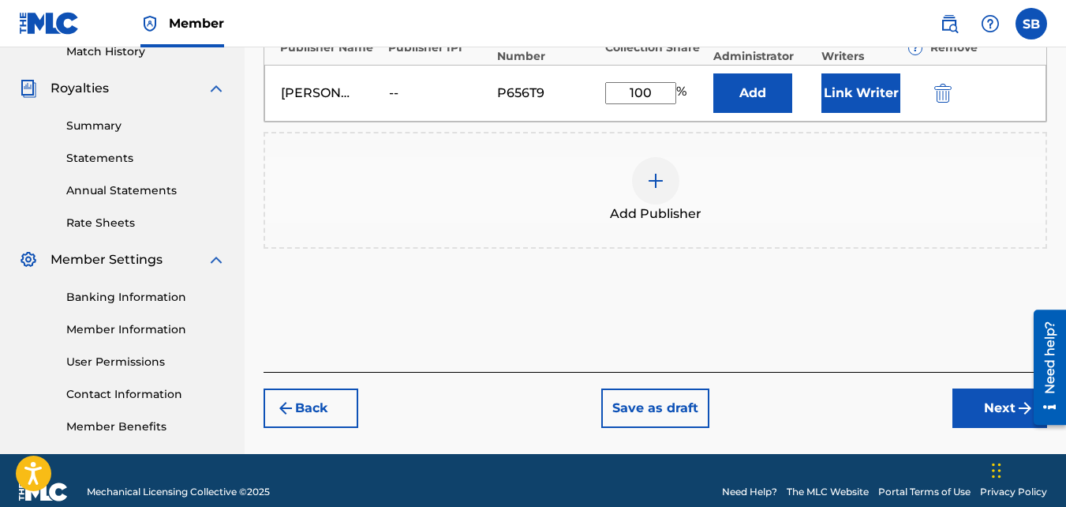
scroll to position [472, 0]
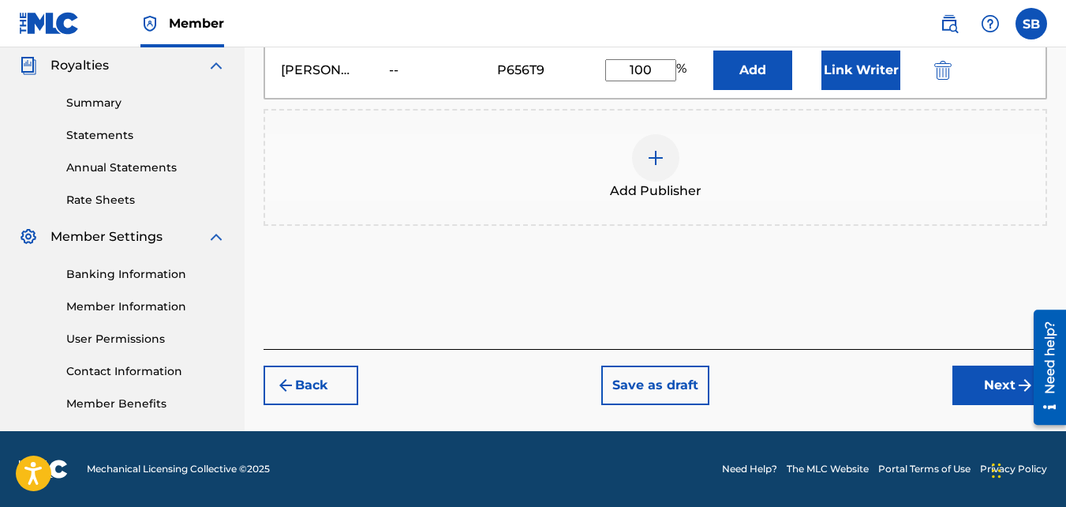
click at [994, 365] on div "Back Save as draft Next" at bounding box center [656, 377] width 784 height 56
click at [994, 374] on button "Next" at bounding box center [1000, 384] width 95 height 39
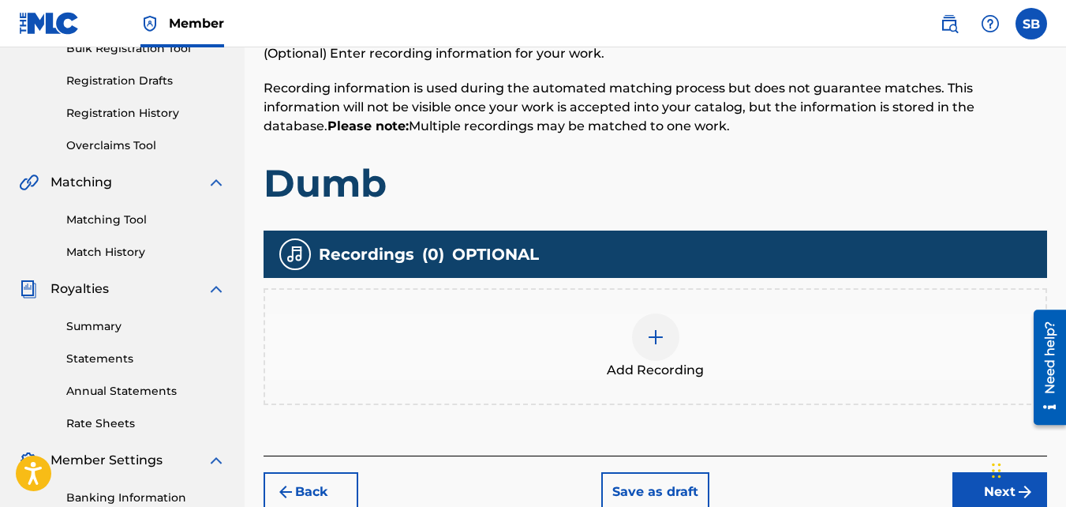
scroll to position [274, 0]
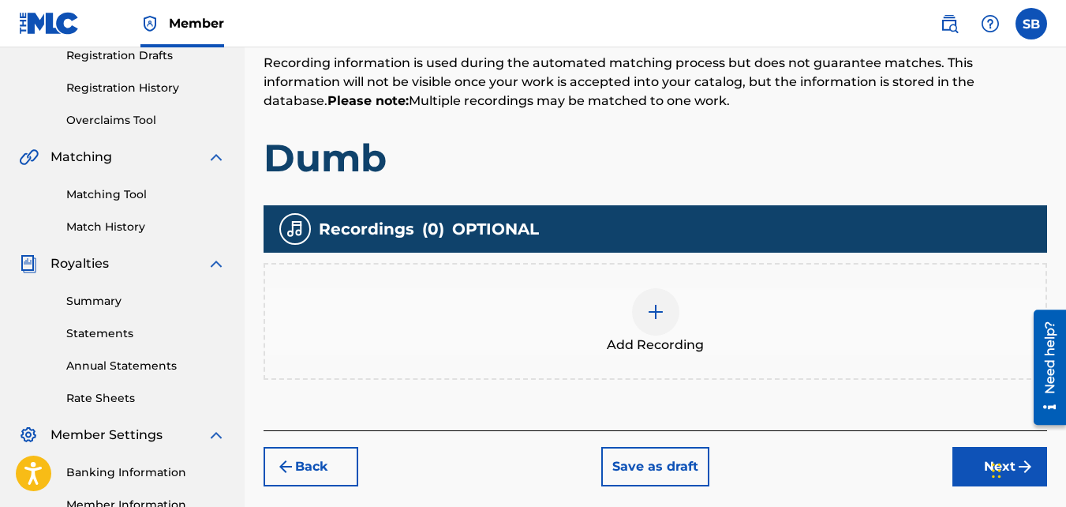
click at [596, 279] on div "Add Recording" at bounding box center [656, 321] width 784 height 117
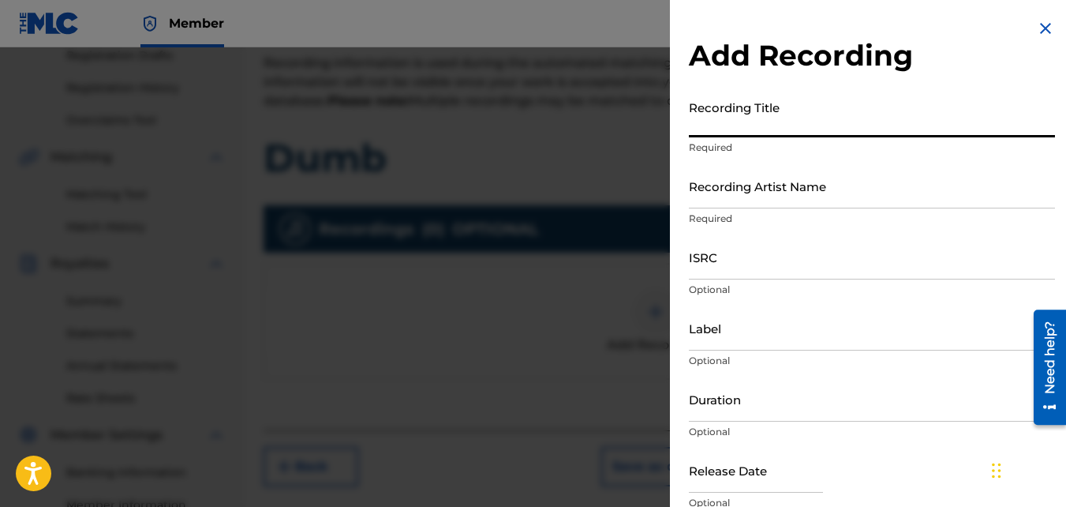
click at [742, 110] on input "Recording Title" at bounding box center [872, 114] width 366 height 45
type input "Dumb"
click at [895, 173] on input "Recording Artist Name" at bounding box center [872, 185] width 366 height 45
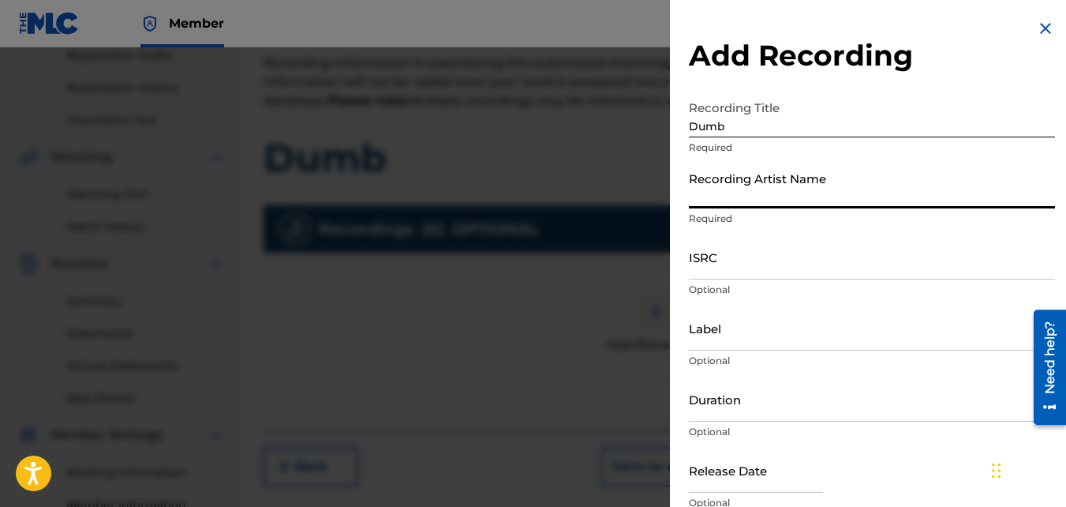
type input "Mikej"
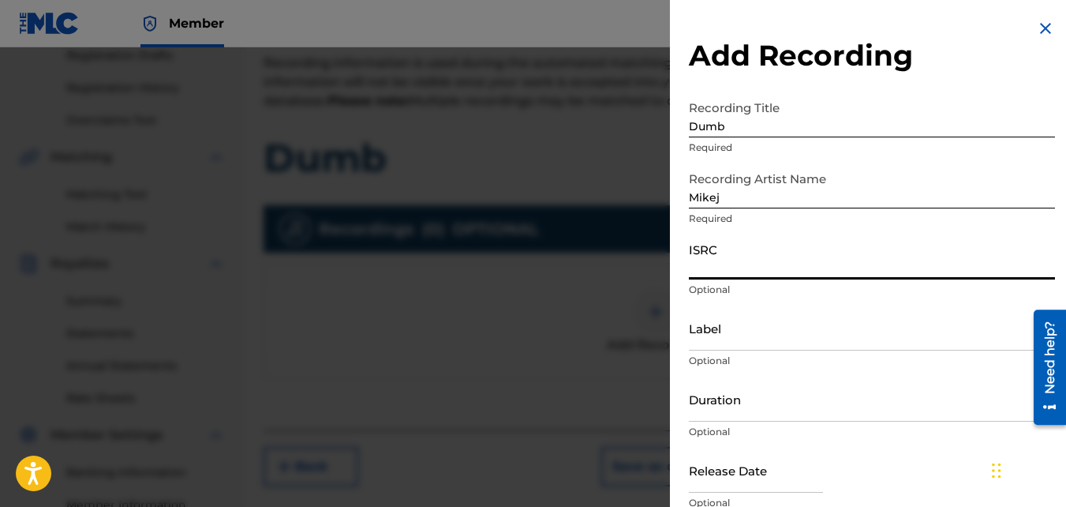
click at [805, 259] on input "ISRC" at bounding box center [872, 256] width 366 height 45
paste input "QZJG51903016"
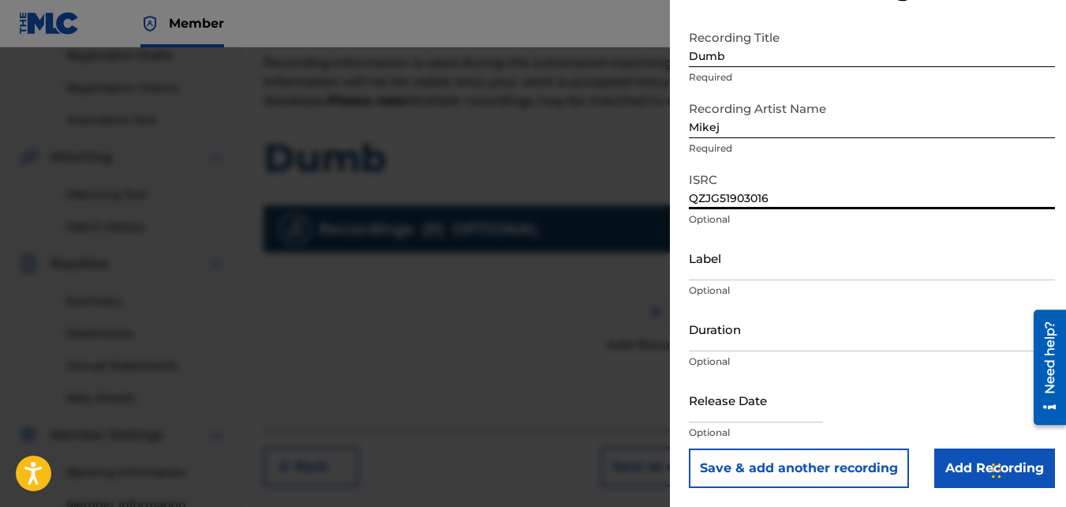
type input "QZJG51903016"
click at [957, 474] on input "Add Recording" at bounding box center [995, 467] width 121 height 39
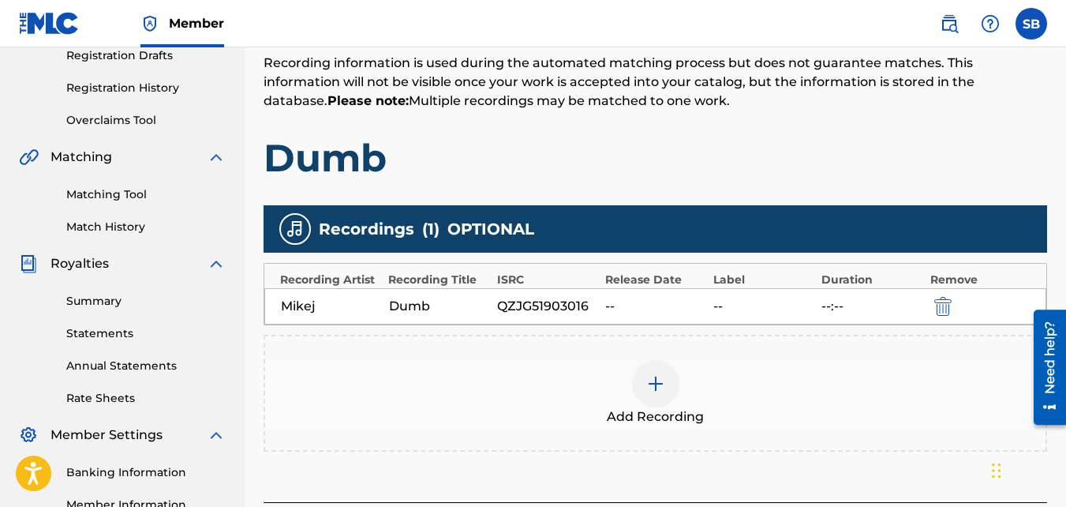
scroll to position [472, 0]
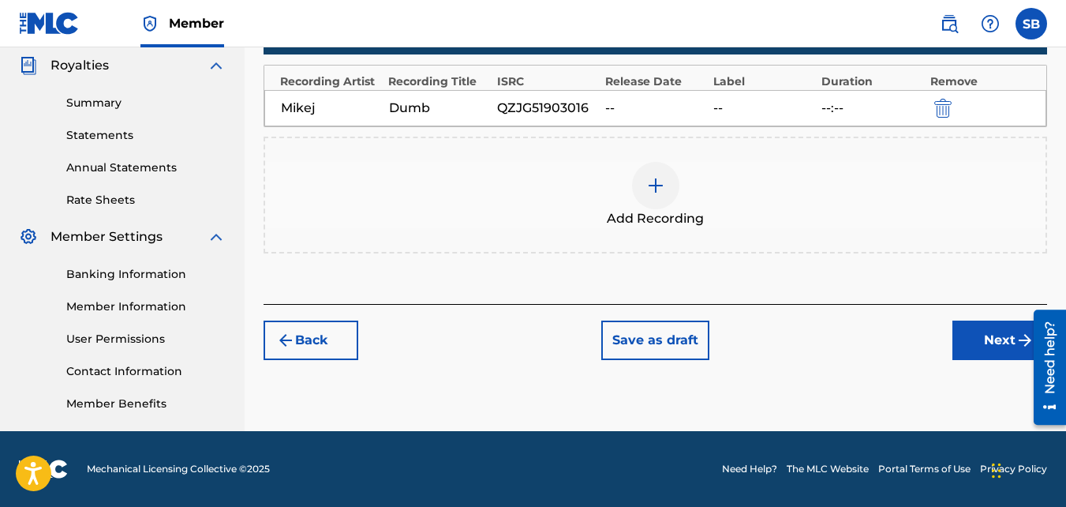
click at [1005, 324] on button "Next" at bounding box center [1000, 339] width 95 height 39
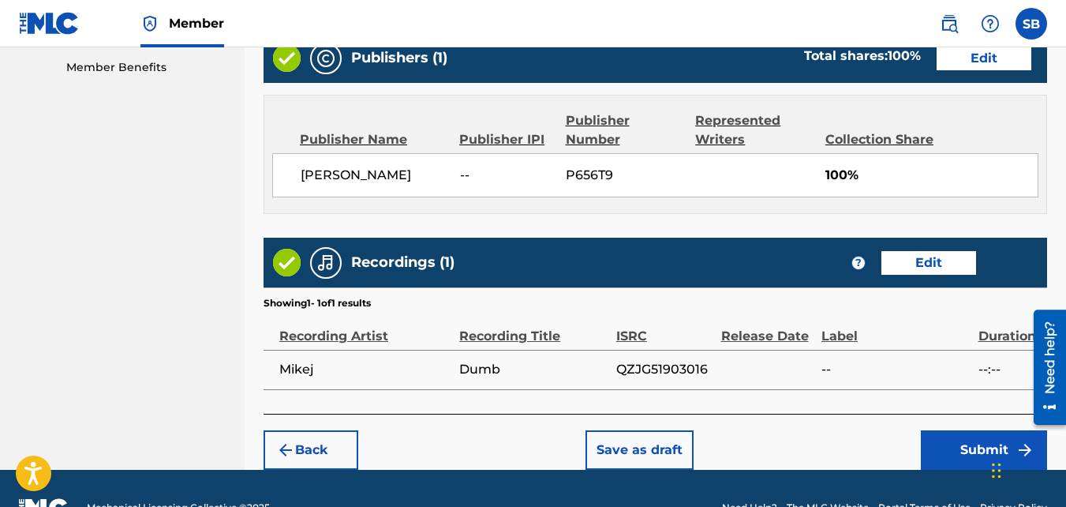
scroll to position [847, 0]
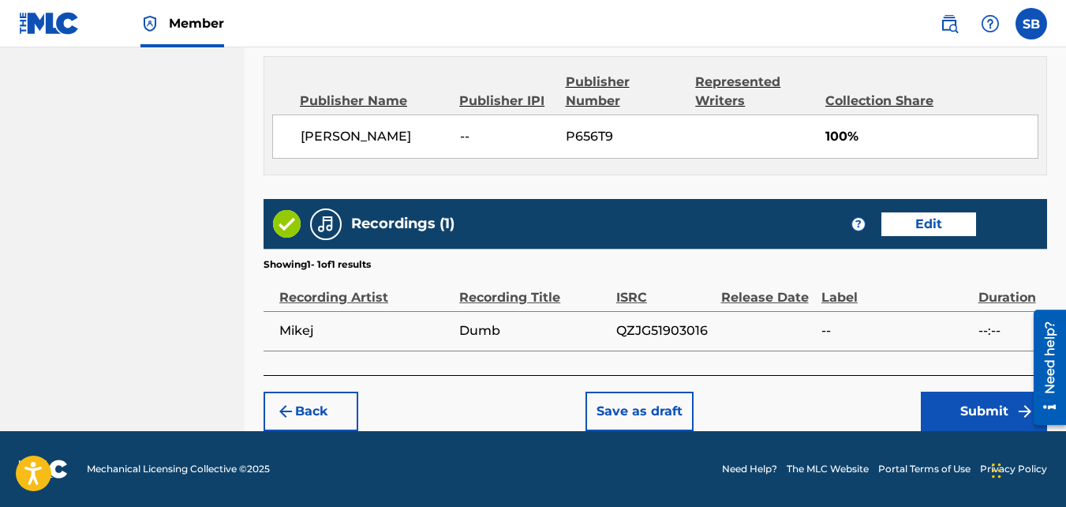
click at [956, 411] on button "Submit" at bounding box center [984, 410] width 126 height 39
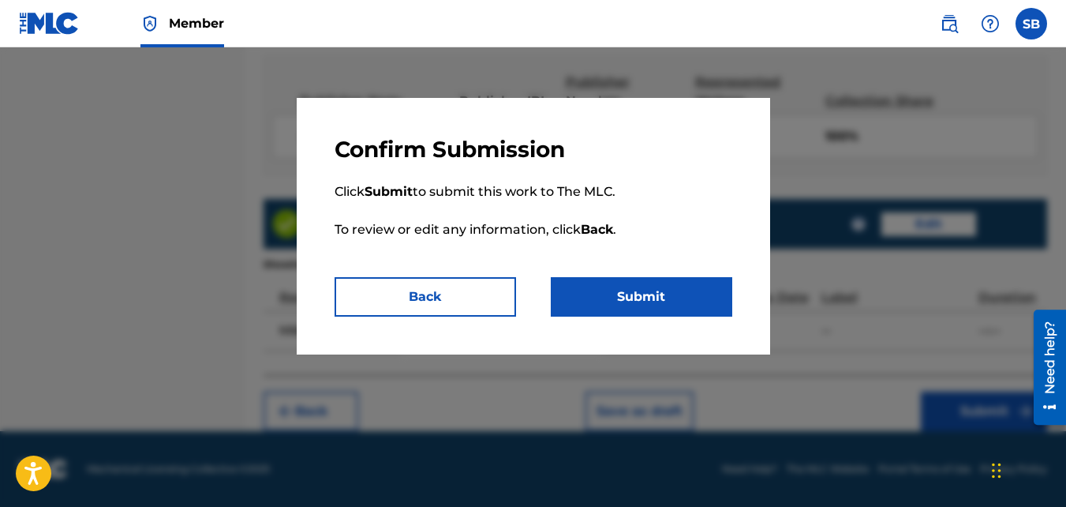
click at [668, 311] on button "Submit" at bounding box center [642, 296] width 182 height 39
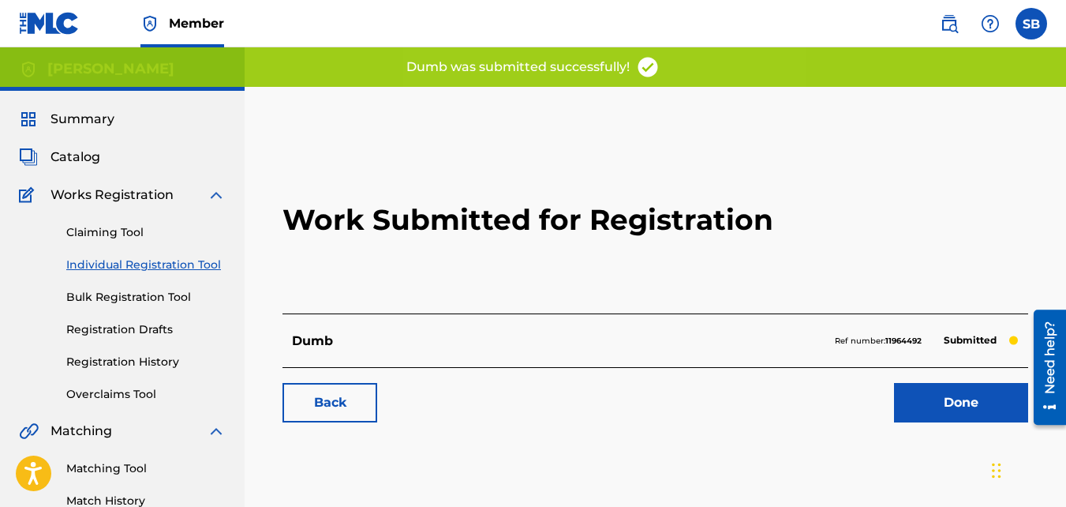
click at [354, 386] on link "Back" at bounding box center [330, 402] width 95 height 39
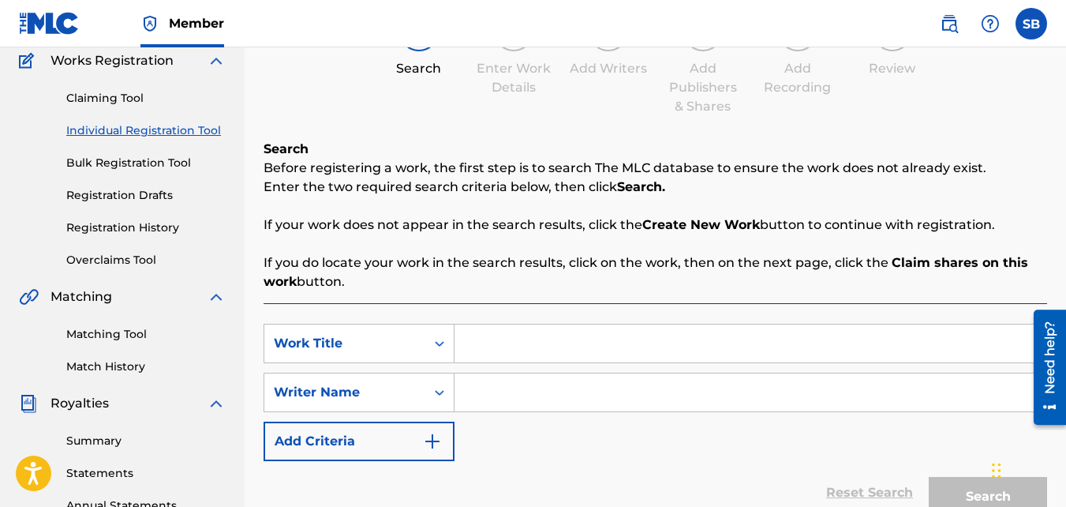
scroll to position [144, 0]
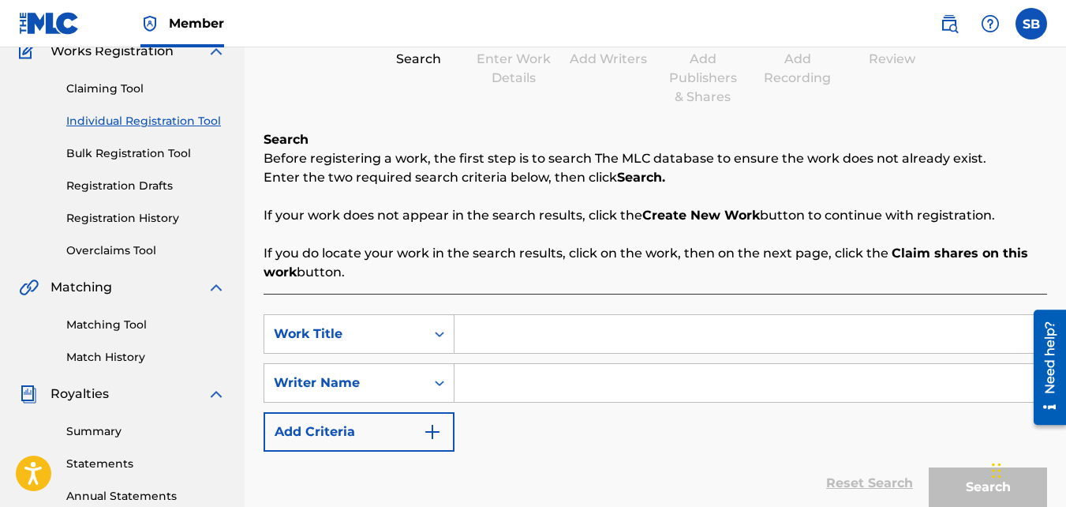
click at [509, 329] on input "Search Form" at bounding box center [751, 334] width 592 height 38
type input "Gold"
click at [505, 403] on div "SearchWithCriteria6ca7a700-f828-4d80-921f-77151192ebdf Work Title Gold SearchWi…" at bounding box center [656, 382] width 784 height 137
click at [501, 391] on input "Search Form" at bounding box center [751, 383] width 592 height 38
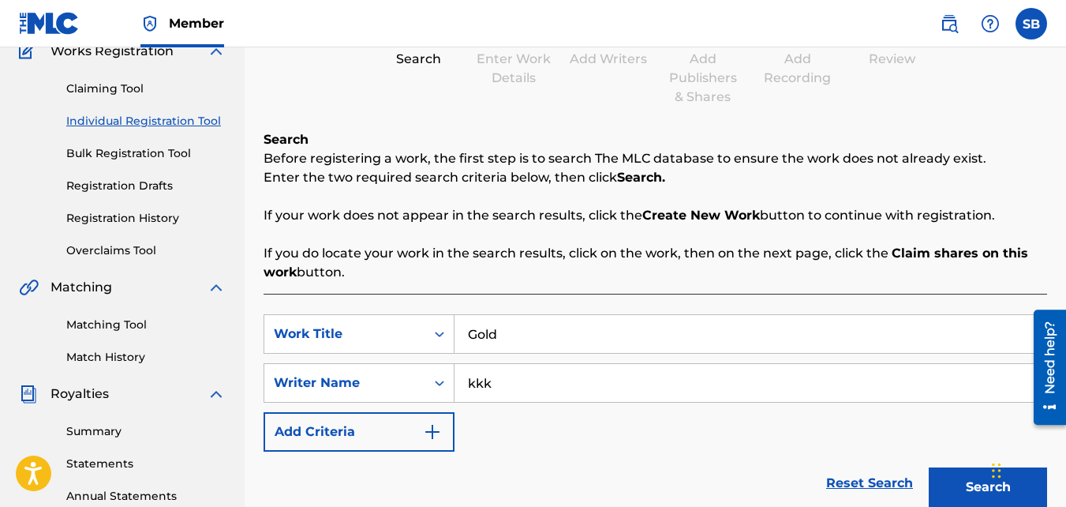
type input "kkk"
click at [929, 467] on button "Search" at bounding box center [988, 486] width 118 height 39
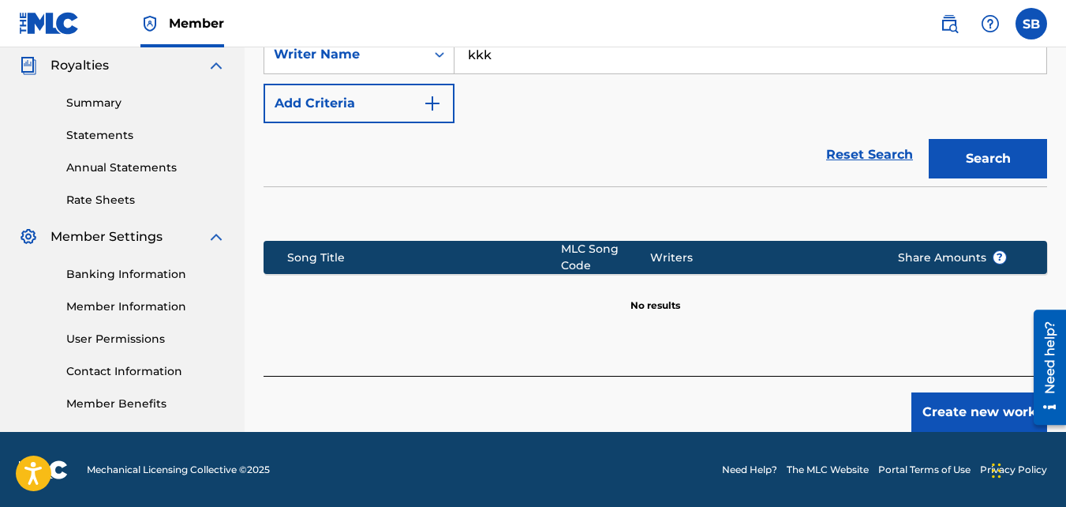
click at [920, 402] on button "Create new work" at bounding box center [980, 411] width 136 height 39
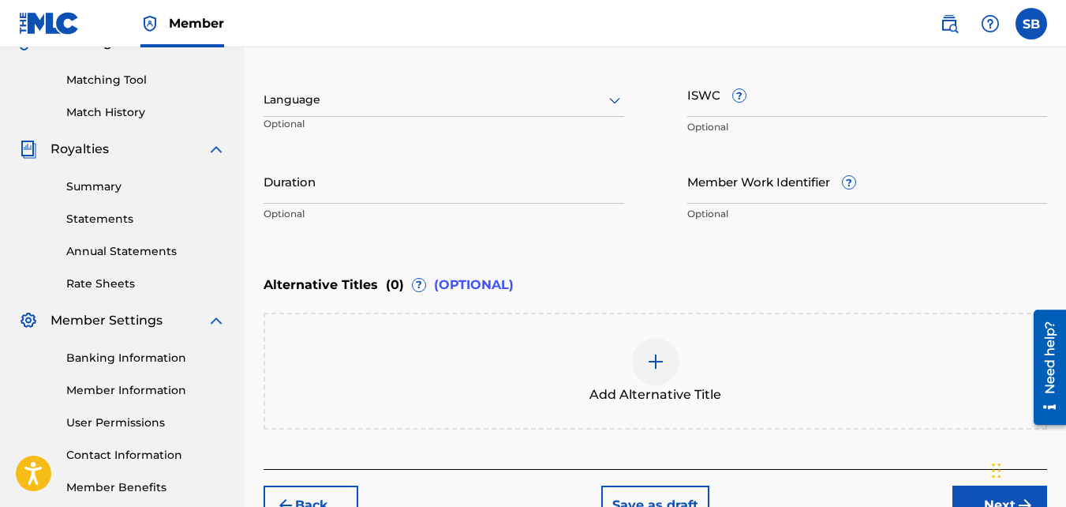
scroll to position [482, 0]
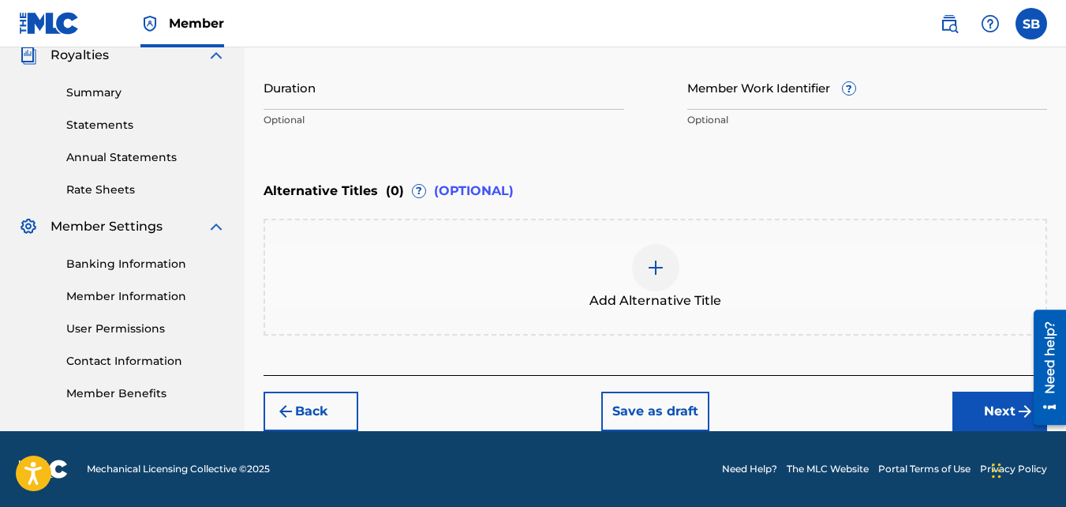
click at [949, 414] on div "Back Save as draft Next" at bounding box center [656, 403] width 784 height 56
click at [991, 424] on button "Next" at bounding box center [1000, 410] width 95 height 39
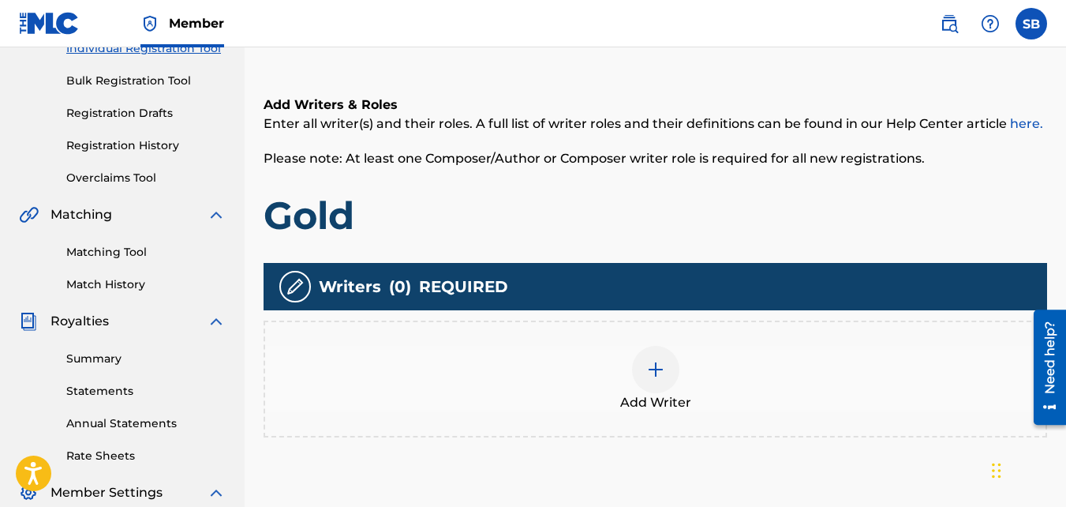
scroll to position [221, 0]
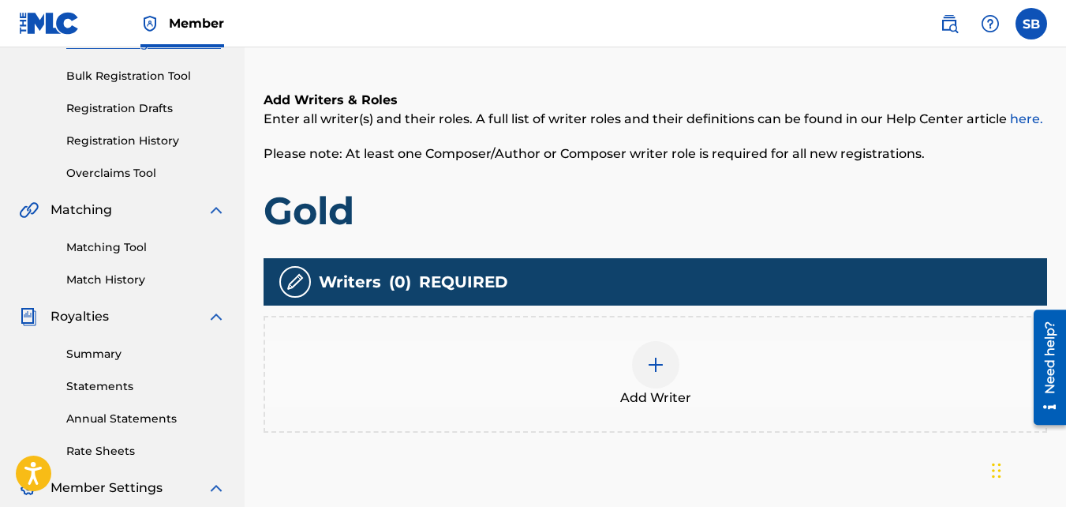
click at [680, 348] on div "Add Writer" at bounding box center [655, 374] width 781 height 66
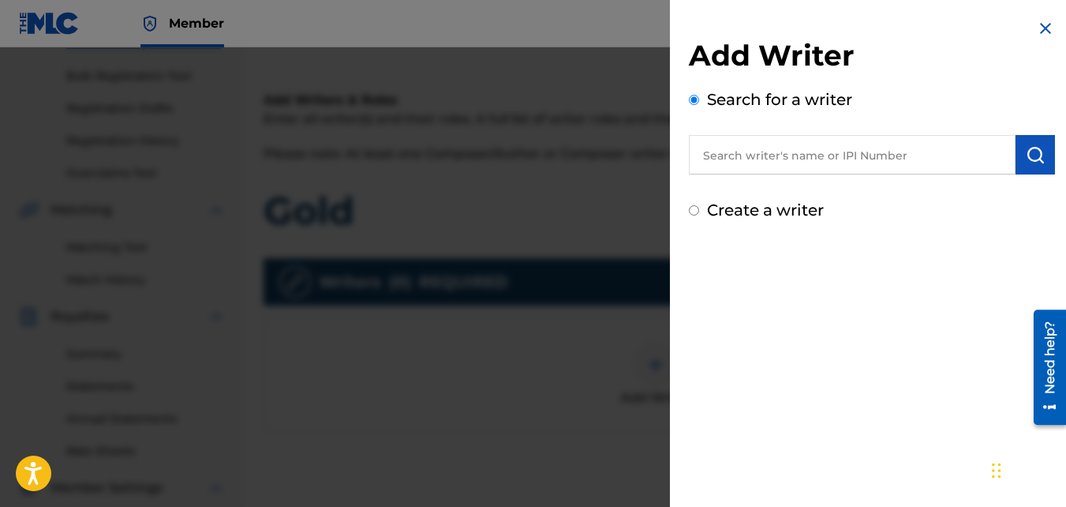
click at [718, 205] on label "Create a writer" at bounding box center [765, 209] width 117 height 19
radio input "true"
click at [699, 205] on input "Create a writer" at bounding box center [694, 210] width 10 height 10
radio input "false"
radio input "true"
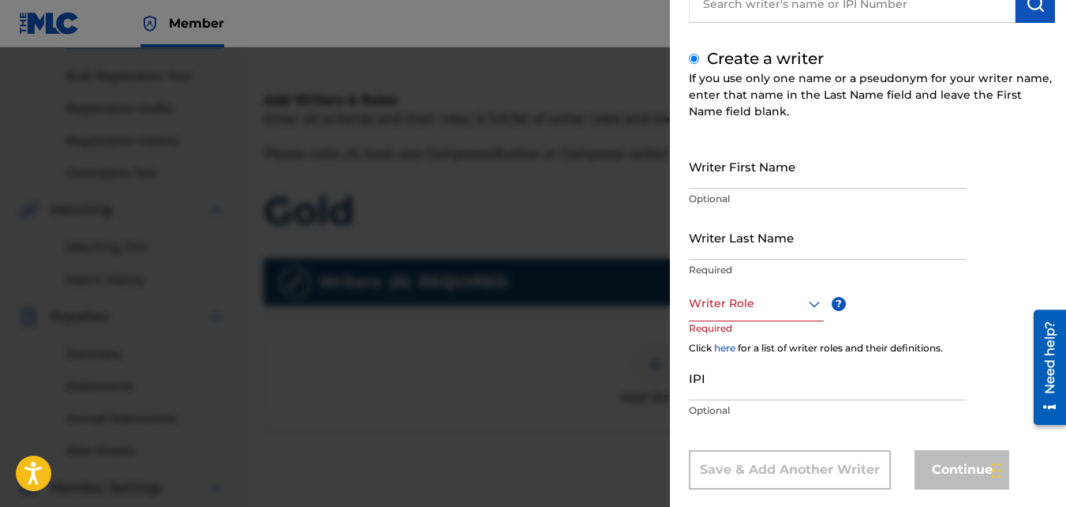
scroll to position [152, 0]
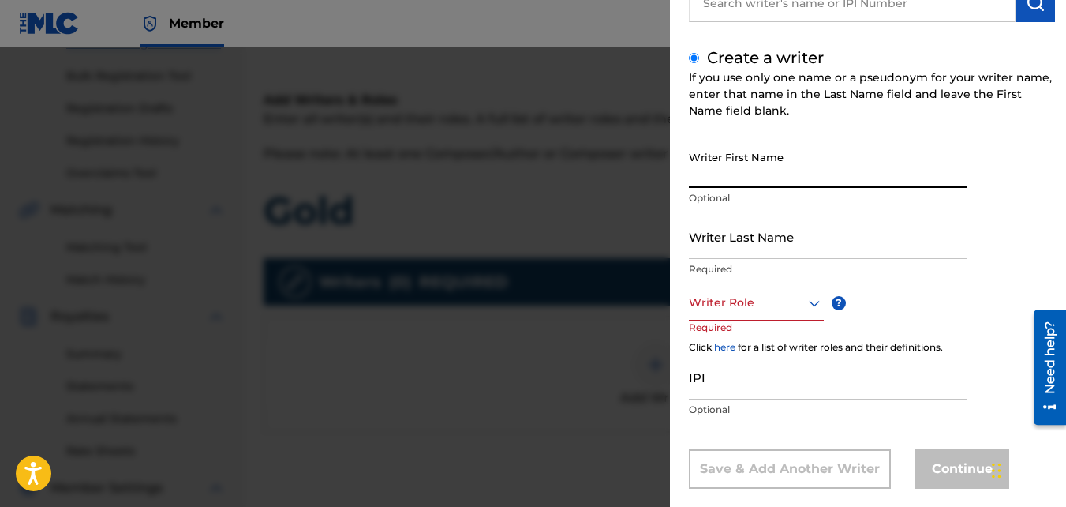
click at [747, 164] on input "Writer First Name" at bounding box center [828, 165] width 278 height 45
type input "[PERSON_NAME]"
click at [718, 285] on div "Writer Role" at bounding box center [756, 303] width 135 height 36
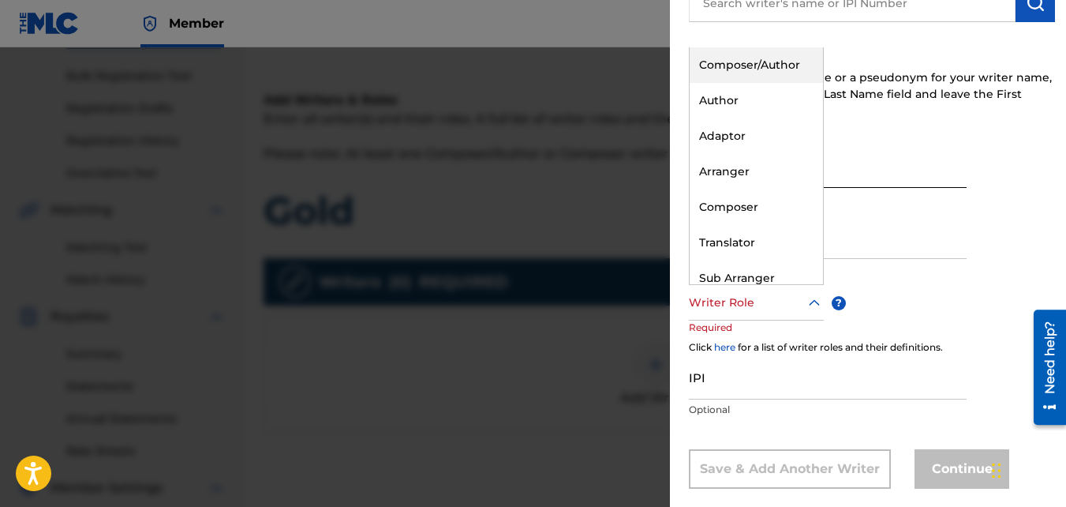
click at [732, 67] on div "Composer/Author" at bounding box center [756, 65] width 133 height 36
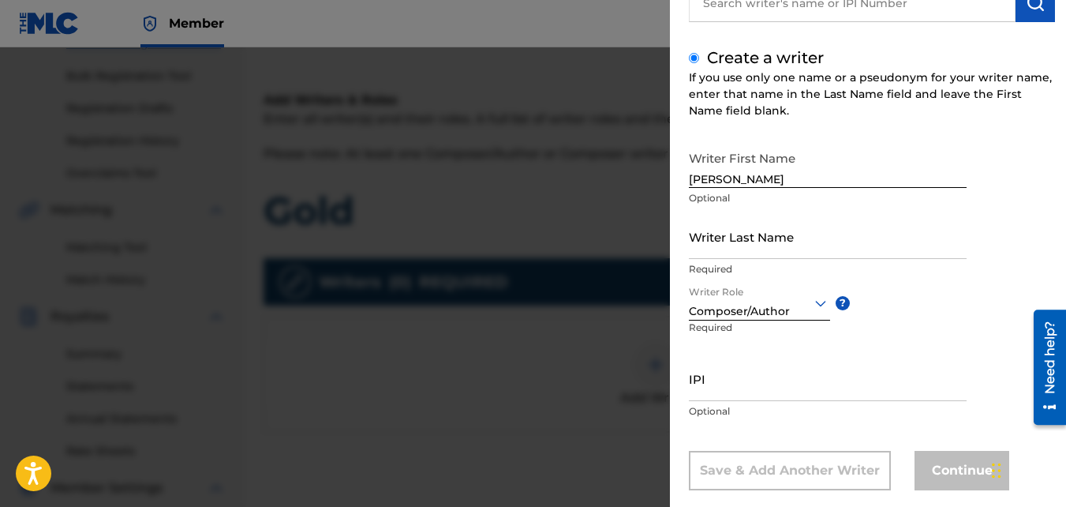
click at [717, 242] on input "Writer Last Name" at bounding box center [828, 236] width 278 height 45
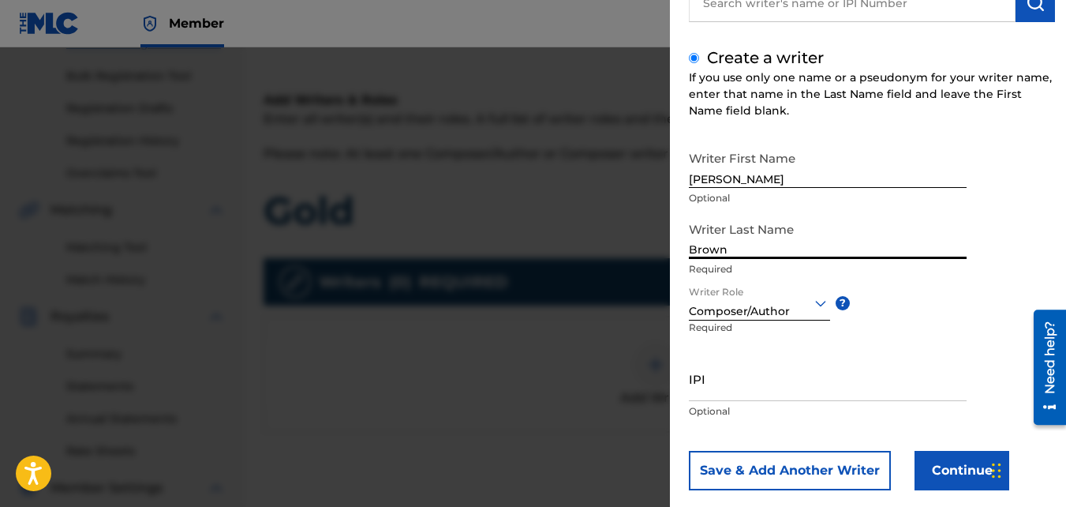
type input "Brown"
click at [968, 497] on div "Add Writer Search for a writer Create a writer If you use only one name or a ps…" at bounding box center [872, 190] width 404 height 685
click at [959, 484] on button "Continue" at bounding box center [962, 470] width 95 height 39
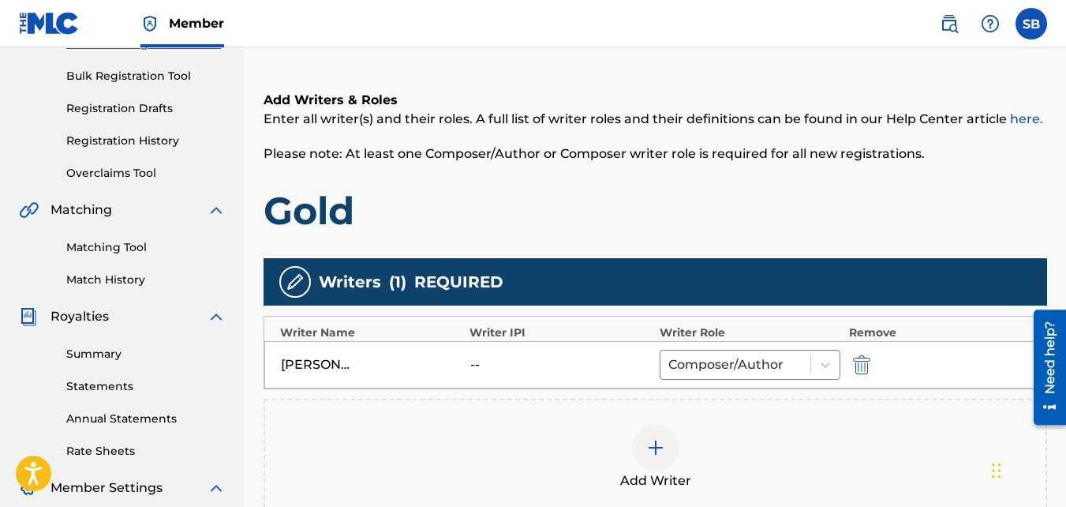
scroll to position [472, 0]
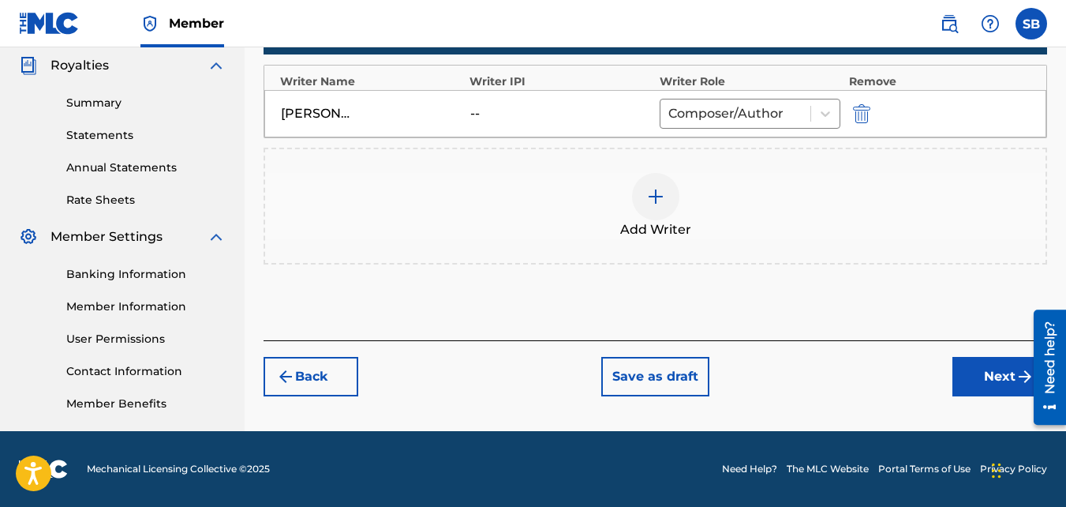
click at [967, 382] on button "Next" at bounding box center [1000, 376] width 95 height 39
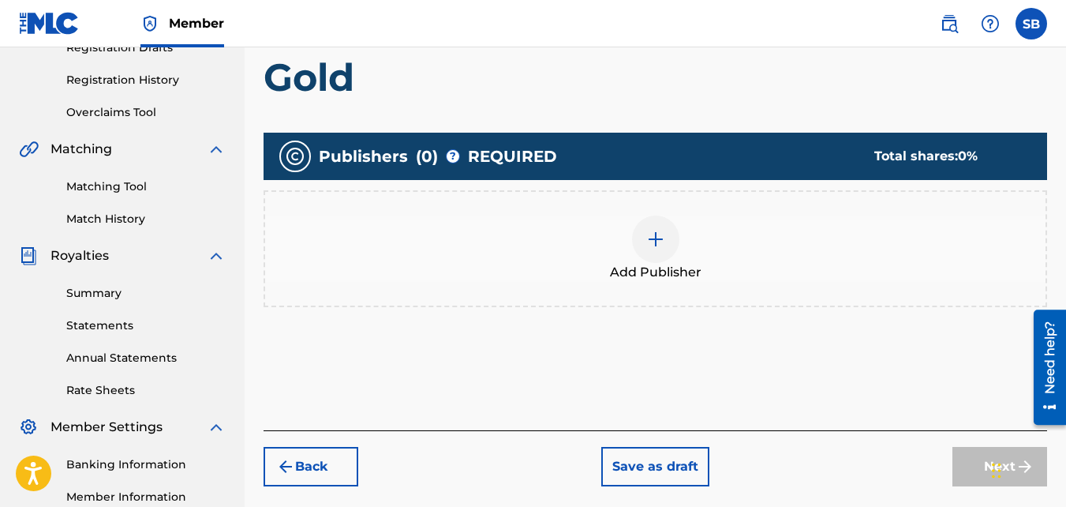
scroll to position [298, 0]
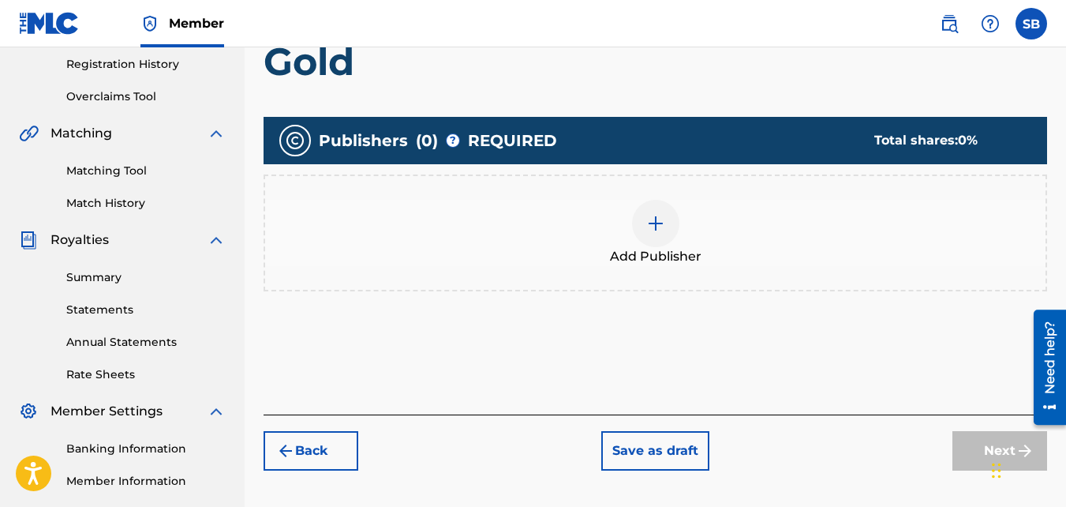
click at [646, 230] on img at bounding box center [655, 223] width 19 height 19
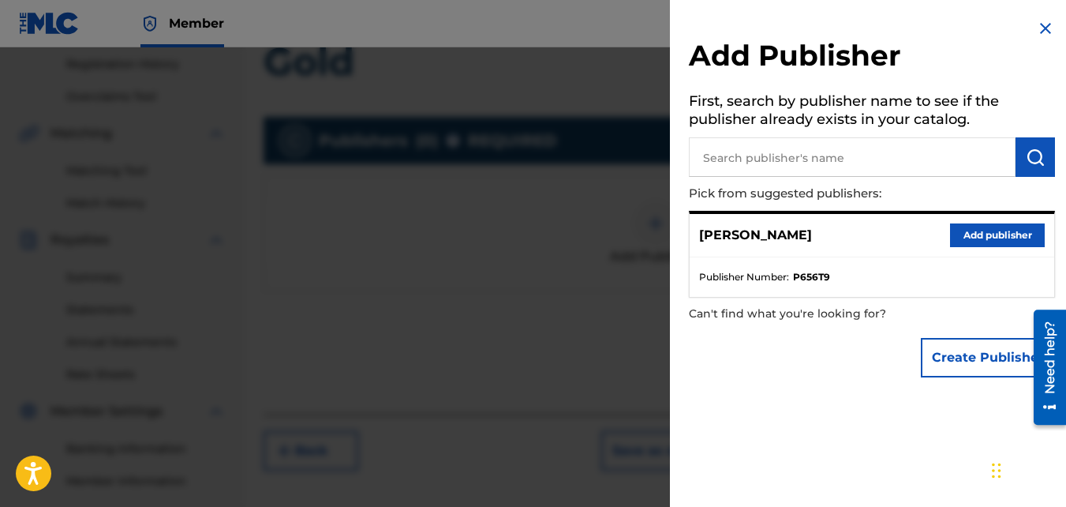
click at [980, 232] on button "Add publisher" at bounding box center [997, 235] width 95 height 24
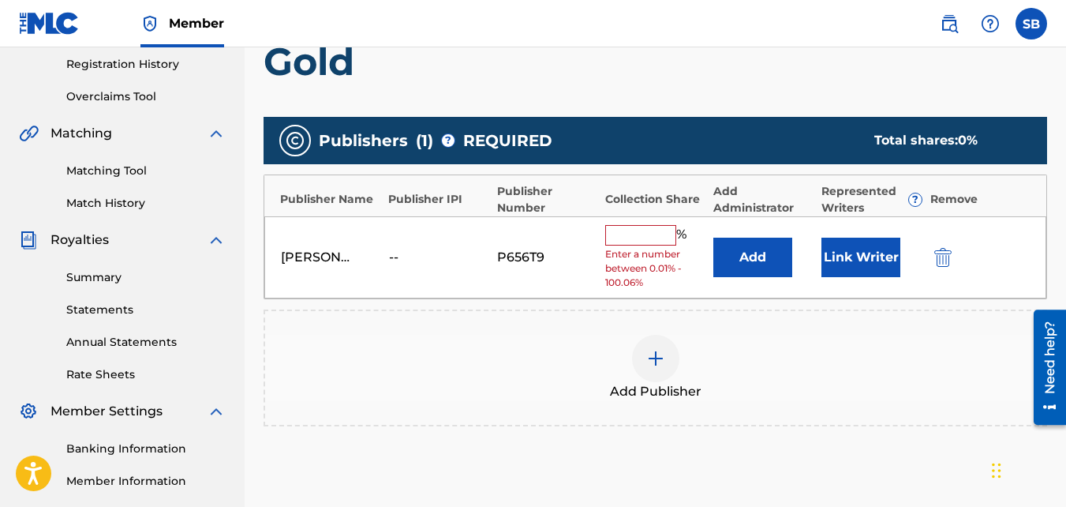
click at [676, 233] on input "text" at bounding box center [640, 235] width 71 height 21
type input "100"
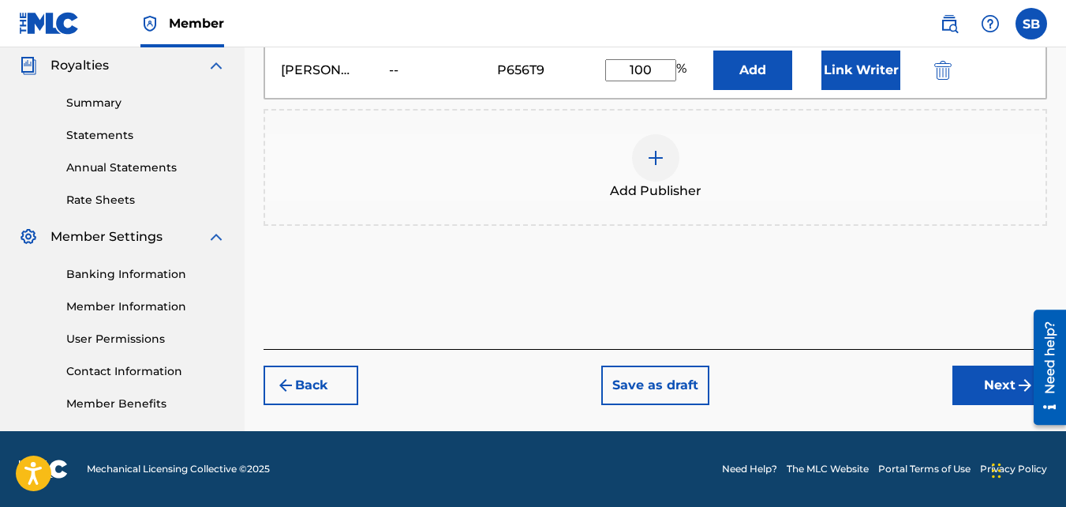
click at [977, 385] on button "Next" at bounding box center [1000, 384] width 95 height 39
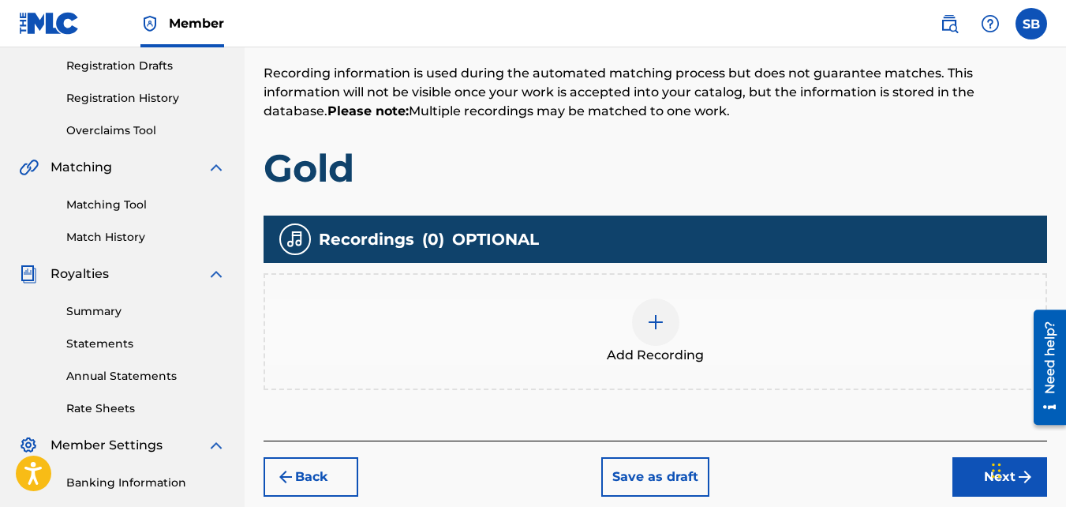
scroll to position [264, 0]
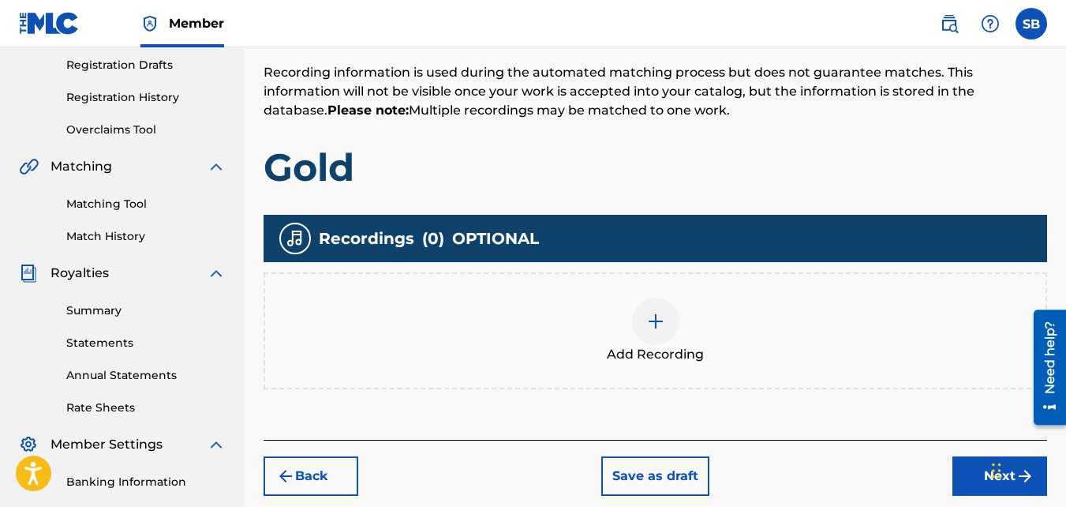
click at [616, 263] on div "Recordings ( 0 ) OPTIONAL Add Recording" at bounding box center [656, 302] width 784 height 174
click at [611, 335] on div "Add Recording" at bounding box center [655, 331] width 781 height 66
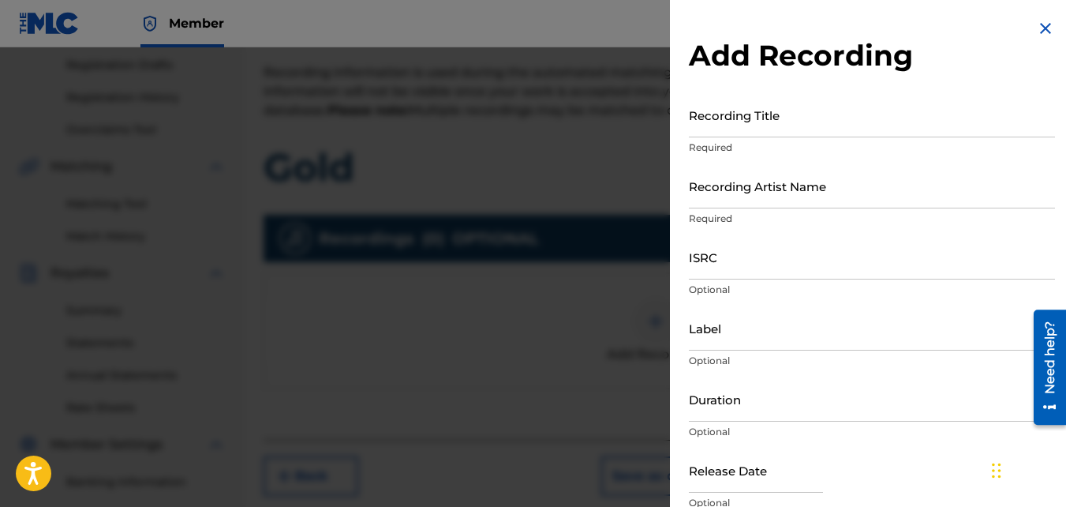
click at [806, 103] on input "Recording Title" at bounding box center [872, 114] width 366 height 45
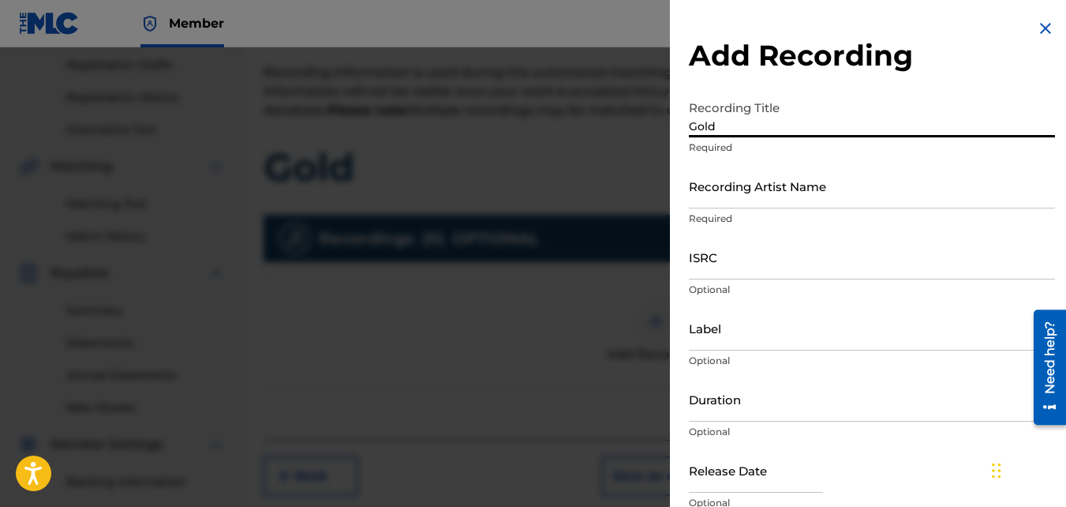
type input "Gold"
click at [784, 182] on input "Recording Artist Name" at bounding box center [872, 185] width 366 height 45
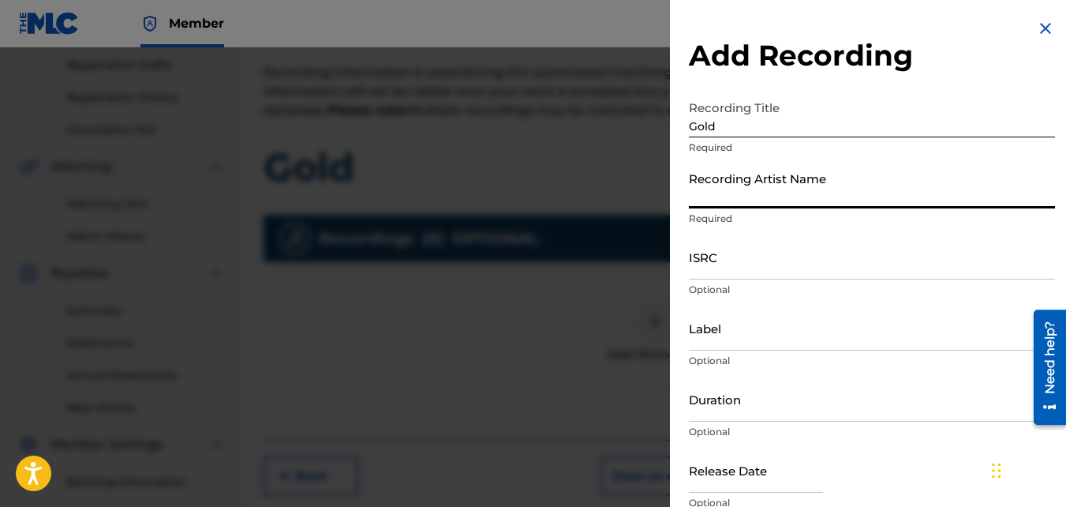
type input "Mikej"
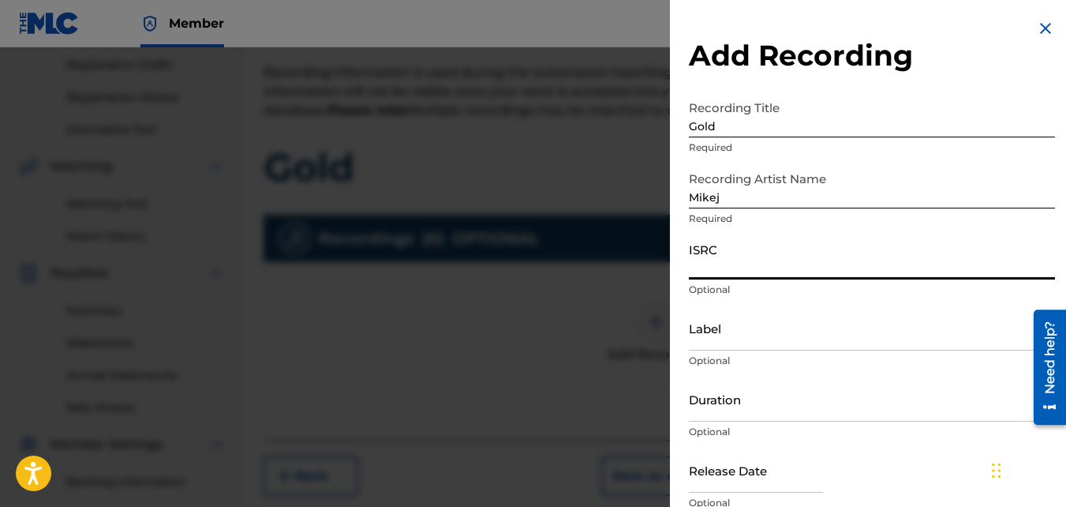
paste input "QZJG51903017"
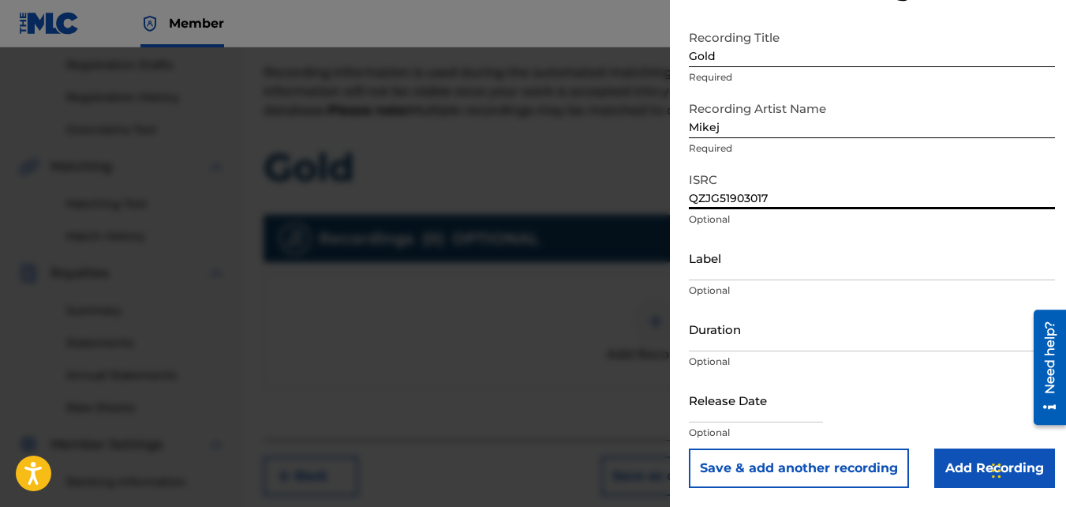
type input "QZJG51903017"
click at [963, 470] on input "Add Recording" at bounding box center [995, 467] width 121 height 39
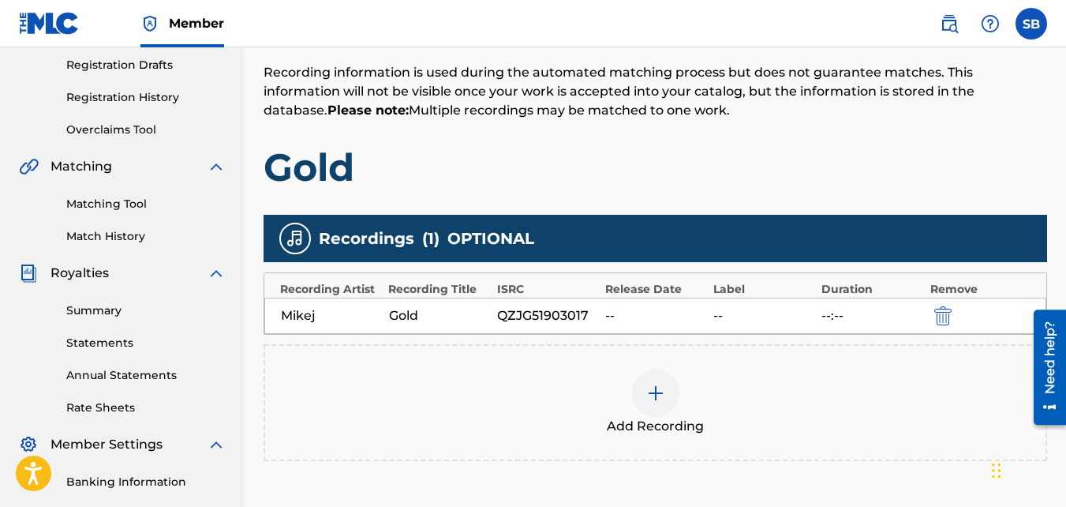
scroll to position [472, 0]
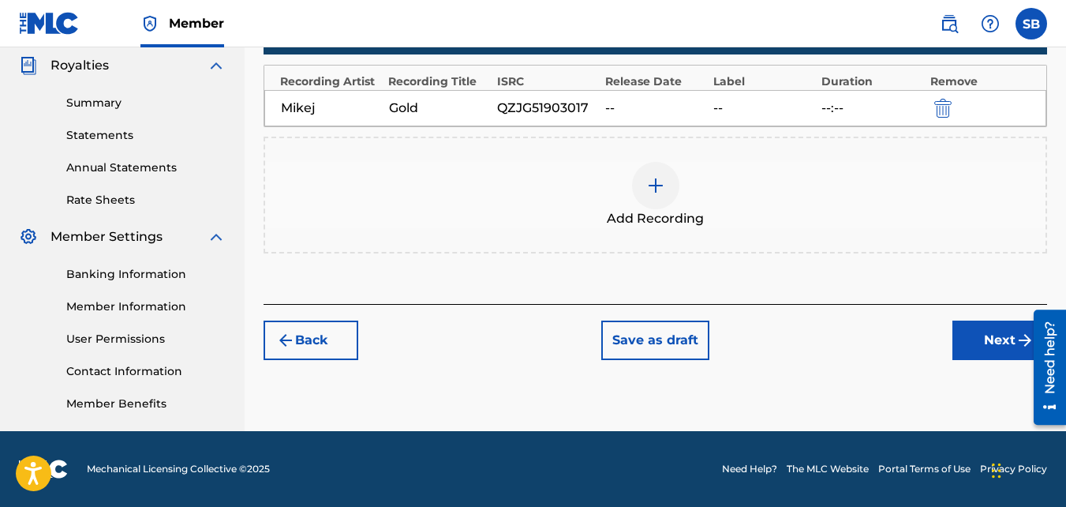
click at [958, 342] on button "Next" at bounding box center [1000, 339] width 95 height 39
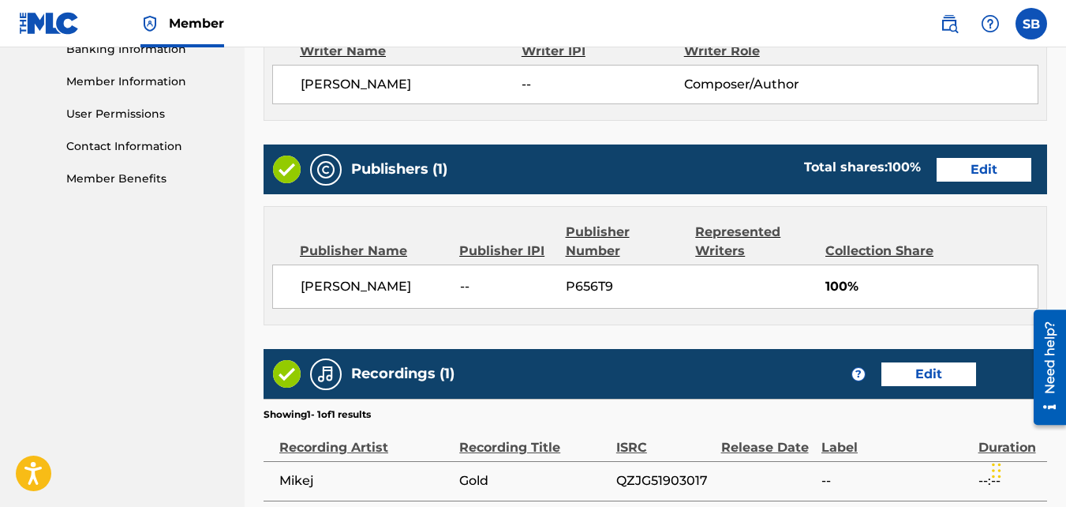
scroll to position [847, 0]
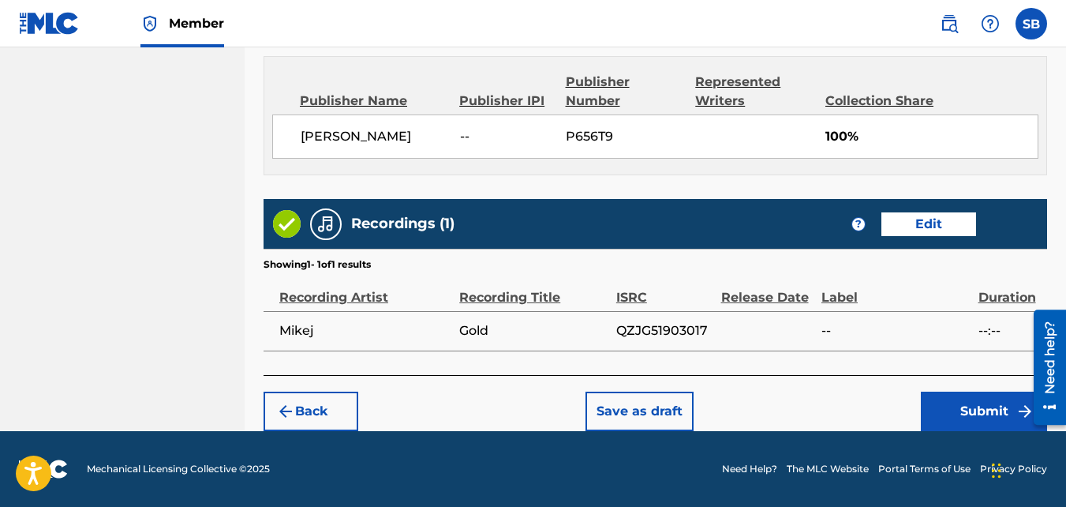
click at [924, 410] on button "Submit" at bounding box center [984, 410] width 126 height 39
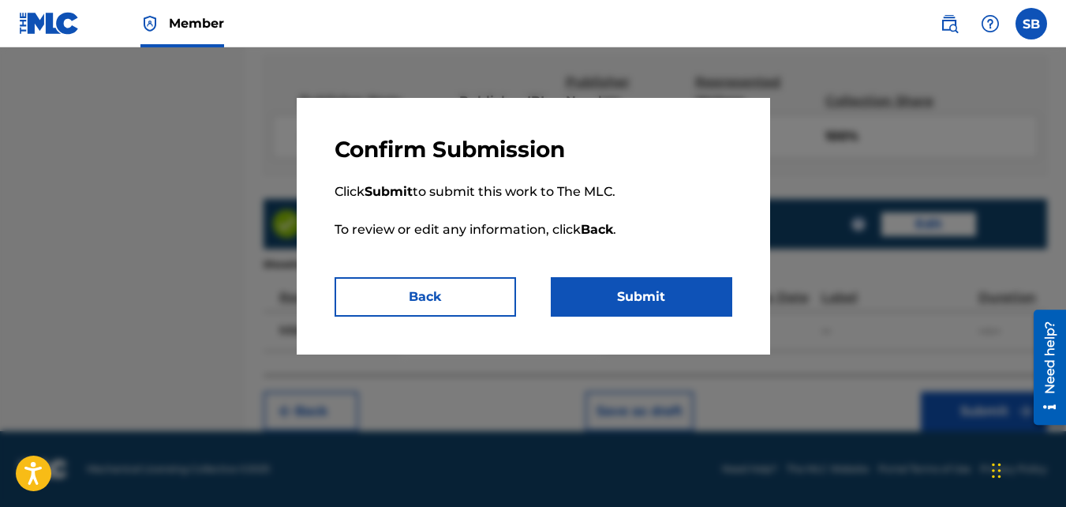
click at [666, 309] on button "Submit" at bounding box center [642, 296] width 182 height 39
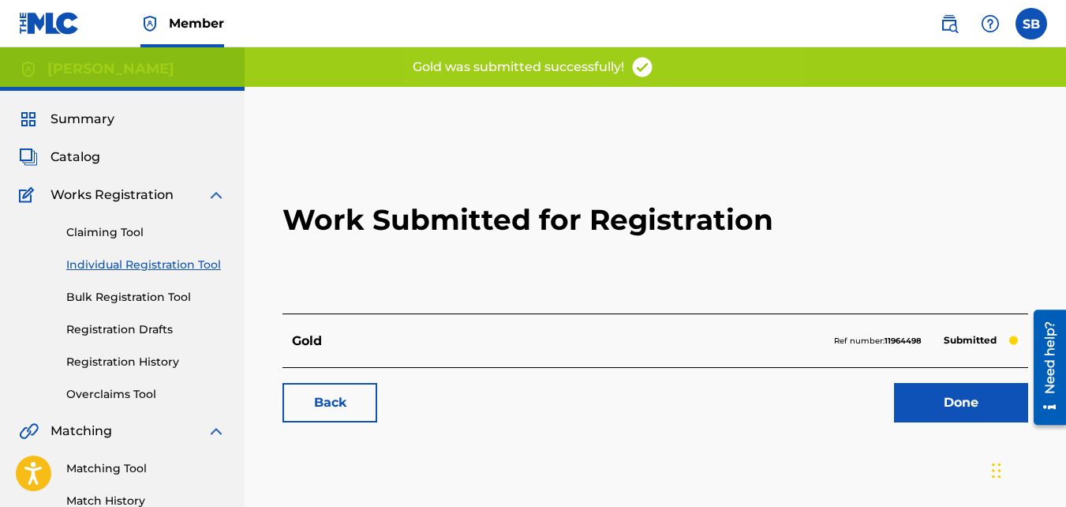
click at [331, 410] on link "Back" at bounding box center [330, 402] width 95 height 39
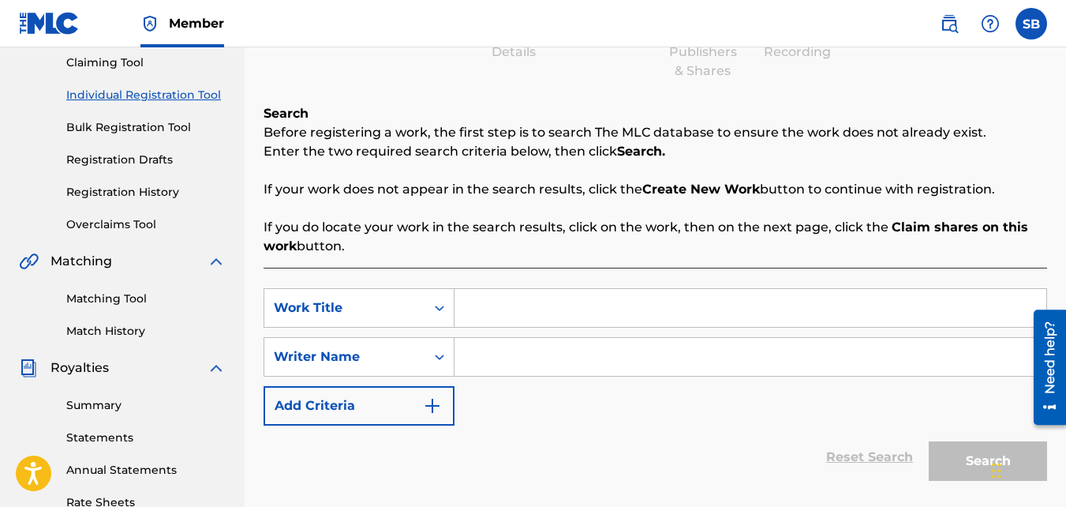
scroll to position [170, 0]
click at [498, 290] on input "Search Form" at bounding box center [751, 307] width 592 height 38
type input "Sac Town"
click at [508, 349] on input "Search Form" at bounding box center [751, 356] width 592 height 38
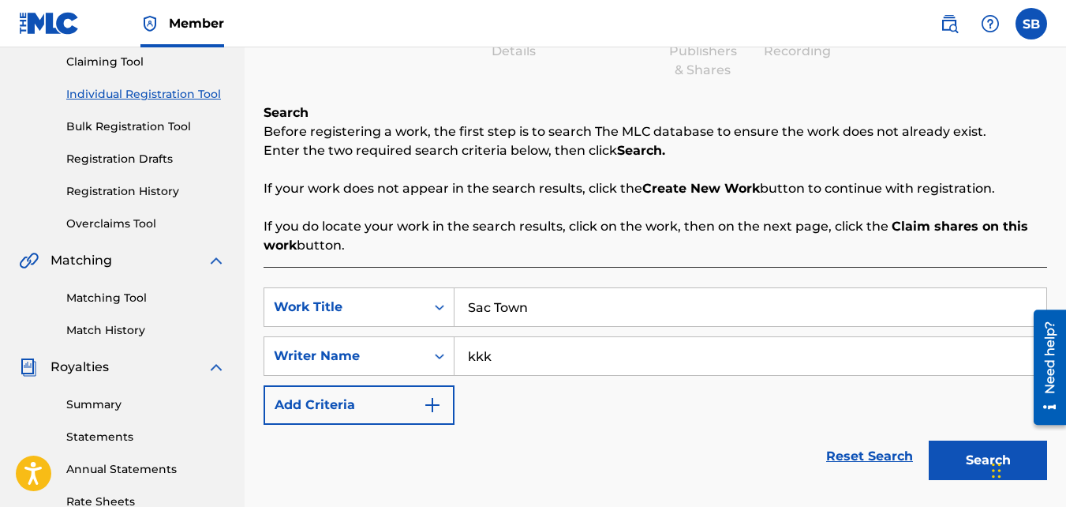
type input "kkk"
click at [929, 440] on button "Search" at bounding box center [988, 459] width 118 height 39
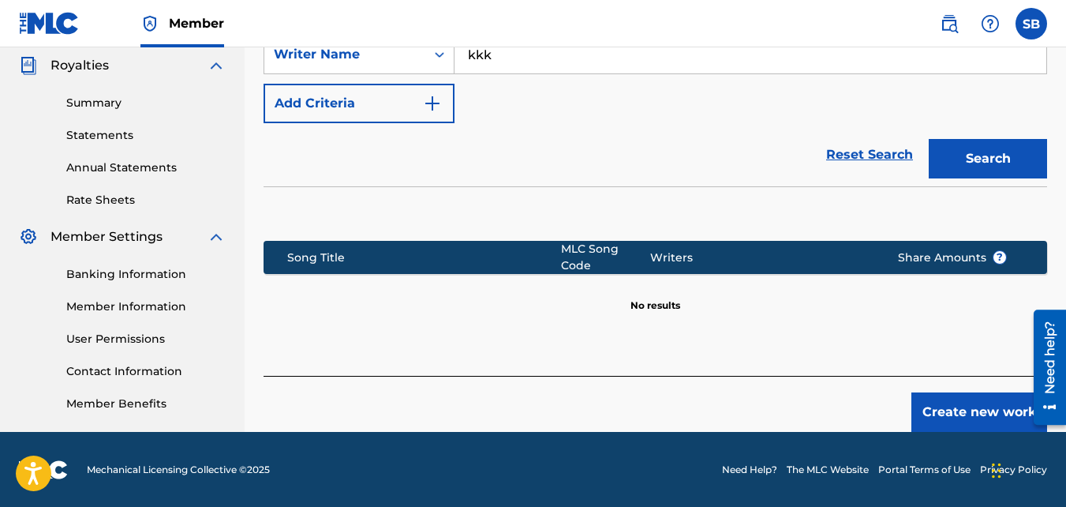
click at [1002, 400] on button "Create new work" at bounding box center [980, 411] width 136 height 39
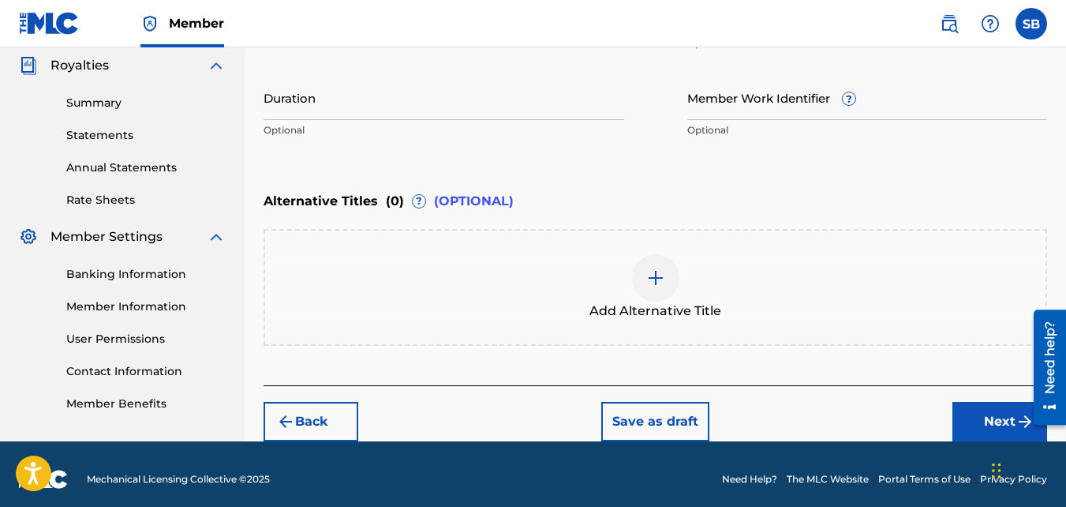
click at [991, 410] on button "Next" at bounding box center [1000, 421] width 95 height 39
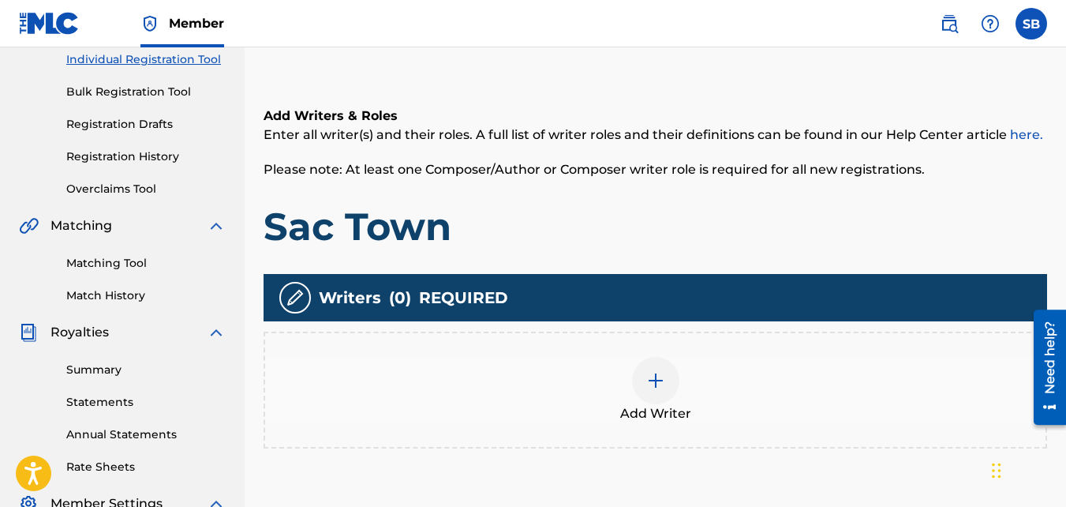
scroll to position [209, 0]
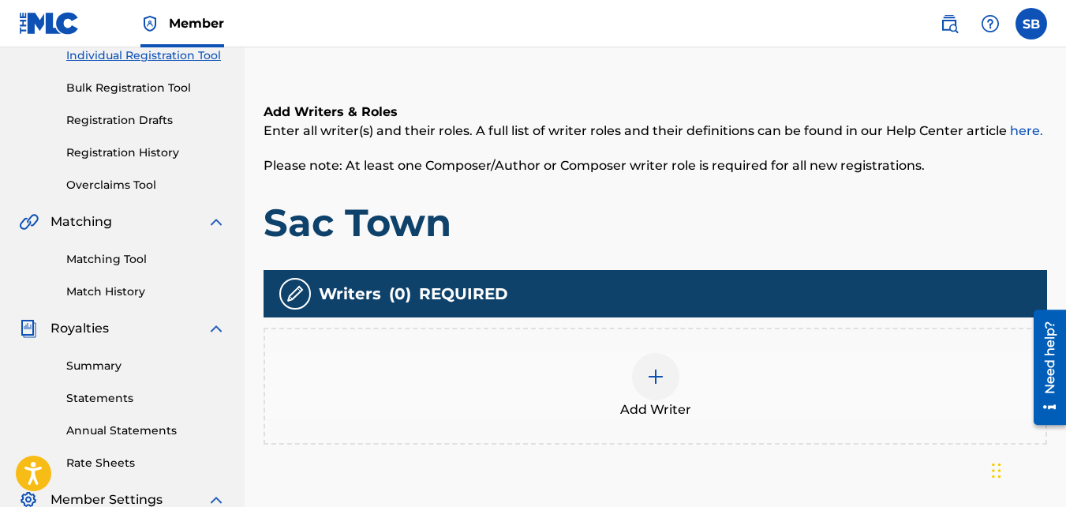
click at [642, 376] on div at bounding box center [655, 376] width 47 height 47
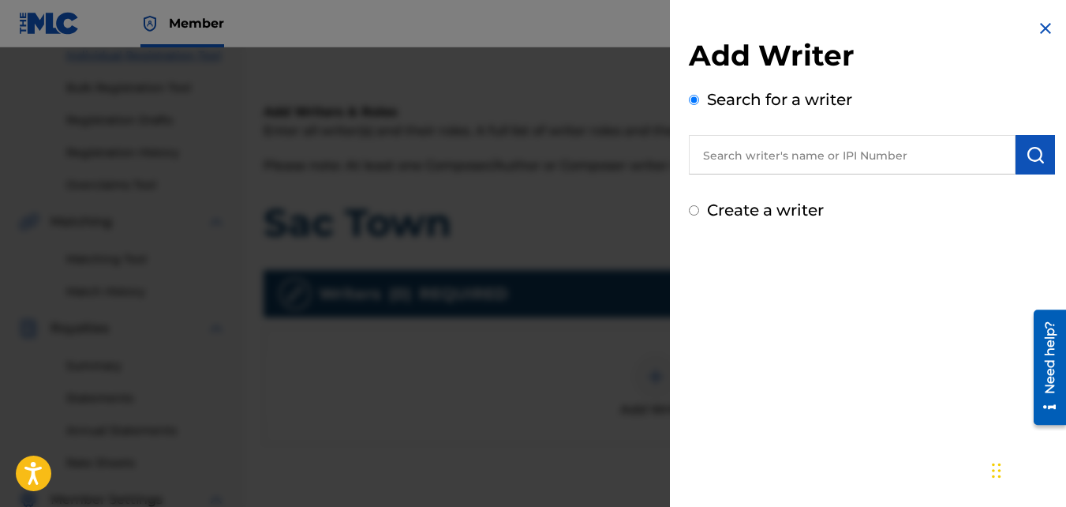
click at [751, 213] on label "Create a writer" at bounding box center [765, 209] width 117 height 19
radio input "true"
click at [699, 213] on input "Create a writer" at bounding box center [694, 210] width 10 height 10
radio input "false"
radio input "true"
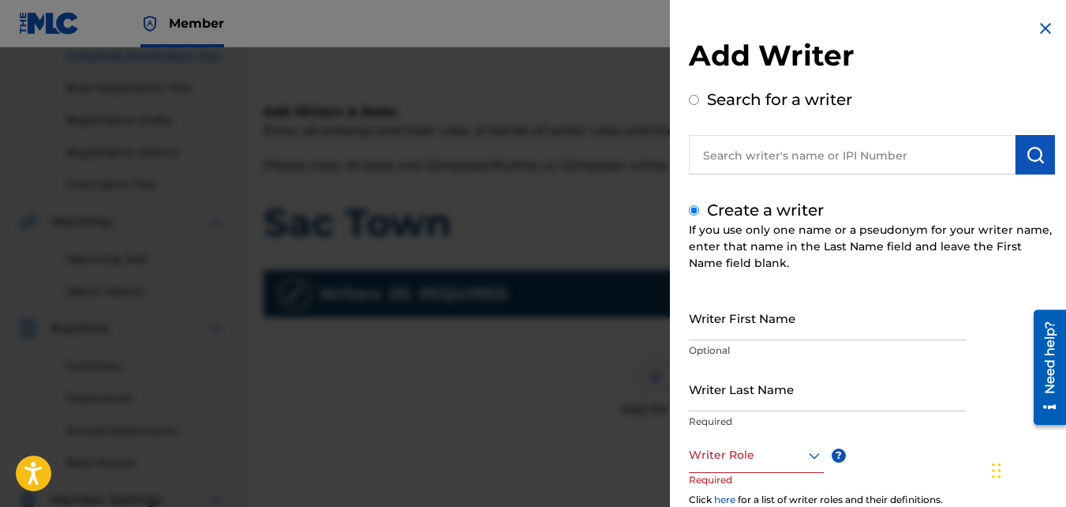
click at [722, 315] on input "Writer First Name" at bounding box center [828, 317] width 278 height 45
type input "[PERSON_NAME]"
click at [741, 396] on input "Writer Last Name" at bounding box center [828, 388] width 278 height 45
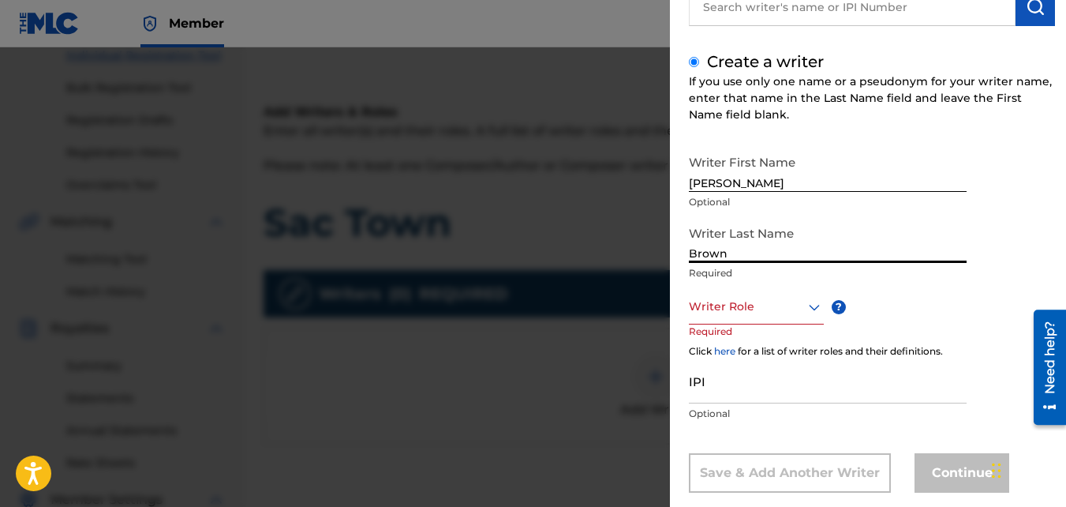
scroll to position [149, 0]
type input "Brown"
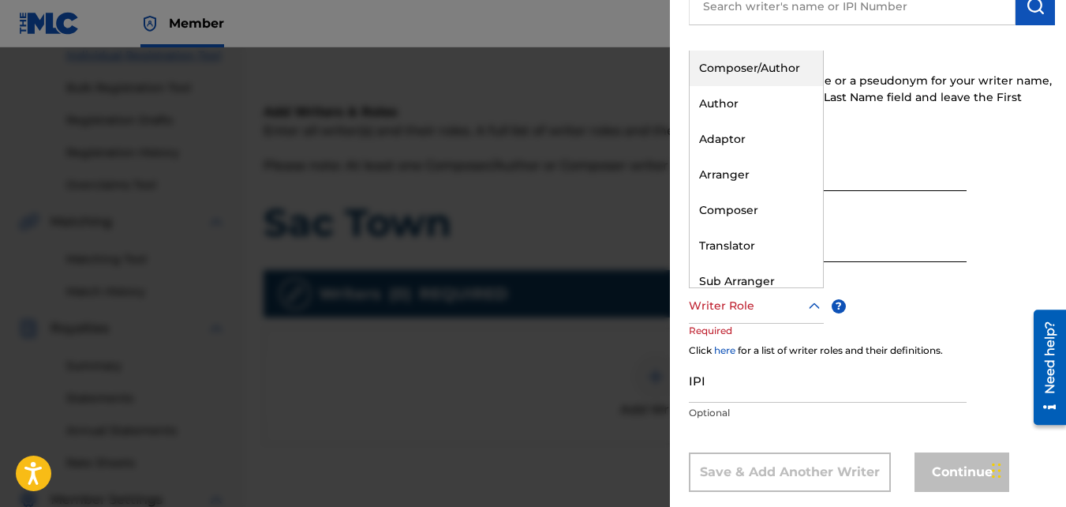
click at [727, 315] on div at bounding box center [756, 306] width 135 height 20
click at [737, 62] on div "Composer/Author" at bounding box center [756, 69] width 133 height 36
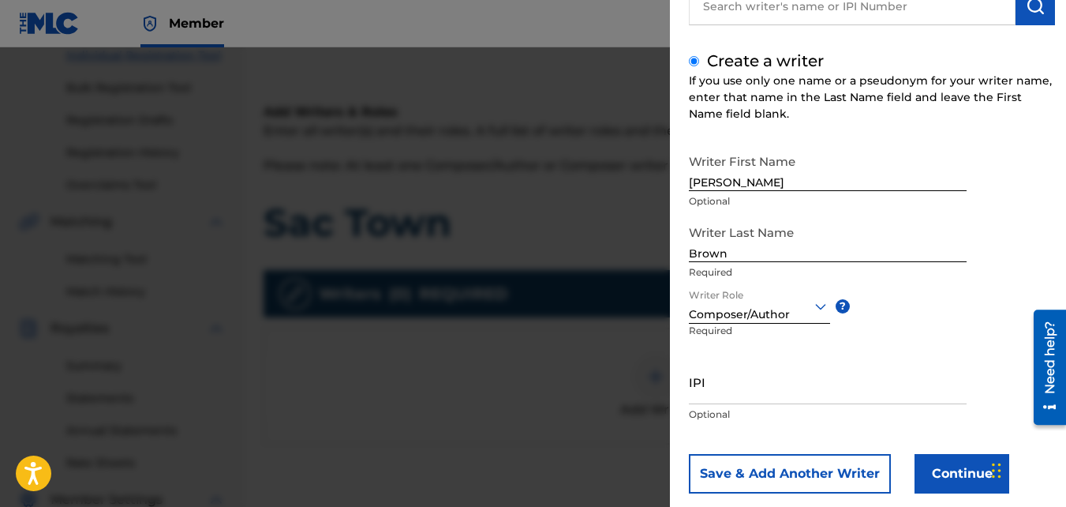
click at [957, 473] on button "Continue" at bounding box center [962, 473] width 95 height 39
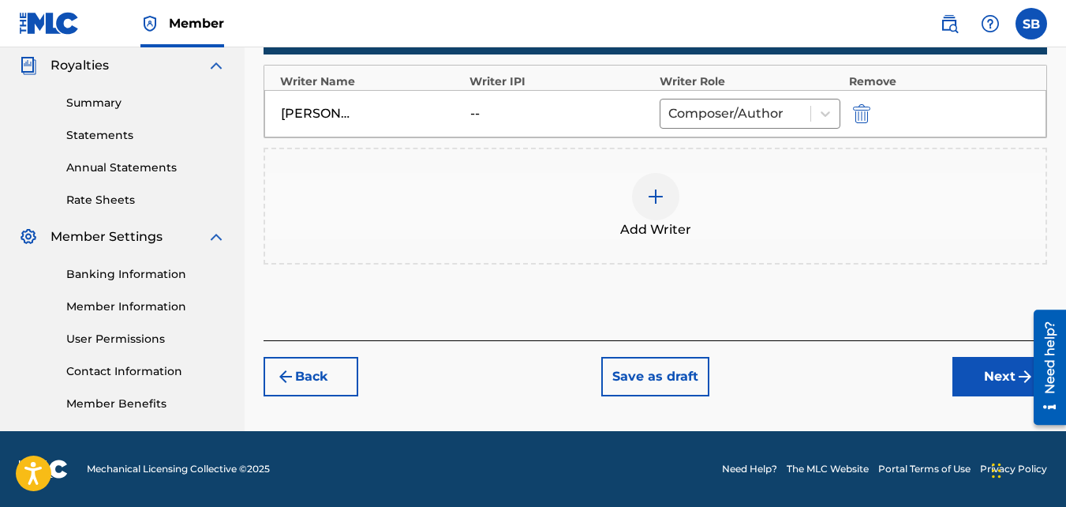
click at [970, 365] on button "Next" at bounding box center [1000, 376] width 95 height 39
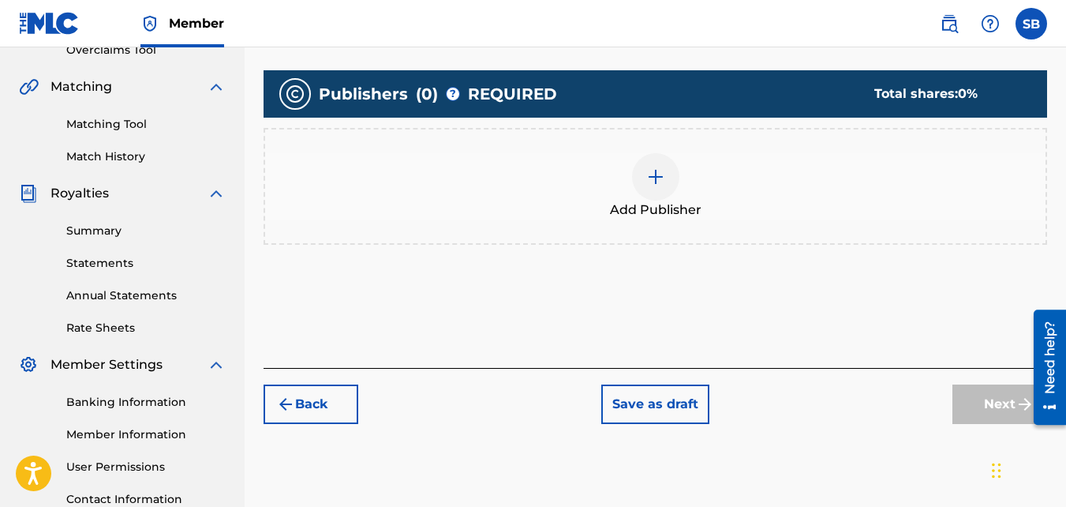
scroll to position [362, 0]
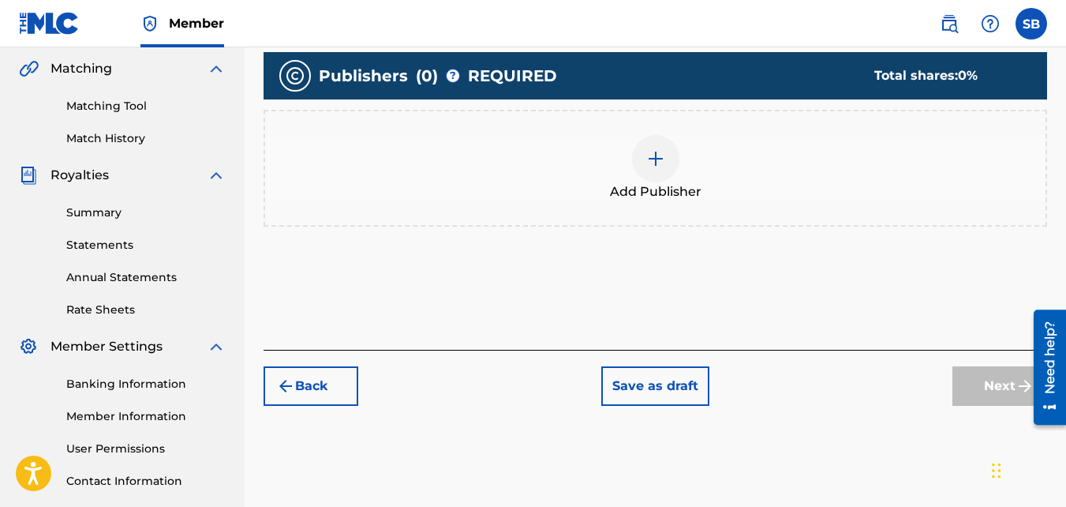
click at [650, 151] on img at bounding box center [655, 158] width 19 height 19
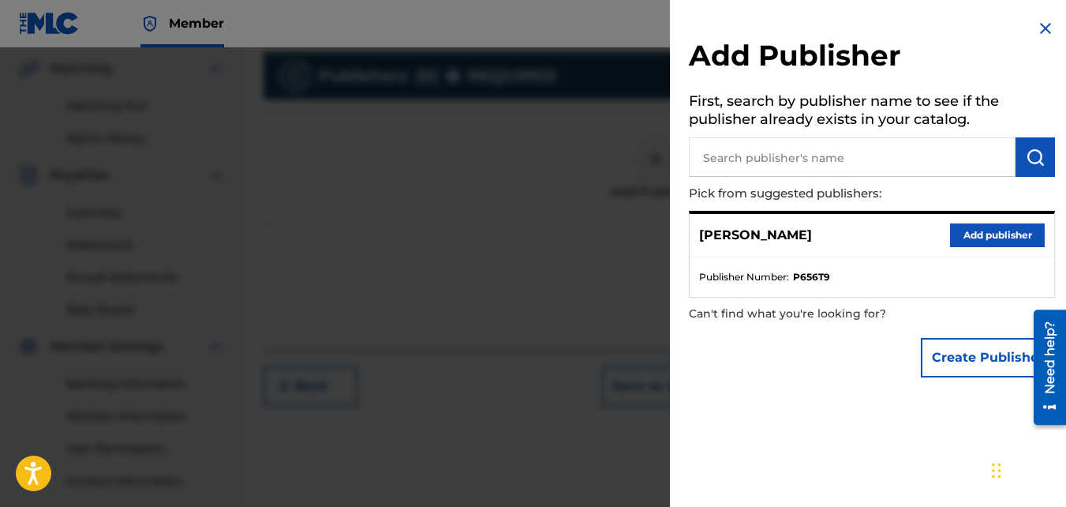
click at [951, 223] on button "Add publisher" at bounding box center [997, 235] width 95 height 24
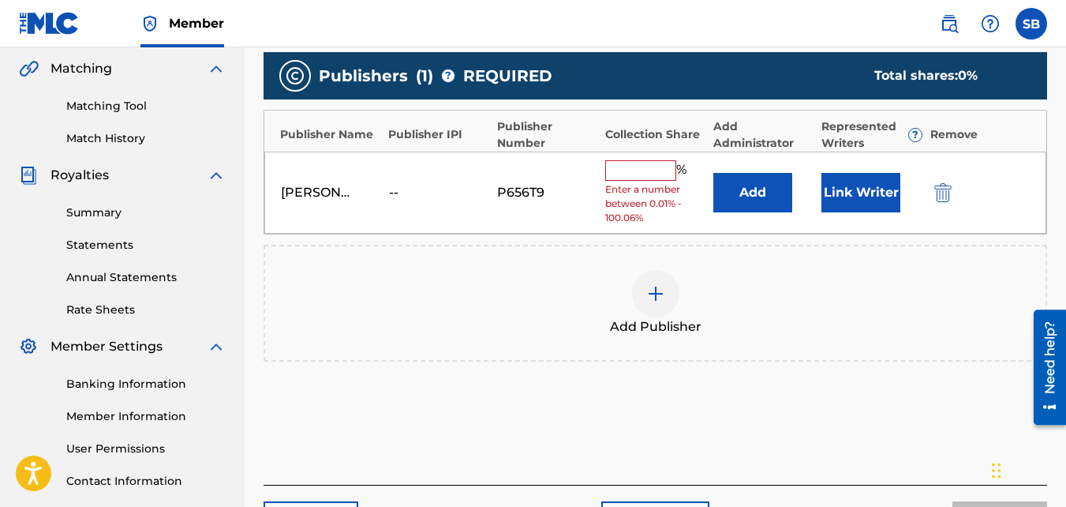
click at [612, 173] on input "text" at bounding box center [640, 170] width 71 height 21
type input "100"
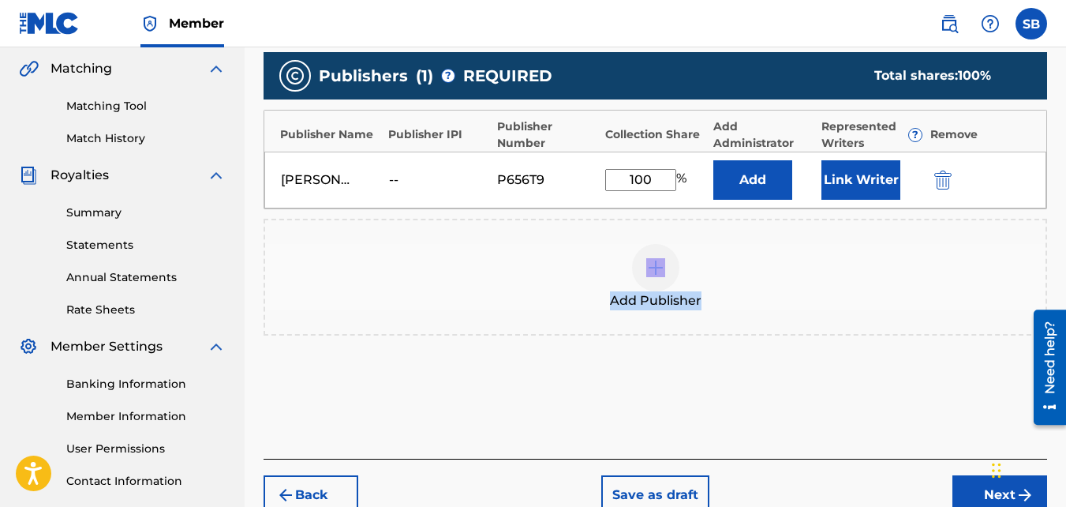
drag, startPoint x: 670, startPoint y: 227, endPoint x: 898, endPoint y: 463, distance: 328.2
click at [898, 463] on div "Register Work Search Enter Work Details Add Writers Add Publishers & Shares Add…" at bounding box center [656, 120] width 784 height 790
drag, startPoint x: 898, startPoint y: 463, endPoint x: 976, endPoint y: 484, distance: 80.8
click at [976, 484] on button "Next" at bounding box center [1000, 494] width 95 height 39
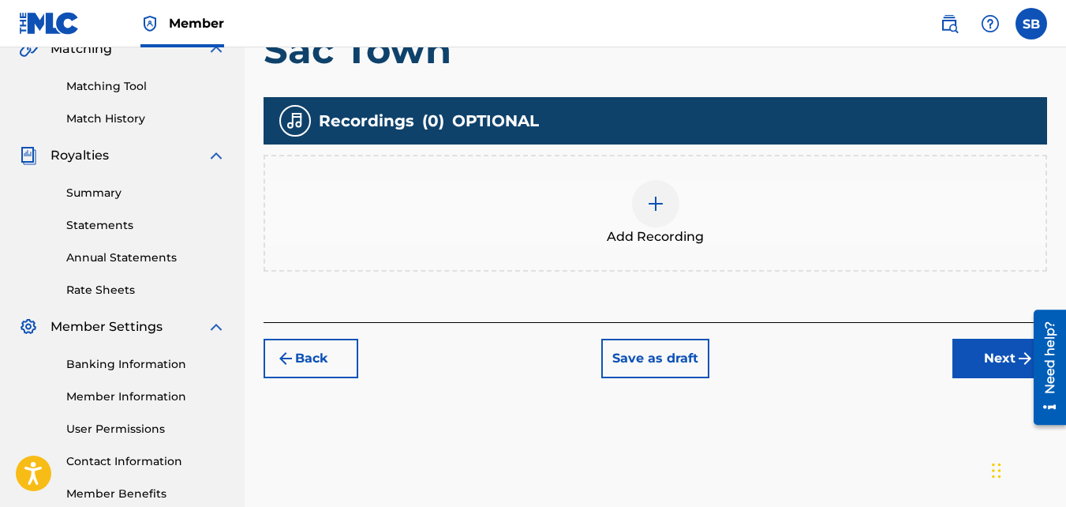
scroll to position [410, 0]
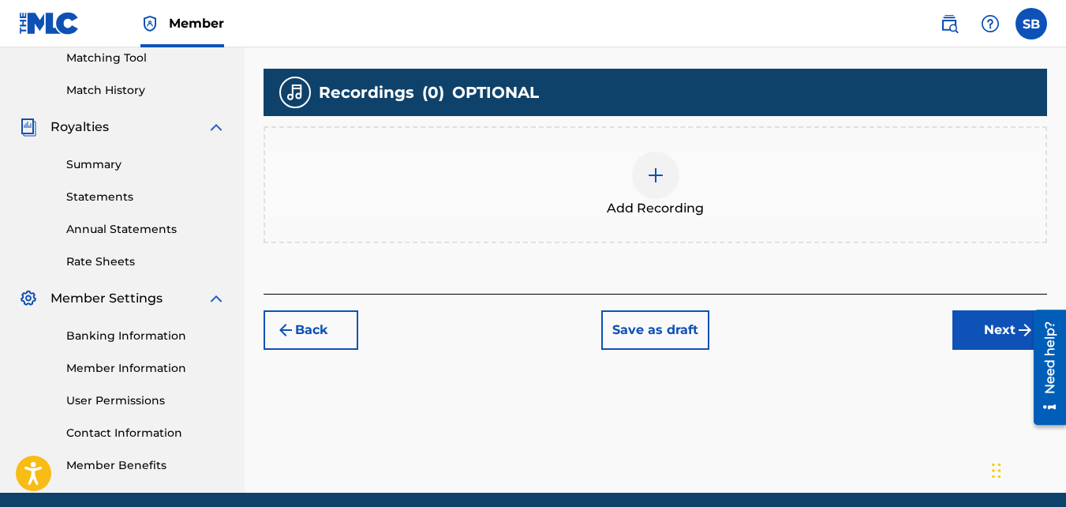
click at [773, 218] on div "Add Recording" at bounding box center [656, 184] width 784 height 117
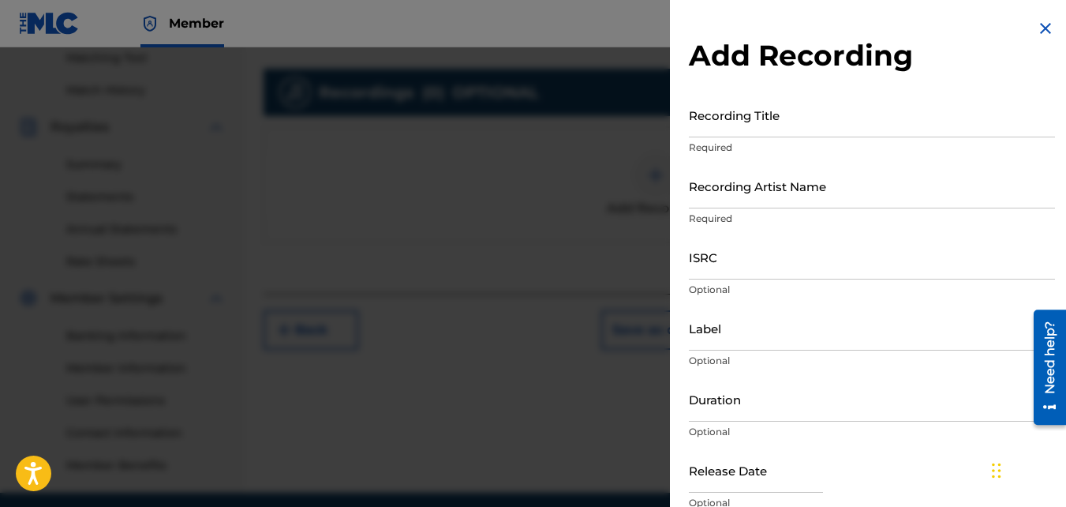
click at [773, 218] on p "Required" at bounding box center [872, 219] width 366 height 14
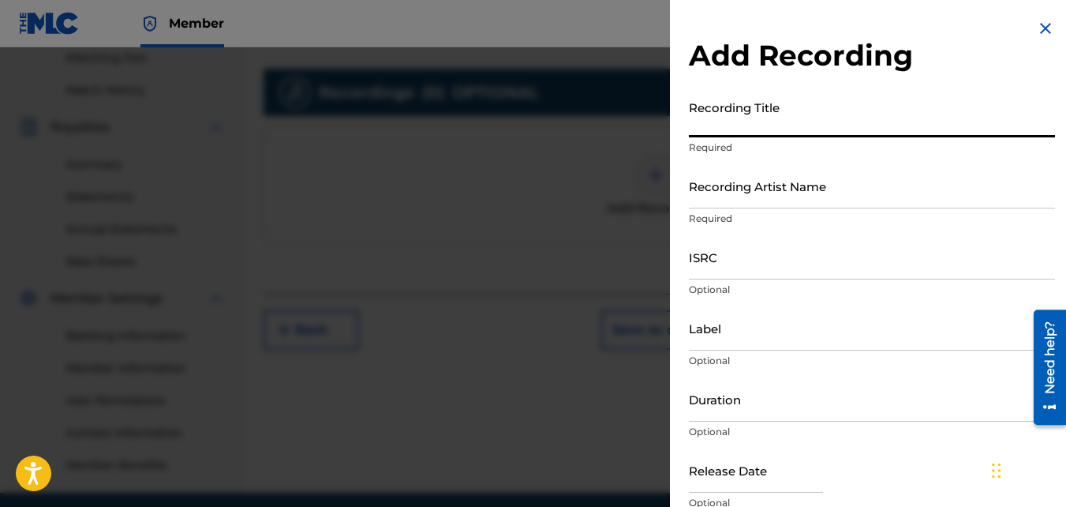
drag, startPoint x: 773, startPoint y: 218, endPoint x: 718, endPoint y: 109, distance: 121.8
click at [718, 109] on input "Recording Title" at bounding box center [872, 114] width 366 height 45
type input "Sac Town"
click at [732, 181] on input "Recording Artist Name" at bounding box center [872, 185] width 366 height 45
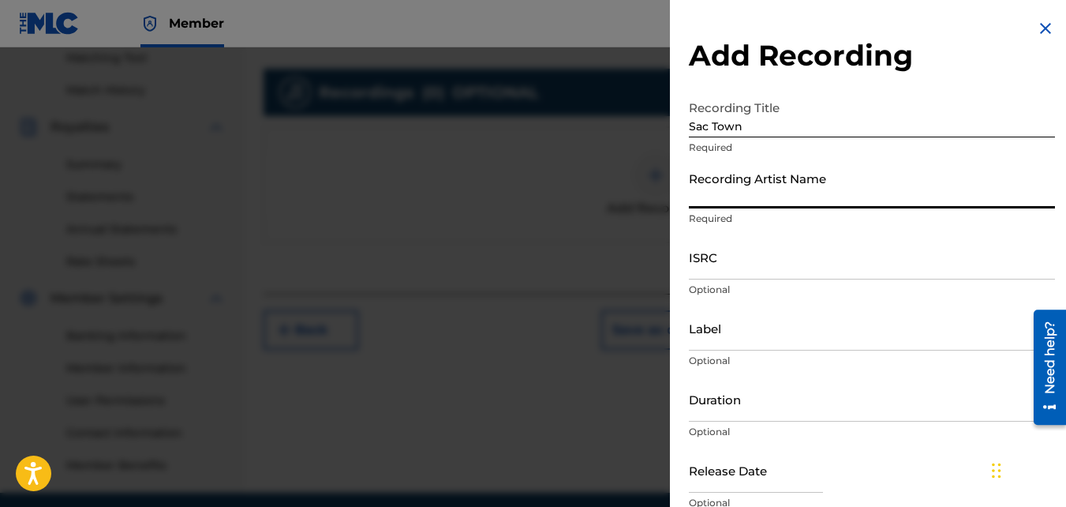
type input "Mikej"
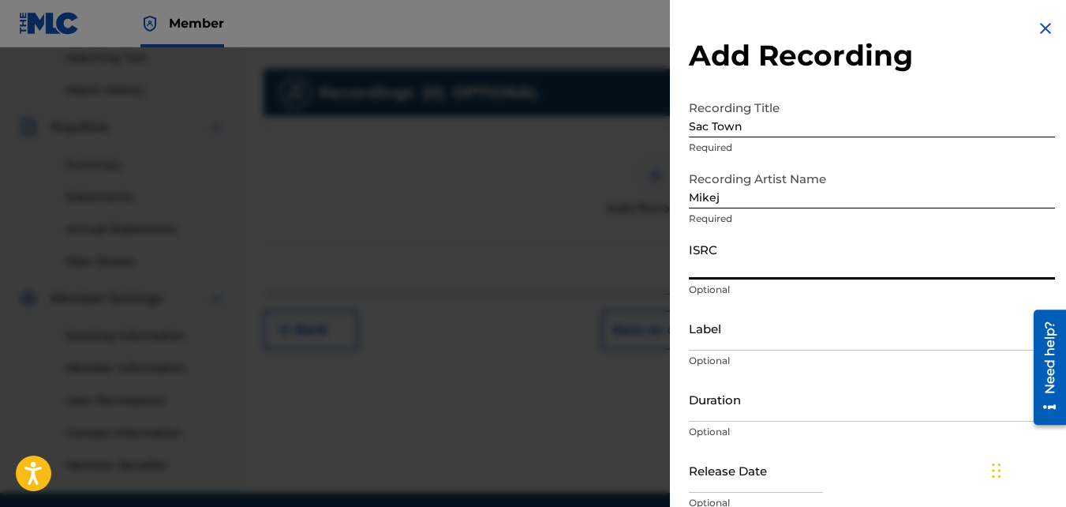
paste input "QZJG51903018"
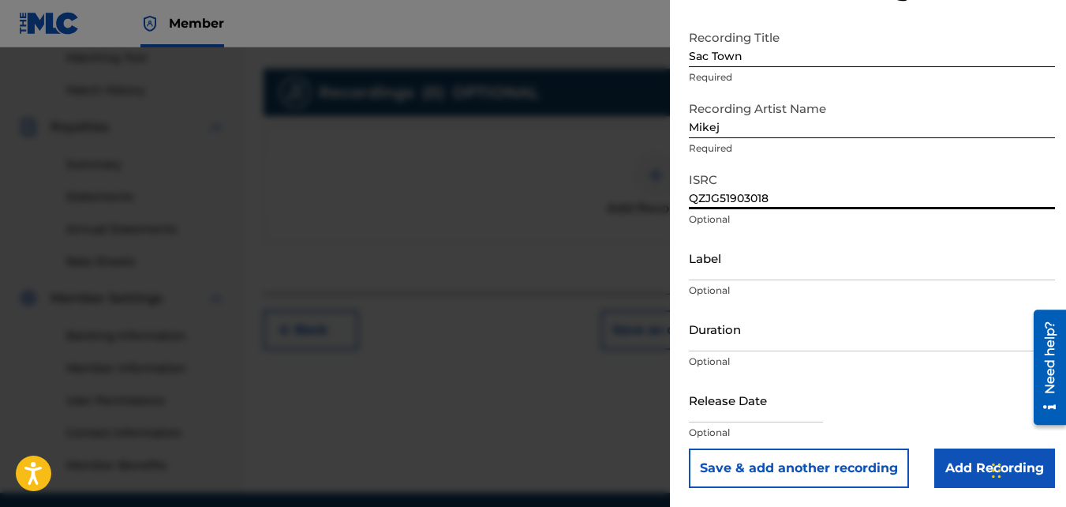
type input "QZJG51903018"
click at [943, 482] on input "Add Recording" at bounding box center [995, 467] width 121 height 39
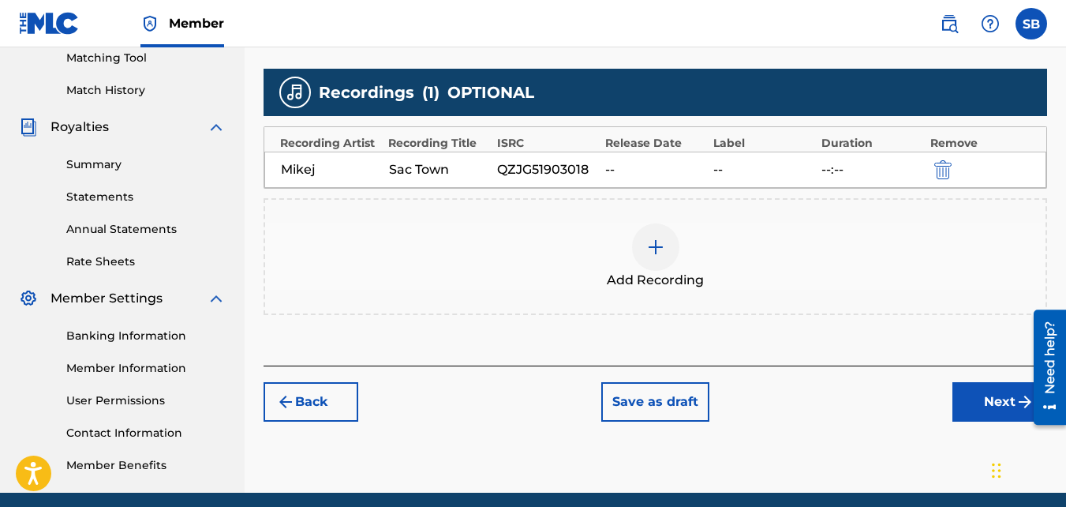
click at [967, 392] on button "Next" at bounding box center [1000, 401] width 95 height 39
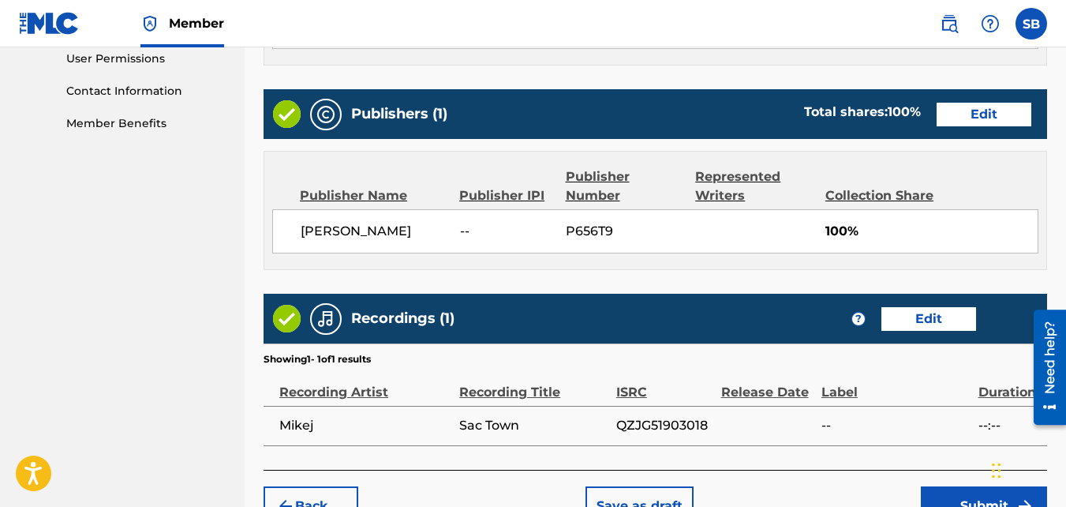
scroll to position [847, 0]
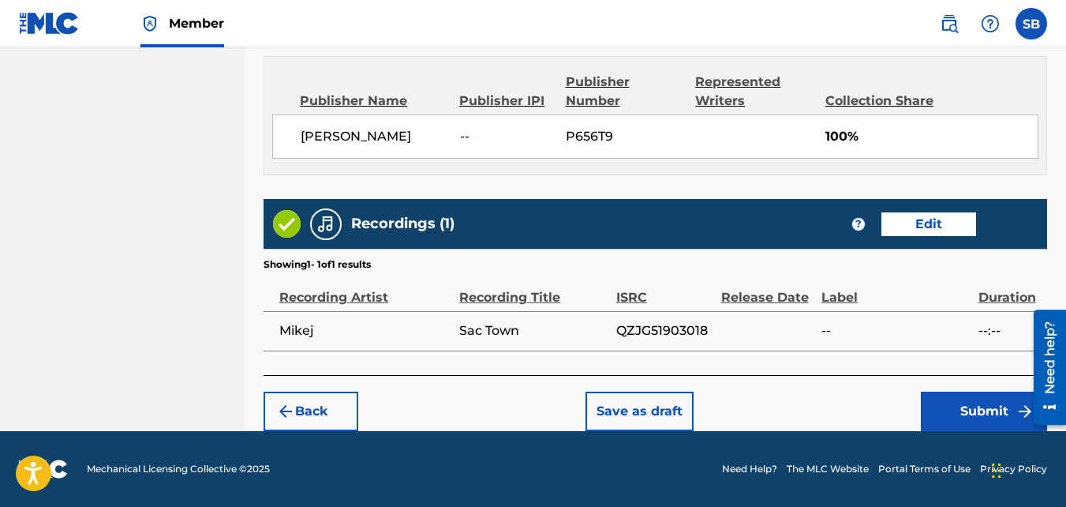
click at [922, 395] on button "Submit" at bounding box center [984, 410] width 126 height 39
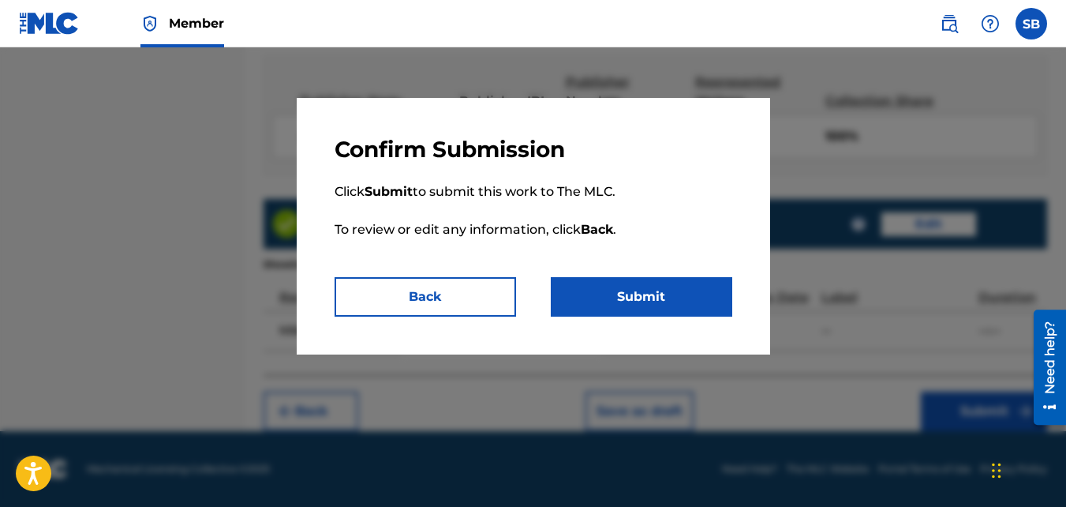
click at [691, 311] on button "Submit" at bounding box center [642, 296] width 182 height 39
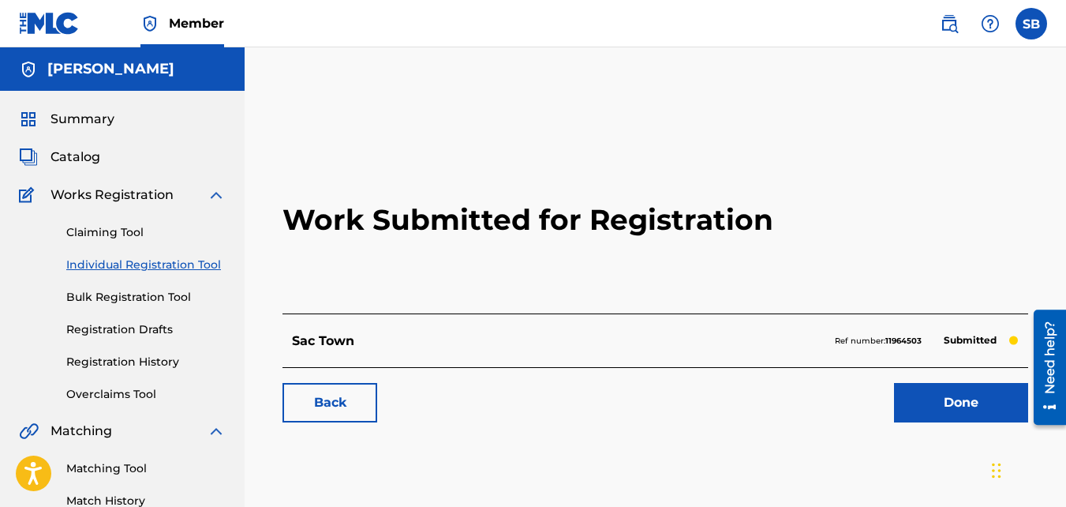
click at [349, 389] on link "Back" at bounding box center [330, 402] width 95 height 39
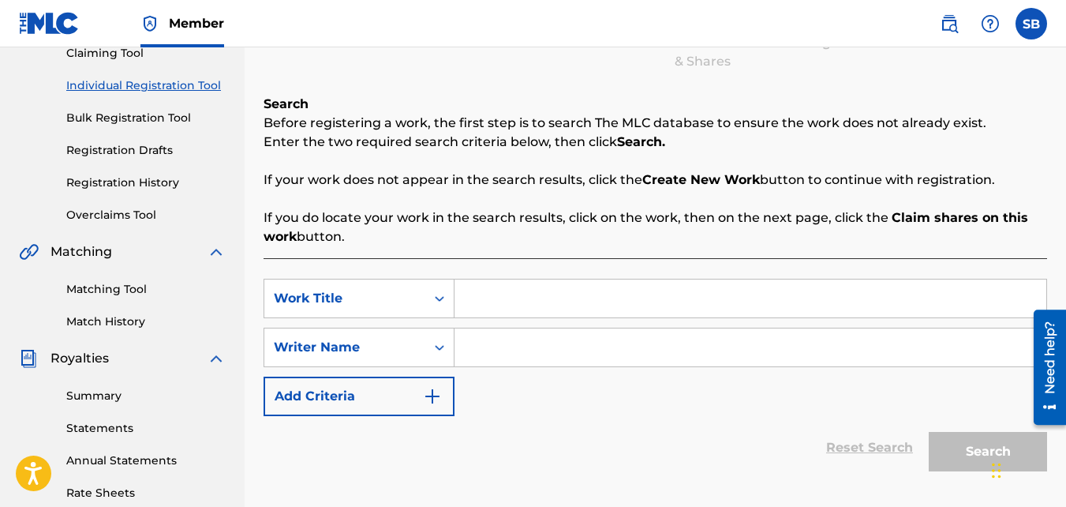
scroll to position [232, 0]
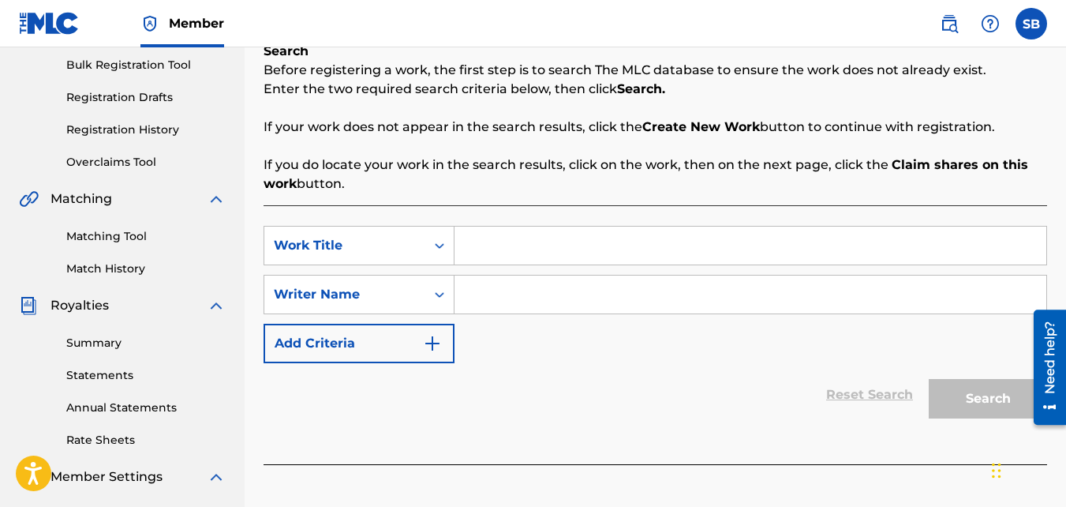
click at [503, 262] on input "Search Form" at bounding box center [751, 246] width 592 height 38
type input "Snow"
click at [500, 282] on input "Search Form" at bounding box center [751, 294] width 592 height 38
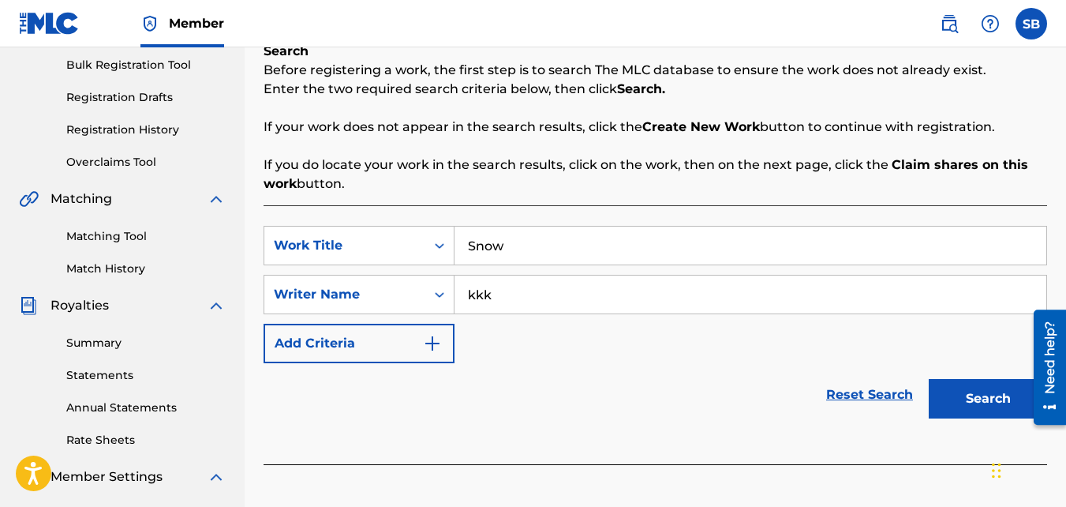
type input "kkk"
click at [929, 379] on button "Search" at bounding box center [988, 398] width 118 height 39
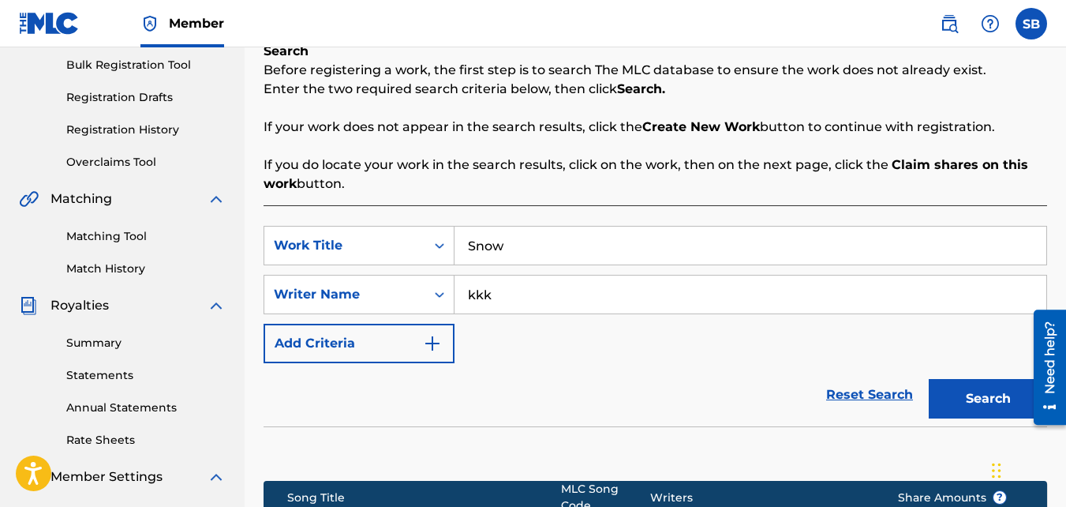
scroll to position [472, 0]
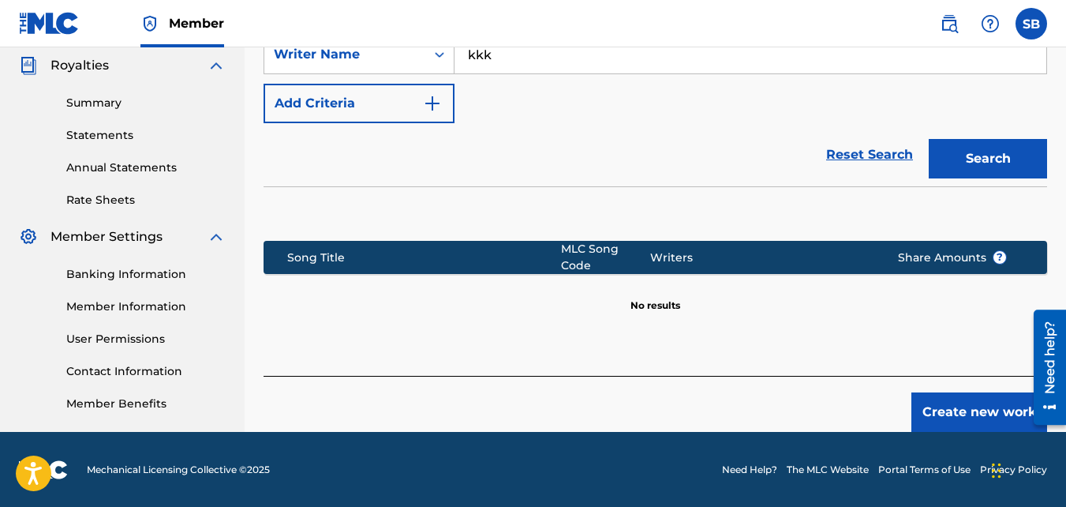
click at [941, 395] on button "Create new work" at bounding box center [980, 411] width 136 height 39
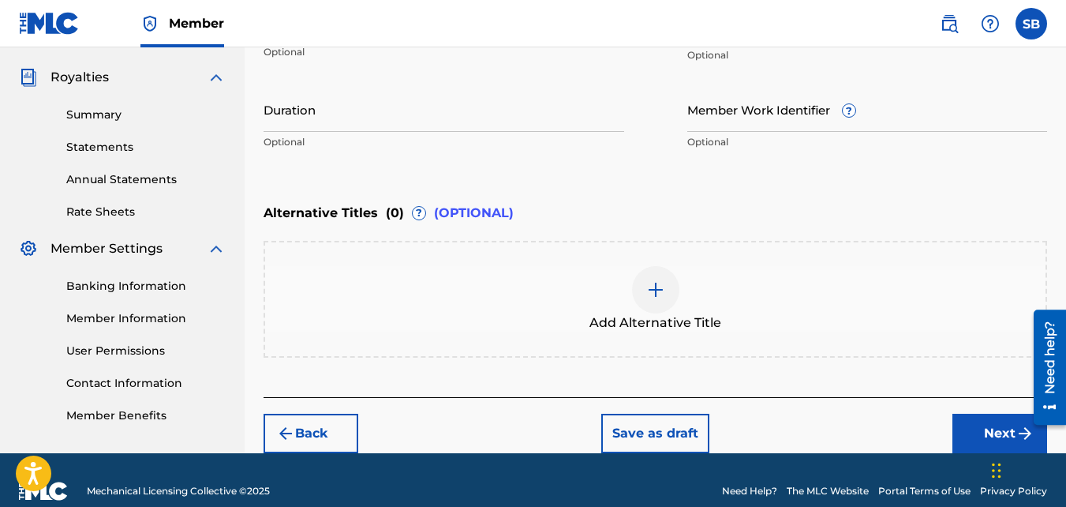
scroll to position [457, 0]
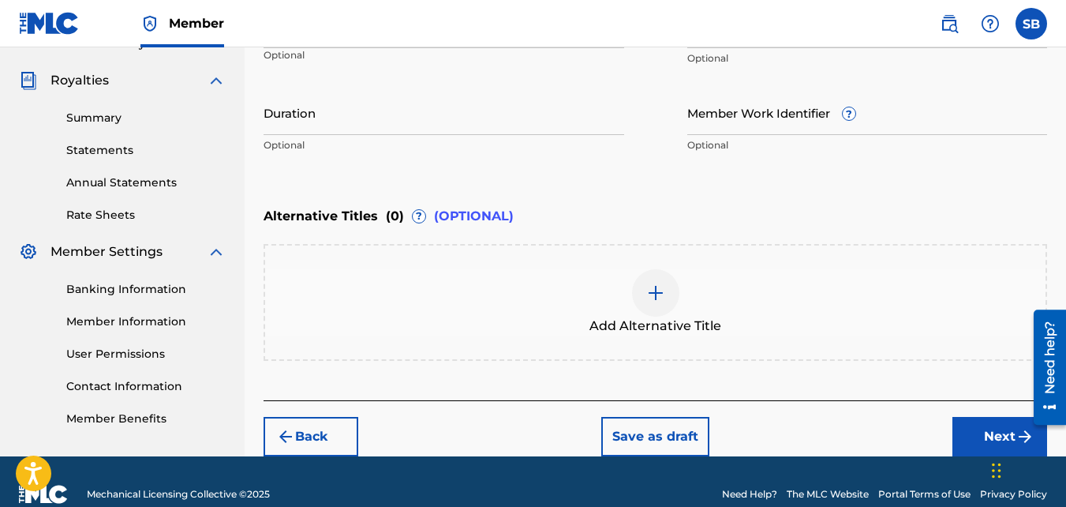
click at [979, 418] on button "Next" at bounding box center [1000, 436] width 95 height 39
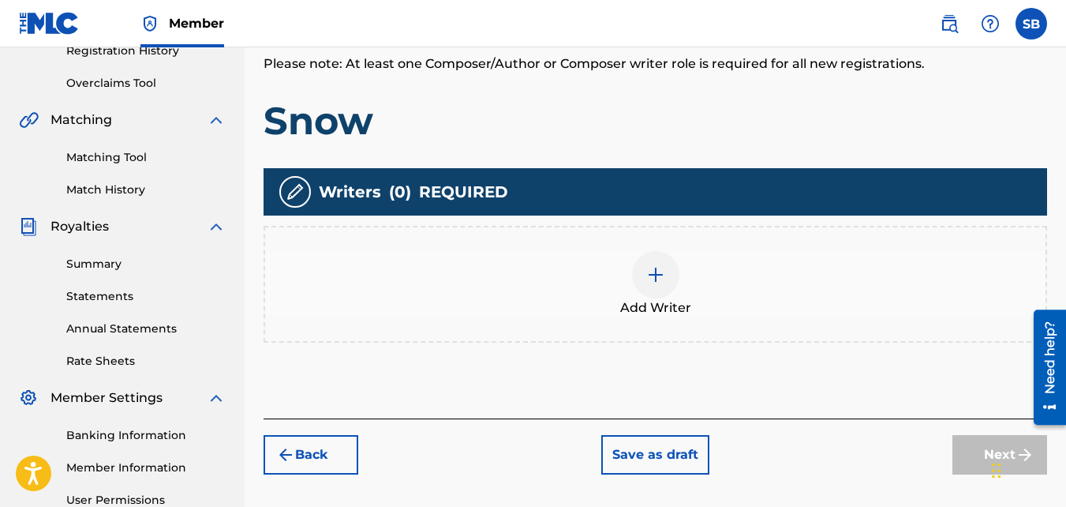
scroll to position [322, 0]
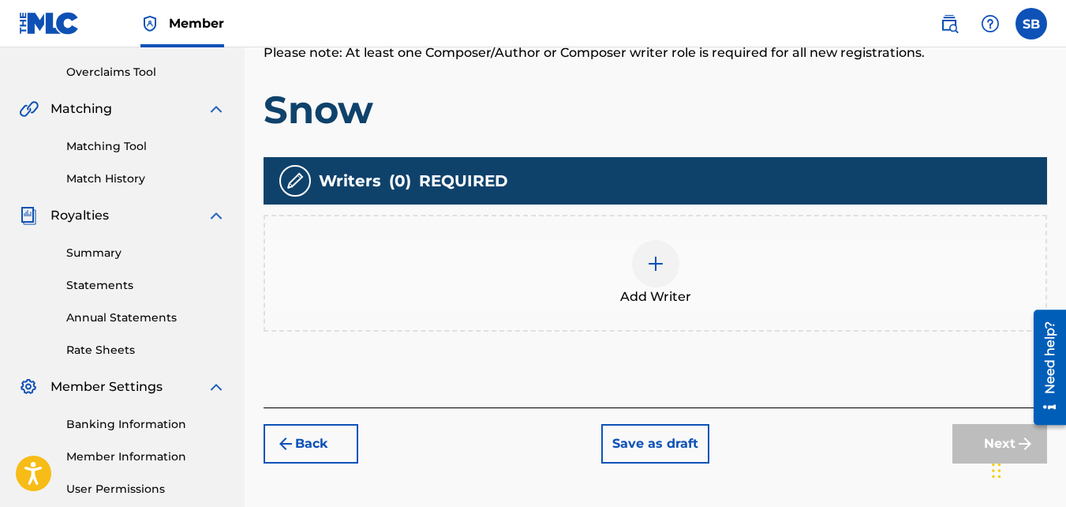
click at [650, 284] on div at bounding box center [655, 263] width 47 height 47
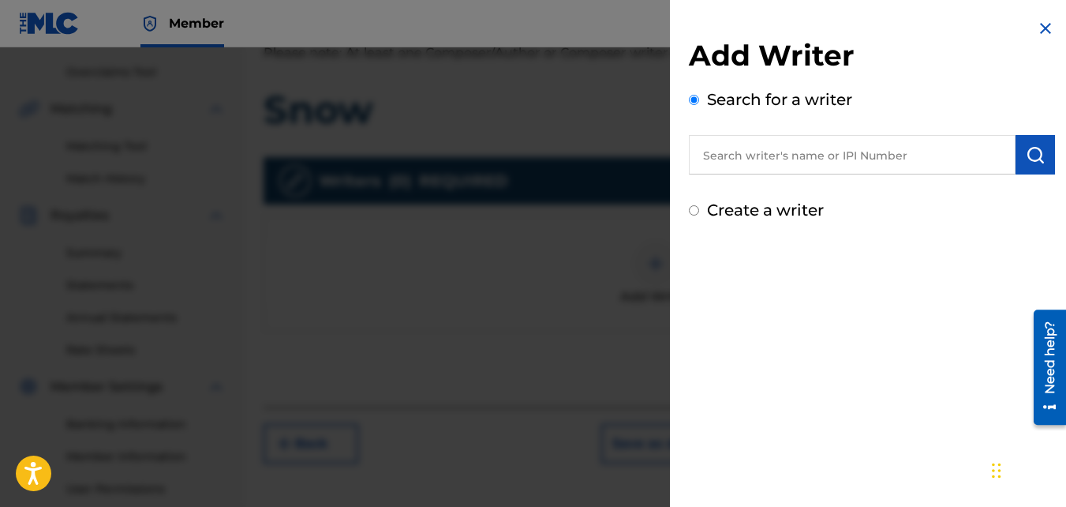
click at [691, 213] on input "Create a writer" at bounding box center [694, 210] width 10 height 10
radio input "false"
radio input "true"
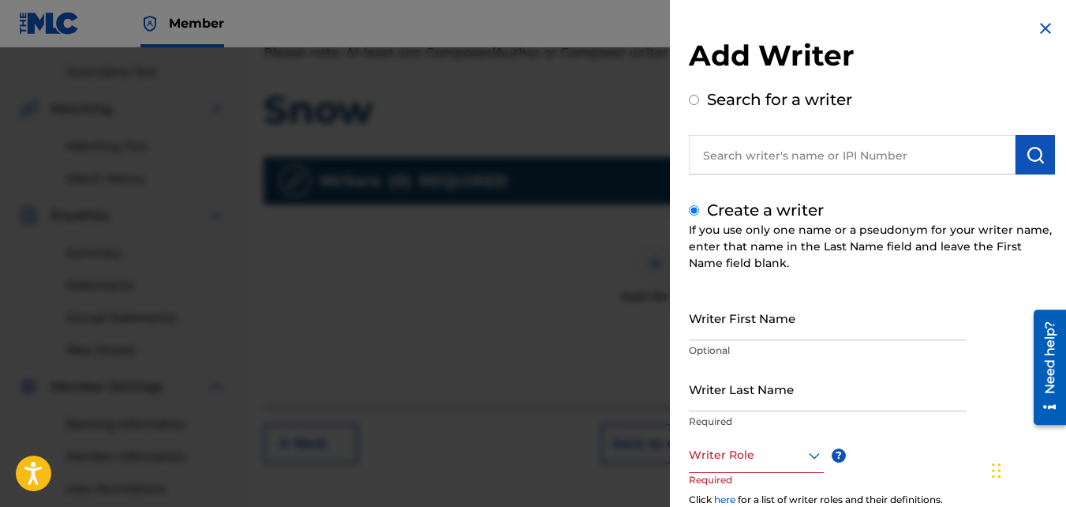
scroll to position [177, 0]
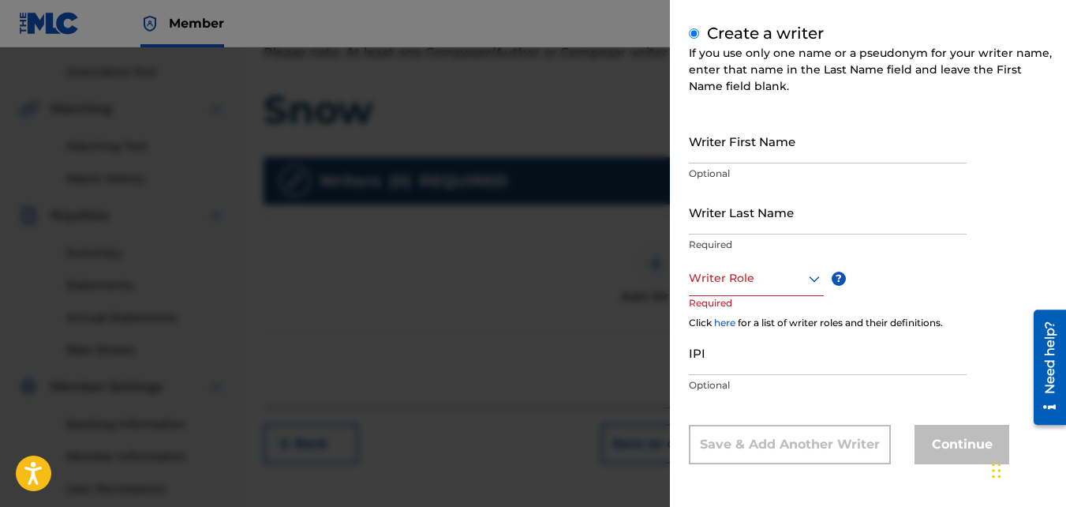
click at [746, 148] on input "Writer First Name" at bounding box center [828, 140] width 278 height 45
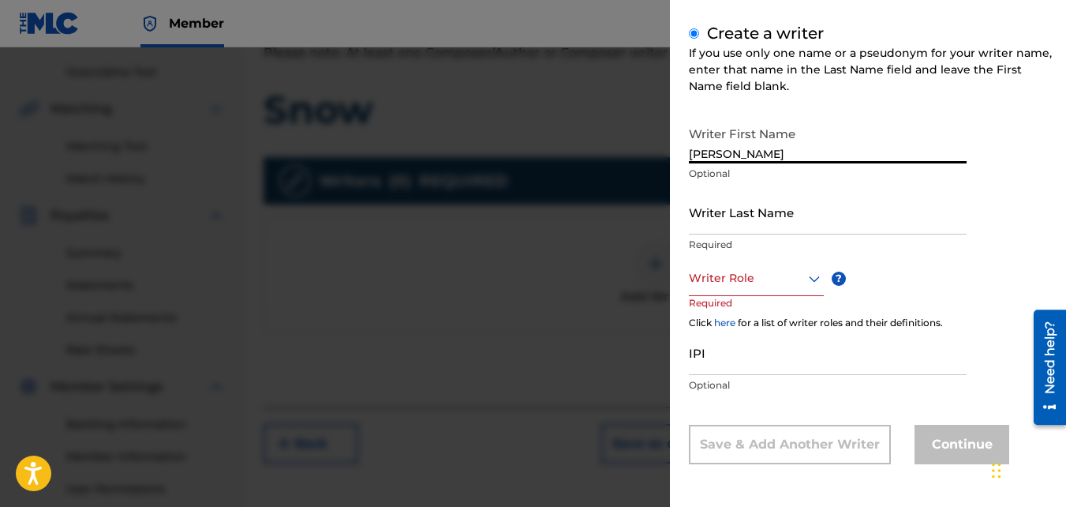
type input "[PERSON_NAME]"
click at [747, 200] on input "Writer Last Name" at bounding box center [828, 211] width 278 height 45
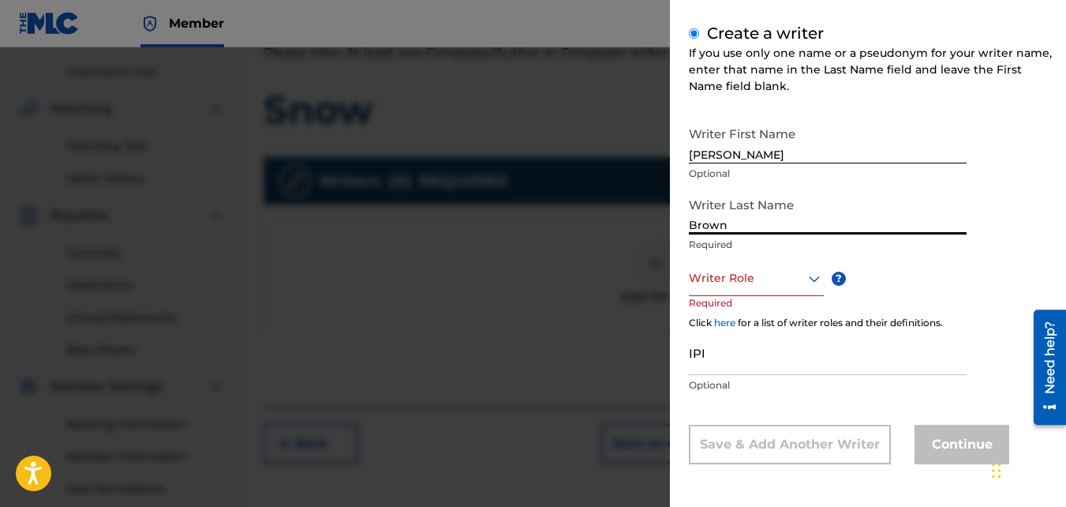
type input "Brown"
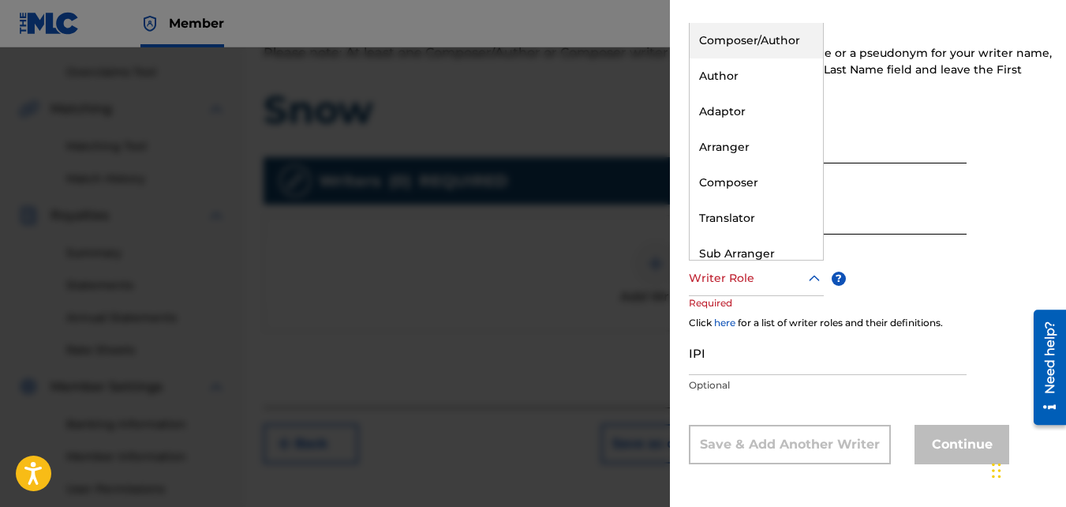
click at [744, 273] on div at bounding box center [756, 278] width 135 height 20
click at [744, 53] on div "Composer/Author" at bounding box center [756, 41] width 133 height 36
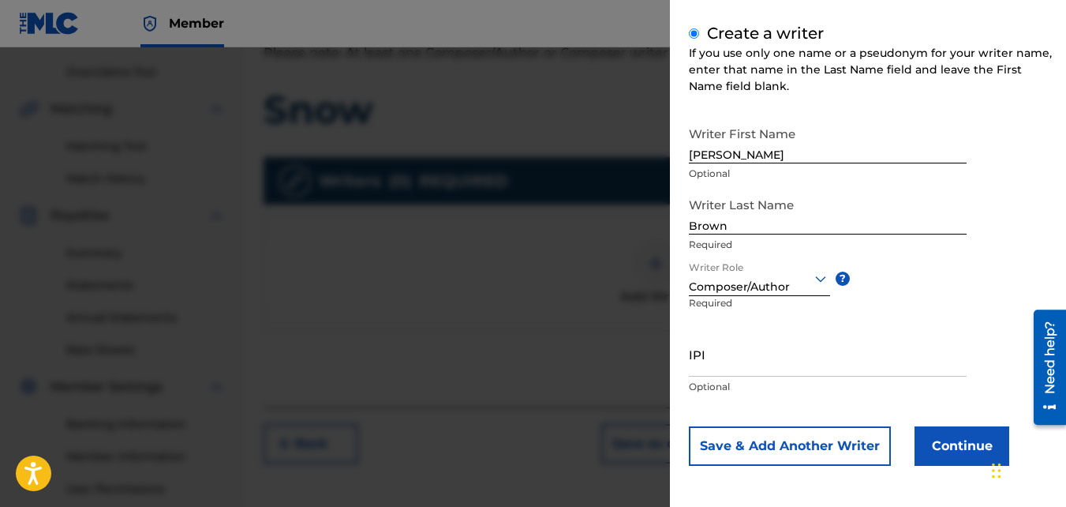
click at [963, 459] on button "Continue" at bounding box center [962, 445] width 95 height 39
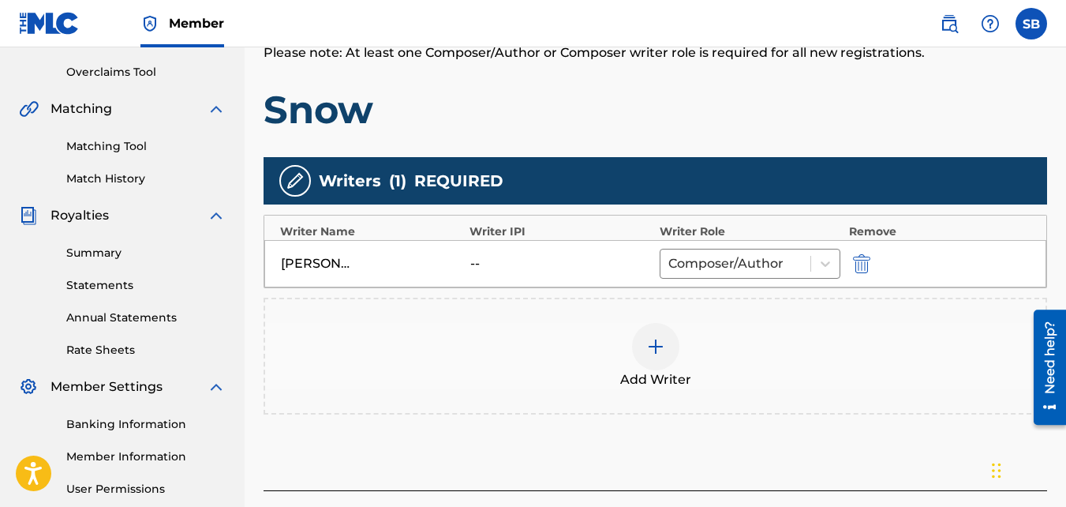
scroll to position [472, 0]
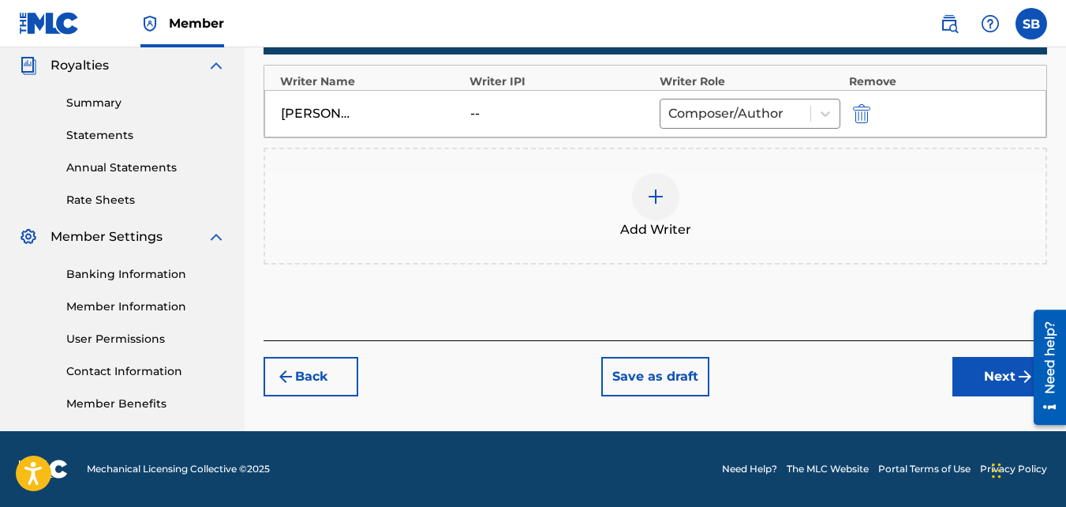
click at [998, 398] on div "Register Work Search Enter Work Details Add Writers Add Publishers & Shares Add…" at bounding box center [656, 23] width 822 height 816
drag, startPoint x: 998, startPoint y: 398, endPoint x: 990, endPoint y: 373, distance: 26.5
click at [990, 373] on button "Next" at bounding box center [1000, 376] width 95 height 39
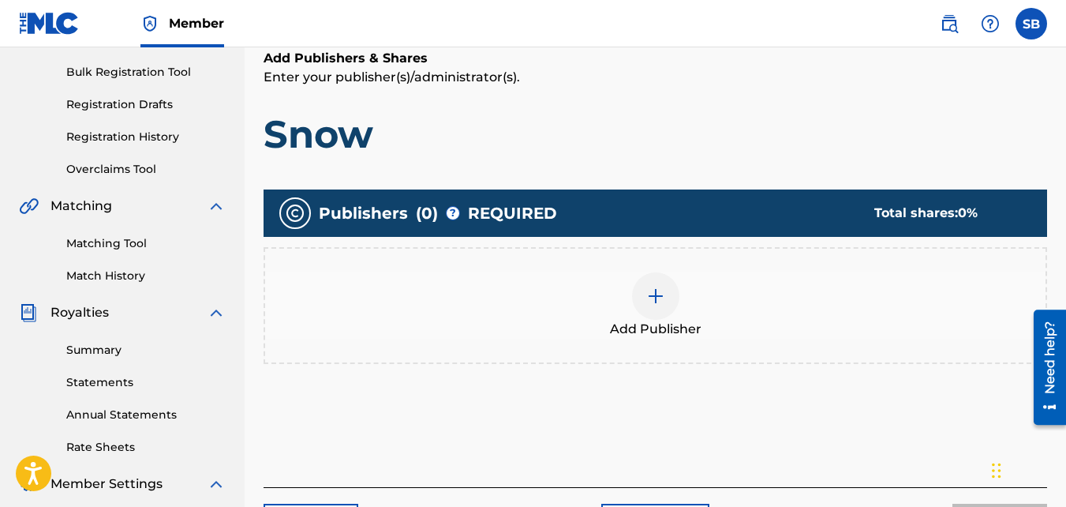
scroll to position [266, 0]
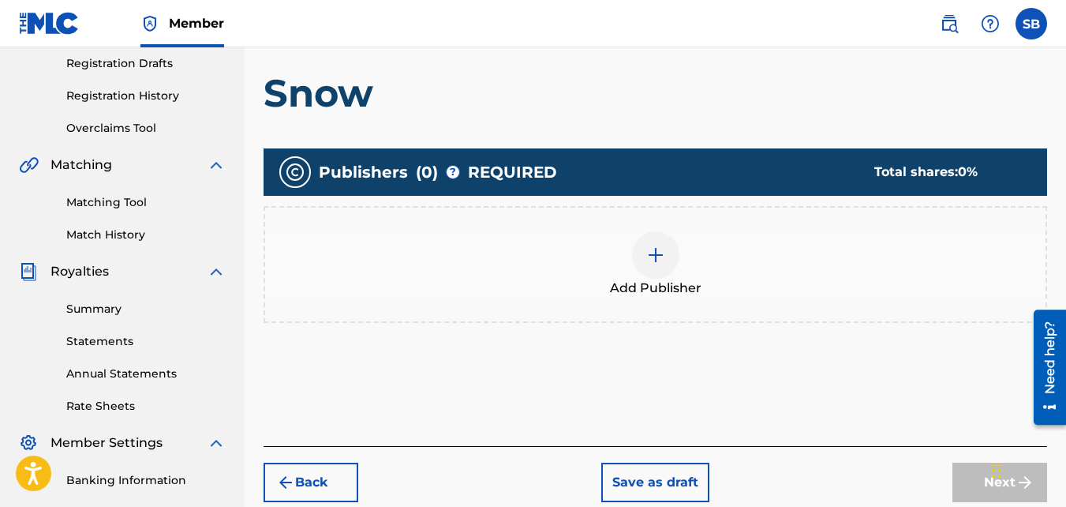
click at [683, 257] on div "Add Publisher" at bounding box center [655, 264] width 781 height 66
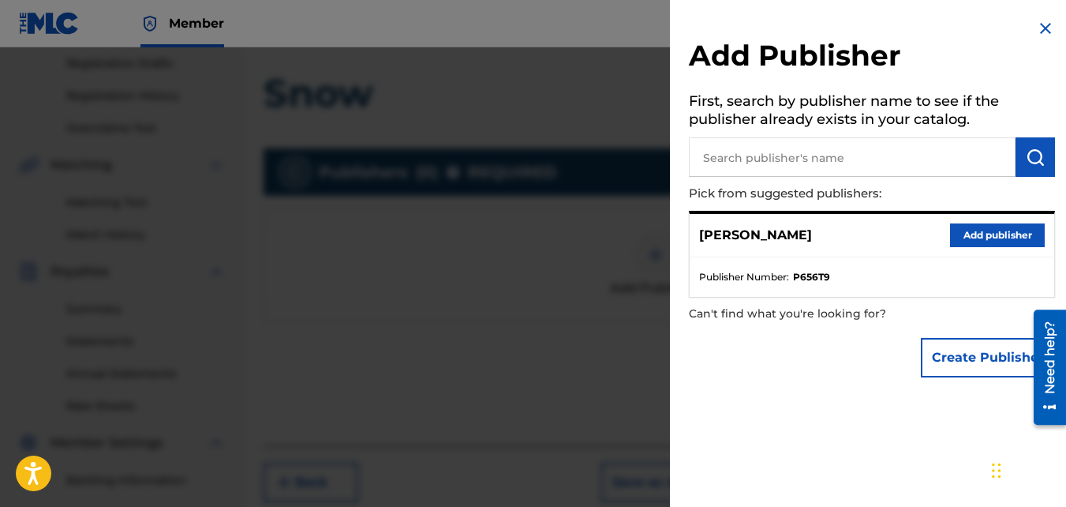
click at [988, 240] on button "Add publisher" at bounding box center [997, 235] width 95 height 24
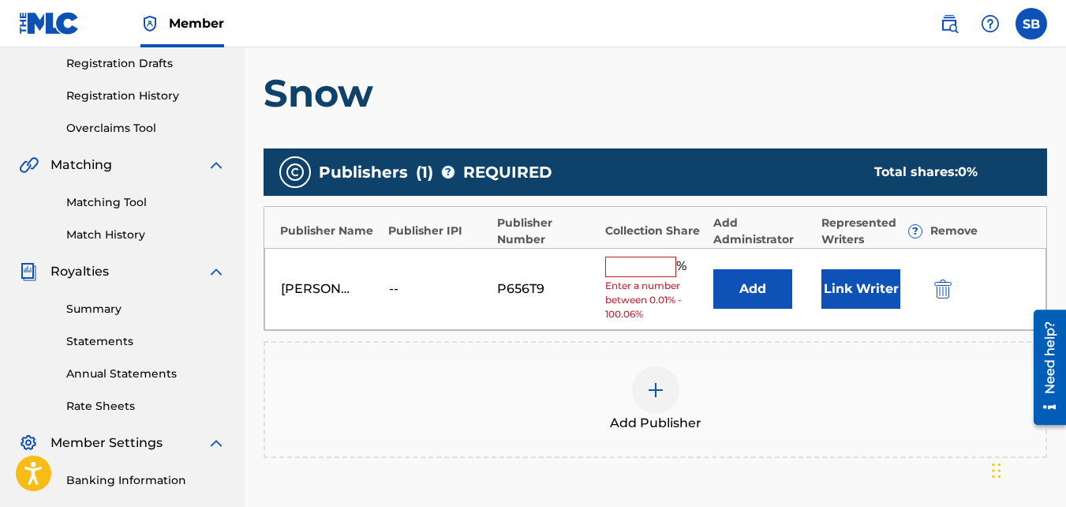
click at [668, 265] on input "text" at bounding box center [640, 267] width 71 height 21
type input "100"
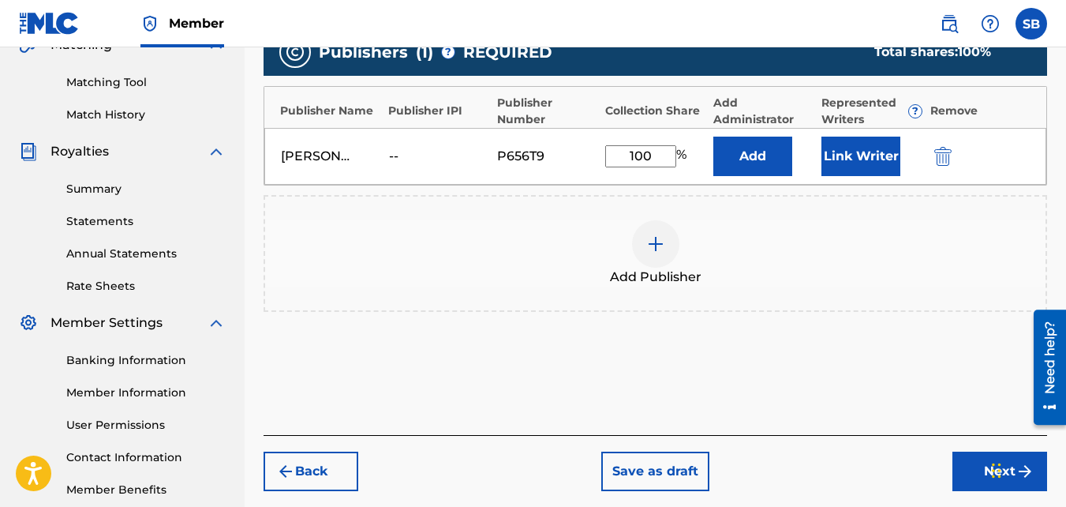
scroll to position [387, 0]
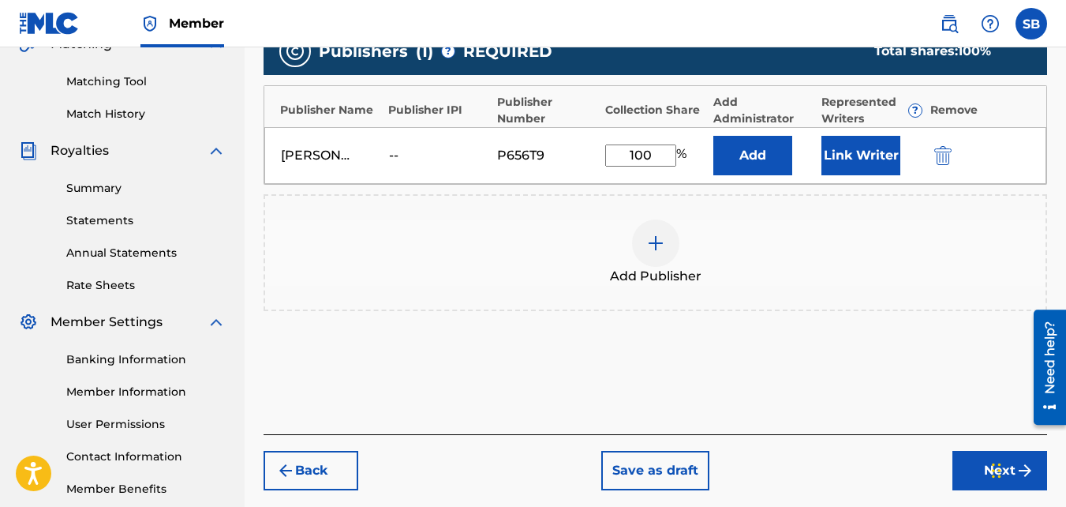
click at [973, 488] on button "Next" at bounding box center [1000, 470] width 95 height 39
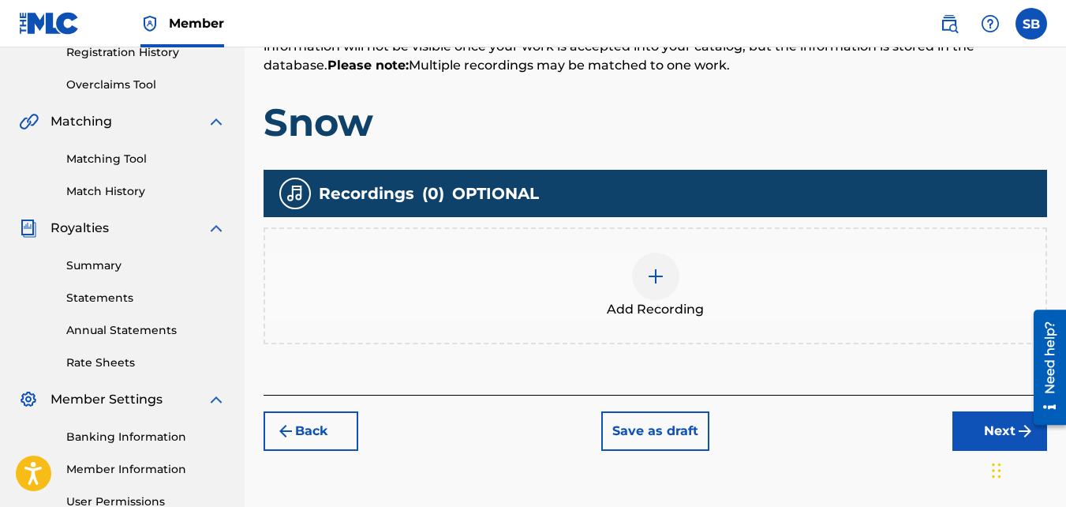
scroll to position [322, 0]
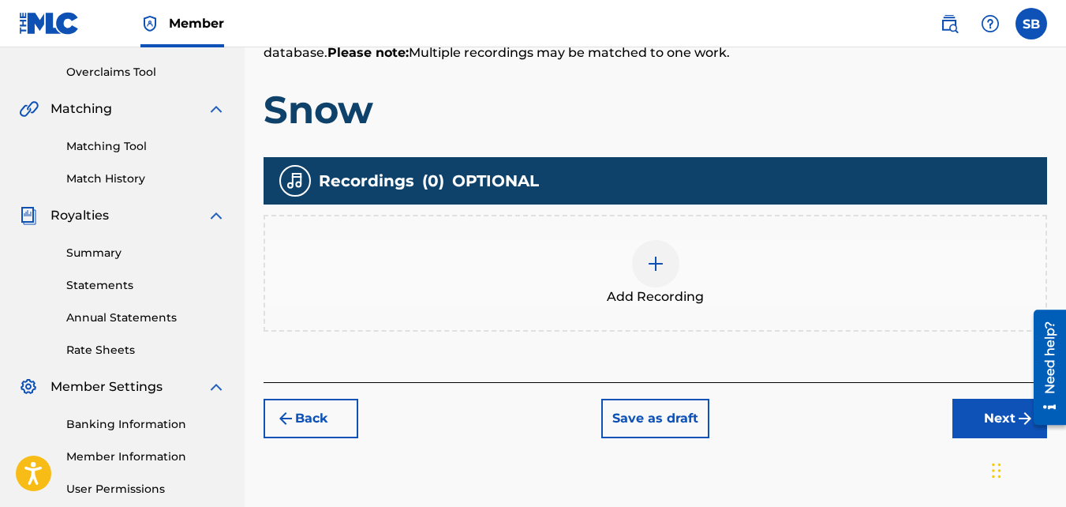
click at [683, 278] on div "Add Recording" at bounding box center [655, 273] width 781 height 66
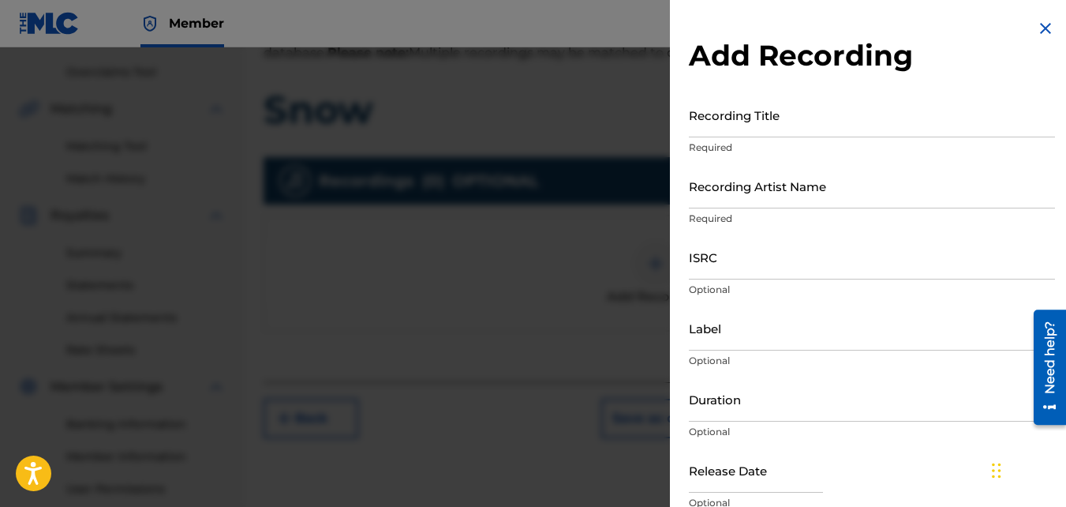
drag, startPoint x: 683, startPoint y: 278, endPoint x: 719, endPoint y: 174, distance: 109.6
click at [719, 174] on div "Add Recording Recording Title Required Recording Artist Name Required ISRC Opti…" at bounding box center [872, 288] width 404 height 577
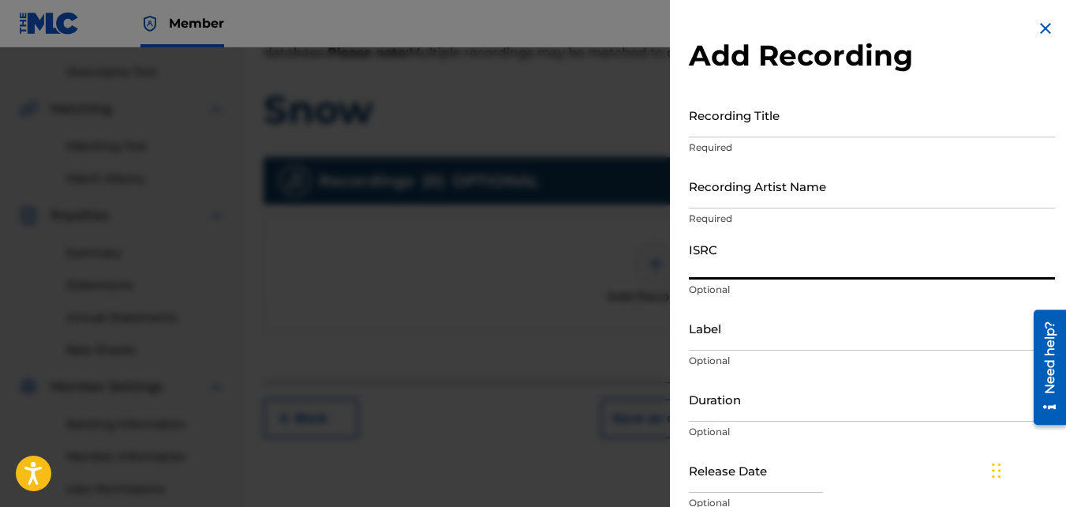
click at [710, 133] on input "Recording Title" at bounding box center [872, 114] width 366 height 45
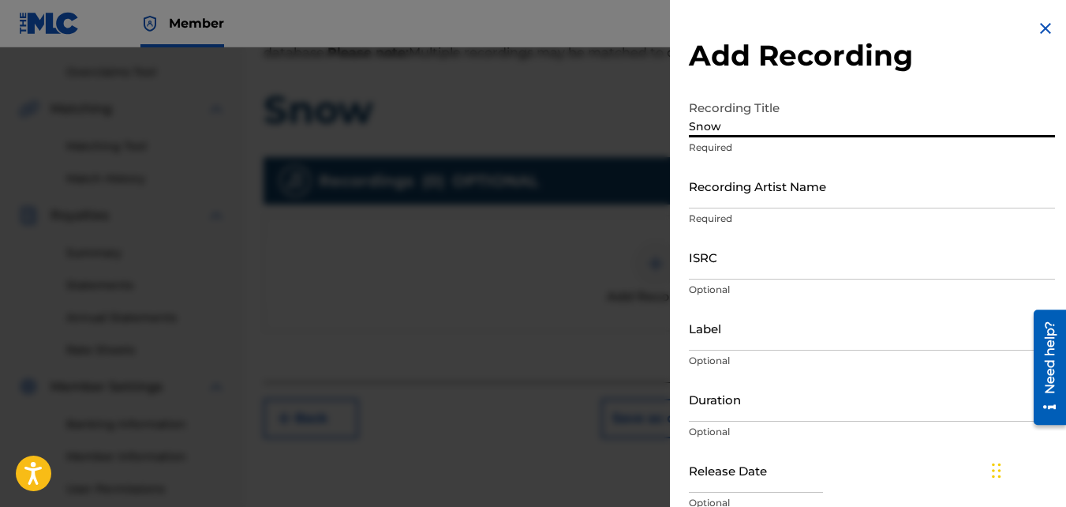
type input "Snow"
click at [725, 185] on input "Recording Artist Name" at bounding box center [872, 185] width 366 height 45
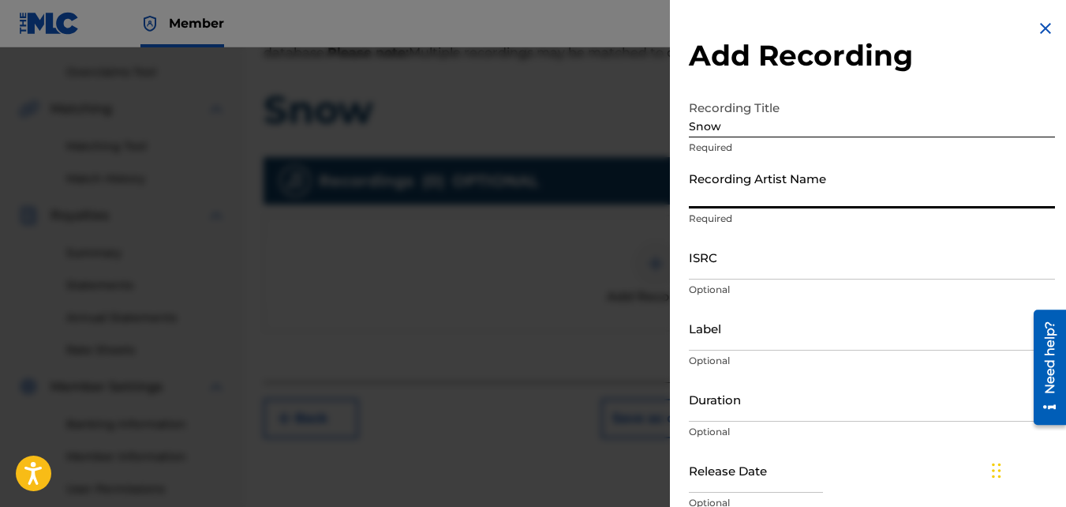
type input "Mikej"
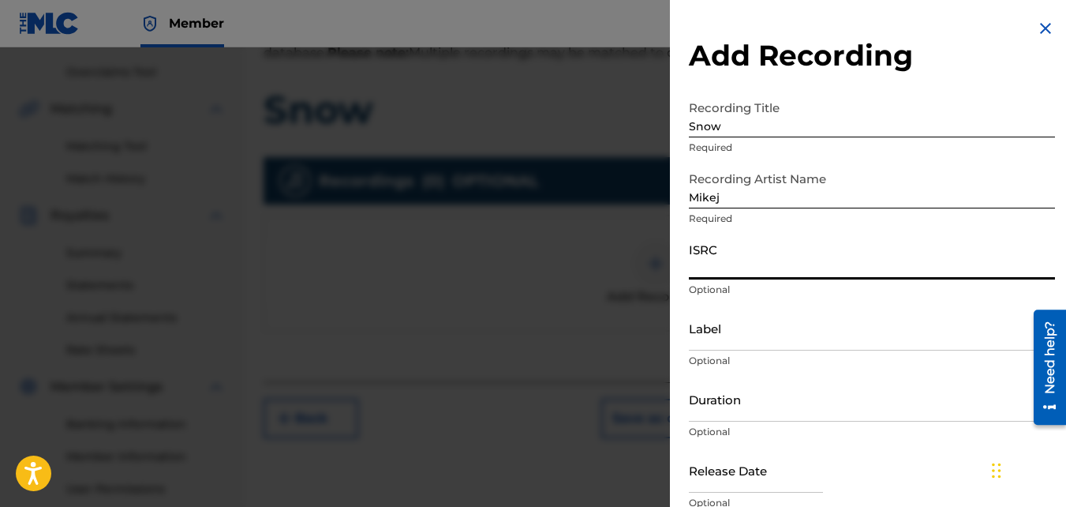
paste input "QZJG51903019"
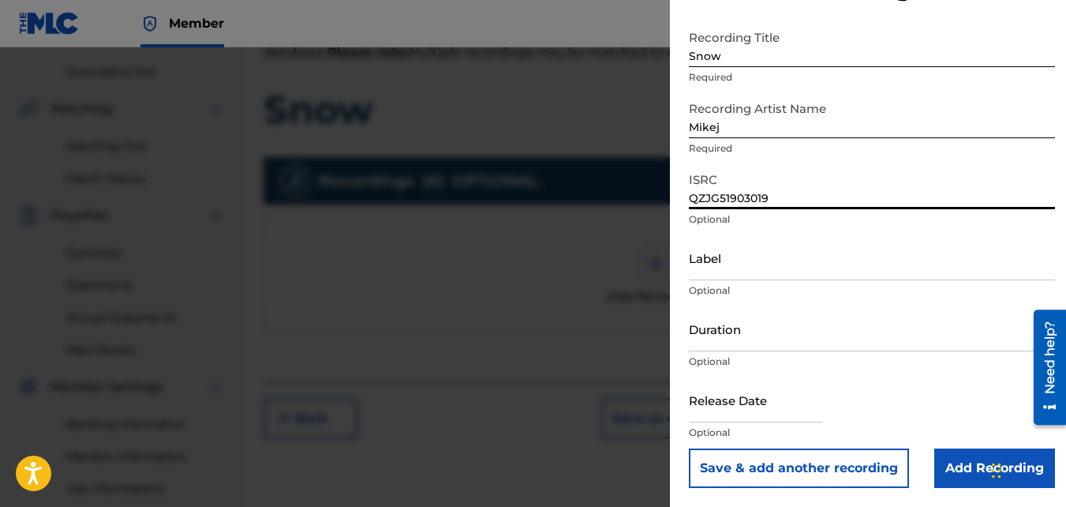
type input "QZJG51903019"
click at [957, 455] on input "Add Recording" at bounding box center [995, 467] width 121 height 39
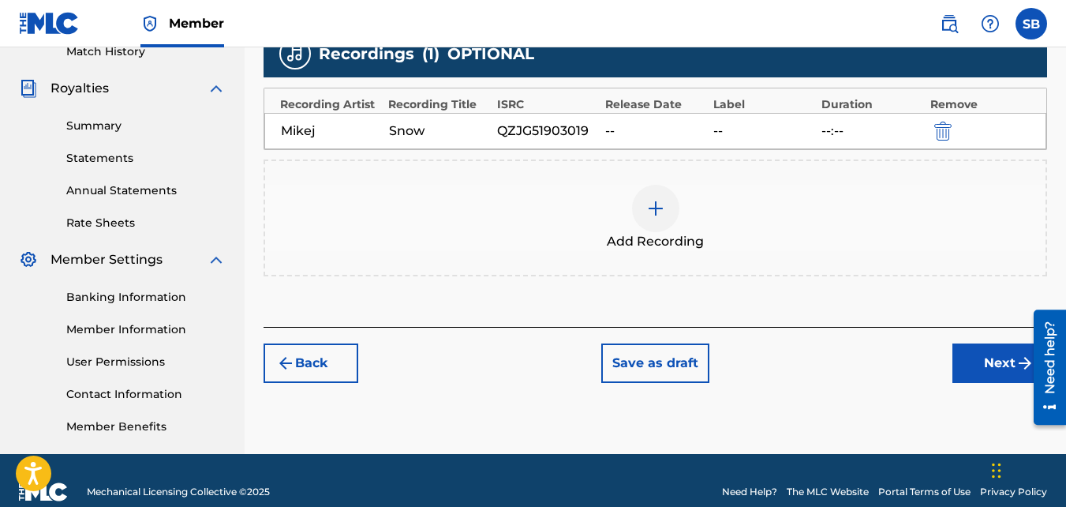
click at [966, 373] on button "Next" at bounding box center [1000, 362] width 95 height 39
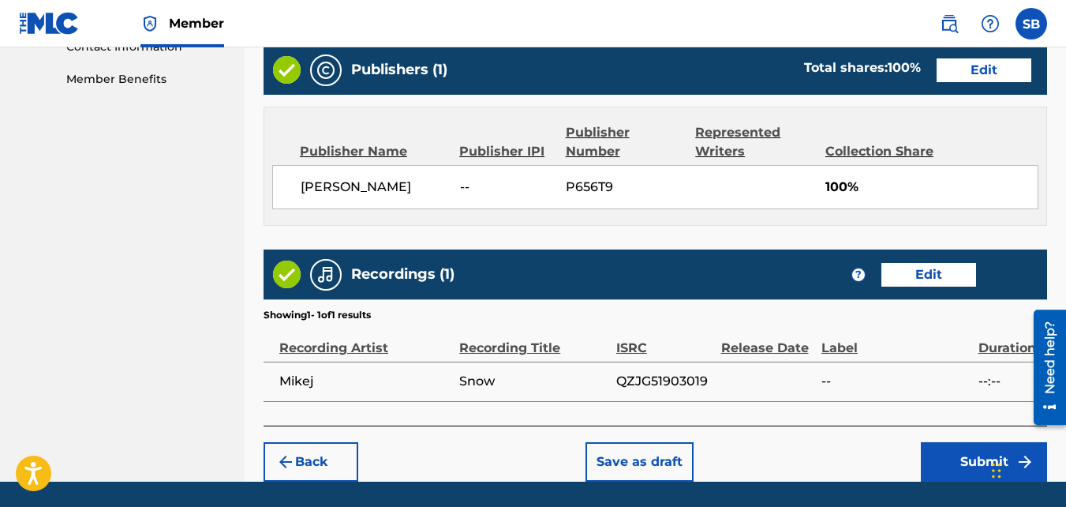
scroll to position [847, 0]
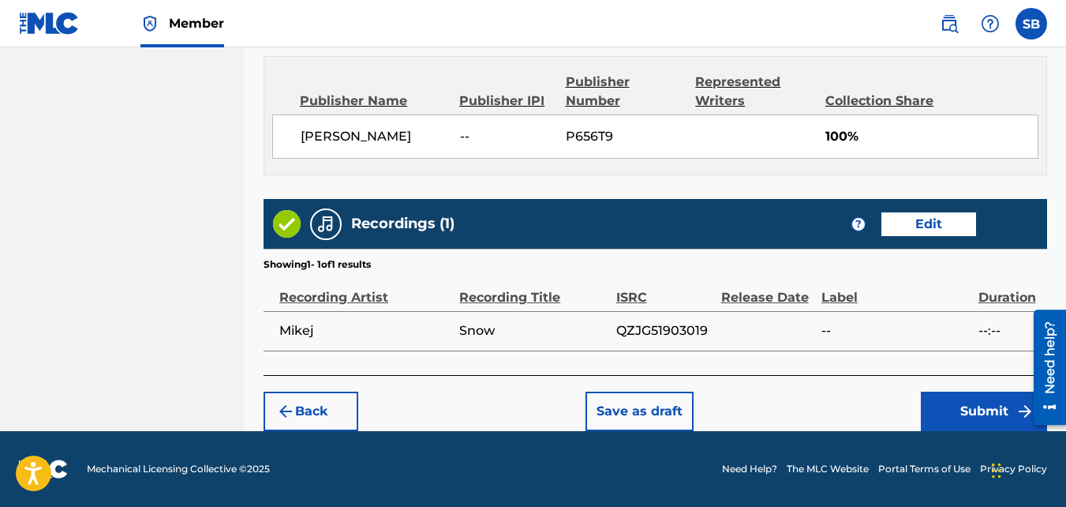
click at [957, 406] on button "Submit" at bounding box center [984, 410] width 126 height 39
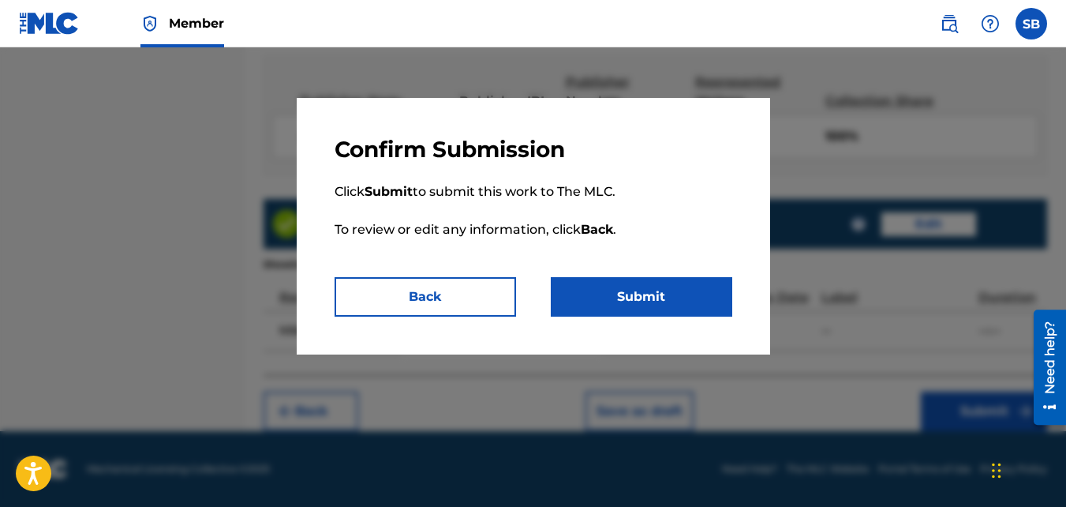
click at [631, 285] on button "Submit" at bounding box center [642, 296] width 182 height 39
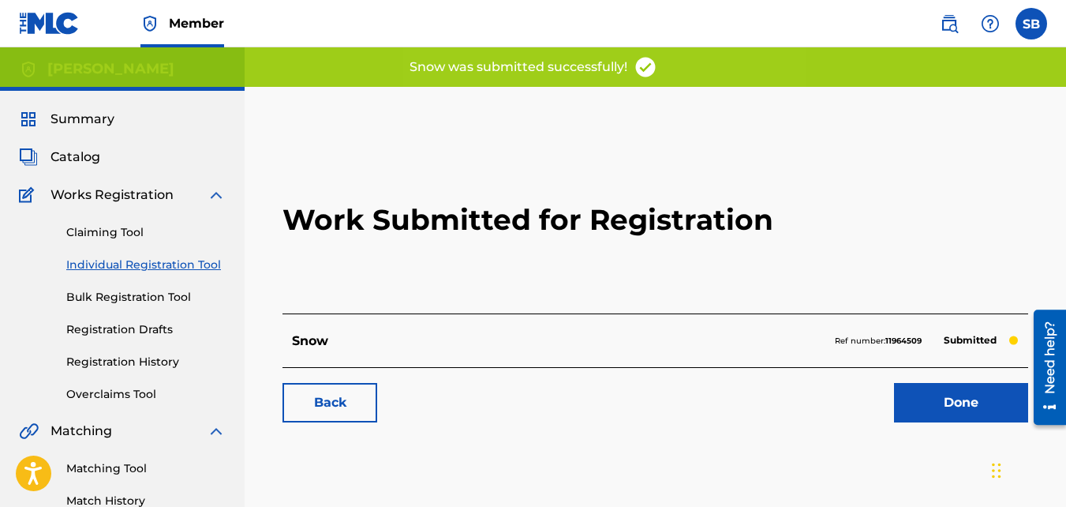
click at [297, 403] on link "Back" at bounding box center [330, 402] width 95 height 39
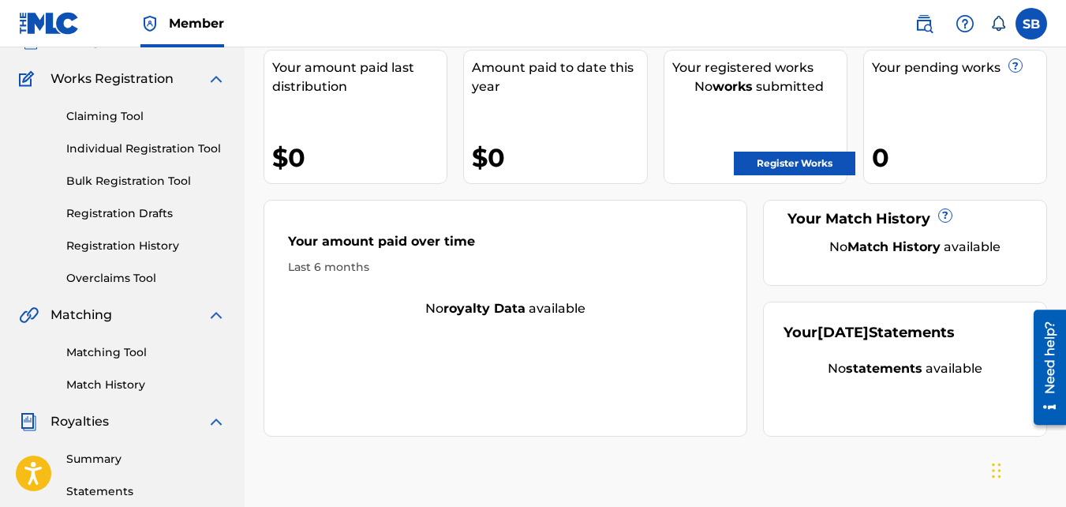
scroll to position [114, 0]
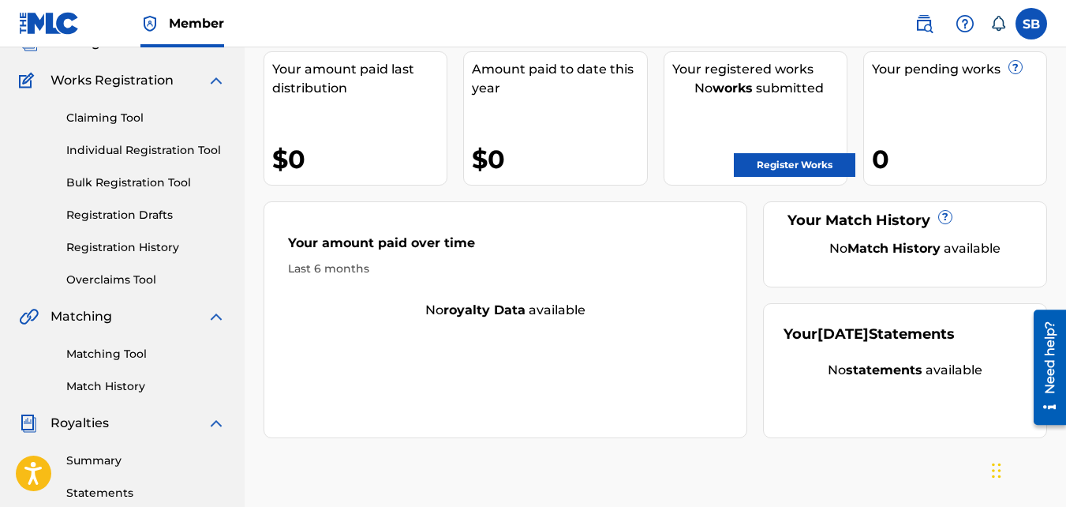
click at [144, 349] on link "Matching Tool" at bounding box center [145, 354] width 159 height 17
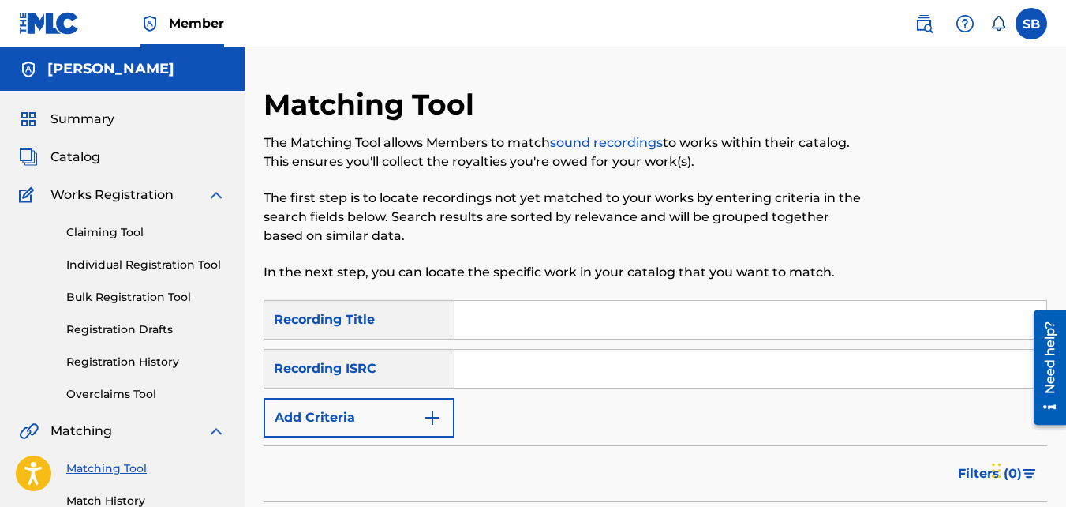
click at [354, 425] on button "Add Criteria" at bounding box center [359, 417] width 191 height 39
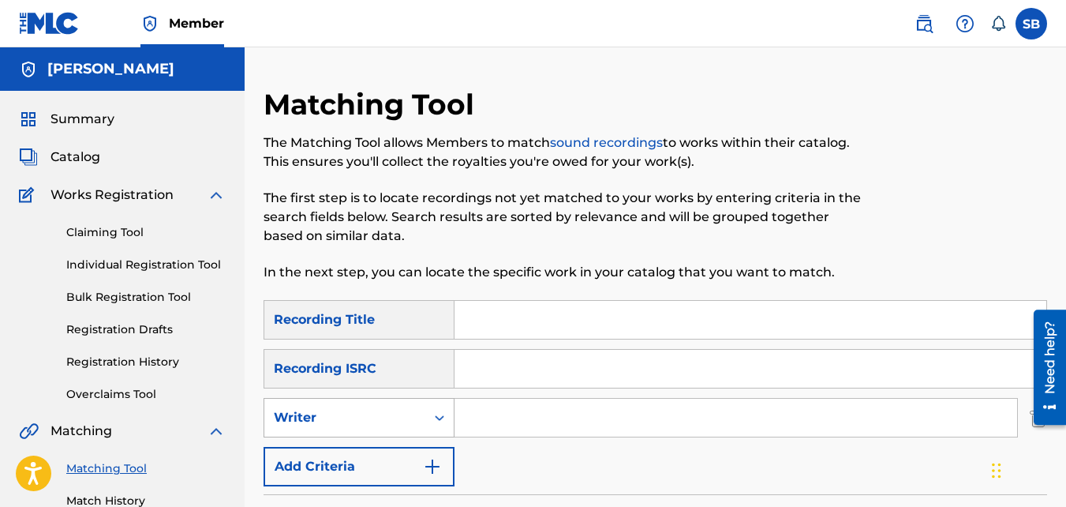
click at [350, 421] on div "Writer" at bounding box center [345, 417] width 142 height 19
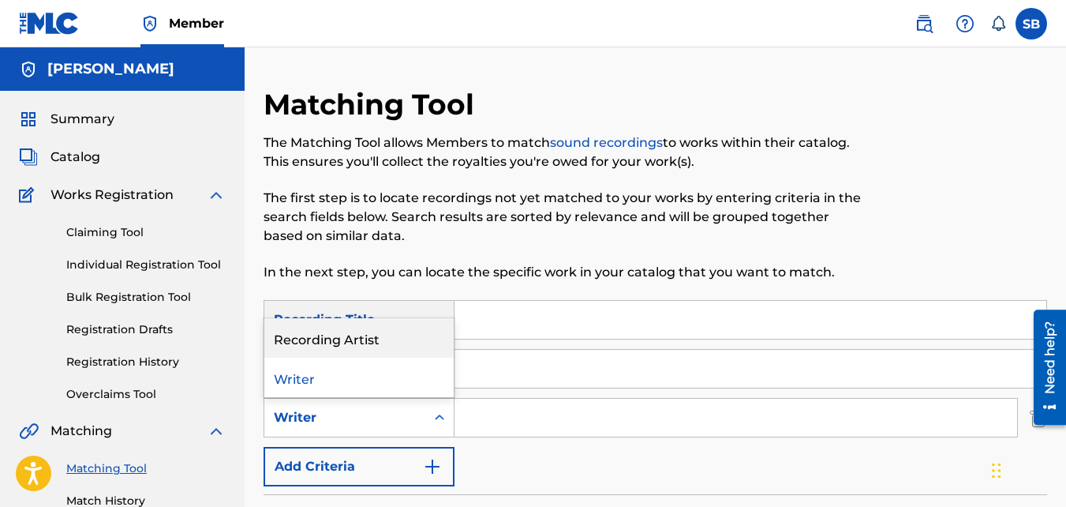
click at [423, 334] on div "Recording Artist" at bounding box center [358, 337] width 189 height 39
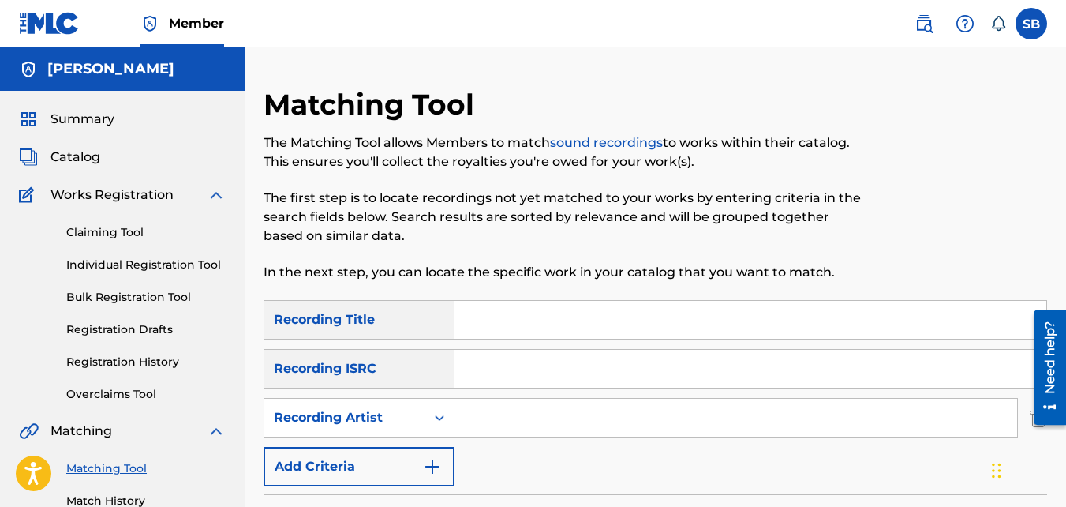
click at [489, 431] on input "Search Form" at bounding box center [736, 418] width 563 height 38
type input "mikej"
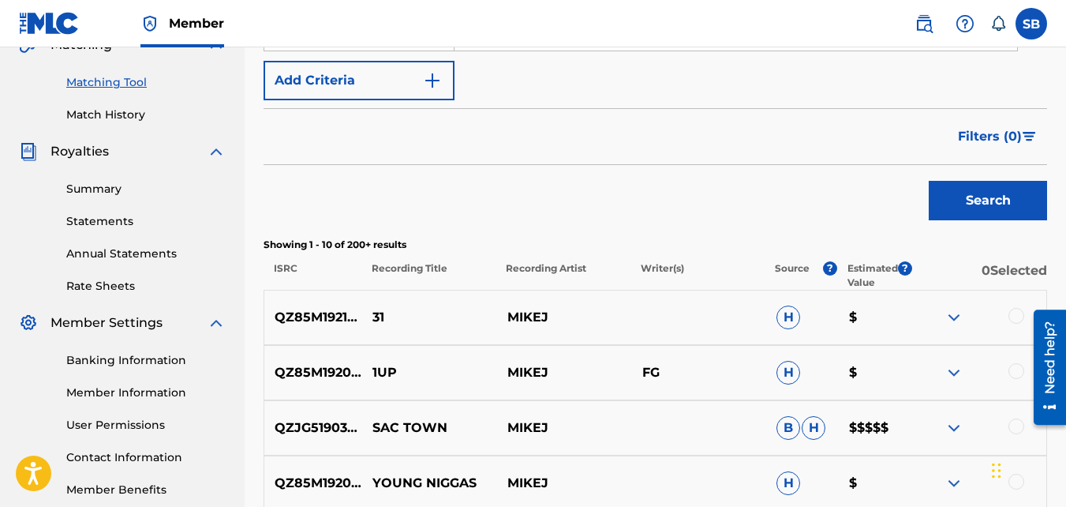
scroll to position [387, 0]
click at [959, 418] on img at bounding box center [954, 427] width 19 height 19
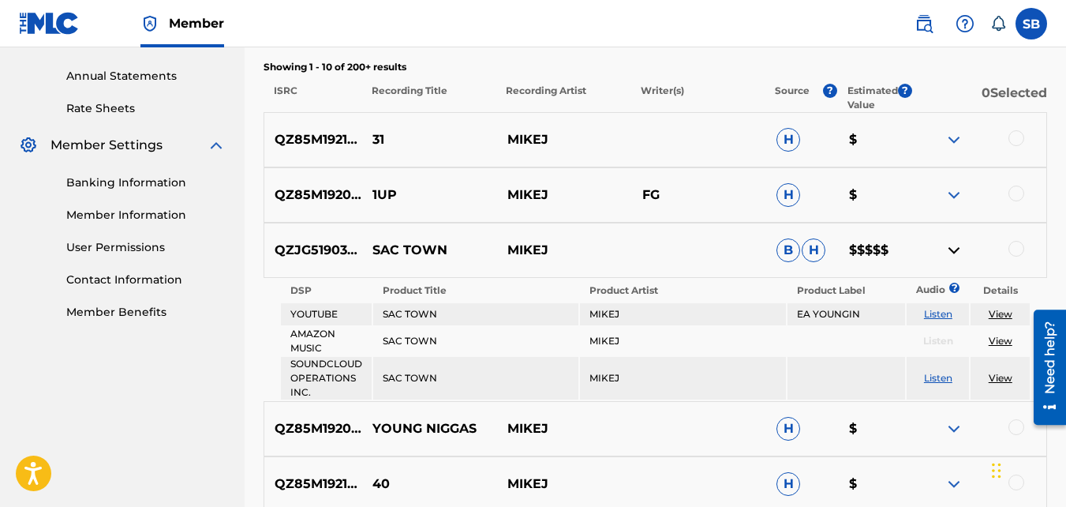
scroll to position [564, 0]
click at [994, 374] on link "View" at bounding box center [1001, 377] width 24 height 12
click at [957, 187] on img at bounding box center [954, 194] width 19 height 19
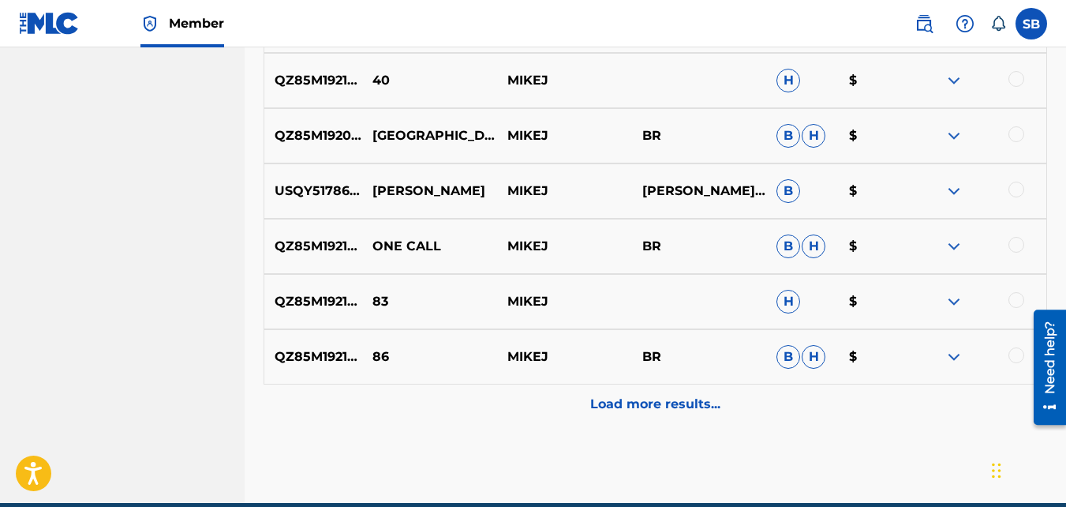
scroll to position [1017, 0]
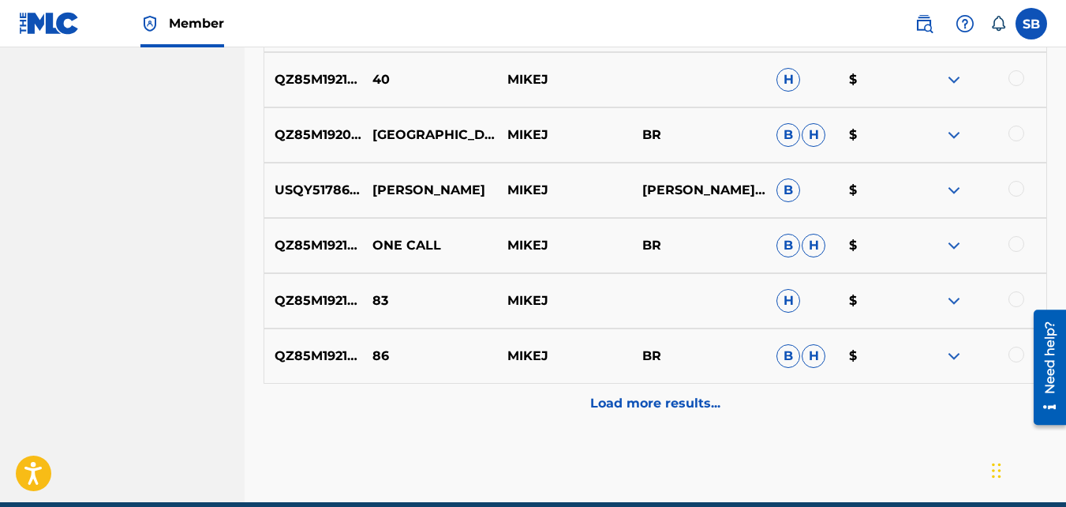
click at [753, 391] on div "Load more results..." at bounding box center [656, 403] width 784 height 39
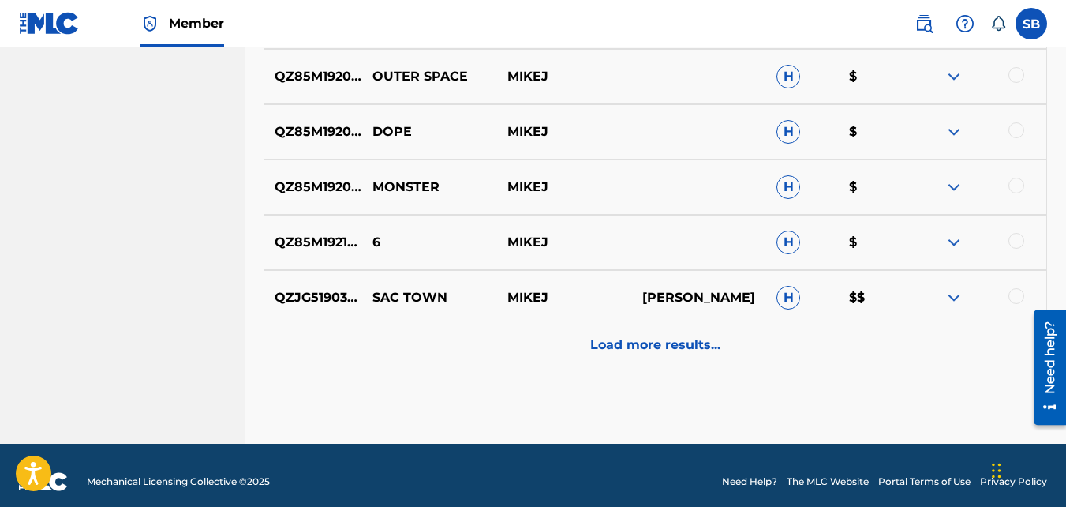
scroll to position [1468, 0]
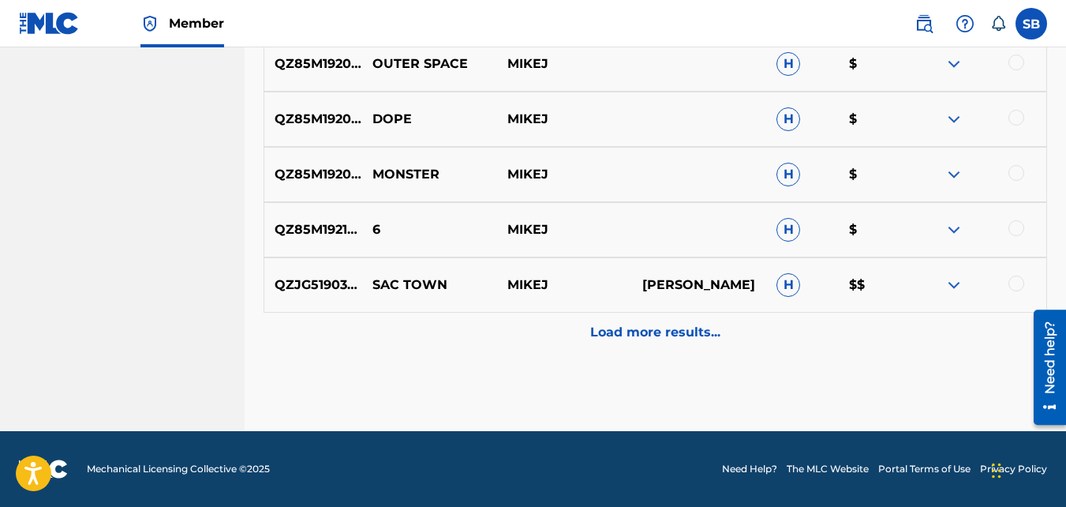
click at [957, 287] on img at bounding box center [954, 284] width 19 height 19
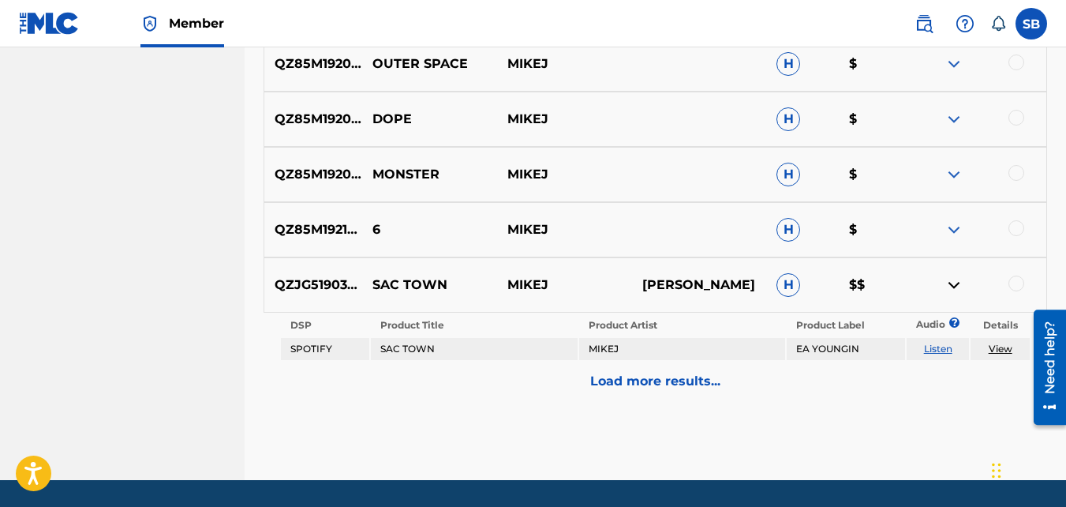
click at [932, 351] on link "Listen" at bounding box center [938, 349] width 28 height 12
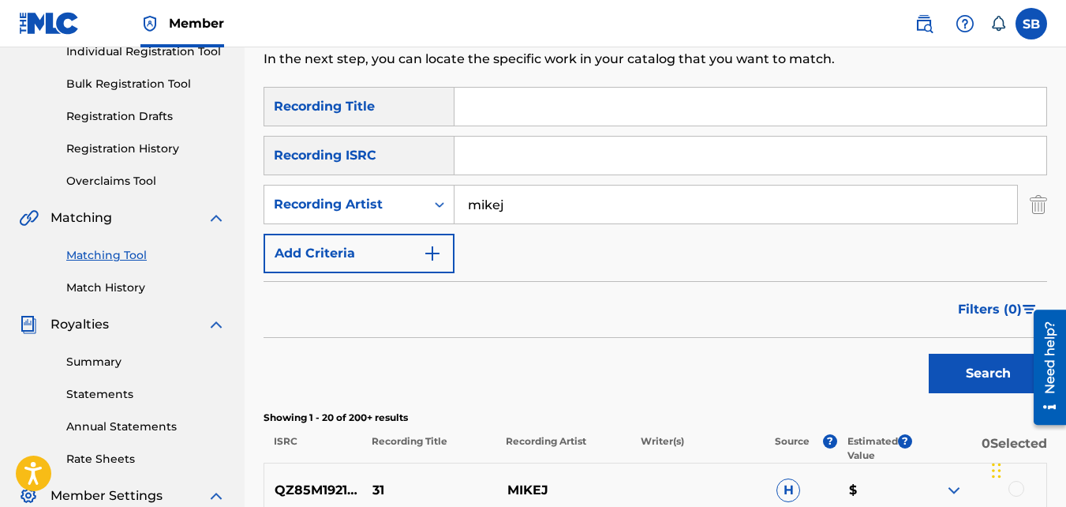
scroll to position [0, 0]
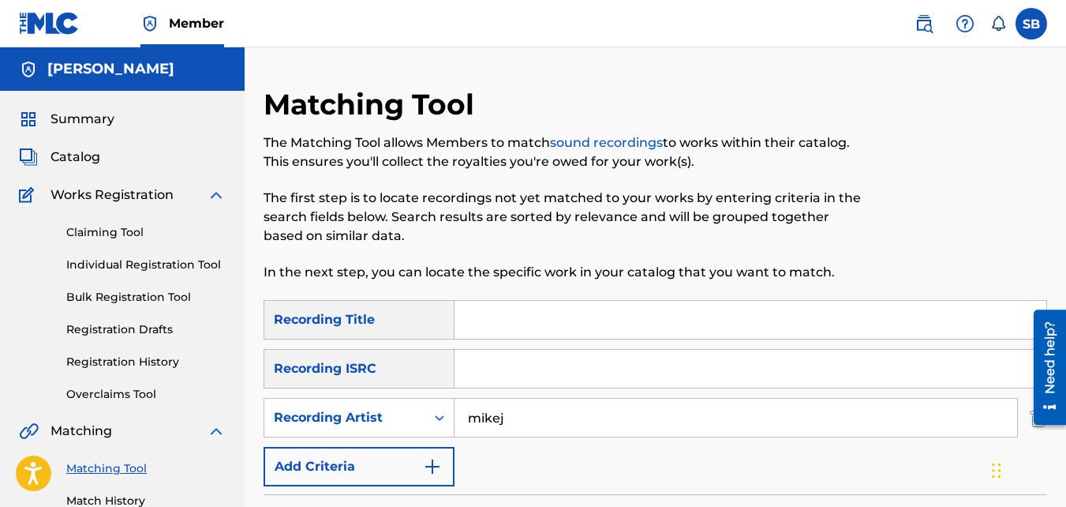
click at [500, 323] on input "Search Form" at bounding box center [751, 320] width 592 height 38
type input "122 shots"
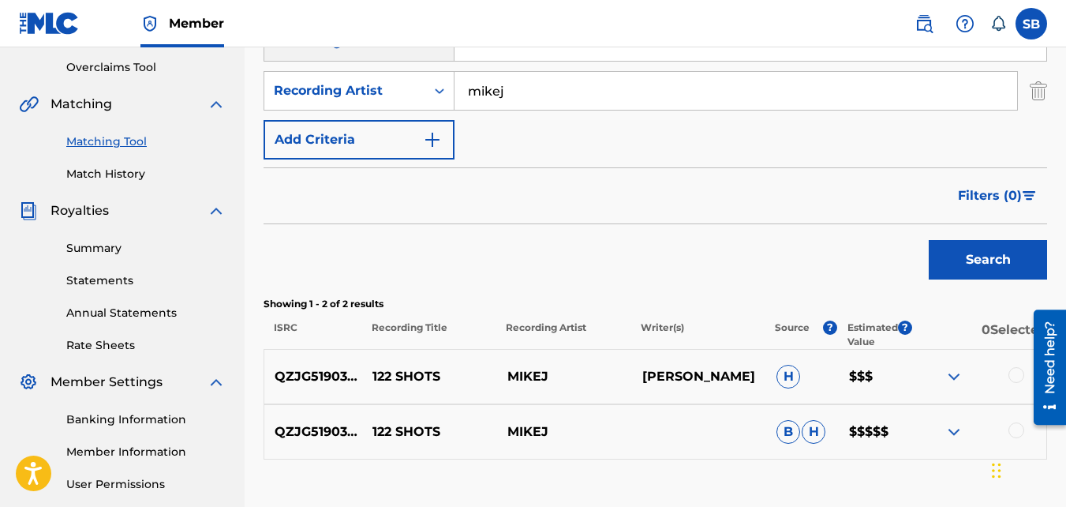
scroll to position [332, 0]
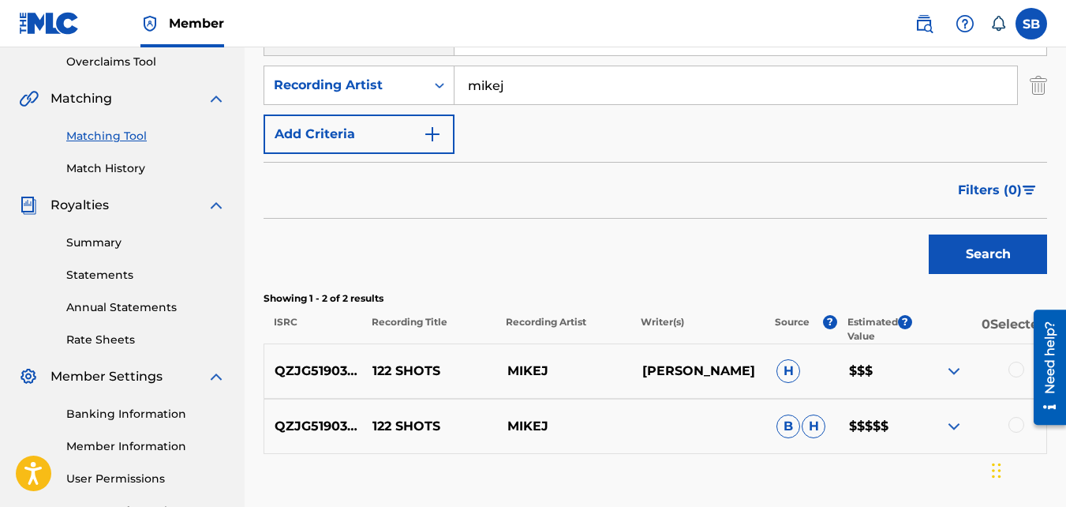
click at [953, 429] on img at bounding box center [954, 426] width 19 height 19
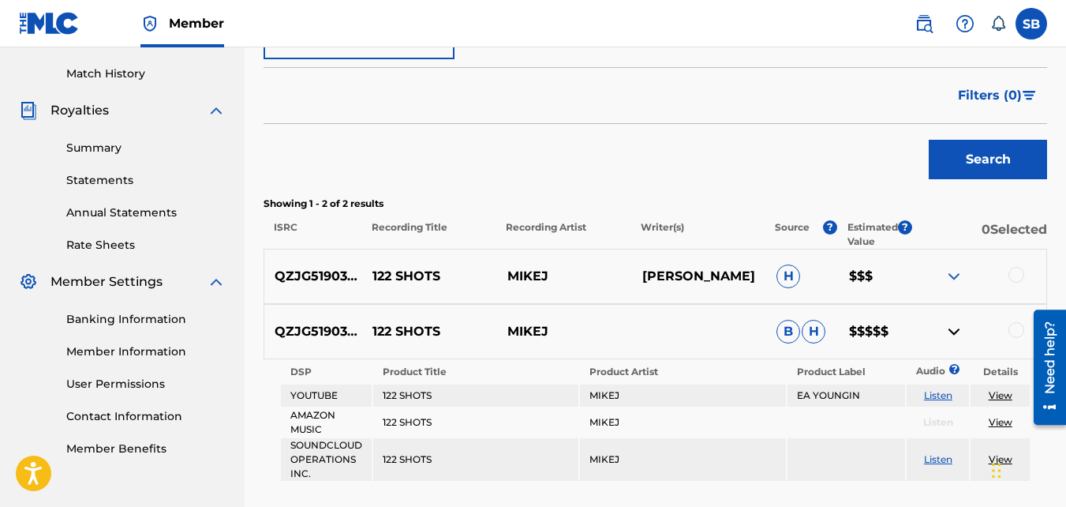
scroll to position [429, 0]
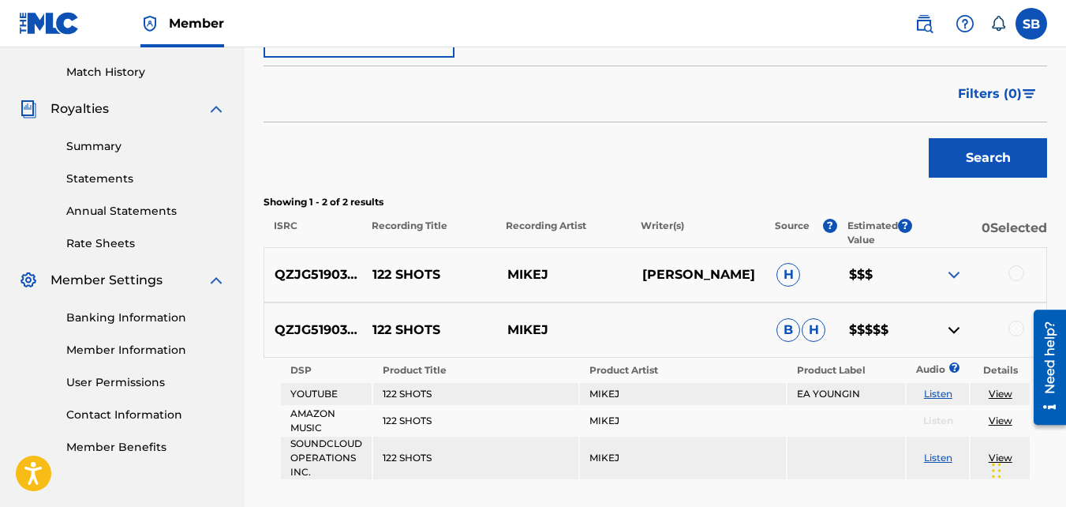
click at [313, 329] on p "QZJG51903009" at bounding box center [313, 329] width 98 height 19
copy p "QZJG51903009"
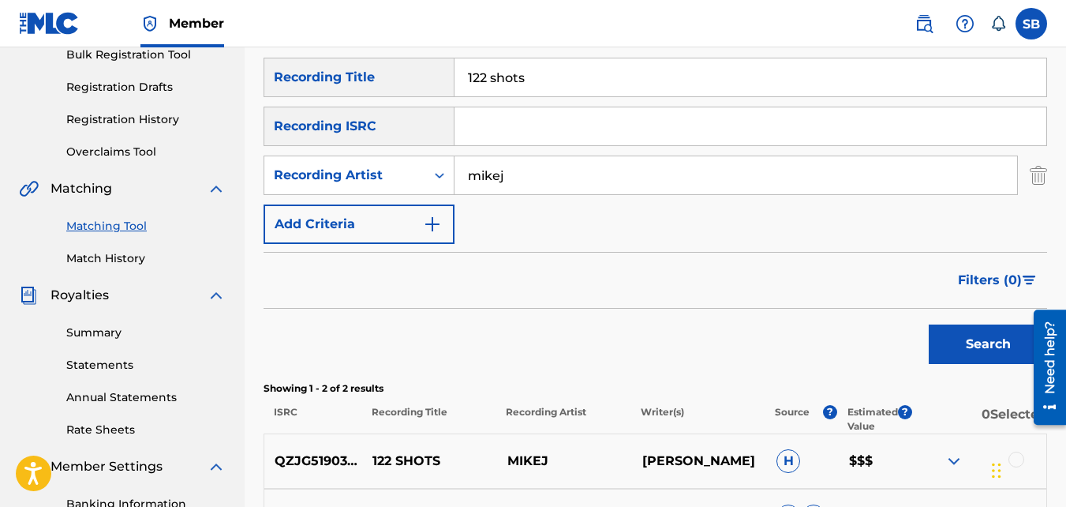
scroll to position [115, 0]
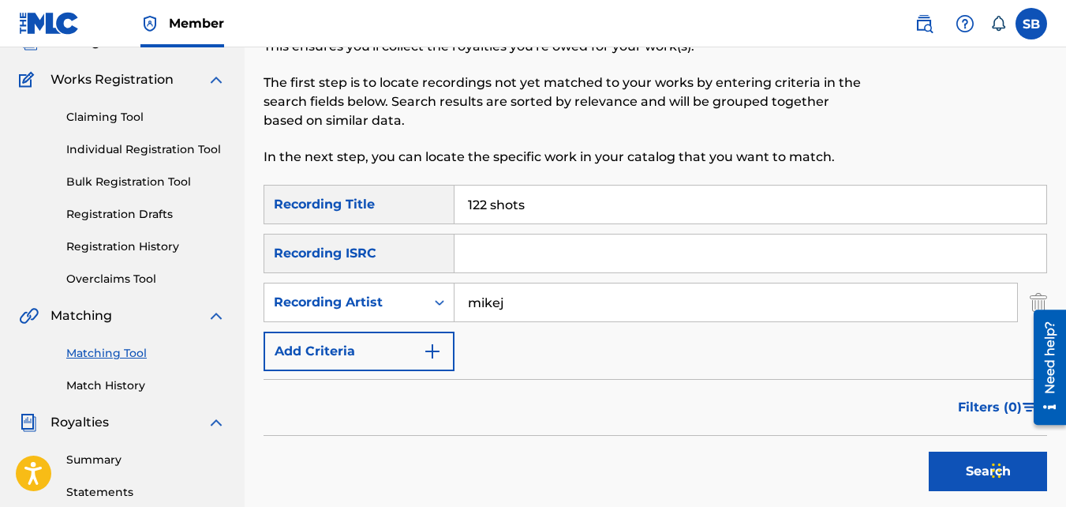
click at [560, 191] on input "122 shots" at bounding box center [751, 204] width 592 height 38
type input "air"
click at [929, 451] on button "Search" at bounding box center [988, 470] width 118 height 39
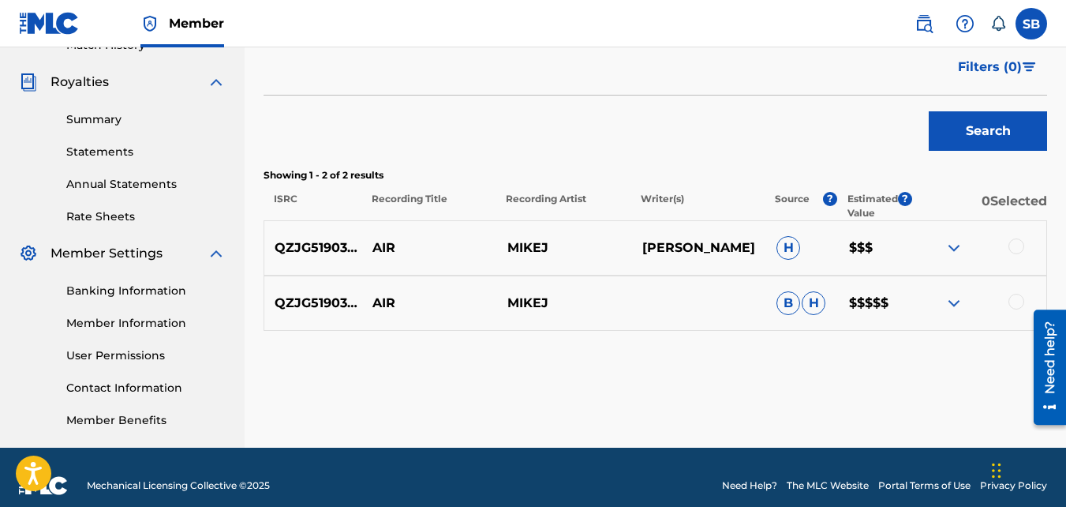
scroll to position [456, 0]
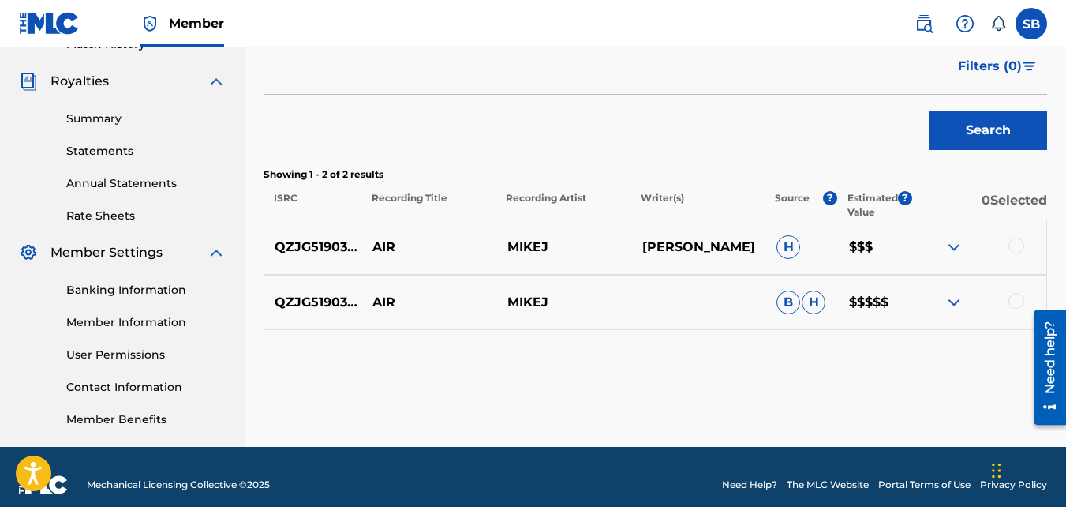
click at [333, 308] on p "QZJG51903010" at bounding box center [313, 302] width 98 height 19
copy p "QZJG51903010"
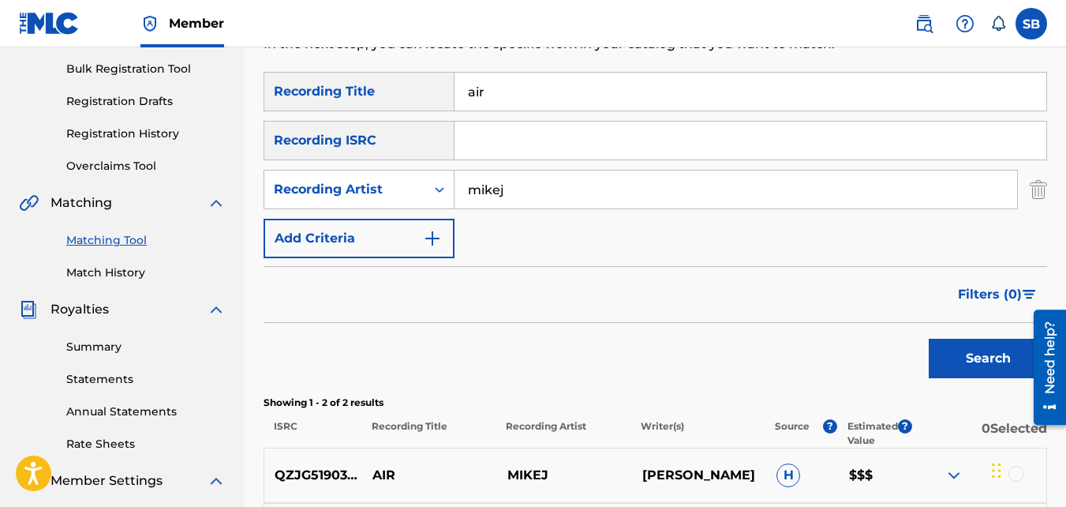
scroll to position [174, 0]
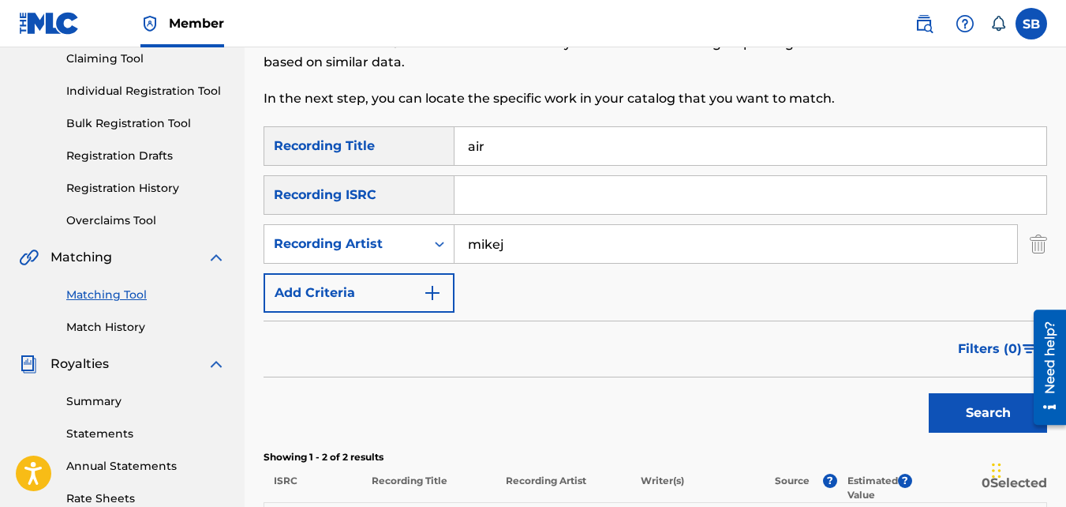
click at [511, 149] on input "air" at bounding box center [751, 146] width 592 height 38
type input "all white"
click at [929, 393] on button "Search" at bounding box center [988, 412] width 118 height 39
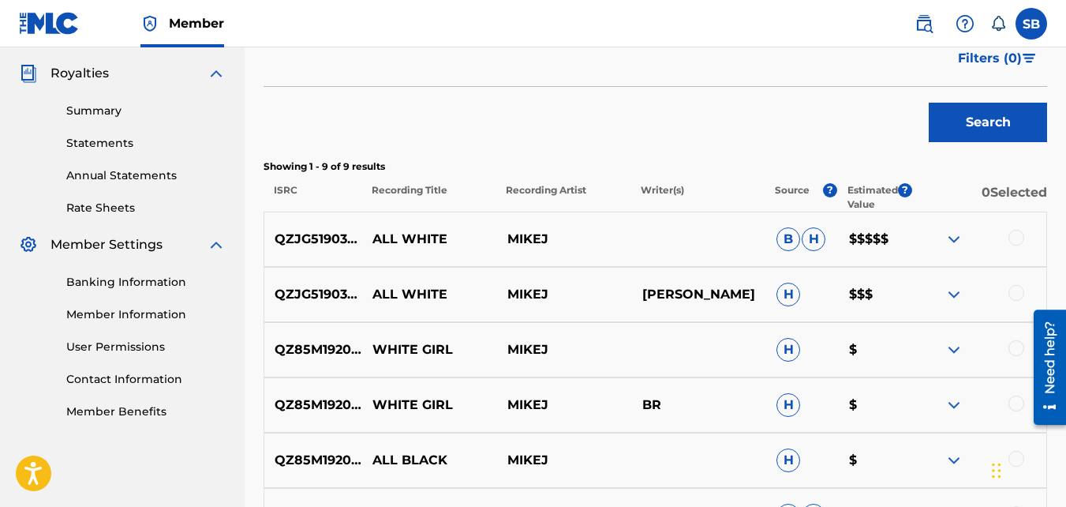
scroll to position [465, 0]
click at [313, 243] on p "QZJG51903011" at bounding box center [313, 238] width 98 height 19
copy p "QZJG51903011"
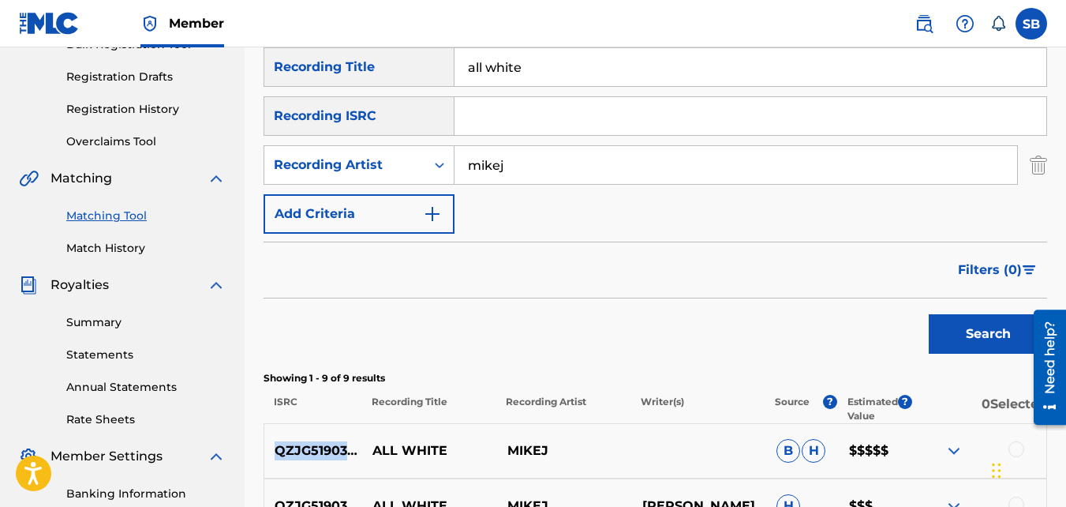
scroll to position [144, 0]
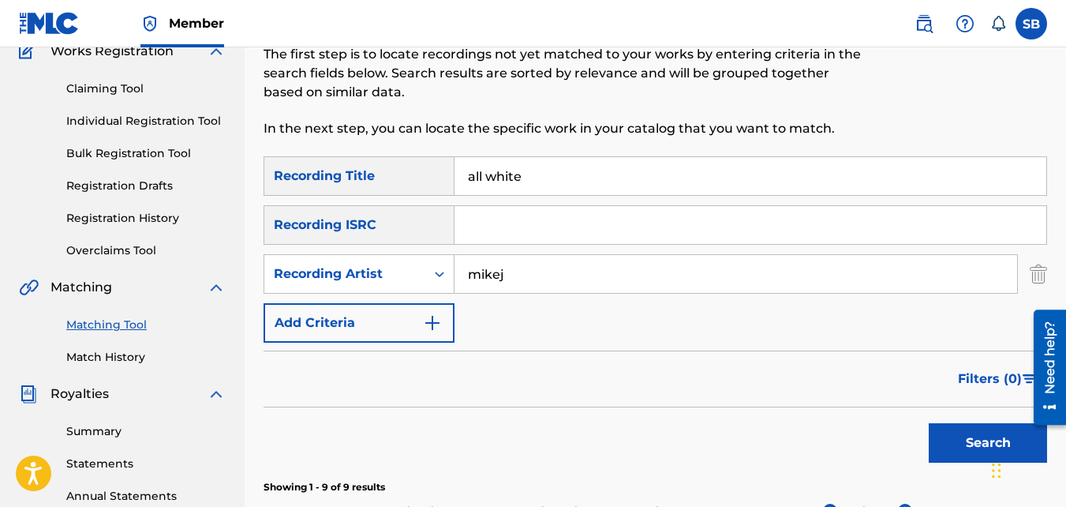
click at [517, 179] on input "all white" at bounding box center [751, 176] width 592 height 38
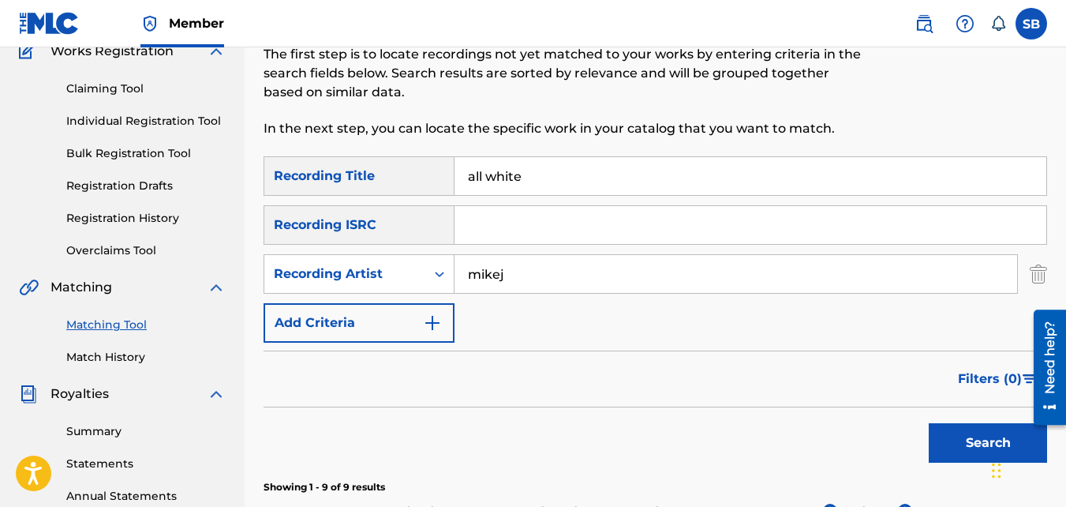
click at [517, 179] on input "all white" at bounding box center [751, 176] width 592 height 38
click at [929, 423] on button "Search" at bounding box center [988, 442] width 118 height 39
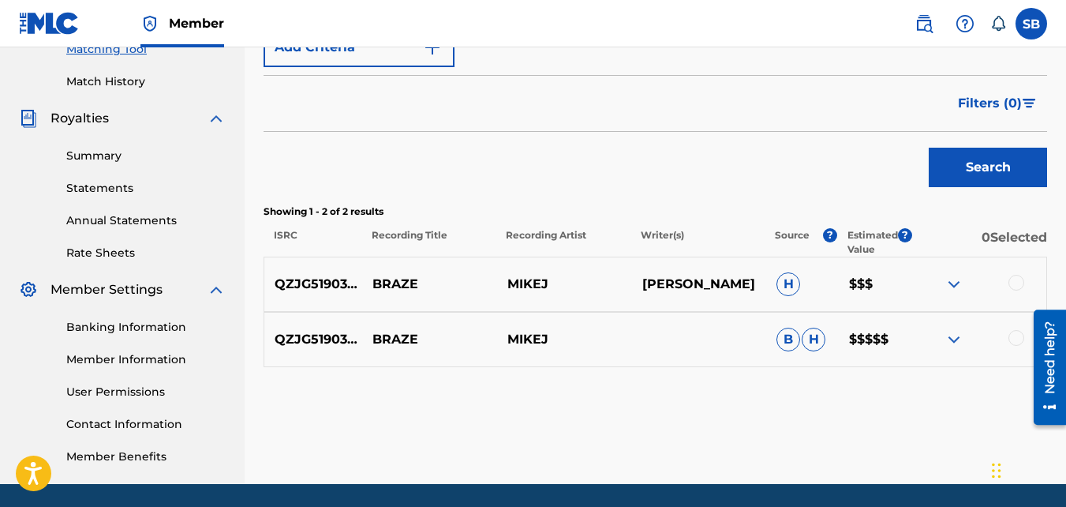
scroll to position [420, 0]
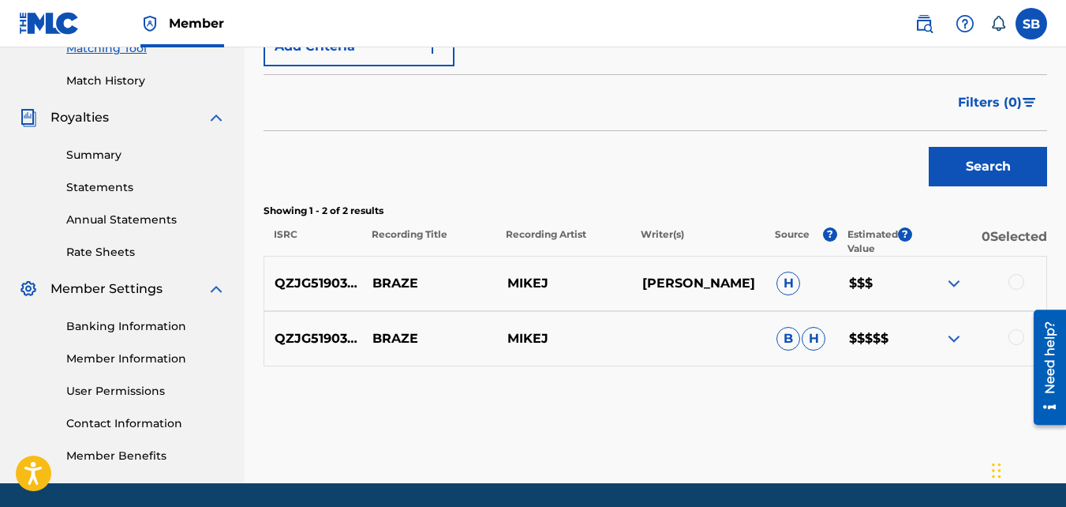
click at [329, 339] on p "QZJG51903012" at bounding box center [313, 338] width 98 height 19
copy p "QZJG51903012"
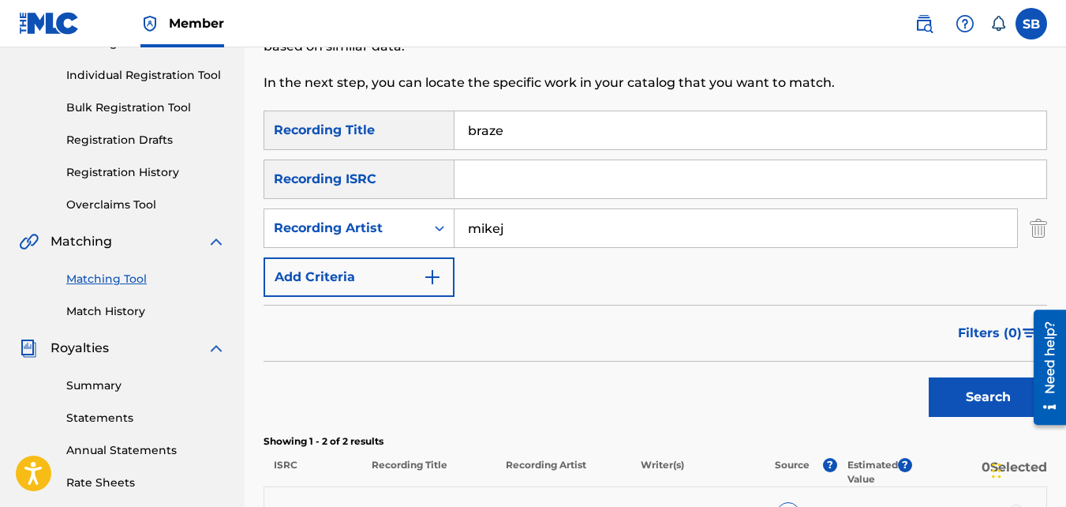
scroll to position [174, 0]
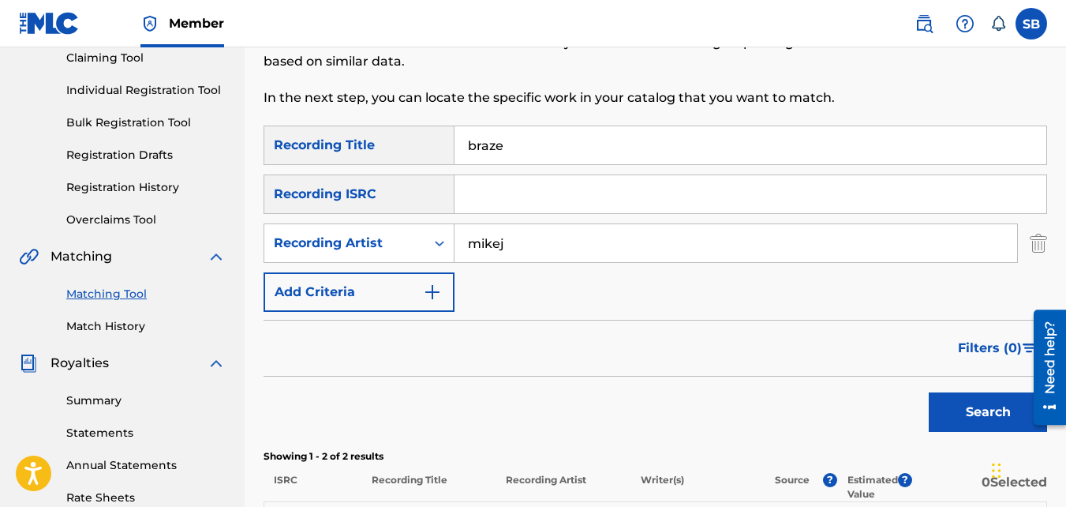
click at [517, 151] on input "braze" at bounding box center [751, 145] width 592 height 38
type input "bron"
click at [929, 392] on button "Search" at bounding box center [988, 411] width 118 height 39
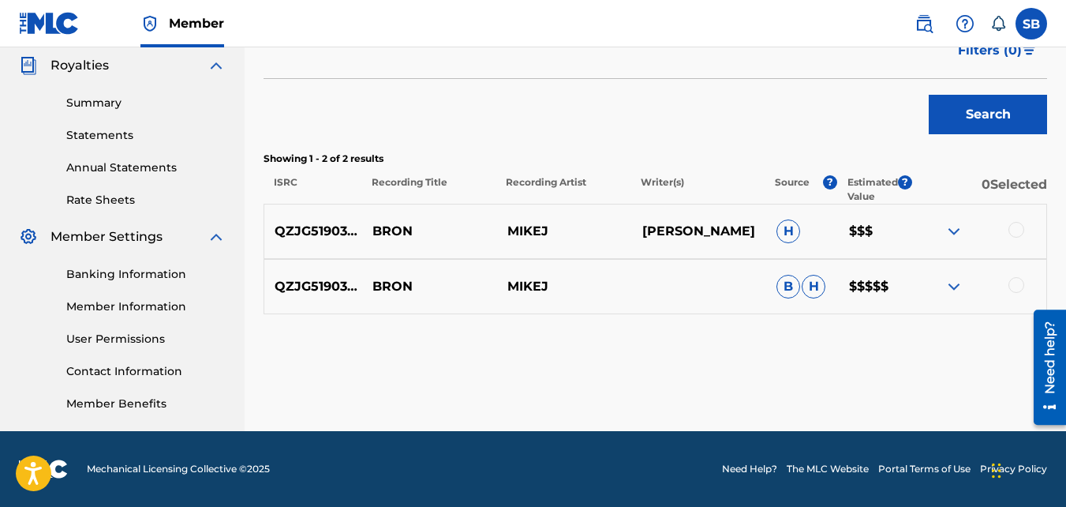
click at [324, 283] on p "QZJG51903013" at bounding box center [313, 286] width 98 height 19
copy p "QZJG51903013"
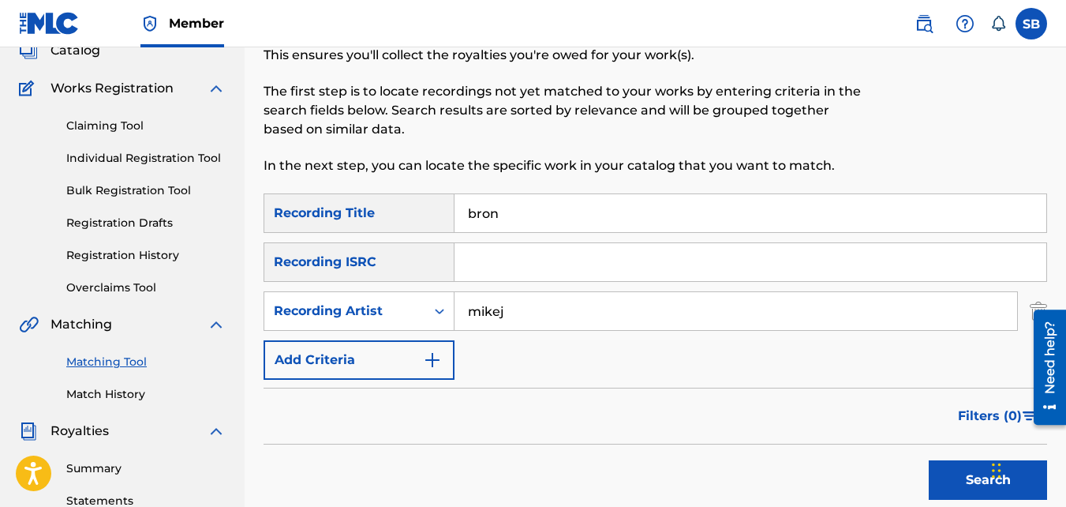
scroll to position [106, 0]
click at [493, 213] on input "bron" at bounding box center [751, 214] width 592 height 38
click at [929, 461] on button "Search" at bounding box center [988, 480] width 118 height 39
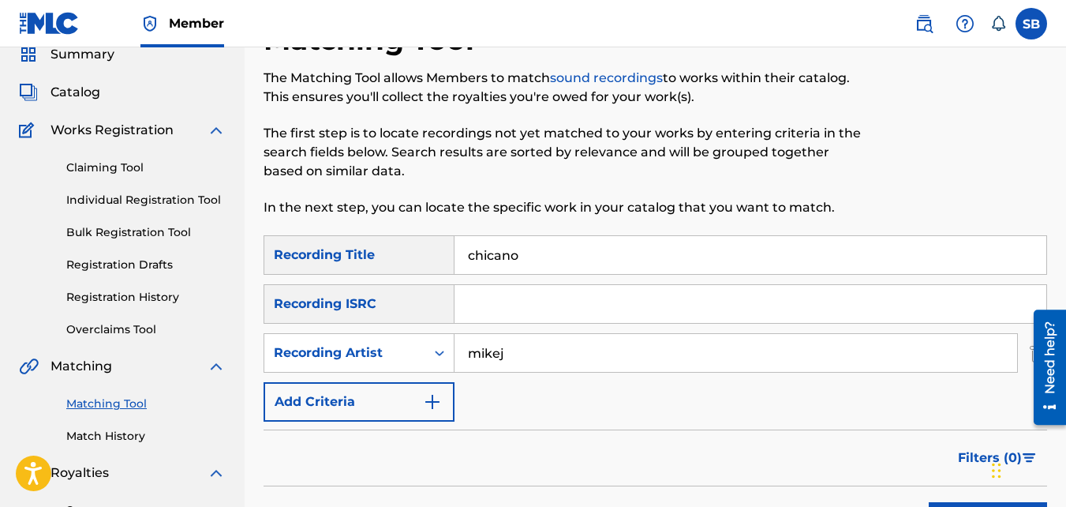
scroll to position [39, 0]
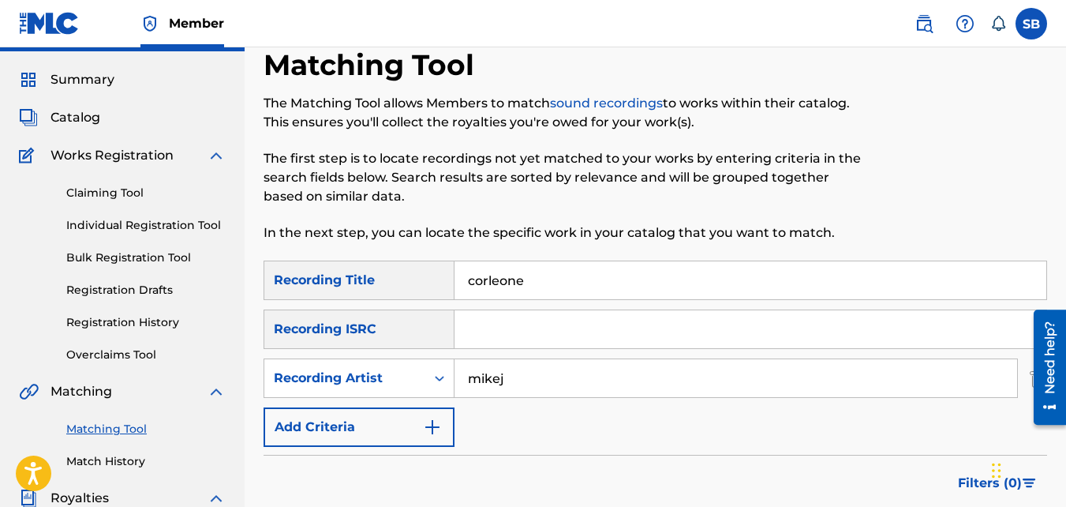
type input "corleone"
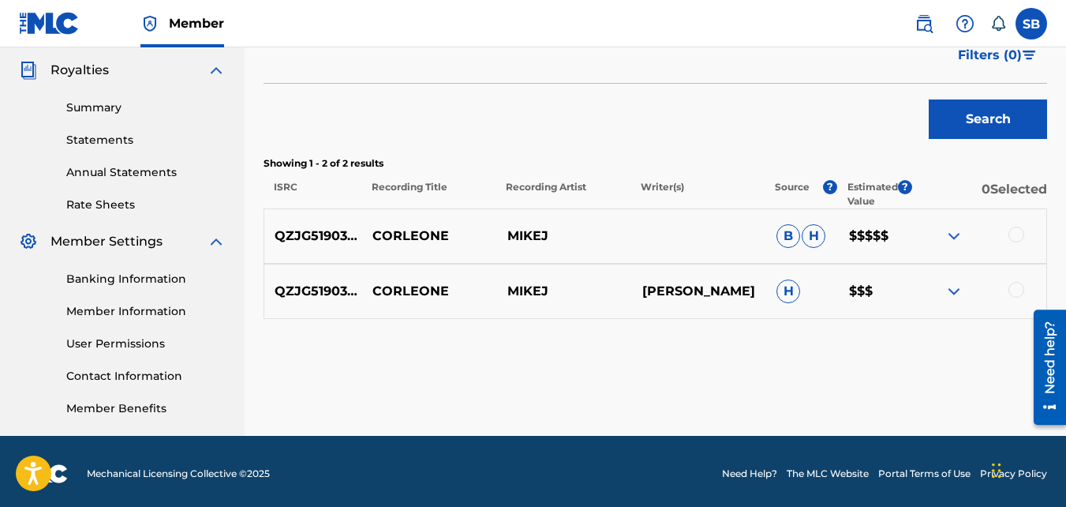
scroll to position [468, 0]
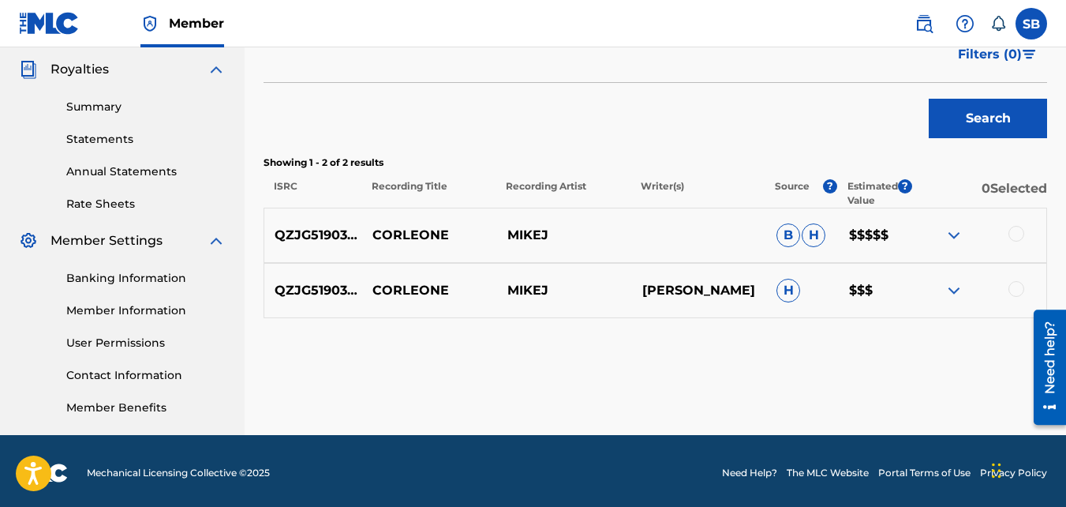
click at [326, 238] on p "QZJG51903015" at bounding box center [313, 235] width 98 height 19
copy p "QZJG51903015"
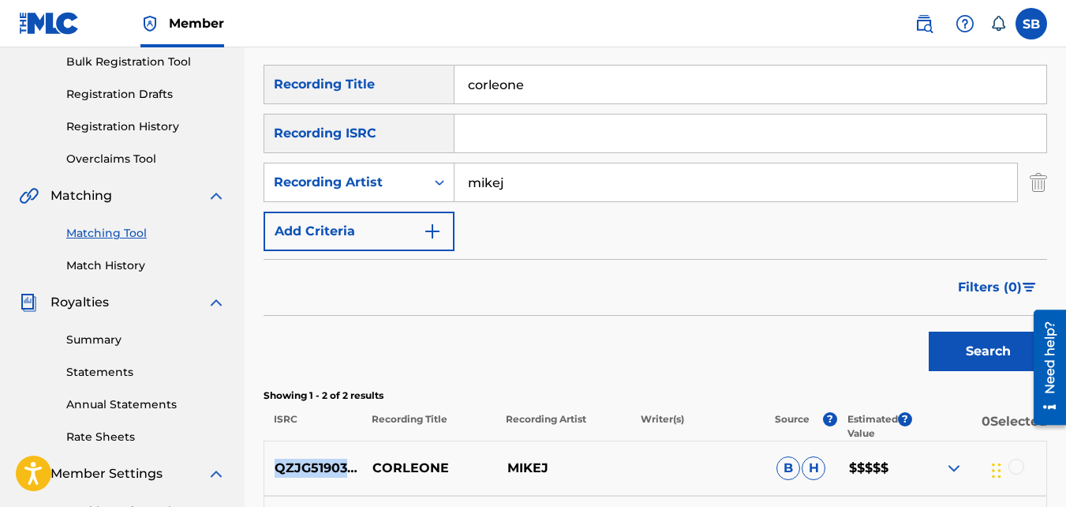
scroll to position [234, 0]
click at [526, 77] on input "corleone" at bounding box center [751, 85] width 592 height 38
type input "dumb"
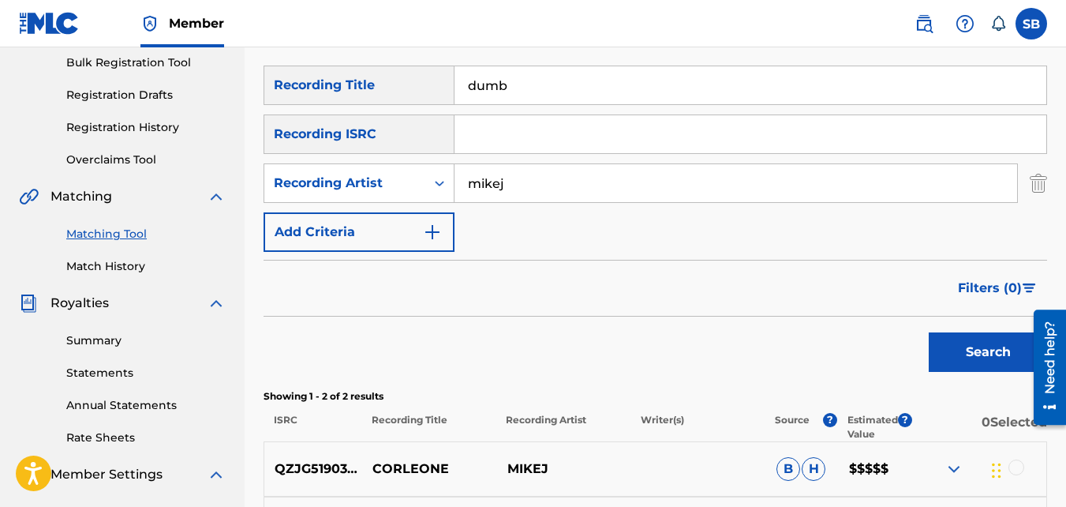
click at [929, 332] on button "Search" at bounding box center [988, 351] width 118 height 39
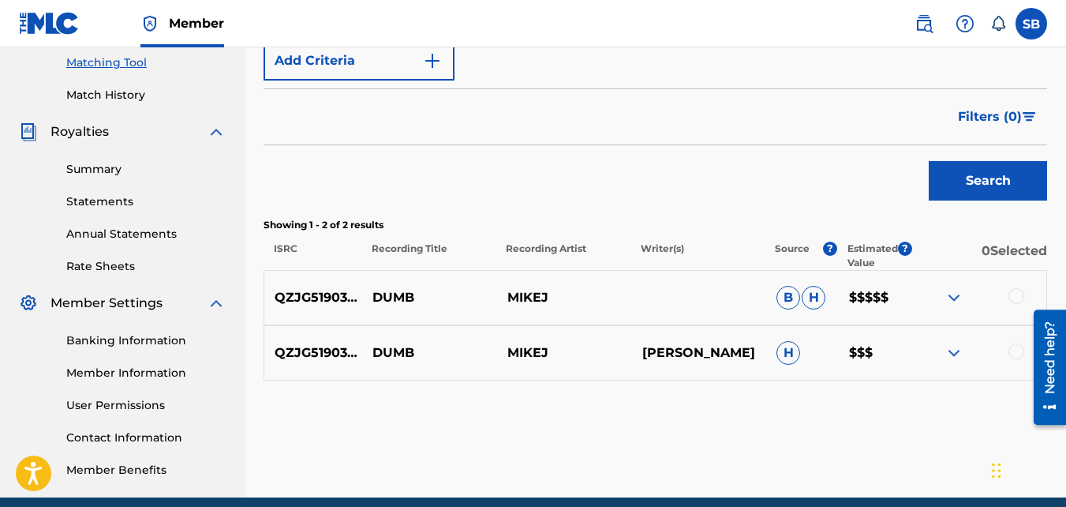
scroll to position [472, 0]
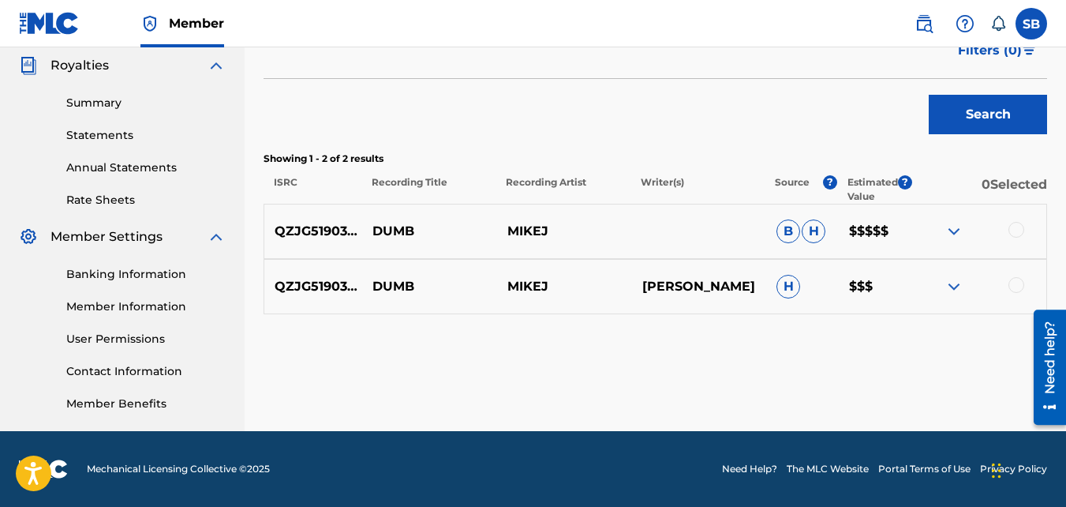
click at [300, 219] on div "QZJG51903016 DUMB MIKEJ B H $$$$$" at bounding box center [656, 231] width 784 height 55
click at [303, 232] on p "QZJG51903016" at bounding box center [313, 231] width 98 height 19
copy p "QZJG51903016"
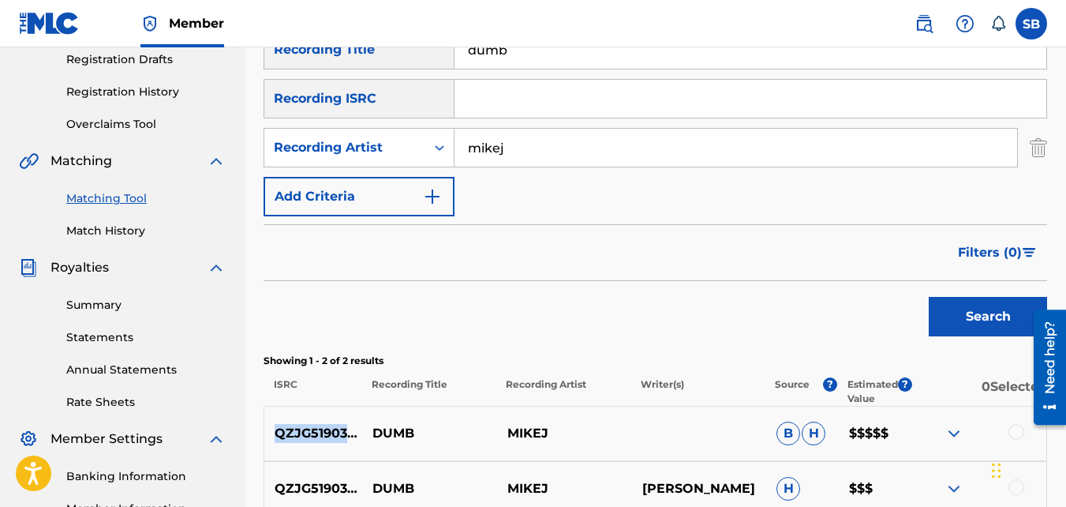
scroll to position [268, 0]
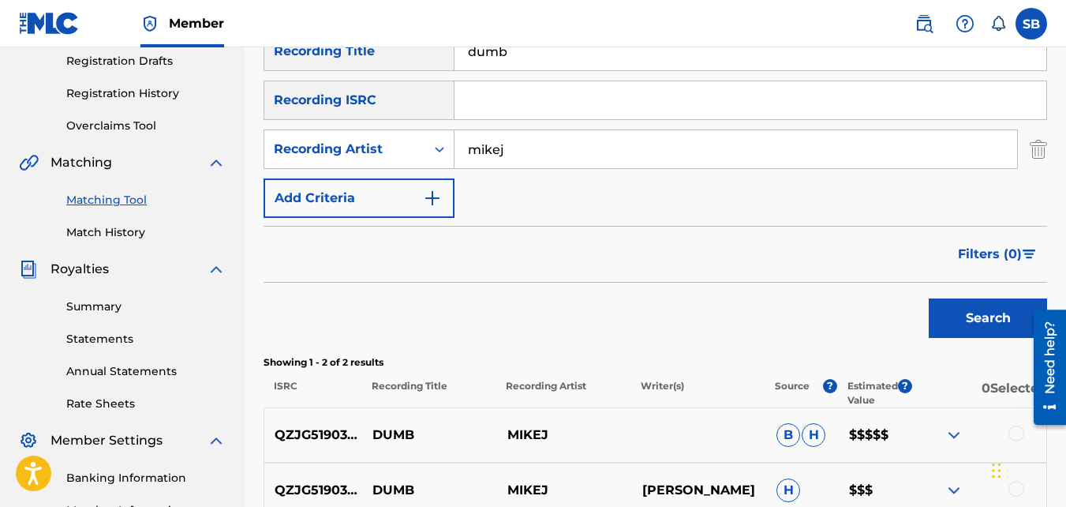
click at [544, 48] on input "dumb" at bounding box center [751, 51] width 592 height 38
type input "gold"
click at [929, 298] on button "Search" at bounding box center [988, 317] width 118 height 39
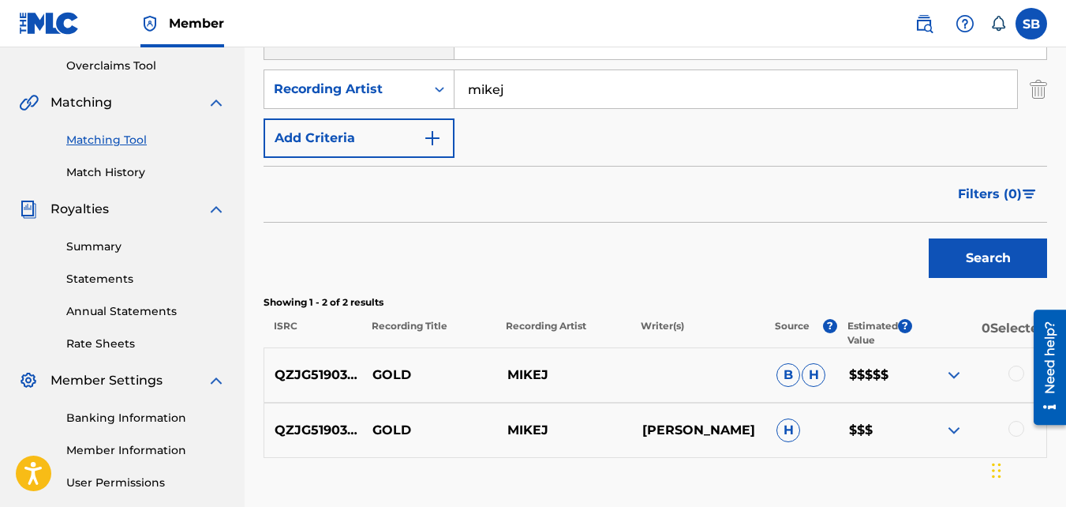
scroll to position [329, 0]
drag, startPoint x: 573, startPoint y: 325, endPoint x: 311, endPoint y: 366, distance: 265.2
click at [311, 366] on p "QZJG51903017" at bounding box center [313, 374] width 98 height 19
copy p "QZJG51903017"
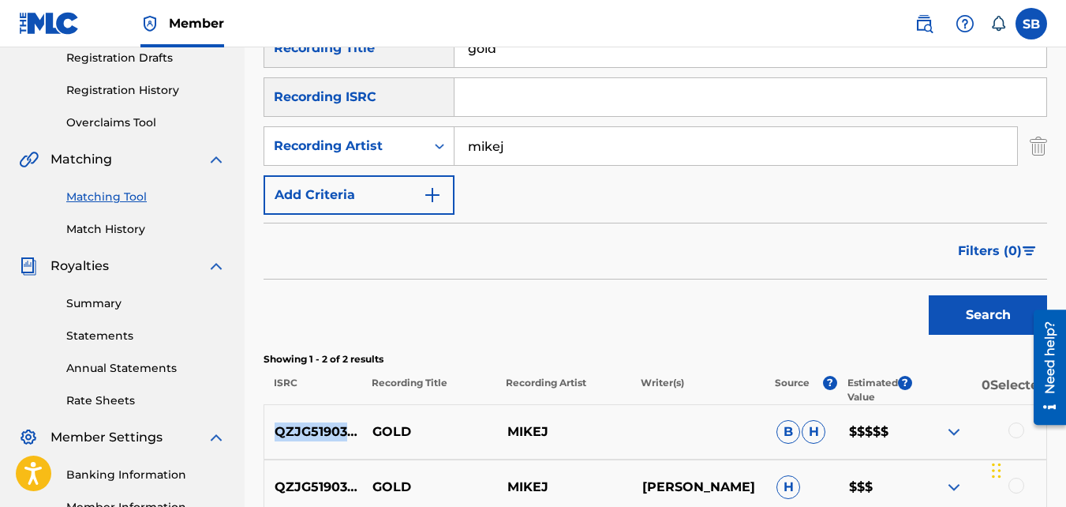
scroll to position [270, 0]
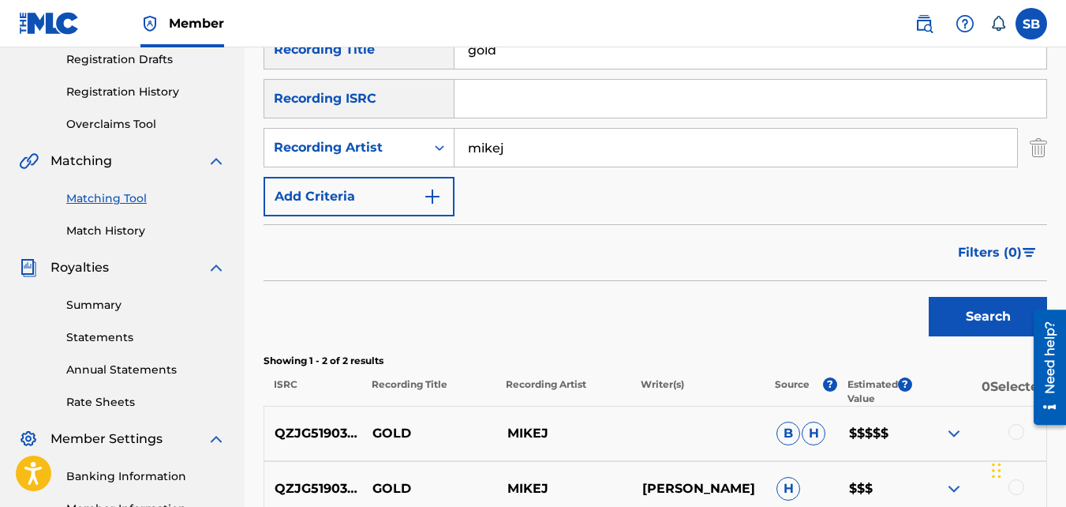
click at [526, 60] on input "gold" at bounding box center [751, 50] width 592 height 38
type input "sac town"
click at [929, 297] on button "Search" at bounding box center [988, 316] width 118 height 39
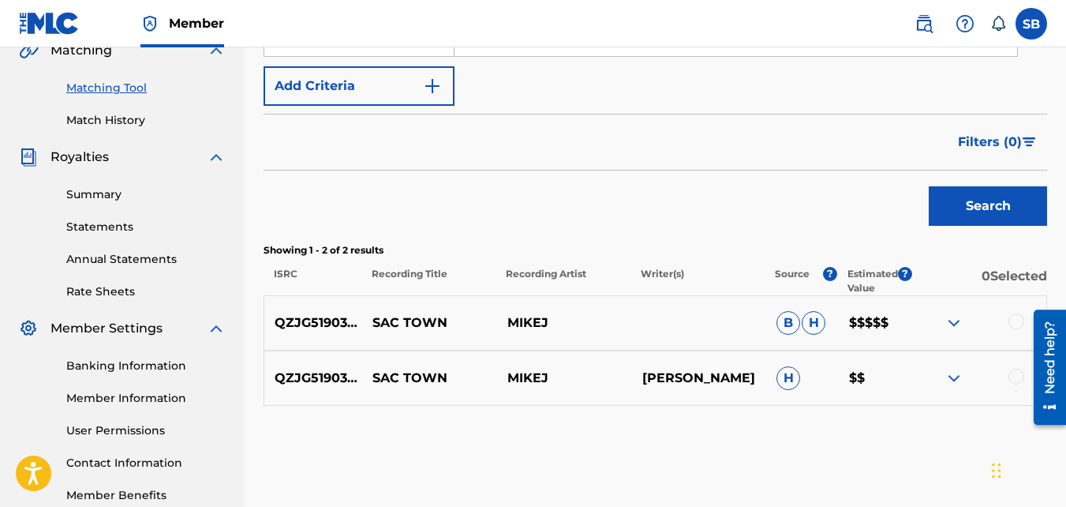
scroll to position [395, 0]
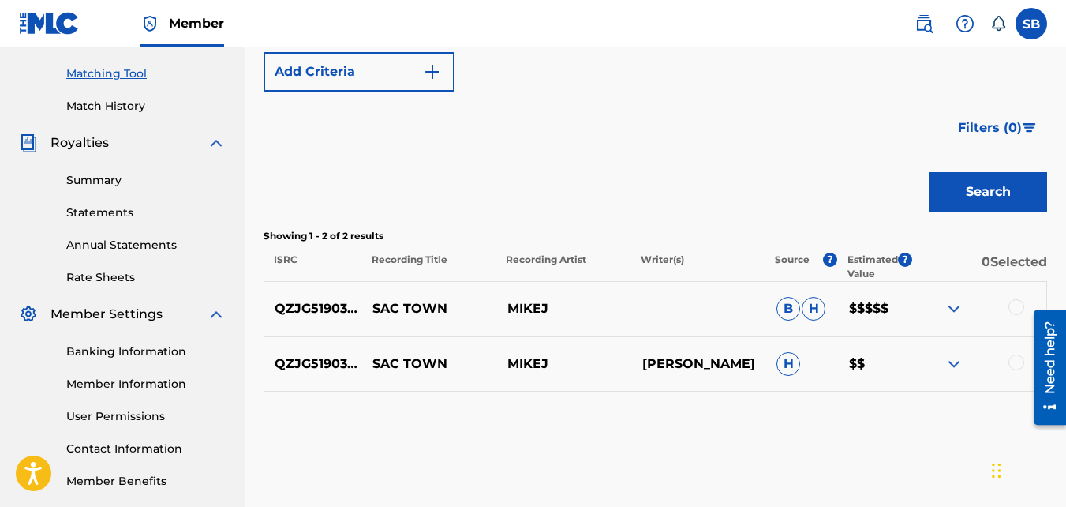
click at [328, 304] on p "QZJG51903018" at bounding box center [313, 308] width 98 height 19
copy p "QZJG51903018"
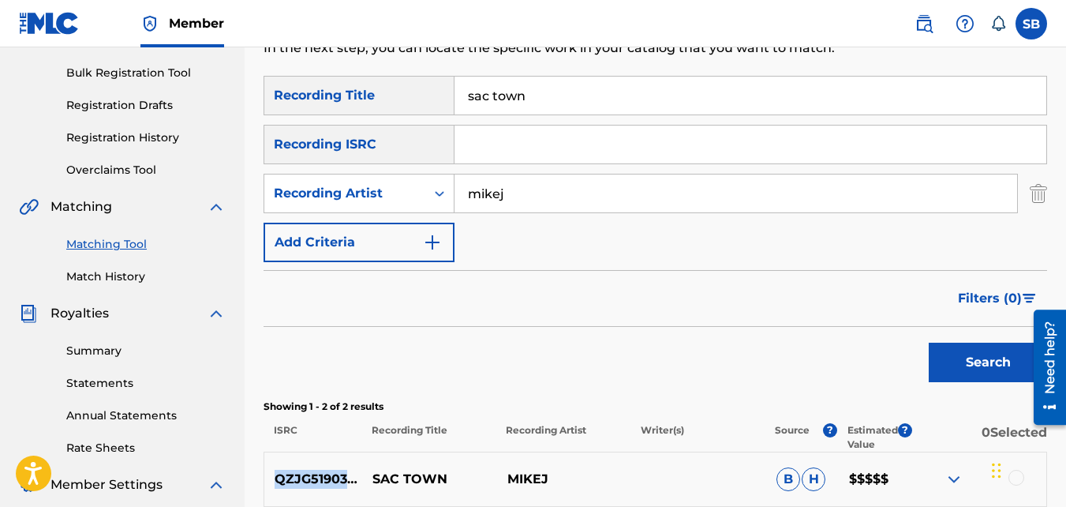
scroll to position [129, 0]
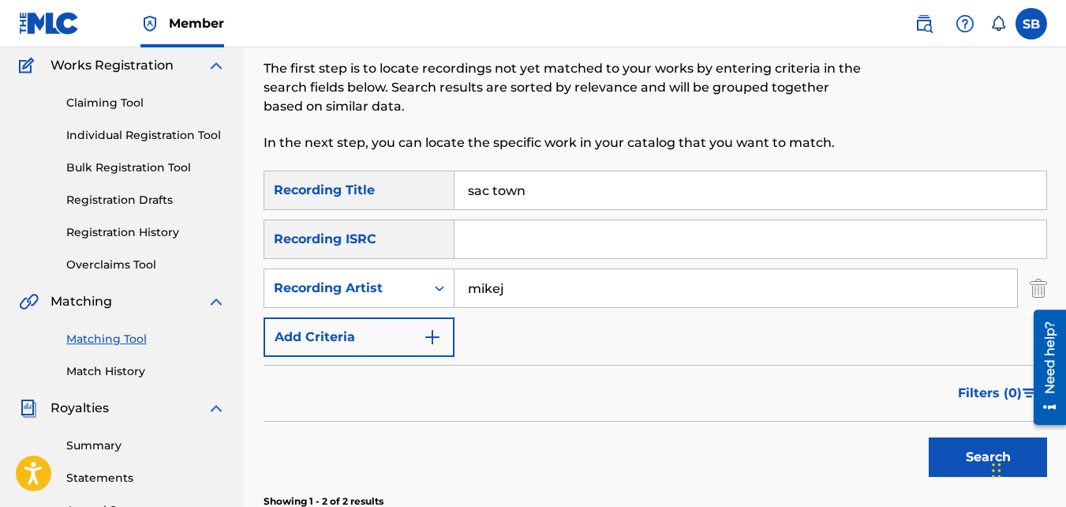
click at [533, 172] on input "sac town" at bounding box center [751, 190] width 592 height 38
type input "snow"
click at [929, 437] on button "Search" at bounding box center [988, 456] width 118 height 39
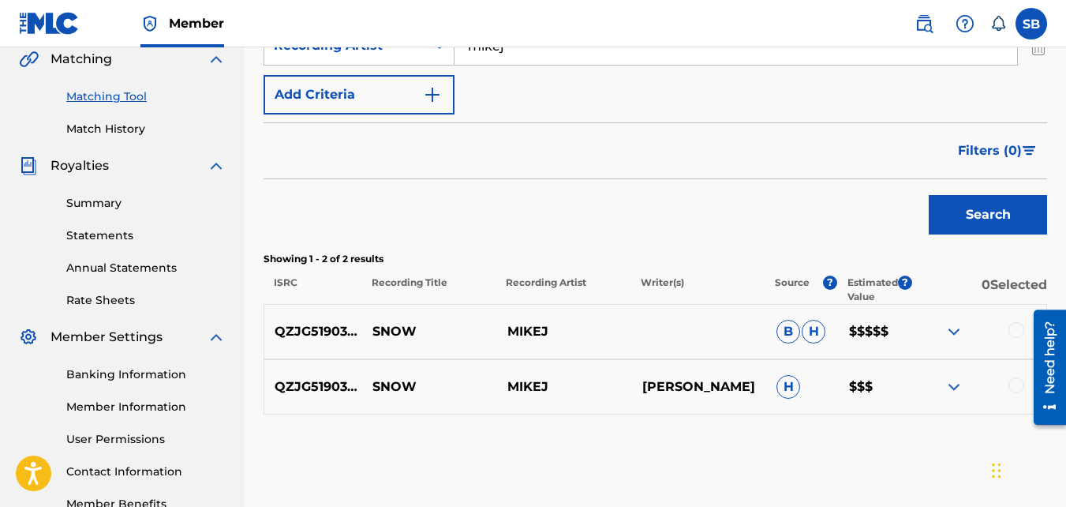
scroll to position [472, 0]
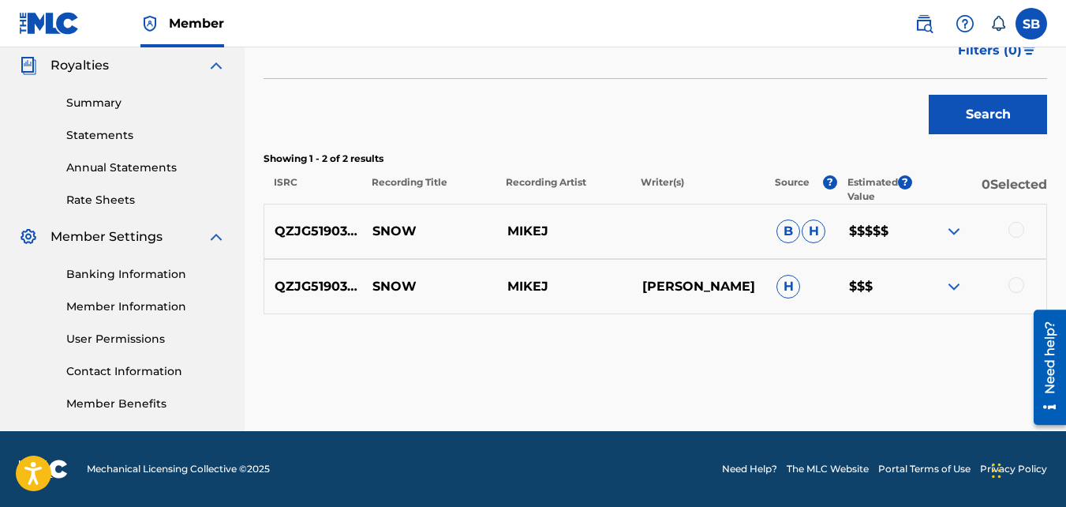
click at [330, 233] on p "QZJG51903019" at bounding box center [313, 231] width 98 height 19
copy p "QZJG51903019"
